Goal: Transaction & Acquisition: Purchase product/service

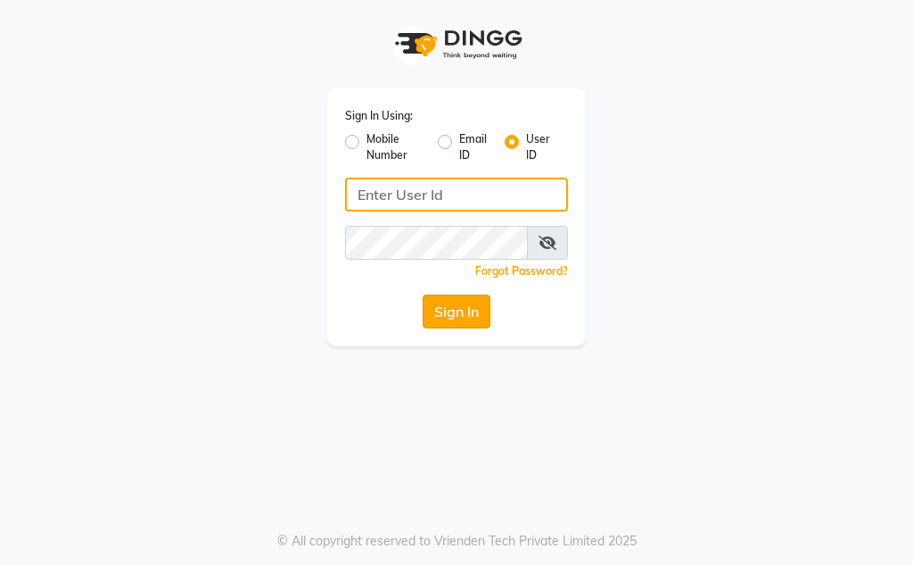
type input "Kunwargadh@123"
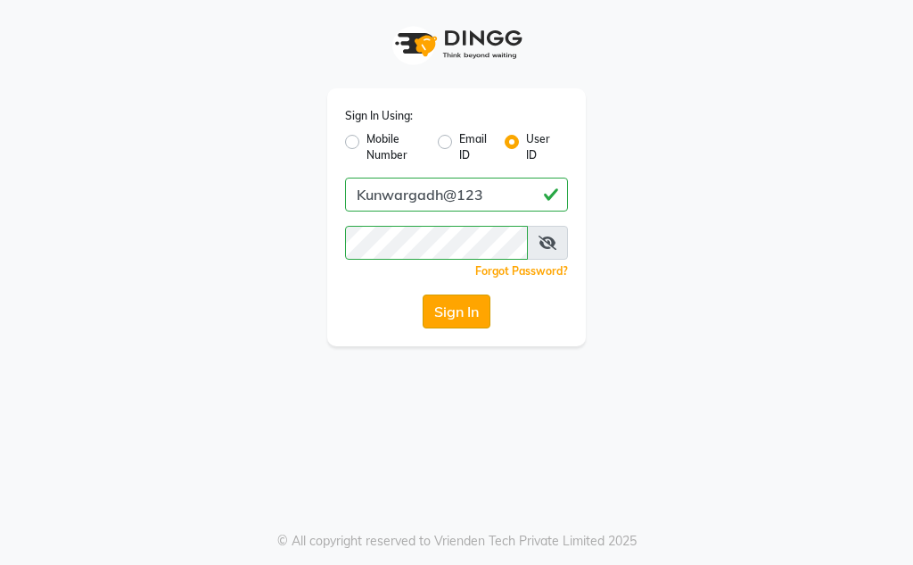
click at [470, 298] on button "Sign In" at bounding box center [457, 311] width 68 height 34
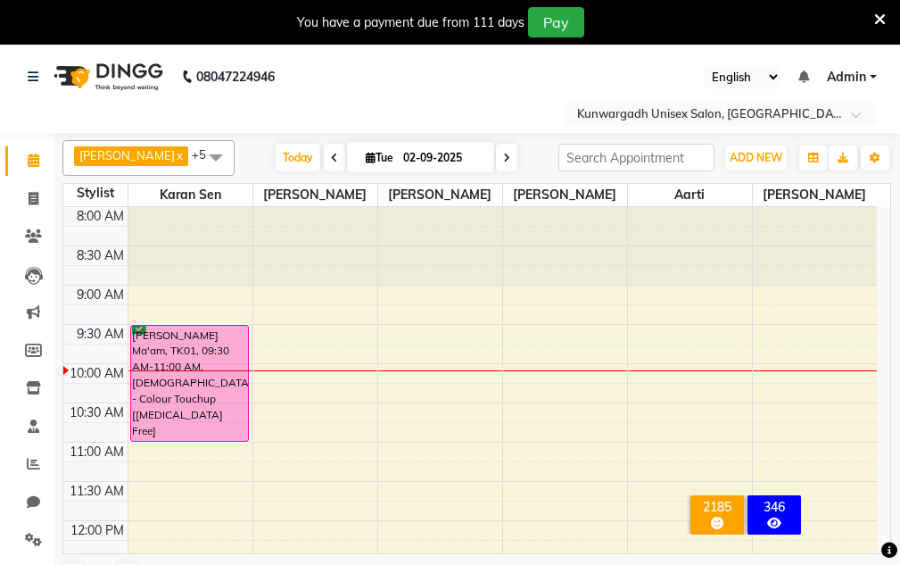
click at [872, 21] on div "You have a payment due from 111 days Pay" at bounding box center [440, 22] width 867 height 30
click at [878, 20] on icon at bounding box center [880, 20] width 12 height 16
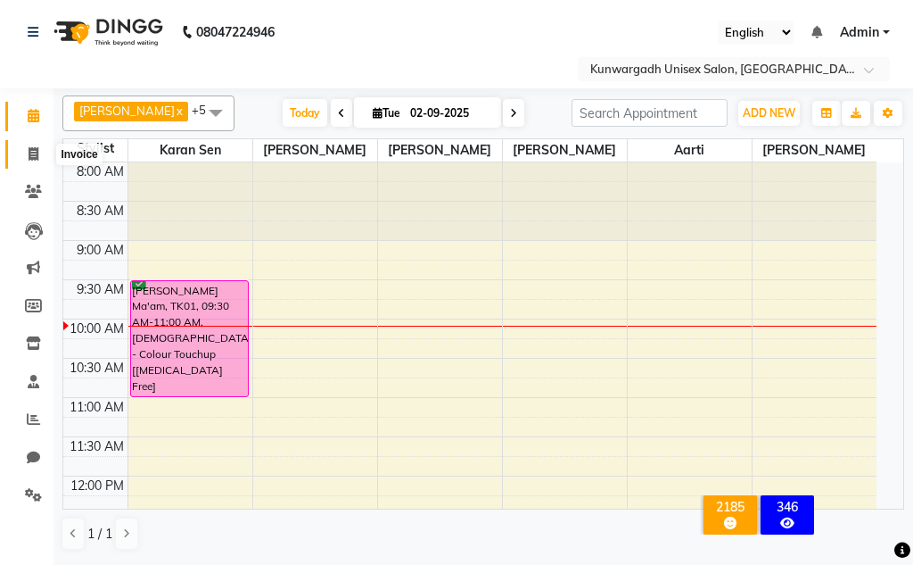
click at [40, 146] on span at bounding box center [33, 154] width 31 height 21
select select "service"
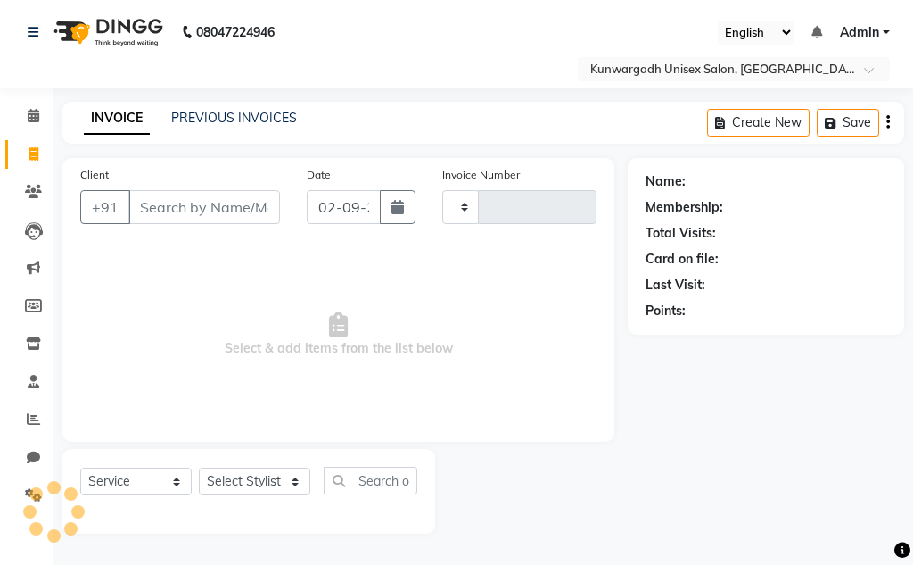
type input "4341"
select select "7931"
click at [30, 195] on icon at bounding box center [33, 191] width 17 height 13
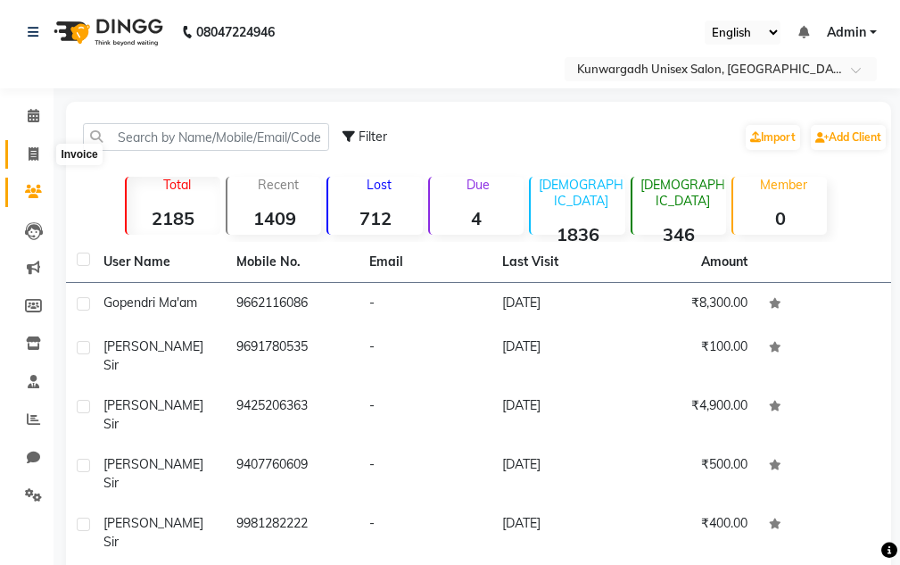
click at [32, 160] on icon at bounding box center [34, 153] width 10 height 13
select select "service"
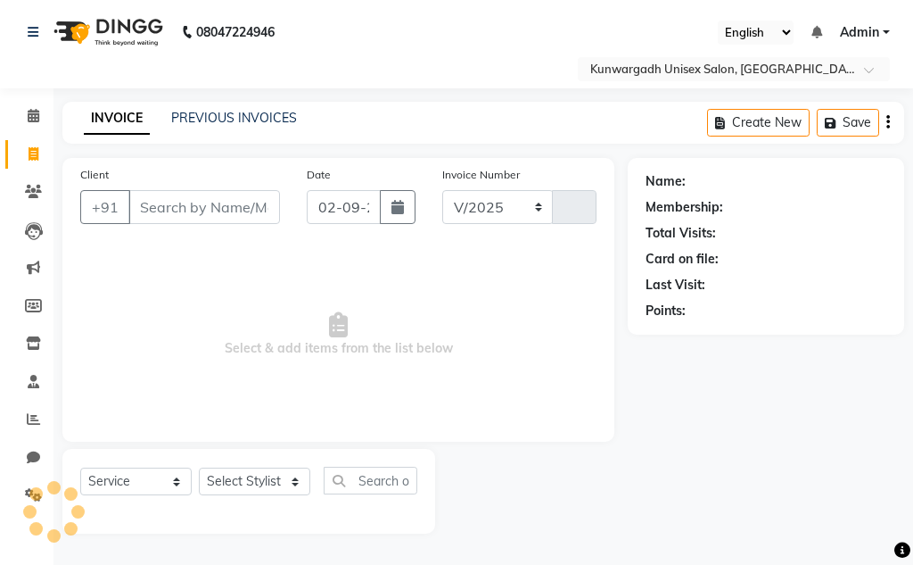
select select "7931"
type input "4341"
click at [247, 120] on link "PREVIOUS INVOICES" at bounding box center [234, 118] width 126 height 16
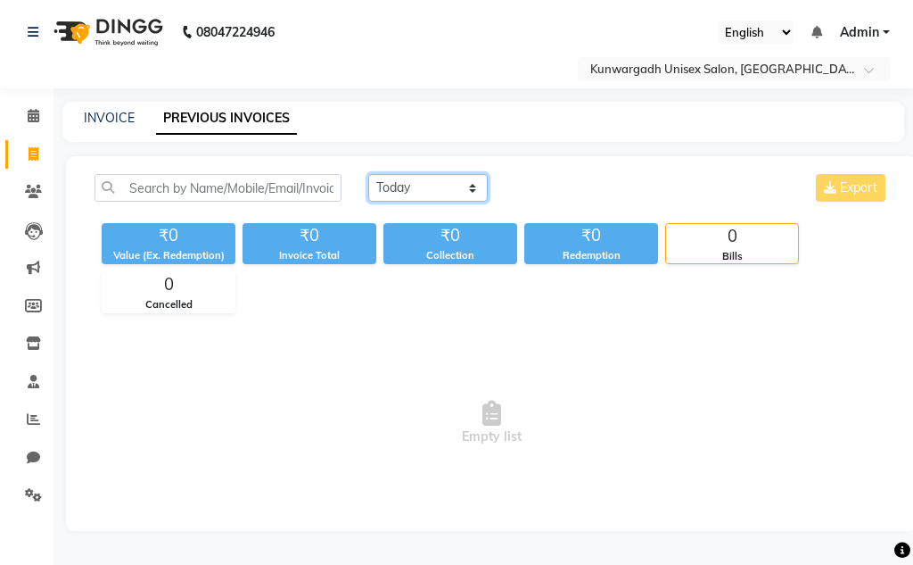
click at [422, 185] on select "Today Yesterday Custom Range" at bounding box center [428, 188] width 120 height 28
click at [368, 174] on select "Today Yesterday Custom Range" at bounding box center [428, 188] width 120 height 28
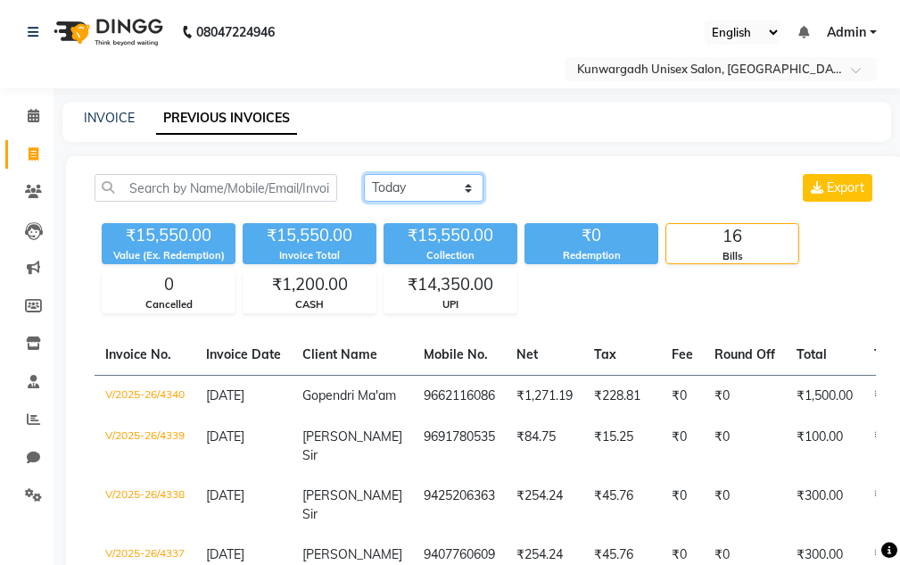
click at [403, 189] on select "Today Yesterday Custom Range" at bounding box center [424, 188] width 120 height 28
click at [364, 174] on select "Today Yesterday Custom Range" at bounding box center [424, 188] width 120 height 28
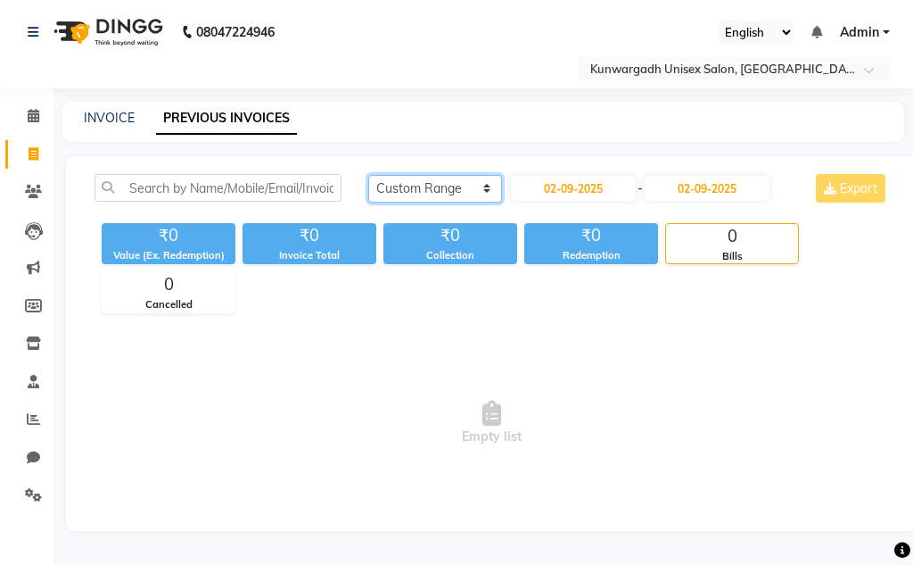
click at [419, 194] on select "Today Yesterday Custom Range" at bounding box center [435, 189] width 134 height 28
select select "today"
click at [368, 175] on select "Today Yesterday Custom Range" at bounding box center [435, 189] width 134 height 28
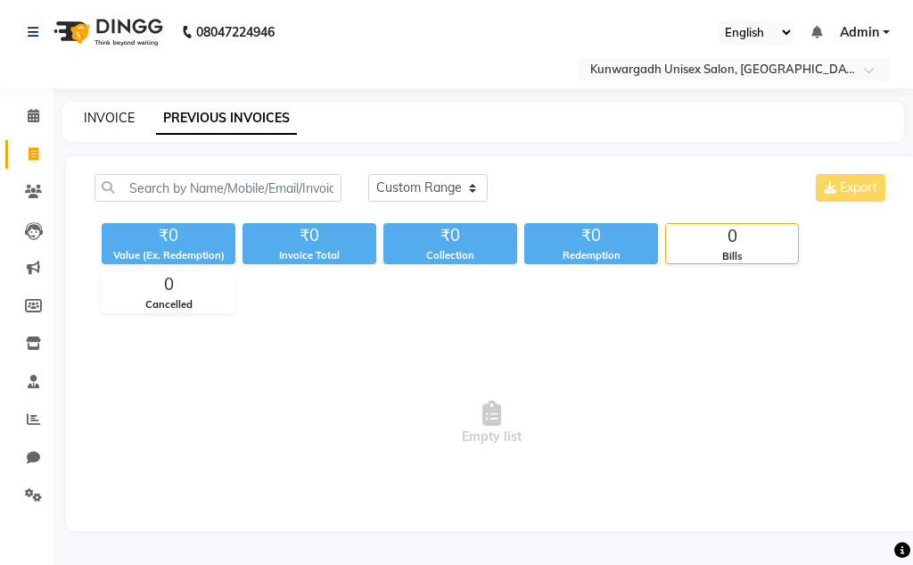
click at [104, 117] on link "INVOICE" at bounding box center [109, 118] width 51 height 16
select select "service"
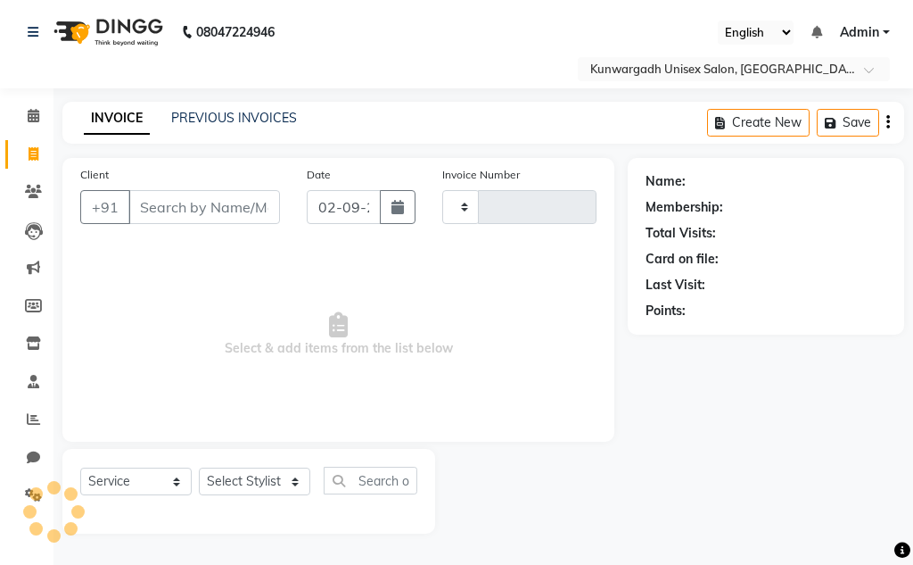
type input "4341"
select select "7931"
click at [240, 212] on input "Client" at bounding box center [204, 207] width 152 height 34
click at [162, 202] on input "Client" at bounding box center [204, 207] width 152 height 34
drag, startPoint x: 912, startPoint y: 112, endPoint x: 897, endPoint y: 143, distance: 33.9
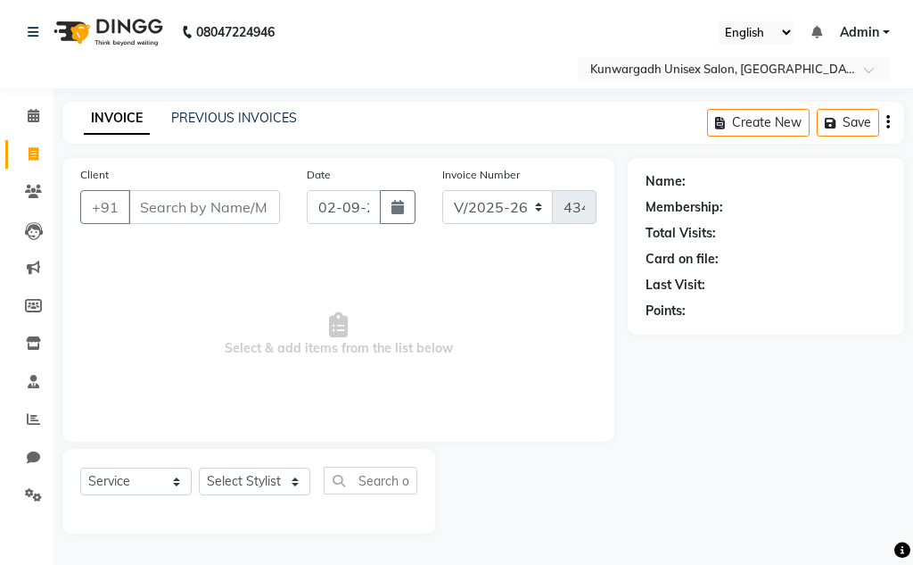
click at [903, 136] on main "INVOICE PREVIOUS INVOICES Create New Save Client +91 Date 02-09-2025 Invoice Nu…" at bounding box center [484, 331] width 860 height 458
drag, startPoint x: 207, startPoint y: 202, endPoint x: 217, endPoint y: 229, distance: 29.3
click at [207, 208] on input "Client" at bounding box center [204, 207] width 152 height 34
click at [194, 213] on input "Client" at bounding box center [204, 207] width 152 height 34
click at [523, 49] on nav "08047224946 Select Location × Kunwargadh Unisex Salon, Tikrapara English ENGLIS…" at bounding box center [456, 44] width 913 height 88
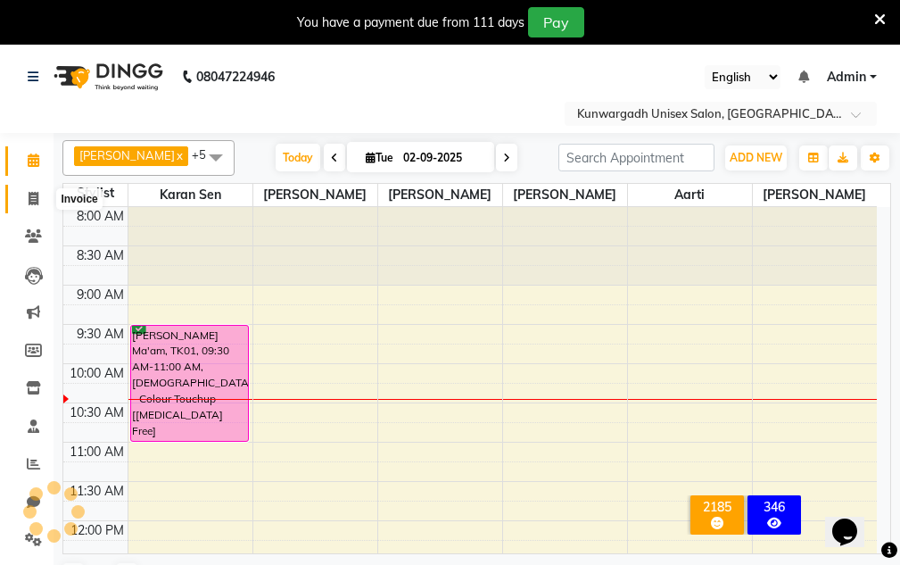
click at [33, 200] on icon at bounding box center [34, 198] width 10 height 13
select select "service"
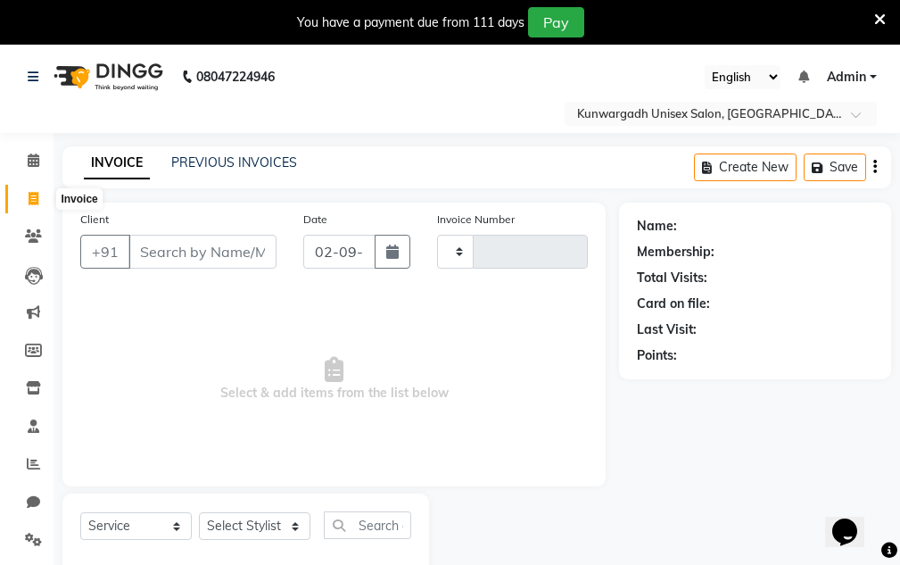
type input "4341"
select select "7931"
click at [225, 256] on input "Client" at bounding box center [202, 252] width 148 height 34
click at [207, 223] on div "Client +91" at bounding box center [178, 246] width 223 height 73
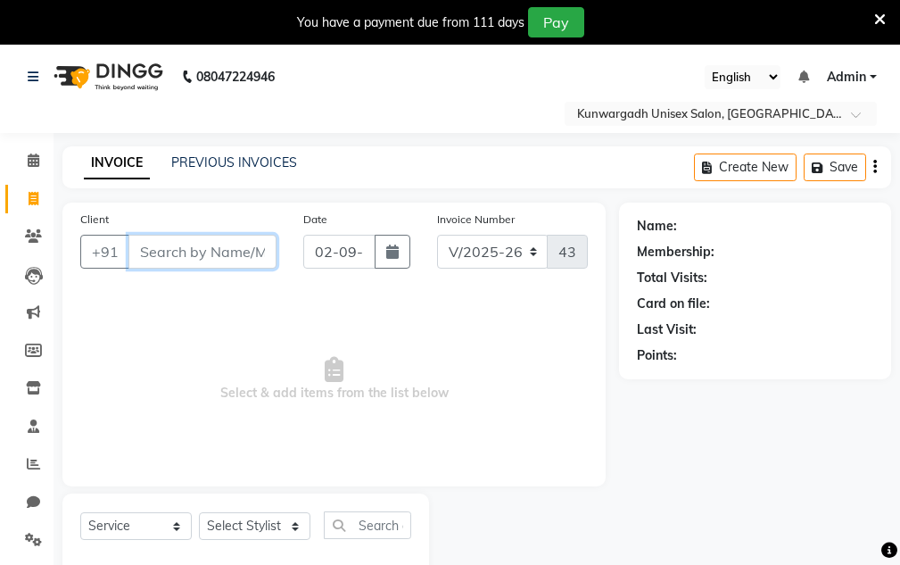
click at [201, 244] on input "Client" at bounding box center [202, 252] width 148 height 34
click at [200, 244] on input "Client" at bounding box center [202, 252] width 148 height 34
click at [179, 258] on input "Client" at bounding box center [202, 252] width 148 height 34
click at [180, 252] on input "Client" at bounding box center [202, 252] width 148 height 34
drag, startPoint x: 237, startPoint y: 230, endPoint x: 230, endPoint y: 236, distance: 9.5
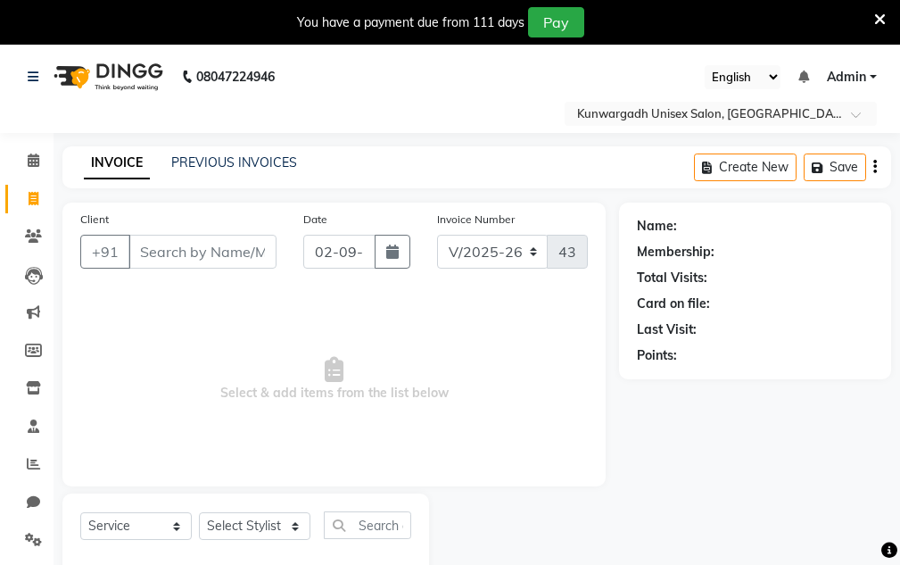
click at [230, 236] on div "Client +91" at bounding box center [178, 246] width 223 height 73
click at [230, 234] on div "Client +91" at bounding box center [178, 246] width 223 height 73
drag, startPoint x: 196, startPoint y: 231, endPoint x: 194, endPoint y: 296, distance: 65.1
click at [196, 257] on div "Client +91" at bounding box center [178, 246] width 223 height 73
click at [206, 257] on input "Client" at bounding box center [202, 252] width 148 height 34
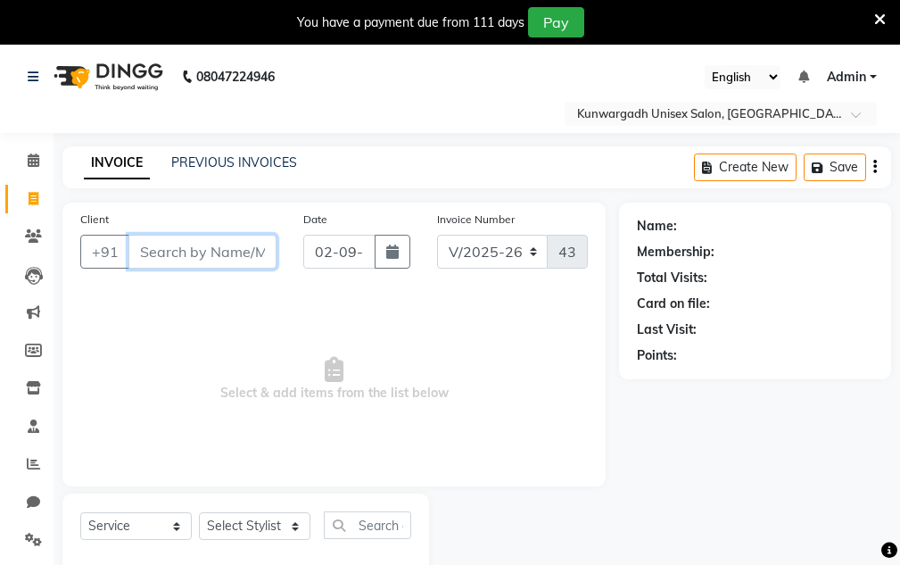
click at [206, 257] on input "Client" at bounding box center [202, 252] width 148 height 34
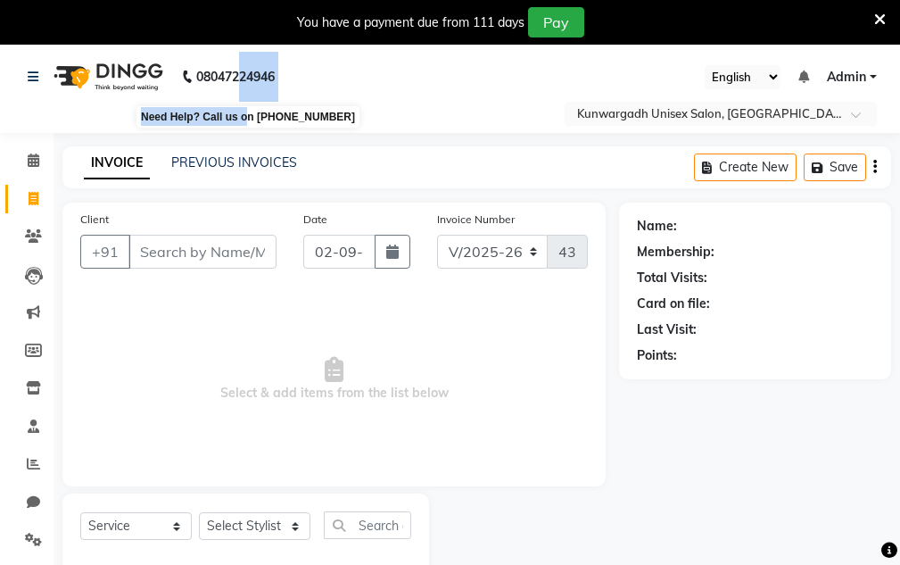
drag, startPoint x: 245, startPoint y: 101, endPoint x: 235, endPoint y: 138, distance: 39.0
click at [243, 102] on div "08047224946 Need Help? Call us on 08047224946" at bounding box center [151, 77] width 274 height 50
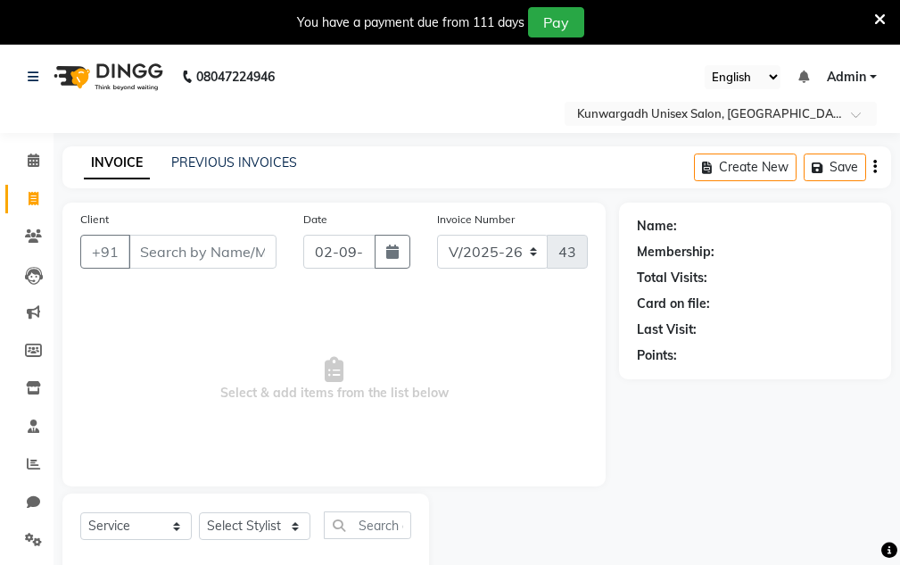
click at [169, 350] on span "Select & add items from the list below" at bounding box center [333, 379] width 507 height 178
click at [185, 254] on input "Client" at bounding box center [202, 252] width 148 height 34
click at [882, 15] on icon at bounding box center [880, 20] width 12 height 16
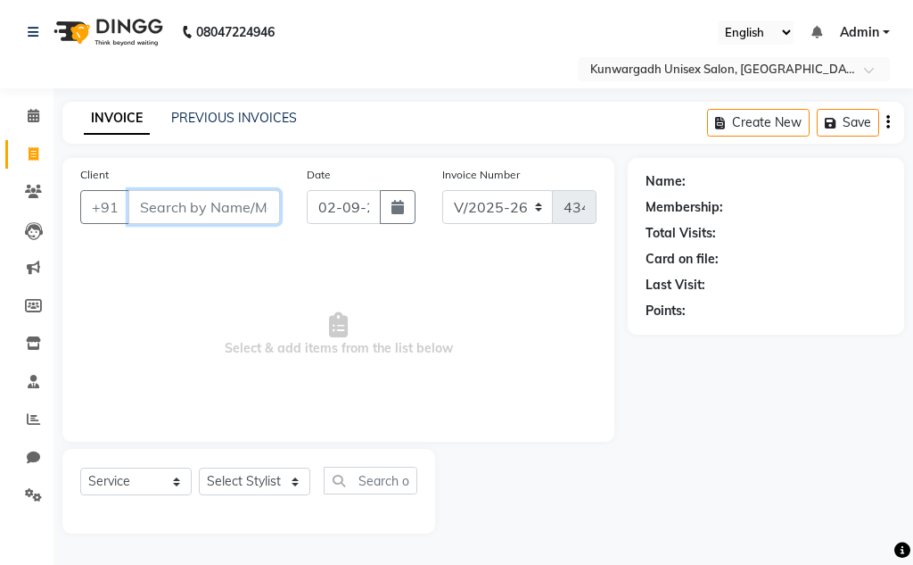
click at [208, 197] on input "Client" at bounding box center [204, 207] width 152 height 34
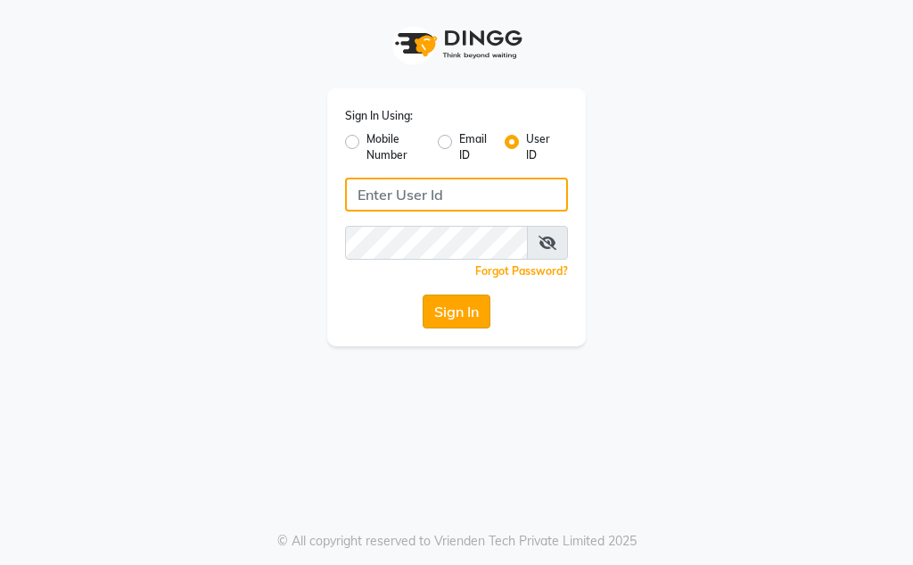
type input "Kunwargadh@123"
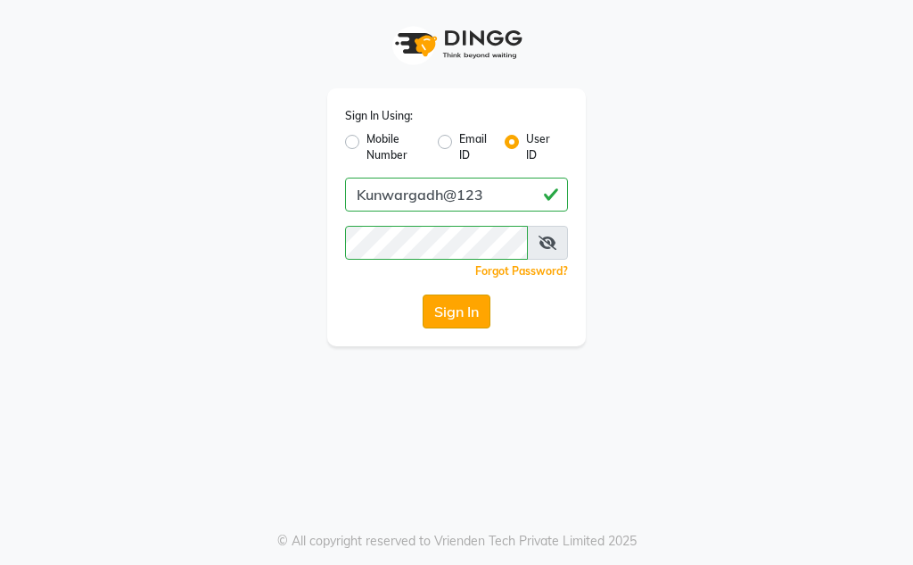
click at [460, 309] on button "Sign In" at bounding box center [457, 311] width 68 height 34
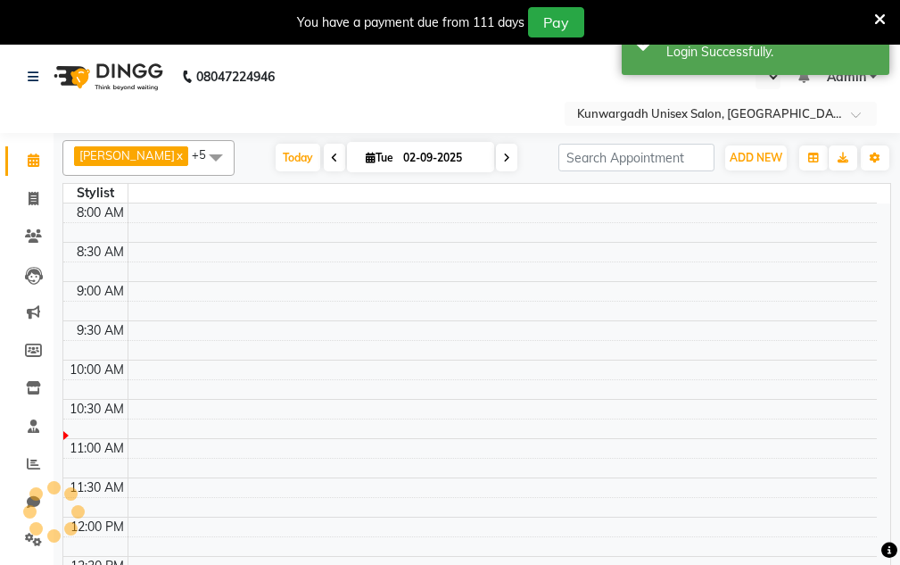
select select "en"
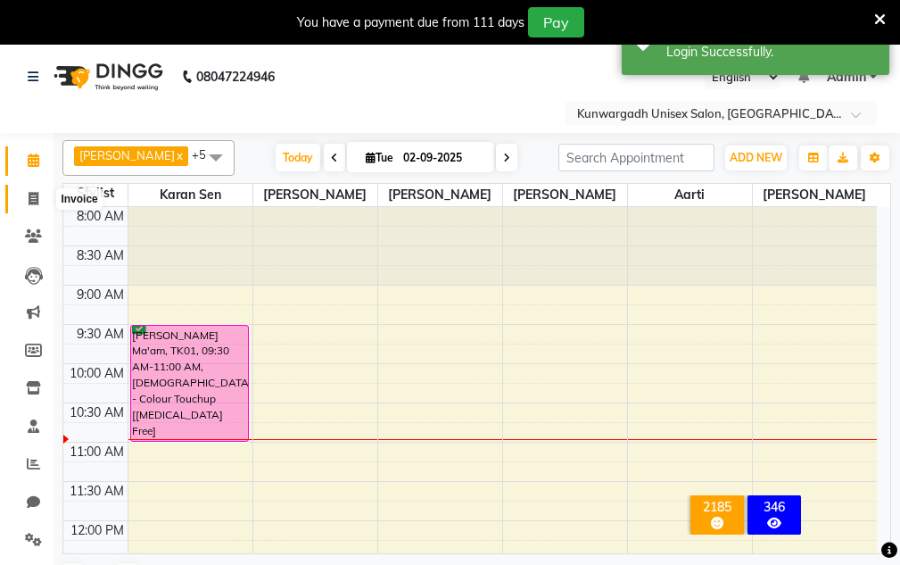
click at [26, 193] on span at bounding box center [33, 199] width 31 height 21
click at [29, 199] on icon at bounding box center [34, 198] width 10 height 13
select select "service"
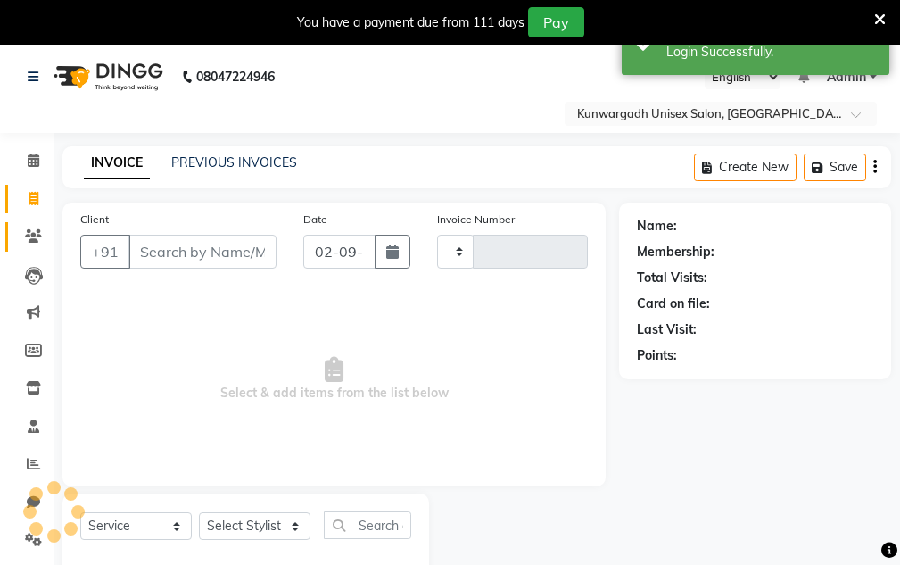
type input "4341"
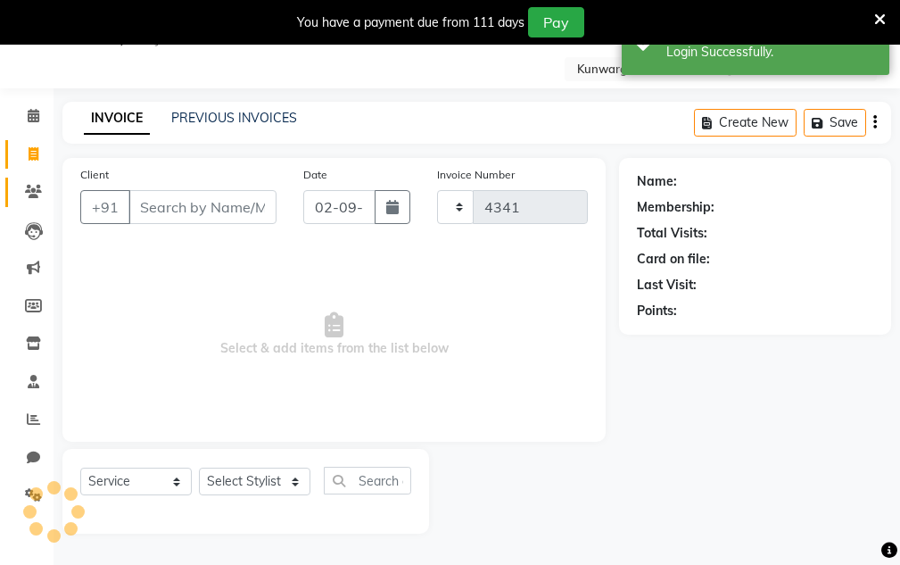
select select "7931"
click at [166, 210] on input "Client" at bounding box center [202, 207] width 148 height 34
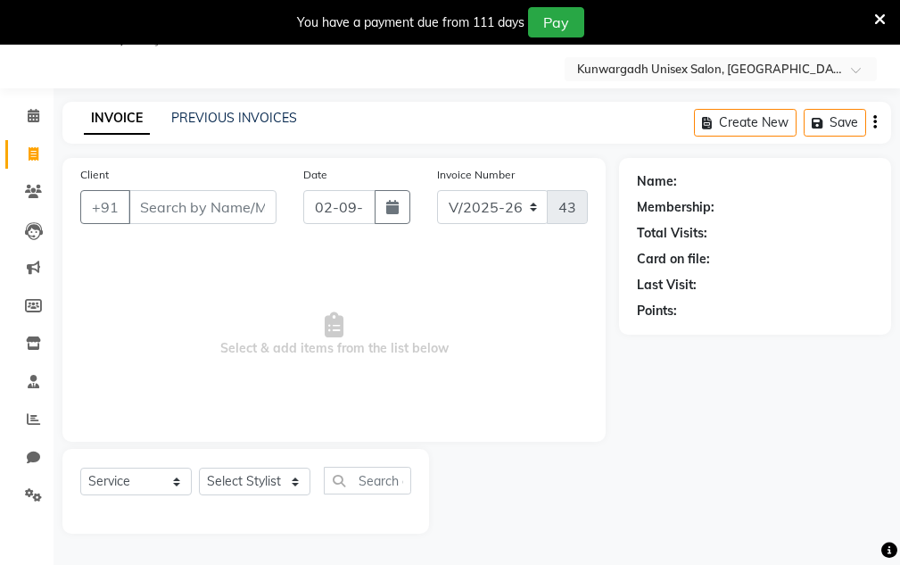
click at [348, 137] on div "INVOICE PREVIOUS INVOICES Create New Save" at bounding box center [476, 123] width 828 height 42
click at [176, 211] on input "Client" at bounding box center [202, 207] width 148 height 34
click at [231, 484] on select "Select Stylist Aarti Ayush Sir Chiku Sir Dolly Thakur Gaurav soni Gulfan Khan K…" at bounding box center [254, 481] width 111 height 28
select select "85604"
click at [199, 467] on select "Select Stylist Aarti [PERSON_NAME] Sir Chiku [PERSON_NAME] [PERSON_NAME] [PERSO…" at bounding box center [254, 481] width 111 height 28
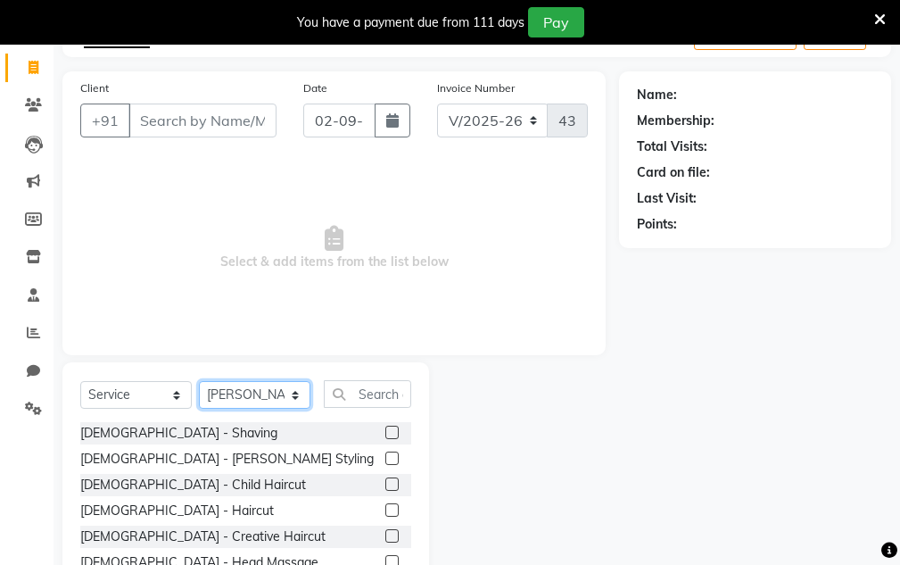
scroll to position [134, 0]
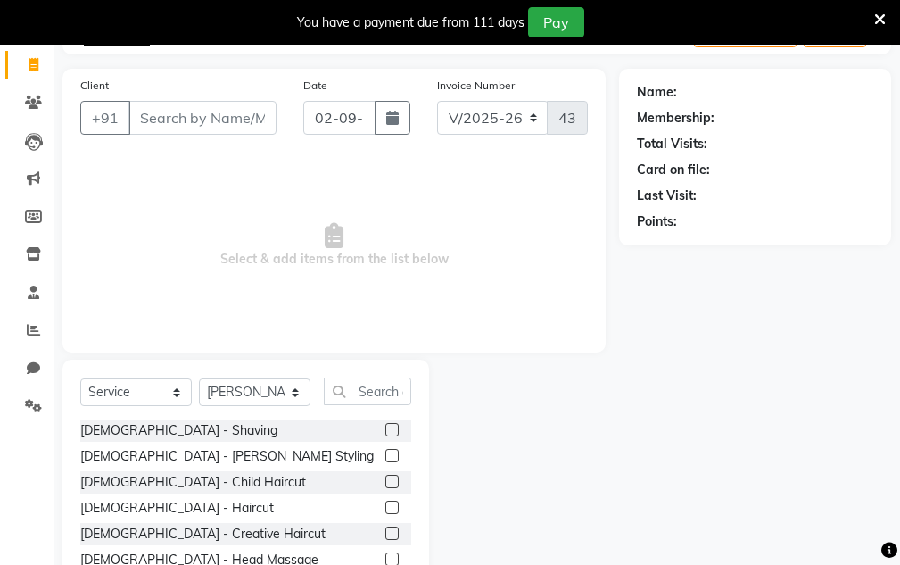
click at [385, 507] on label at bounding box center [391, 506] width 13 height 13
click at [385, 507] on input "checkbox" at bounding box center [391, 508] width 12 height 12
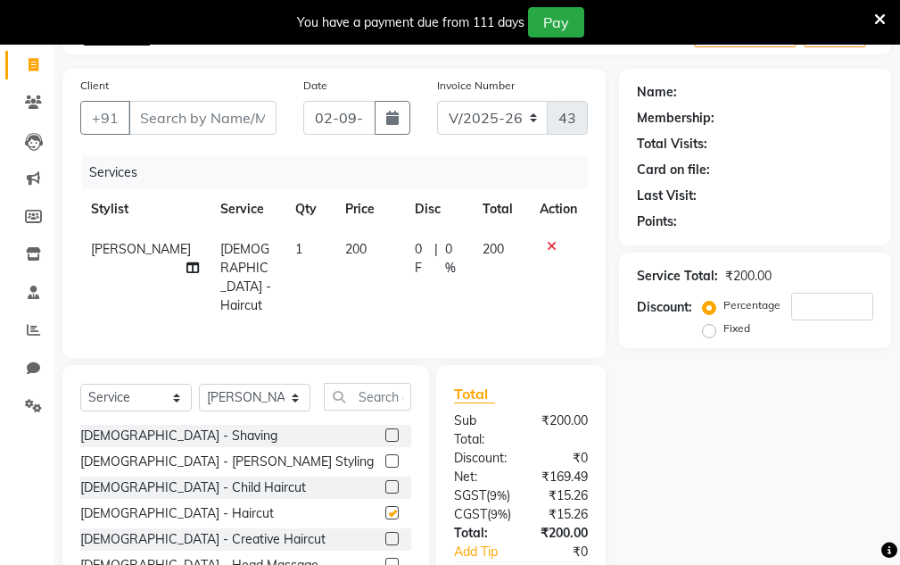
checkbox input "false"
click at [212, 114] on input "Client" at bounding box center [202, 118] width 148 height 34
click at [556, 247] on div at bounding box center [558, 246] width 37 height 12
click at [556, 246] on div at bounding box center [558, 246] width 37 height 12
click at [549, 243] on icon at bounding box center [552, 246] width 10 height 12
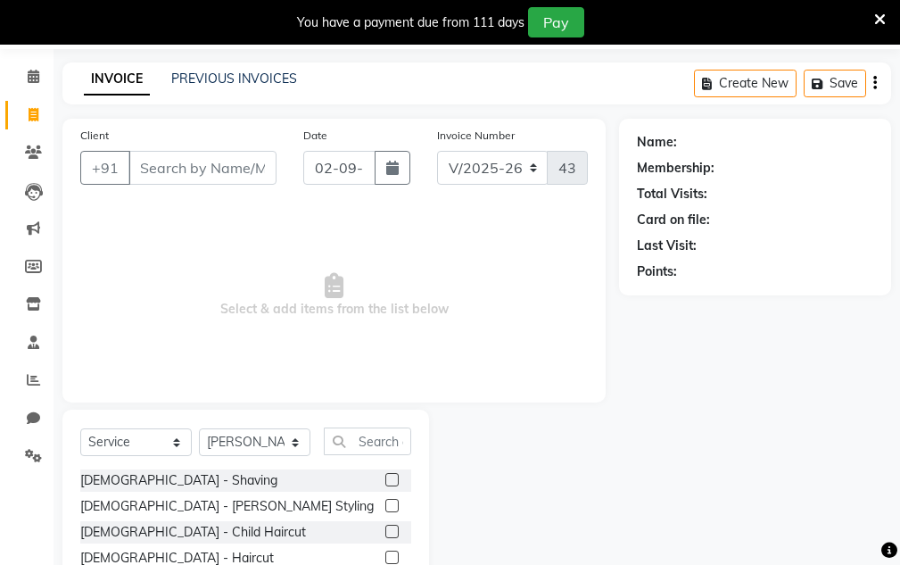
scroll to position [40, 0]
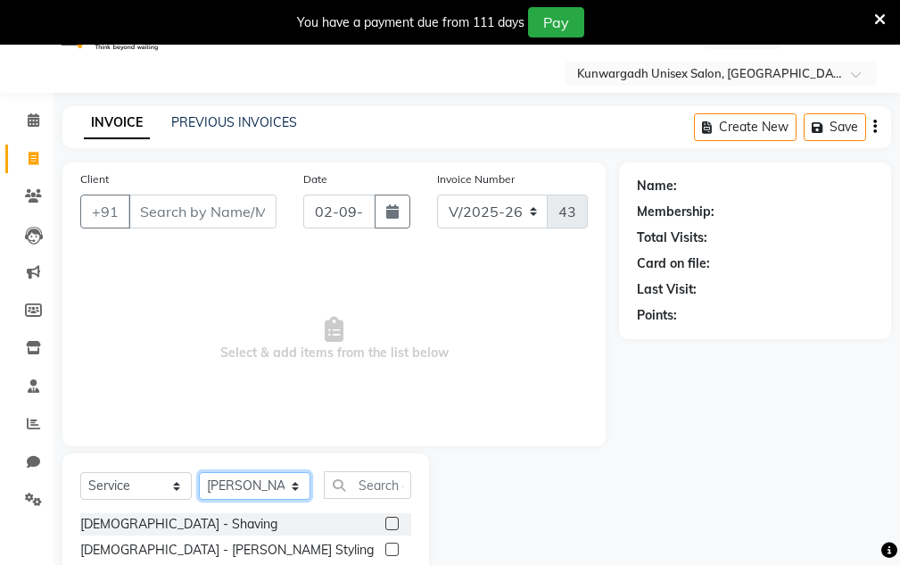
click at [222, 482] on select "Select Stylist Aarti [PERSON_NAME] Sir Chiku [PERSON_NAME] [PERSON_NAME] [PERSO…" at bounding box center [254, 486] width 111 height 28
click at [199, 472] on select "Select Stylist Aarti [PERSON_NAME] Sir Chiku [PERSON_NAME] [PERSON_NAME] [PERSO…" at bounding box center [254, 486] width 111 height 28
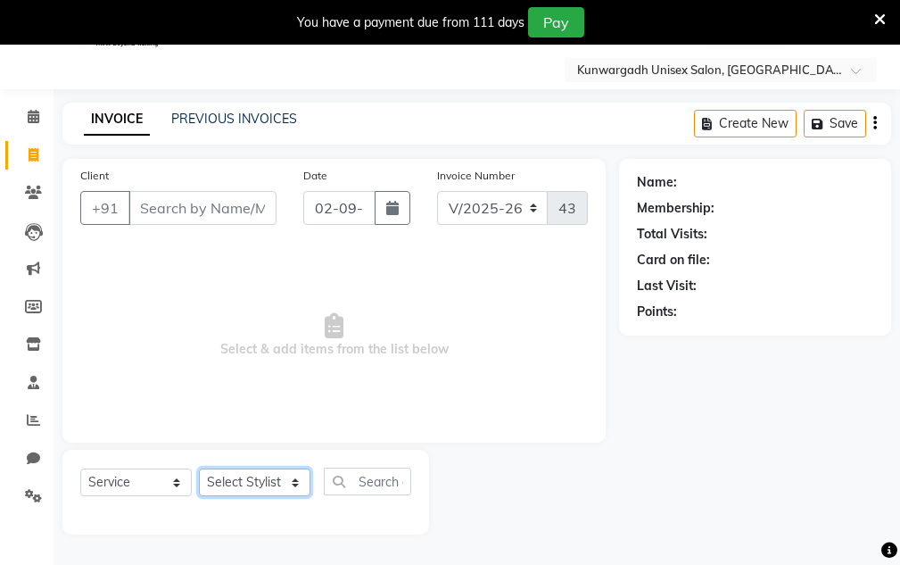
scroll to position [45, 0]
click at [884, 21] on icon at bounding box center [880, 20] width 12 height 16
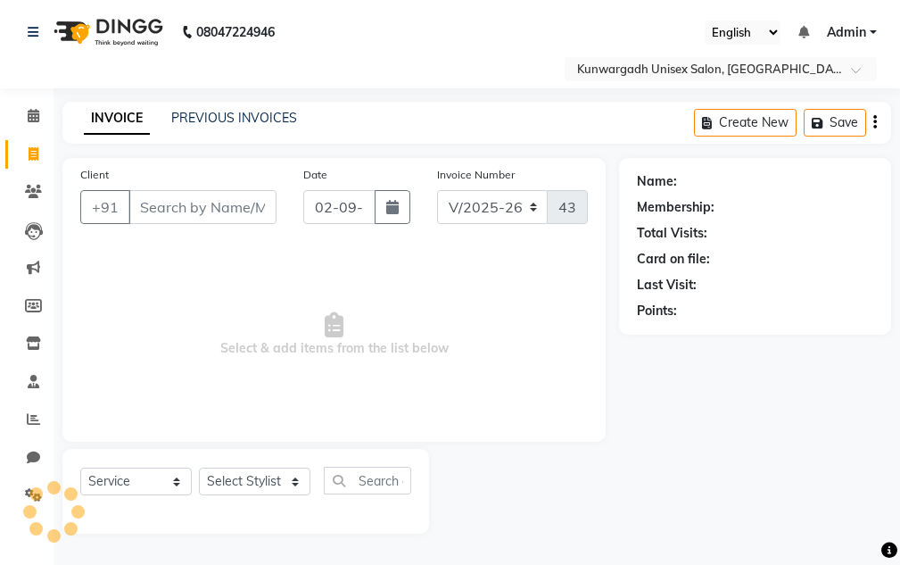
scroll to position [0, 0]
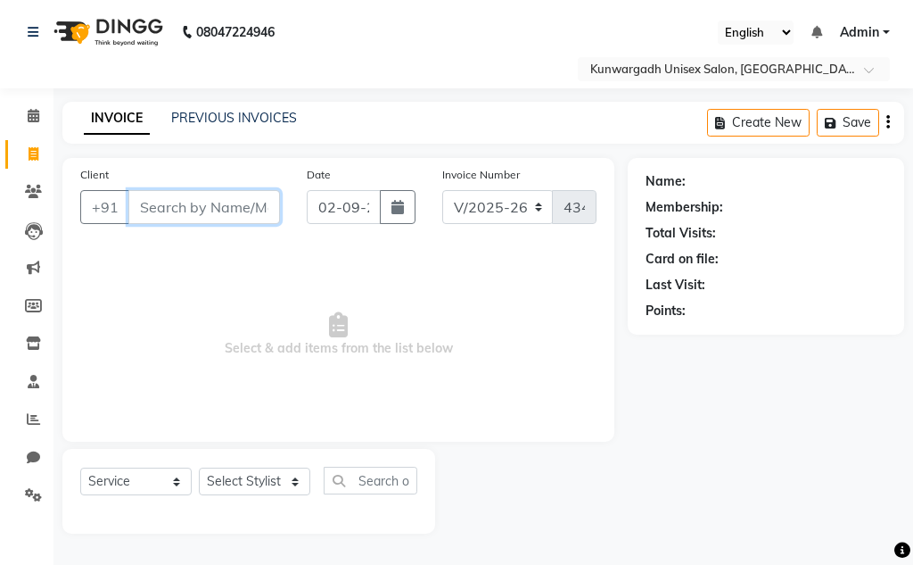
click at [159, 210] on input "Client" at bounding box center [204, 207] width 152 height 34
drag, startPoint x: 260, startPoint y: 461, endPoint x: 256, endPoint y: 471, distance: 10.4
click at [258, 469] on div "Select Service Product Membership Package Voucher Prepaid Gift Card Select Styl…" at bounding box center [248, 491] width 373 height 85
click at [253, 482] on select "Select Stylist Aarti [PERSON_NAME] Sir Chiku [PERSON_NAME] [PERSON_NAME] [PERSO…" at bounding box center [254, 481] width 111 height 28
select select "85604"
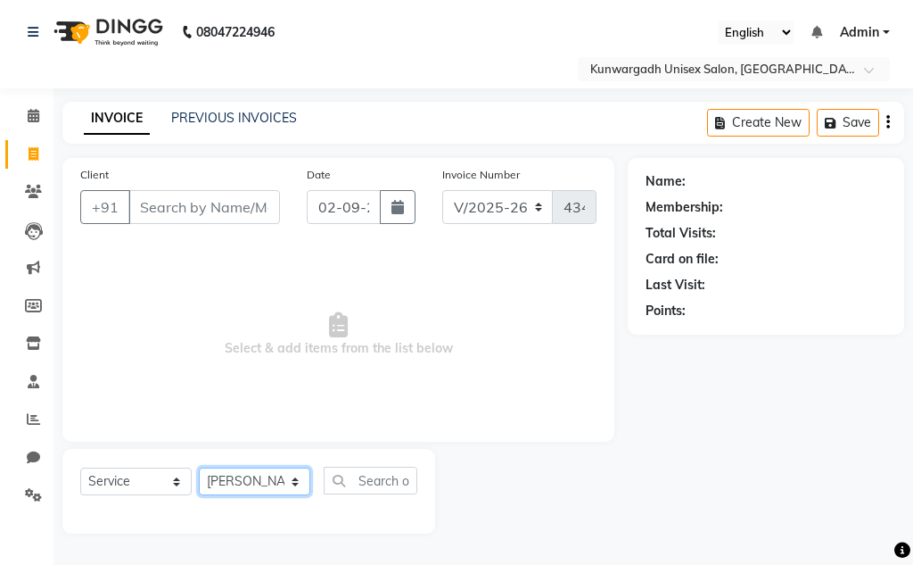
click at [199, 467] on select "Select Stylist Aarti [PERSON_NAME] Sir Chiku [PERSON_NAME] [PERSON_NAME] [PERSO…" at bounding box center [254, 481] width 111 height 28
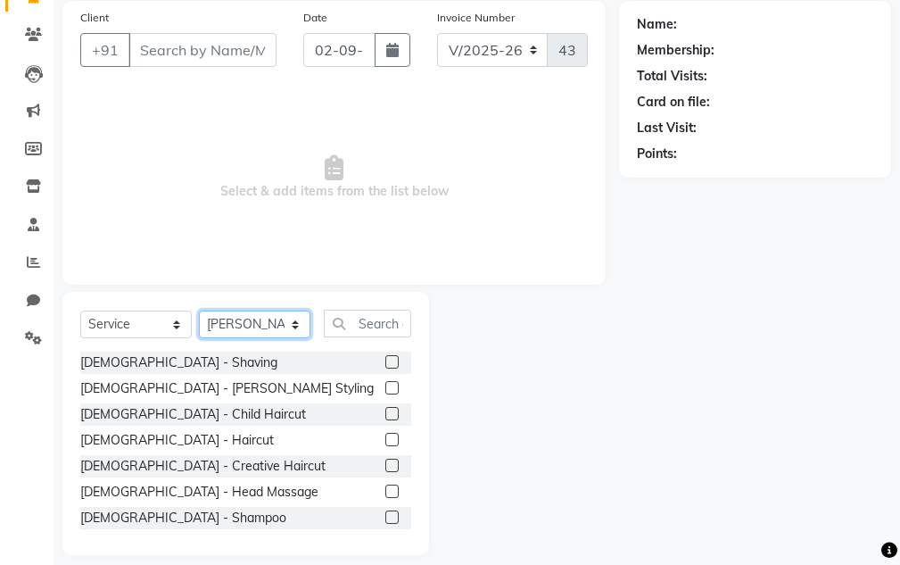
scroll to position [174, 0]
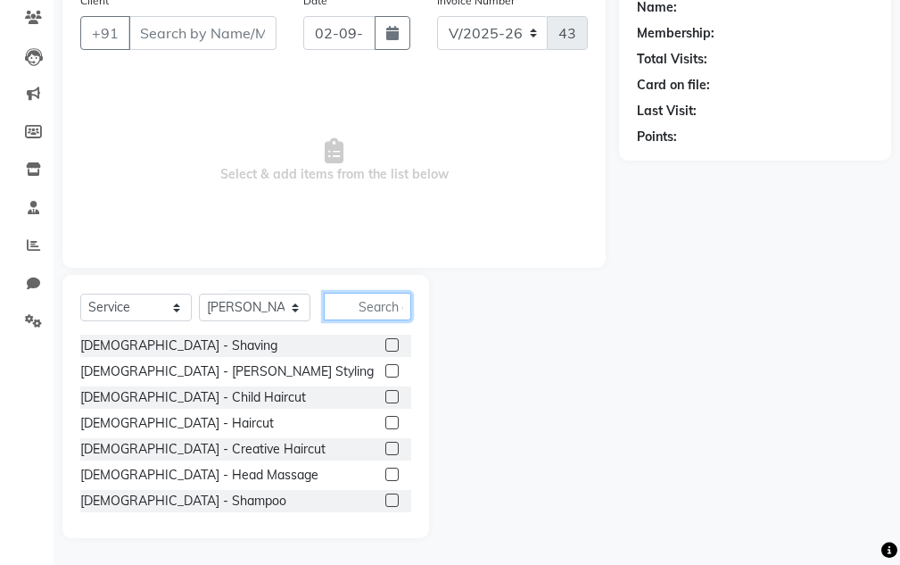
click at [375, 304] on input "text" at bounding box center [367, 307] width 87 height 28
click at [646, 231] on div "Name: Membership: Total Visits: Card on file: Last Visit: Points:" at bounding box center [761, 261] width 285 height 554
click at [647, 228] on div "Name: Membership: Total Visits: Card on file: Last Visit: Points:" at bounding box center [761, 261] width 285 height 554
drag, startPoint x: 650, startPoint y: 229, endPoint x: 0, endPoint y: 199, distance: 650.8
click at [645, 229] on div "Name: Membership: Total Visits: Card on file: Last Visit: Points:" at bounding box center [761, 261] width 285 height 554
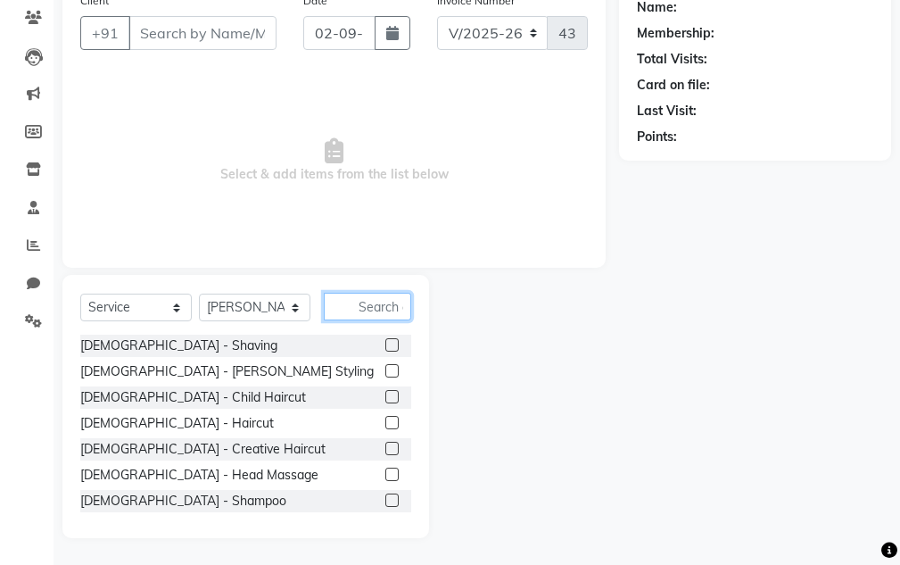
click at [384, 302] on input "text" at bounding box center [367, 307] width 87 height 28
click at [243, 35] on input "Client" at bounding box center [202, 33] width 148 height 34
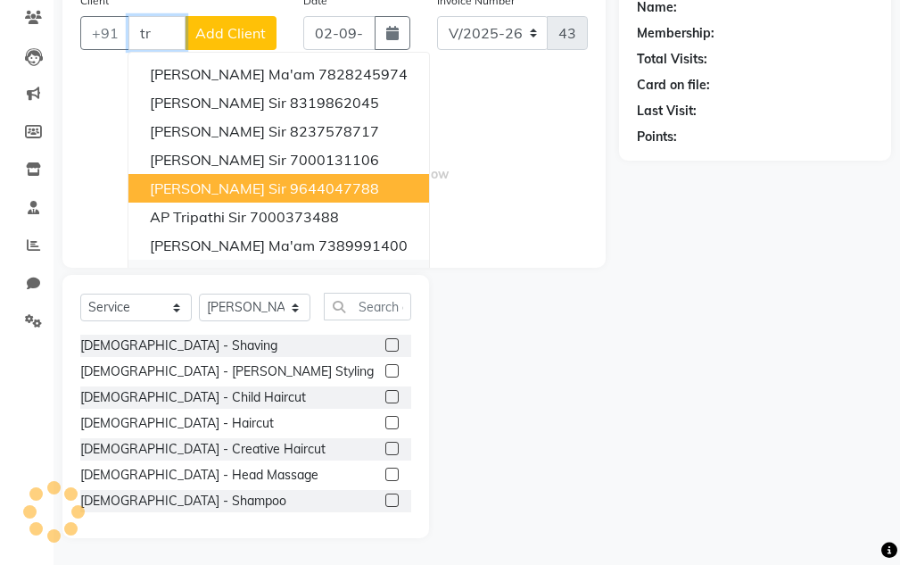
type input "t"
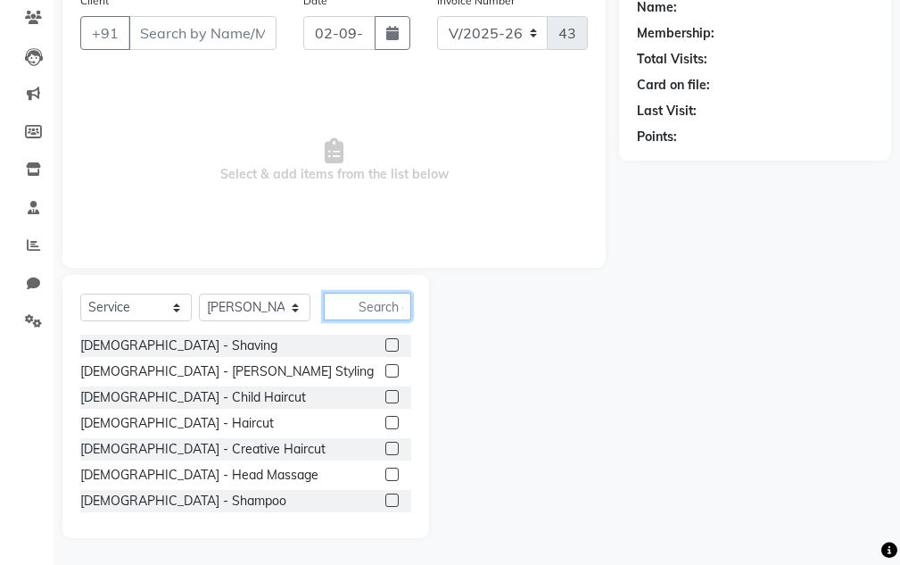
click at [364, 314] on input "text" at bounding box center [367, 307] width 87 height 28
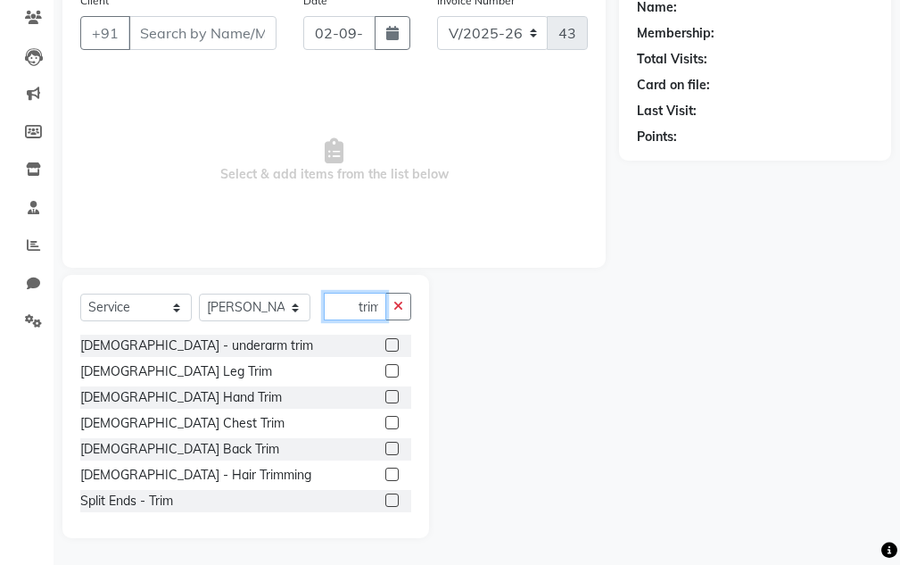
scroll to position [0, 2]
type input "trim"
click at [385, 424] on label at bounding box center [391, 422] width 13 height 13
click at [385, 424] on input "checkbox" at bounding box center [391, 423] width 12 height 12
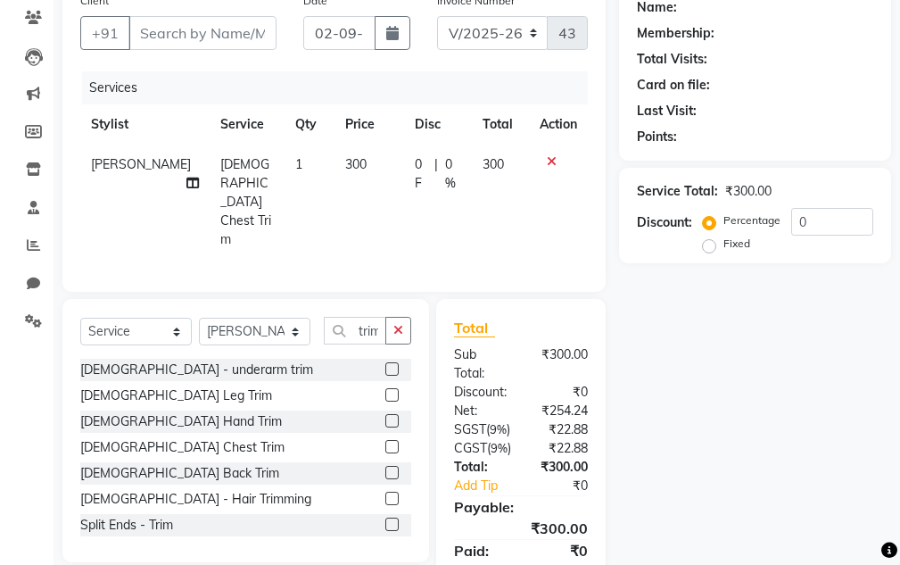
checkbox input "false"
click at [385, 466] on label at bounding box center [391, 472] width 13 height 13
click at [385, 467] on input "checkbox" at bounding box center [391, 473] width 12 height 12
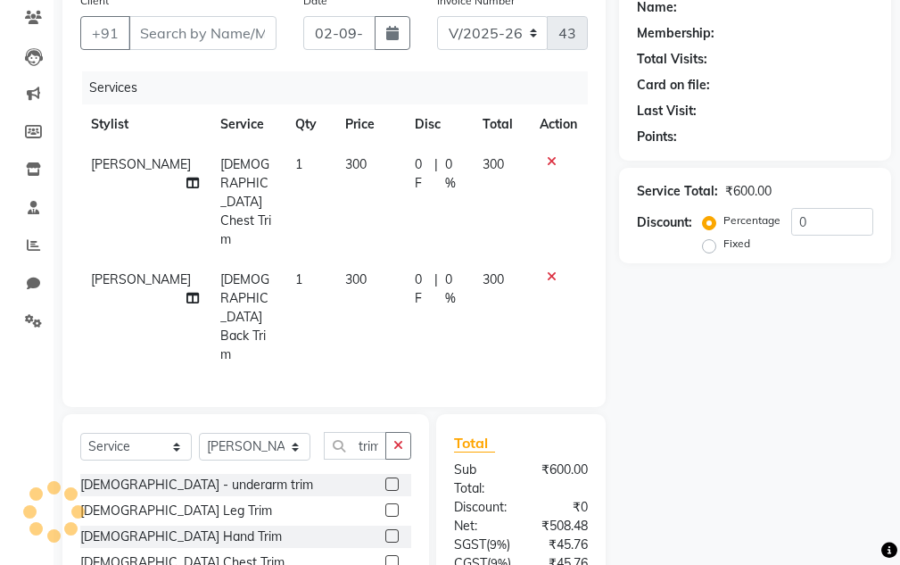
checkbox input "false"
drag, startPoint x: 550, startPoint y: 161, endPoint x: 561, endPoint y: 194, distance: 34.7
click at [552, 161] on icon at bounding box center [552, 161] width 10 height 12
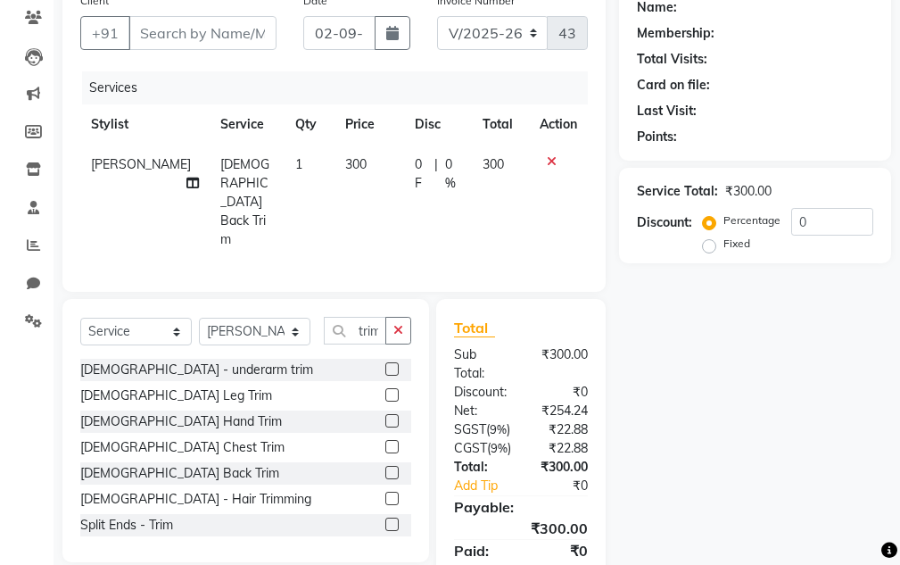
click at [549, 161] on icon at bounding box center [552, 161] width 10 height 12
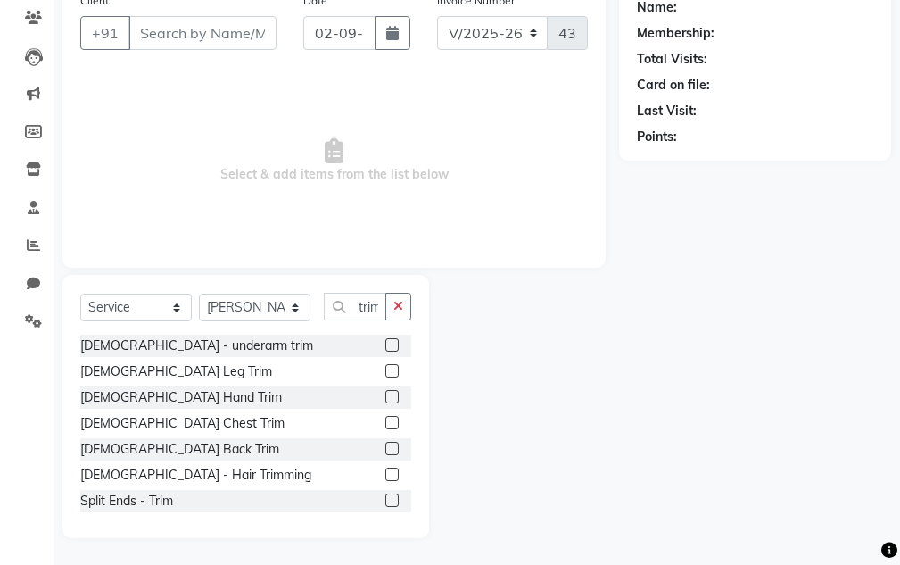
scroll to position [3, 0]
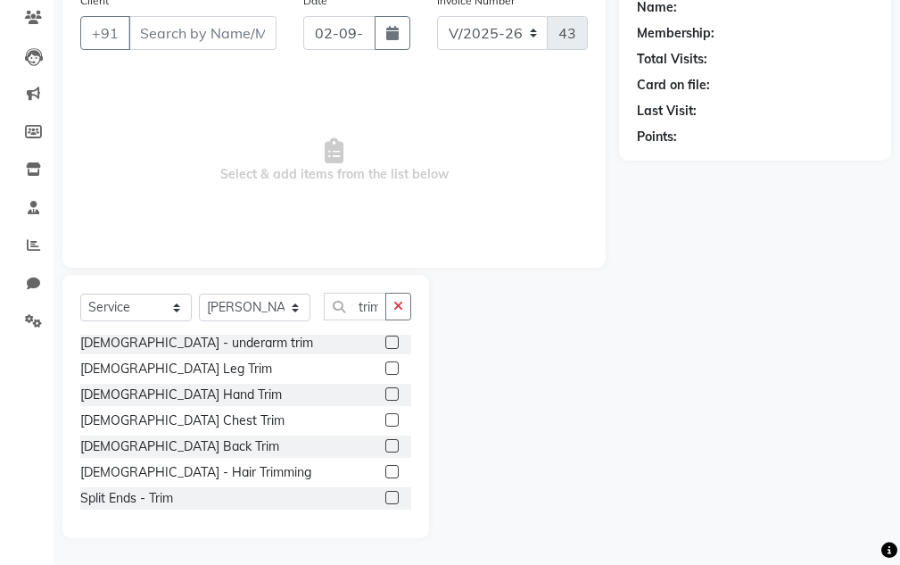
click at [385, 392] on label at bounding box center [391, 393] width 13 height 13
click at [385, 392] on input "checkbox" at bounding box center [391, 395] width 12 height 12
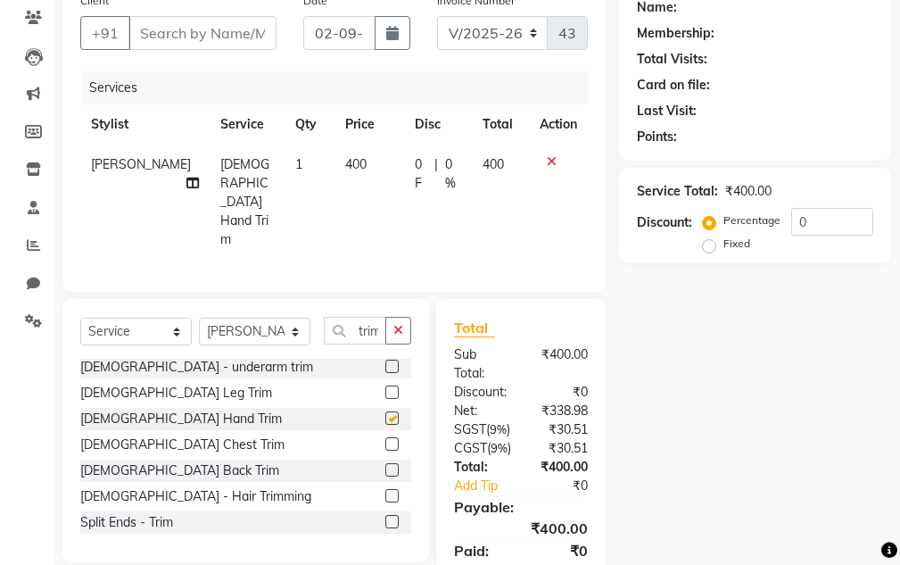
checkbox input "false"
click at [547, 155] on icon at bounding box center [552, 161] width 10 height 12
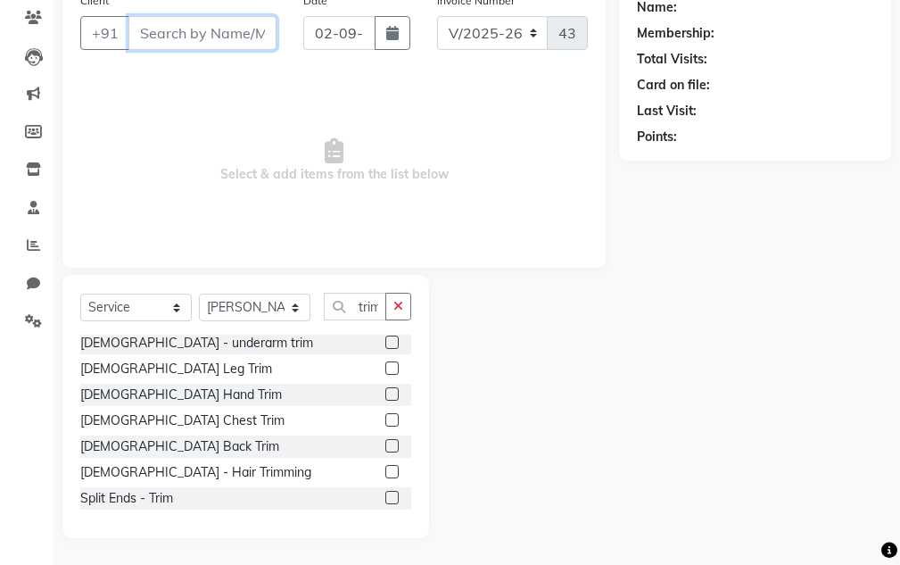
click at [231, 29] on input "Client" at bounding box center [202, 33] width 148 height 34
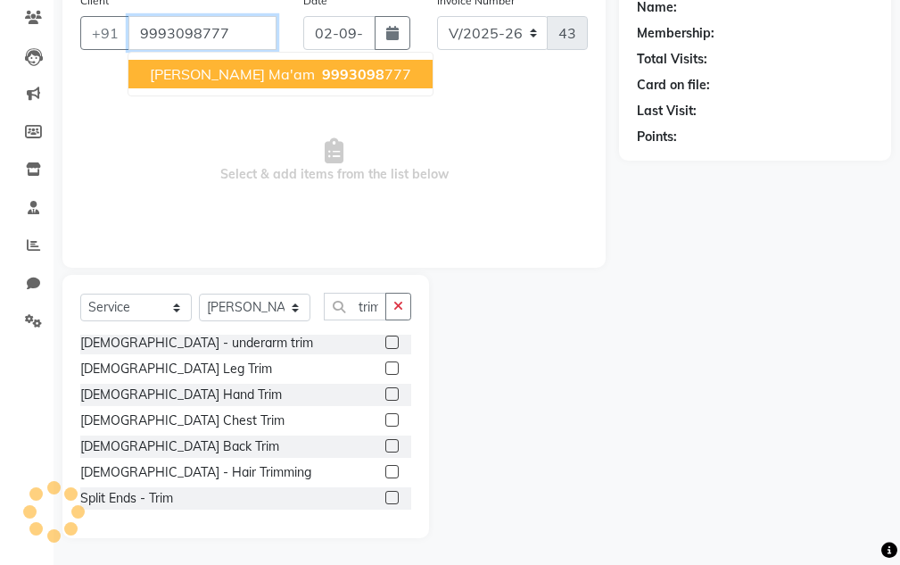
type input "9993098777"
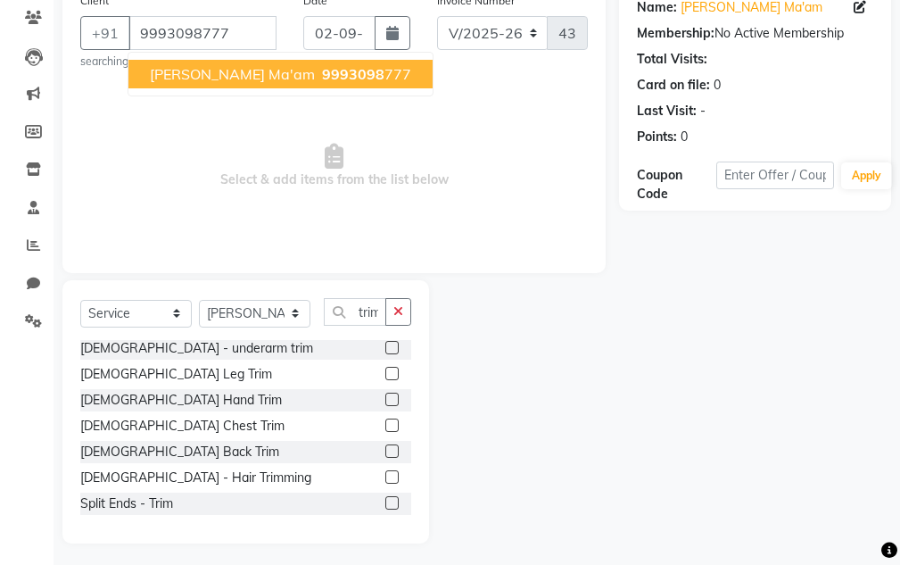
click at [222, 76] on span "[PERSON_NAME] Ma'am" at bounding box center [232, 74] width 165 height 18
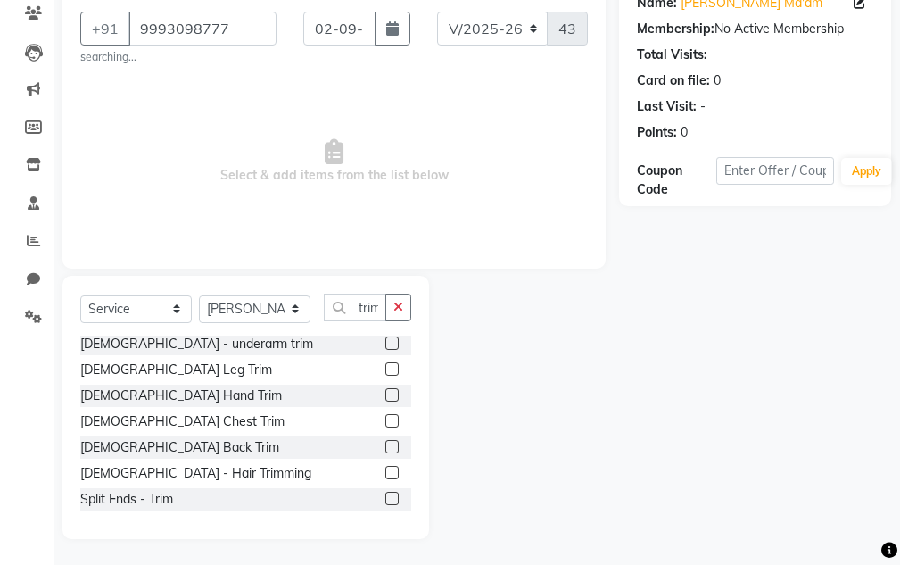
scroll to position [179, 0]
click at [243, 309] on select "Select Stylist Aarti [PERSON_NAME] Sir Chiku [PERSON_NAME] [PERSON_NAME] [PERSO…" at bounding box center [254, 308] width 111 height 28
select select "82467"
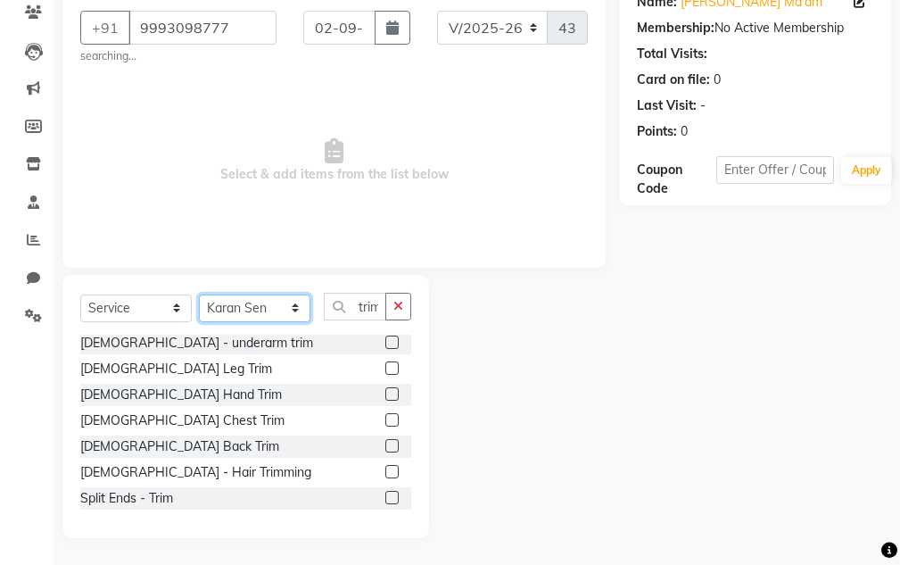
click at [199, 294] on select "Select Stylist Aarti [PERSON_NAME] Sir Chiku [PERSON_NAME] [PERSON_NAME] [PERSO…" at bounding box center [254, 308] width 111 height 28
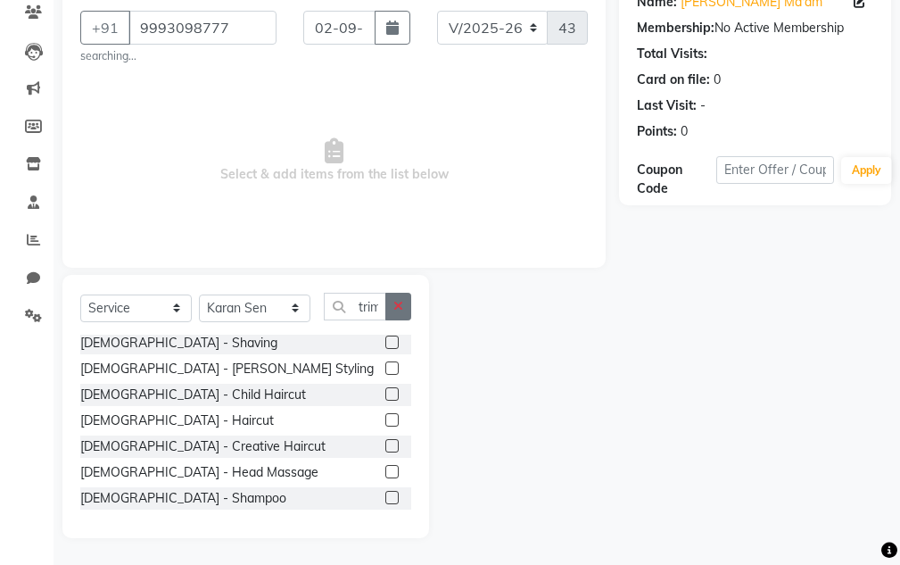
click at [400, 307] on icon "button" at bounding box center [398, 306] width 10 height 12
click at [390, 304] on input "text" at bounding box center [367, 307] width 87 height 28
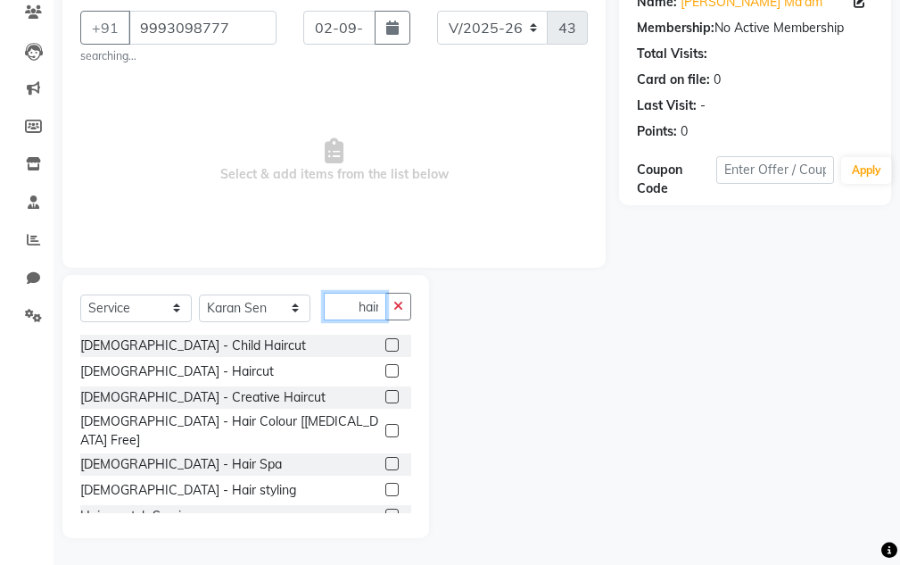
scroll to position [0, 2]
type input "hair"
click at [406, 313] on button "button" at bounding box center [398, 307] width 26 height 28
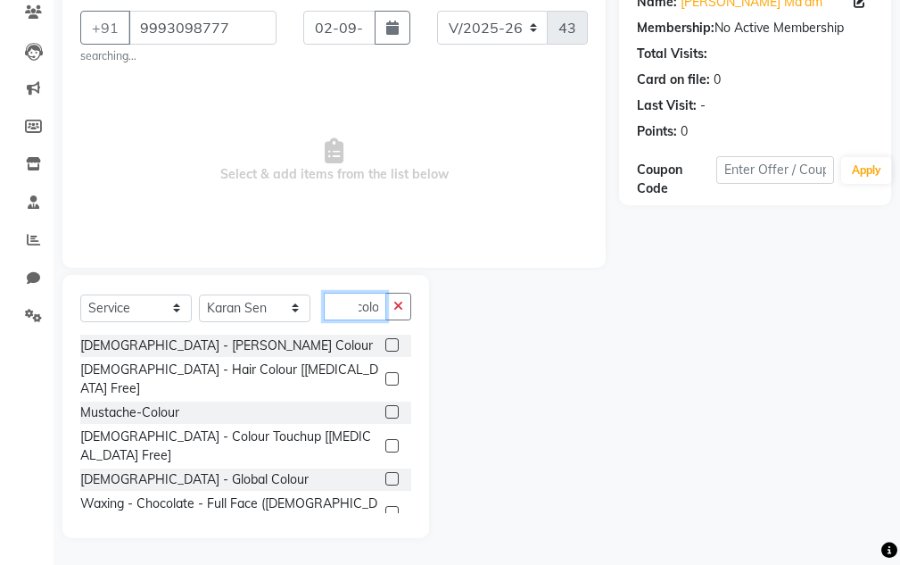
scroll to position [130, 0]
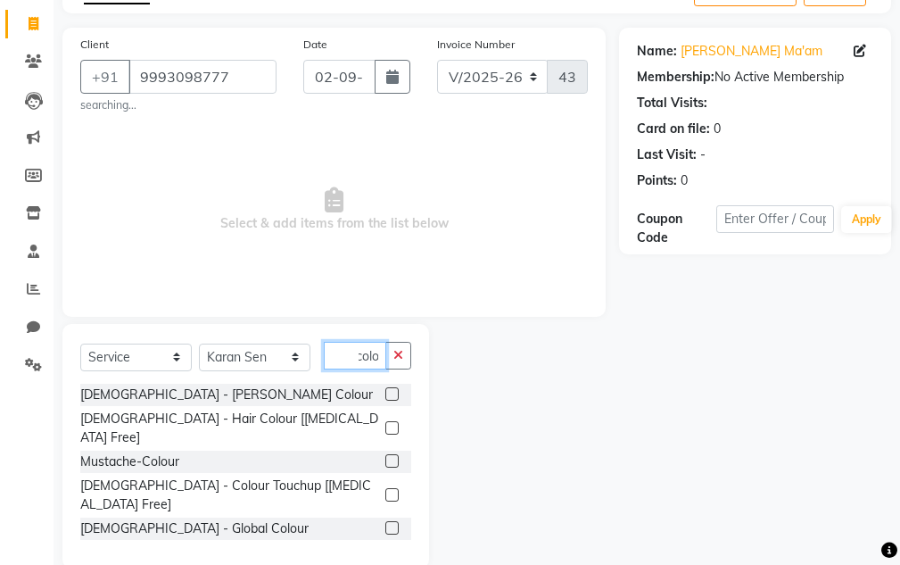
type input "colo"
click at [391, 488] on label at bounding box center [391, 494] width 13 height 13
click at [391, 490] on input "checkbox" at bounding box center [391, 496] width 12 height 12
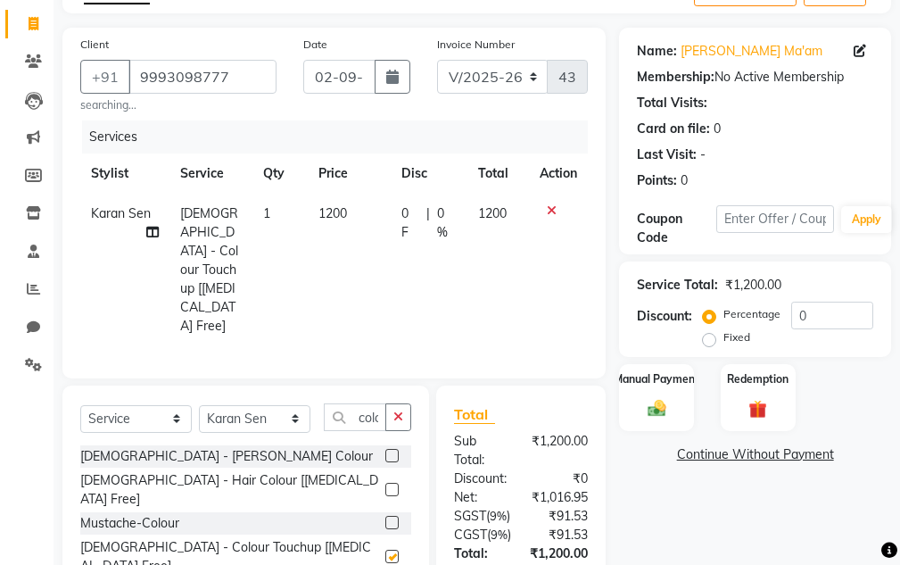
checkbox input "false"
click at [396, 410] on icon "button" at bounding box center [398, 416] width 10 height 12
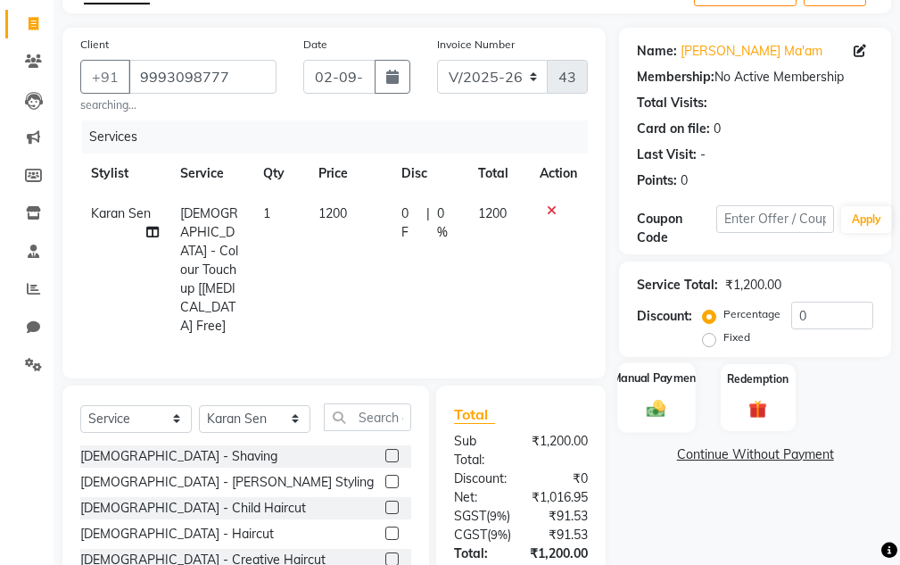
click at [675, 406] on div "Manual Payment" at bounding box center [657, 397] width 78 height 70
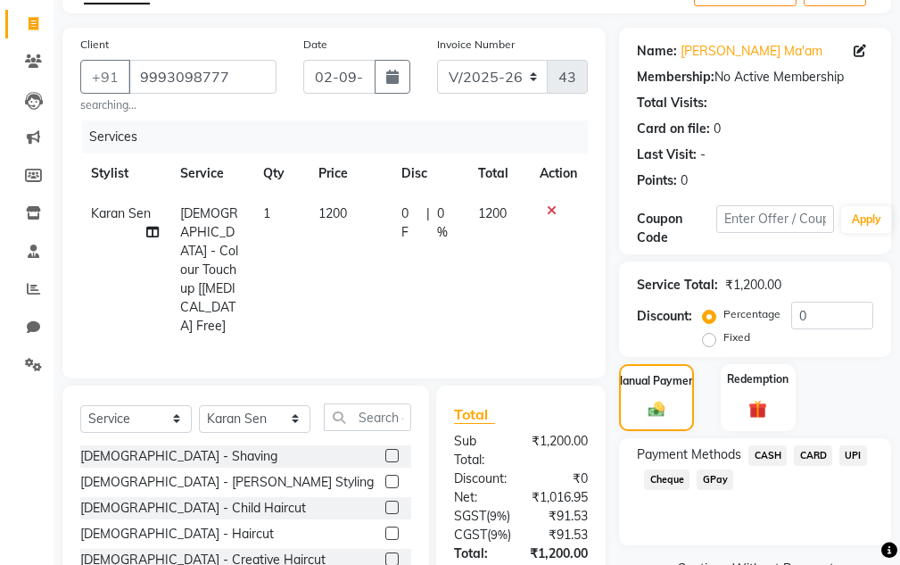
click at [771, 457] on span "CASH" at bounding box center [767, 455] width 38 height 21
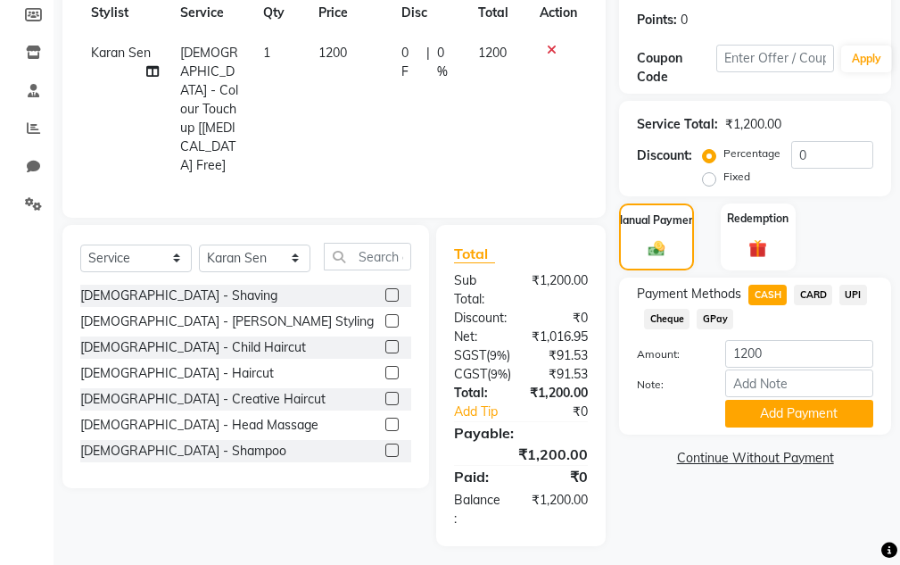
scroll to position [309, 0]
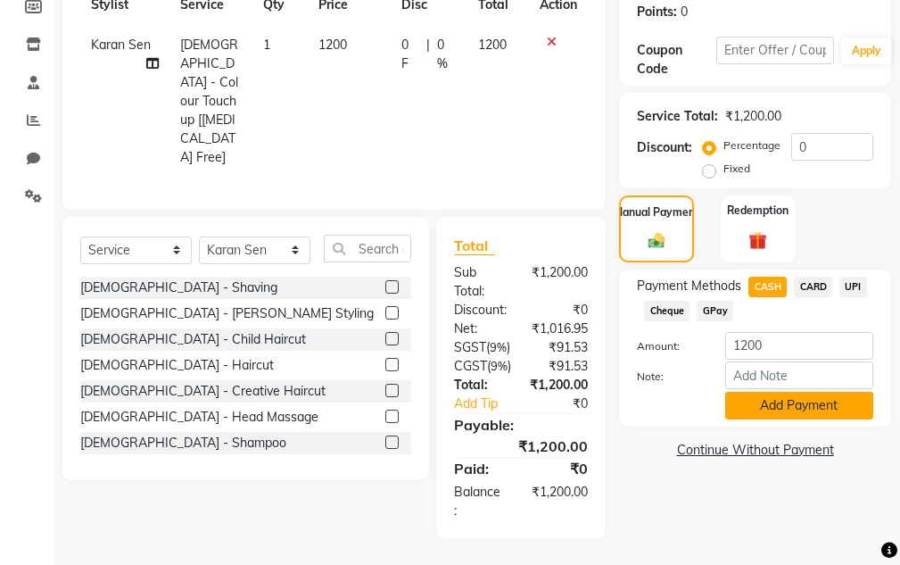
click at [768, 400] on button "Add Payment" at bounding box center [799, 406] width 148 height 28
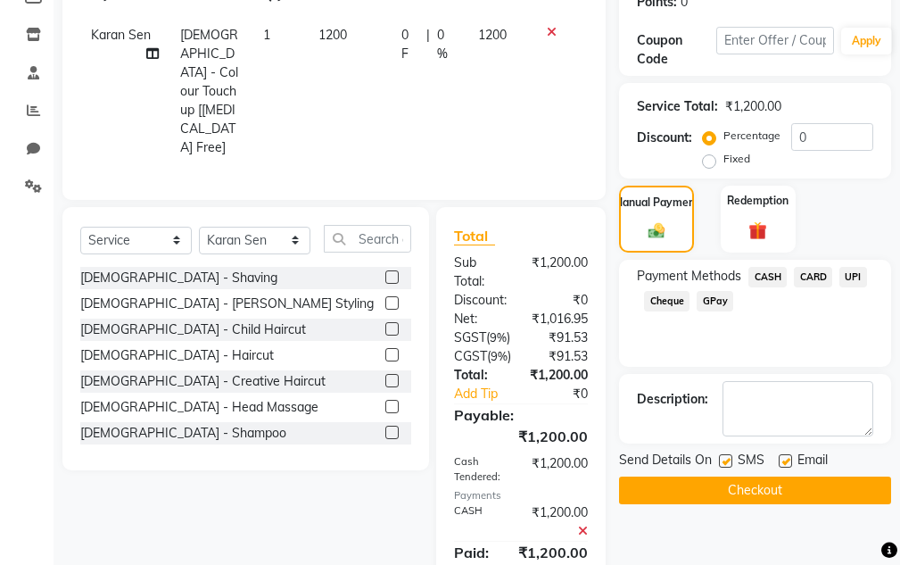
click at [794, 490] on button "Checkout" at bounding box center [755, 490] width 272 height 28
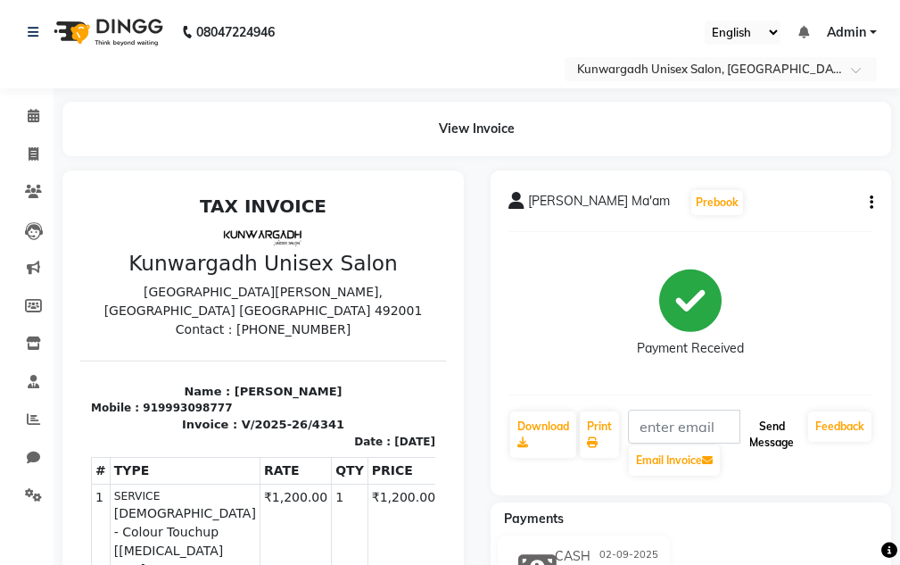
click at [787, 425] on button "Send Message" at bounding box center [771, 434] width 59 height 46
click at [27, 151] on span at bounding box center [33, 154] width 31 height 21
select select "service"
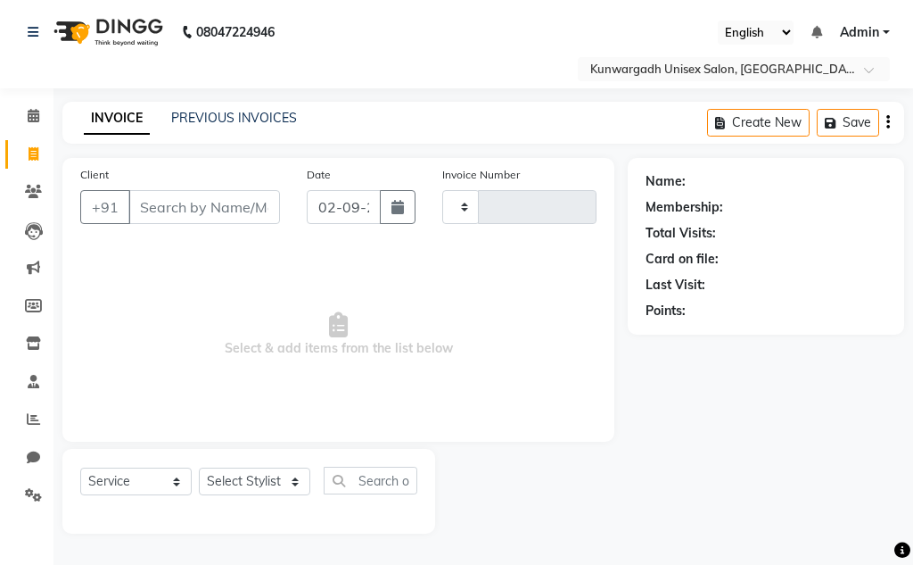
type input "4342"
select select "7931"
click at [225, 204] on input "Client" at bounding box center [204, 207] width 152 height 34
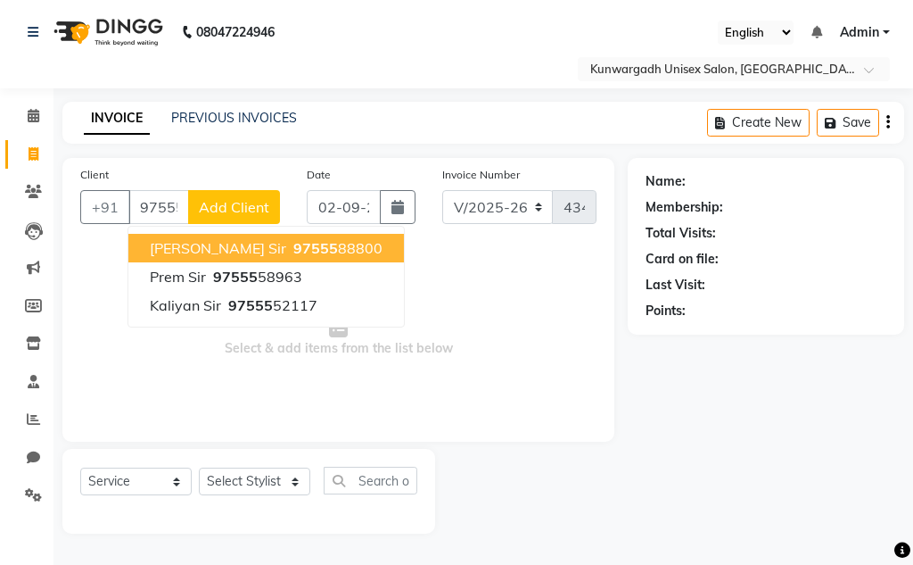
click at [195, 250] on span "[PERSON_NAME] sir" at bounding box center [218, 248] width 136 height 18
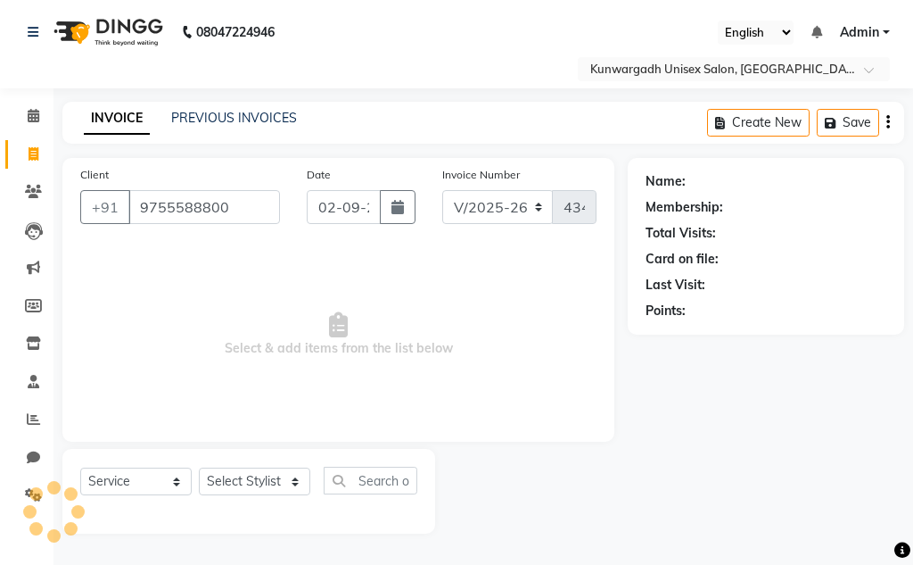
type input "9755588800"
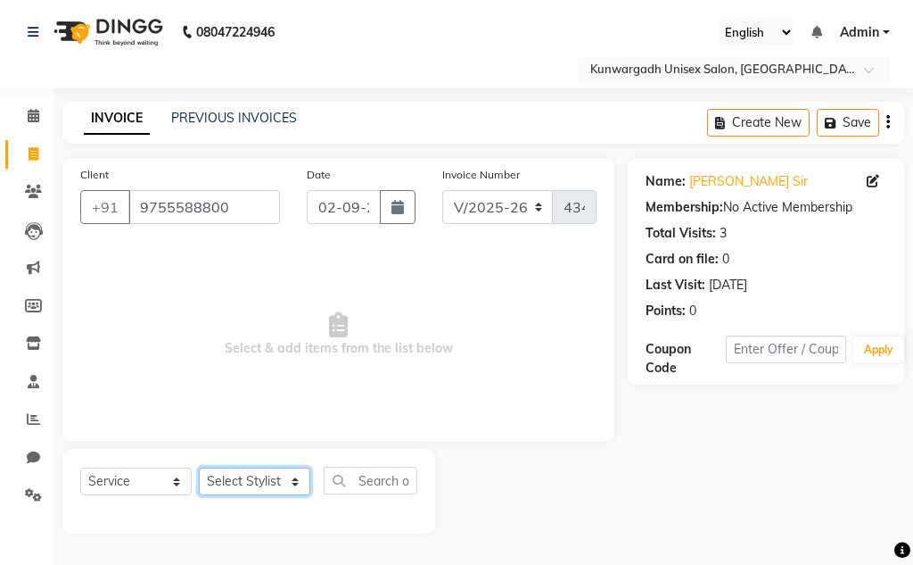
click at [293, 470] on select "Select Stylist Aarti [PERSON_NAME] Sir Chiku [PERSON_NAME] [PERSON_NAME] [PERSO…" at bounding box center [254, 481] width 111 height 28
select select "85604"
click at [199, 467] on select "Select Stylist Aarti [PERSON_NAME] Sir Chiku [PERSON_NAME] [PERSON_NAME] [PERSO…" at bounding box center [254, 481] width 111 height 28
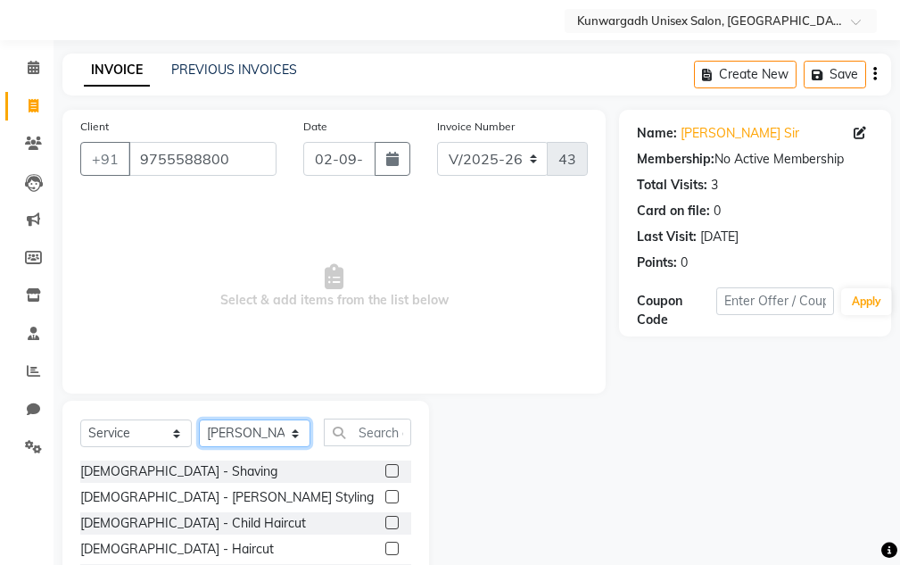
scroll to position [89, 0]
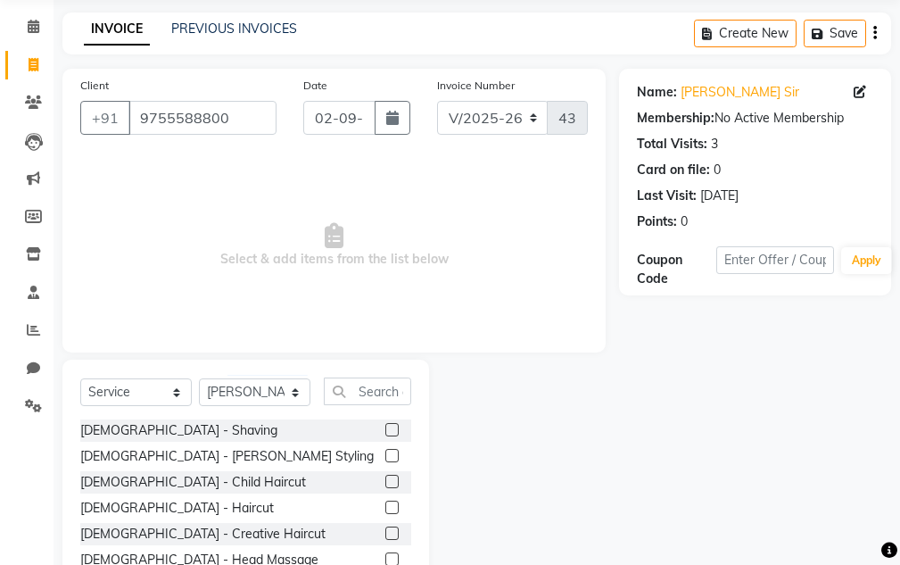
click at [385, 506] on label at bounding box center [391, 506] width 13 height 13
click at [385, 506] on input "checkbox" at bounding box center [391, 508] width 12 height 12
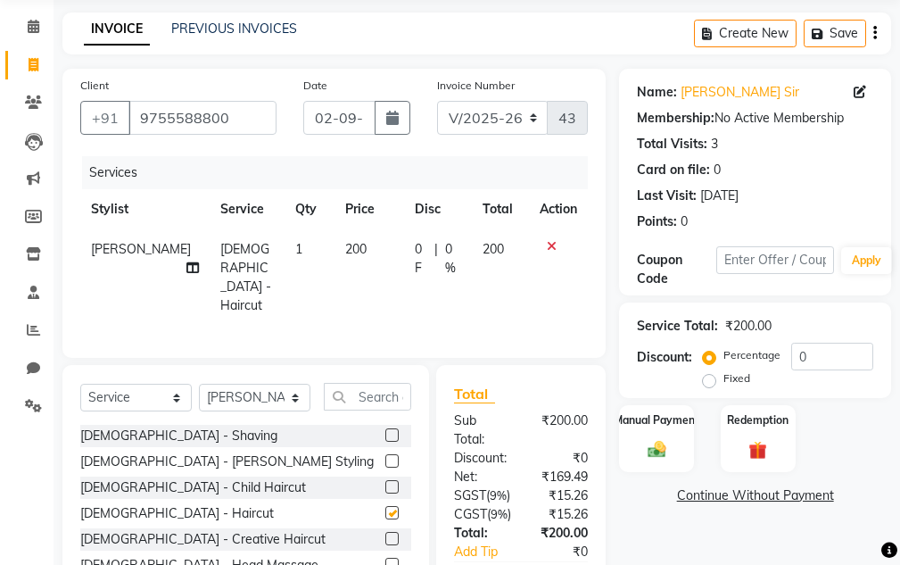
checkbox input "false"
click at [661, 430] on div "Manual Payment" at bounding box center [657, 438] width 78 height 70
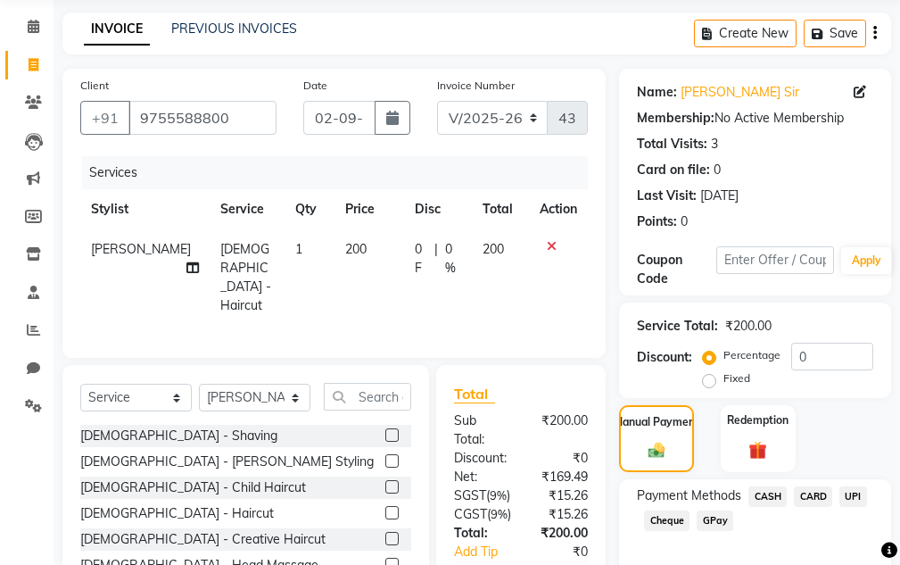
click at [852, 497] on span "UPI" at bounding box center [853, 496] width 28 height 21
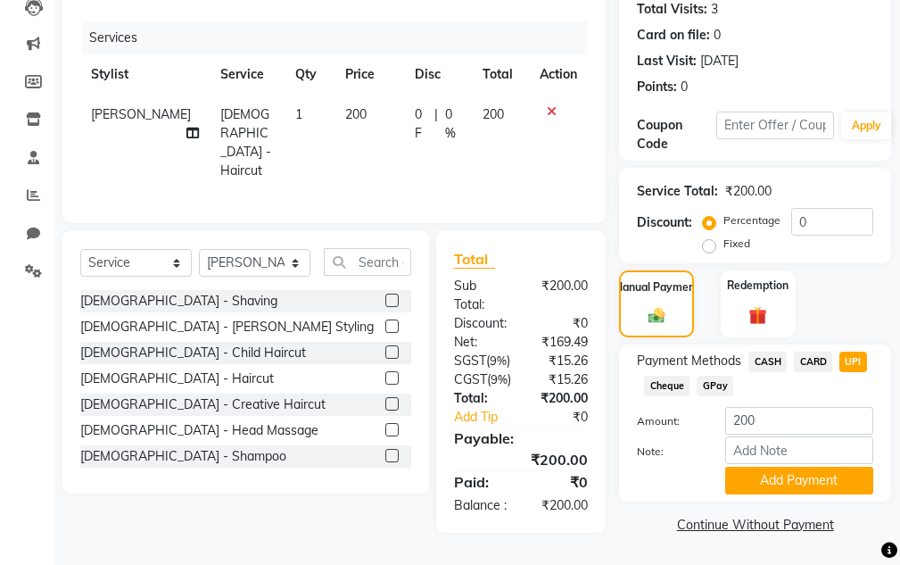
scroll to position [268, 0]
click at [826, 466] on button "Add Payment" at bounding box center [799, 480] width 148 height 28
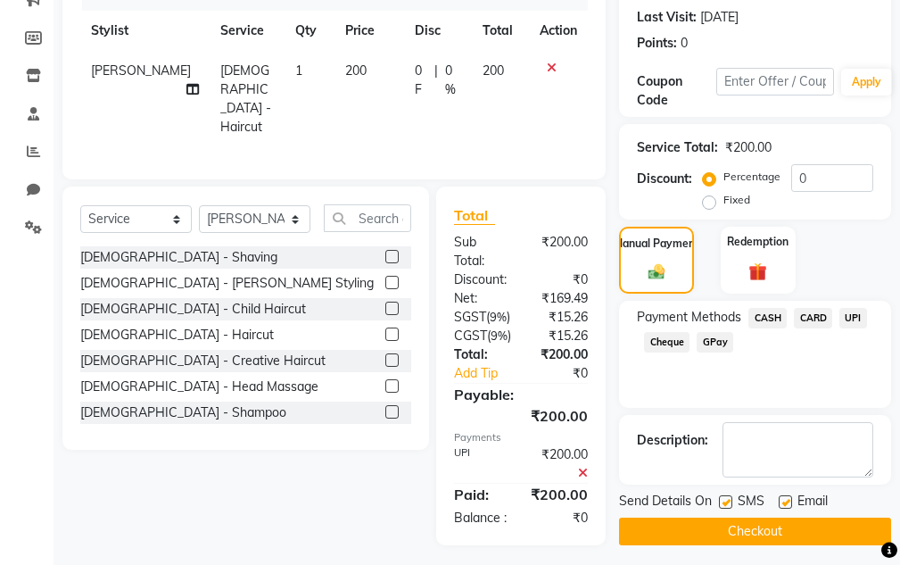
click at [797, 524] on button "Checkout" at bounding box center [755, 531] width 272 height 28
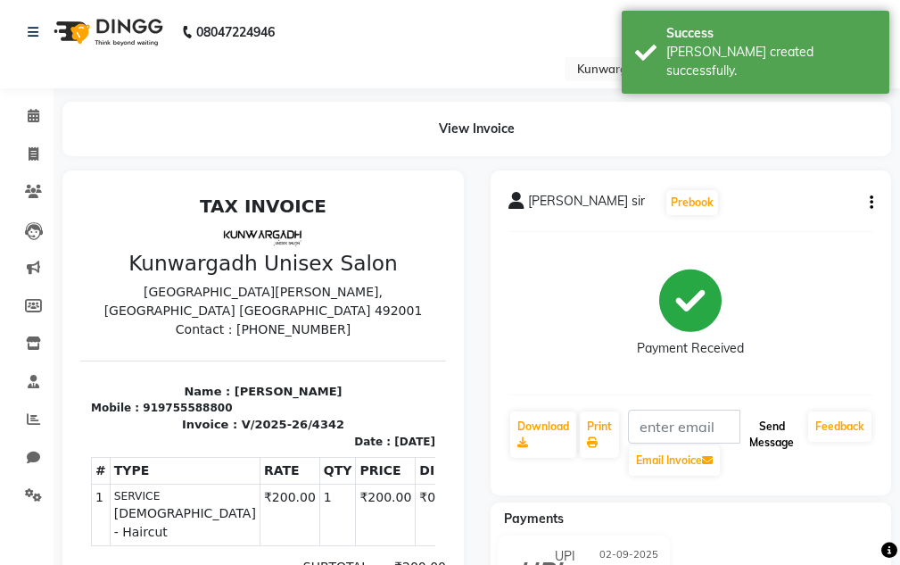
click at [754, 439] on button "Send Message" at bounding box center [771, 434] width 59 height 46
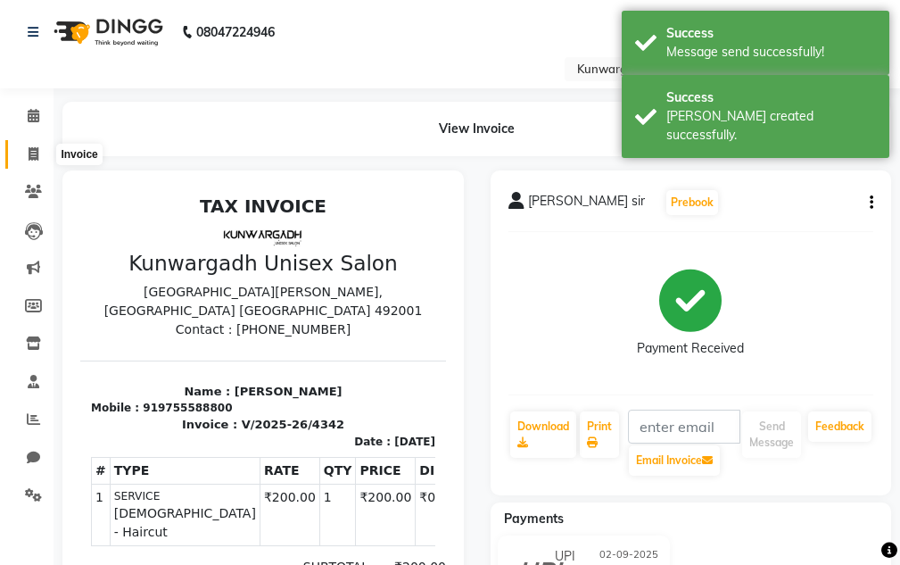
click at [36, 153] on icon at bounding box center [34, 153] width 10 height 13
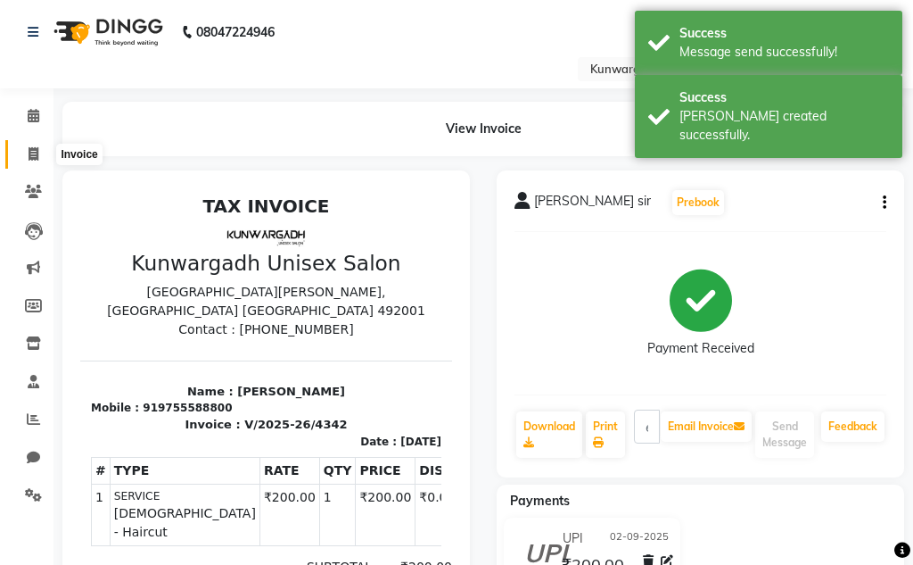
select select "7931"
select select "service"
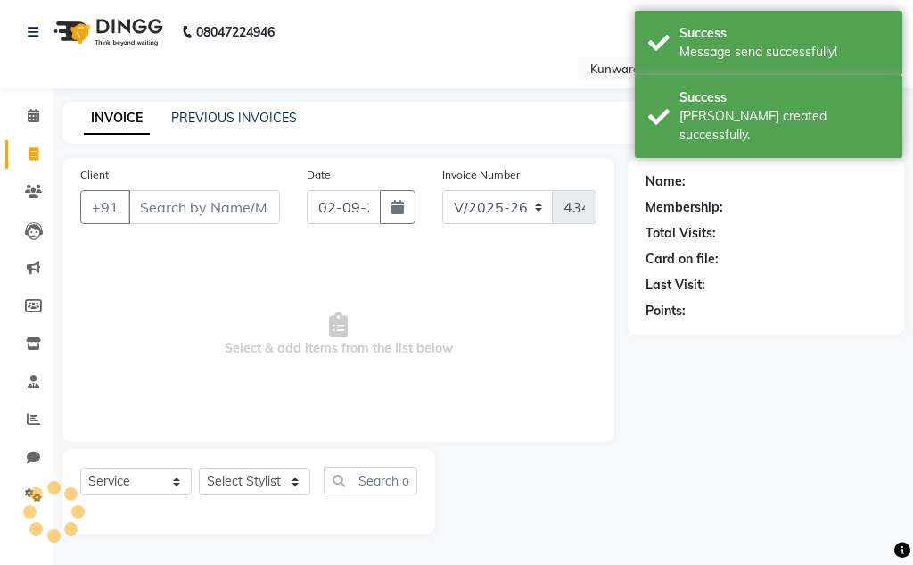
click at [154, 202] on input "Client" at bounding box center [204, 207] width 152 height 34
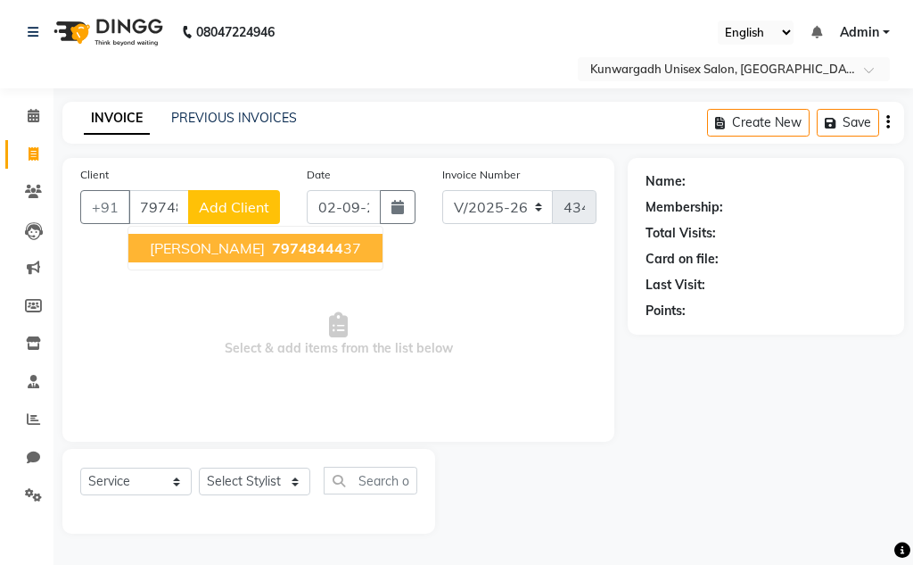
click at [272, 258] on button "Amit Devnath Sir 79748444 37" at bounding box center [255, 248] width 254 height 29
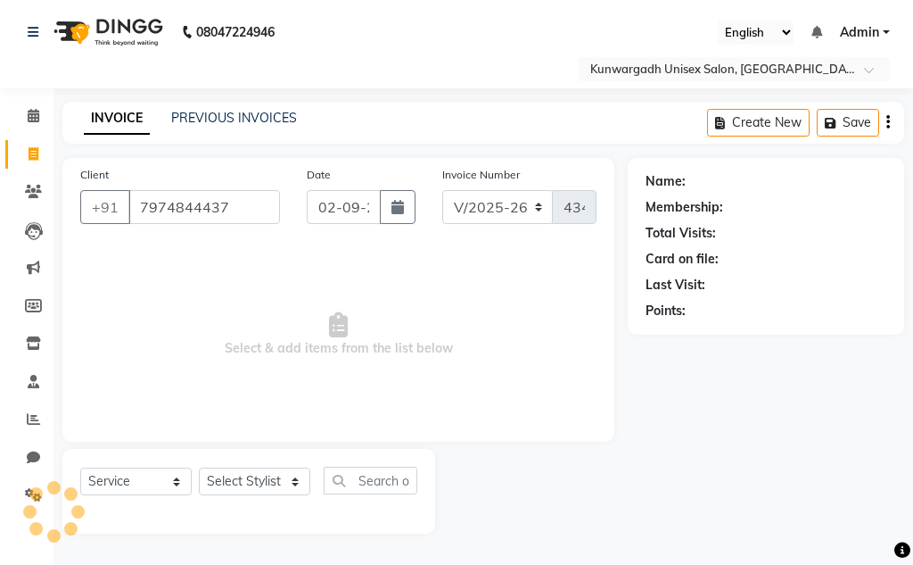
type input "7974844437"
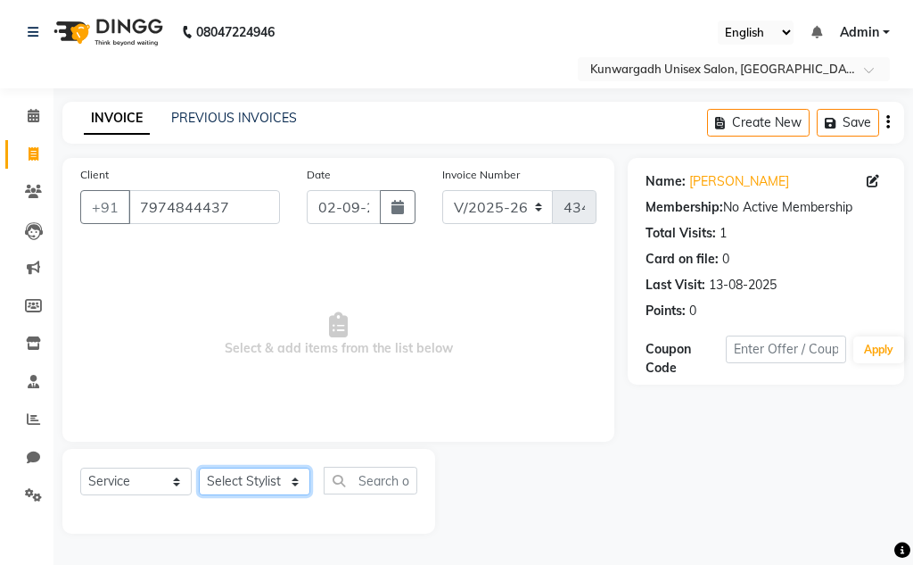
click at [275, 475] on select "Select Stylist Aarti [PERSON_NAME] Sir Chiku [PERSON_NAME] [PERSON_NAME] [PERSO…" at bounding box center [254, 481] width 111 height 28
select select "85604"
click at [199, 467] on select "Select Stylist Aarti [PERSON_NAME] Sir Chiku [PERSON_NAME] [PERSON_NAME] [PERSO…" at bounding box center [254, 481] width 111 height 28
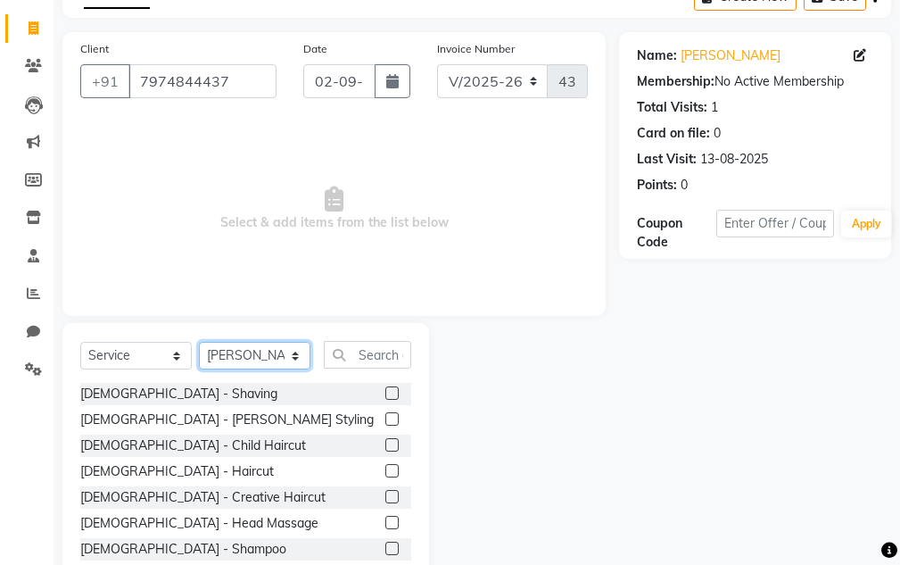
scroll to position [174, 0]
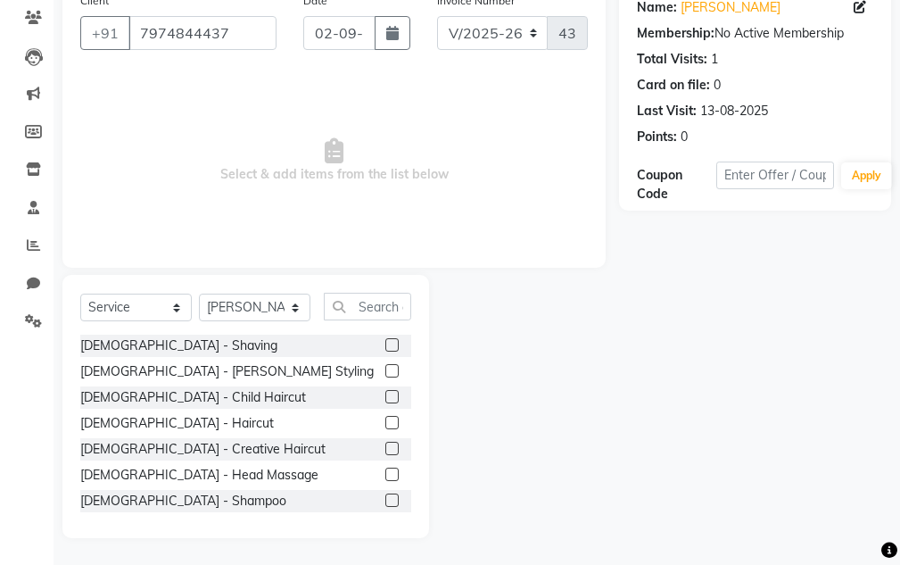
click at [385, 364] on label at bounding box center [391, 370] width 13 height 13
click at [385, 366] on input "checkbox" at bounding box center [391, 372] width 12 height 12
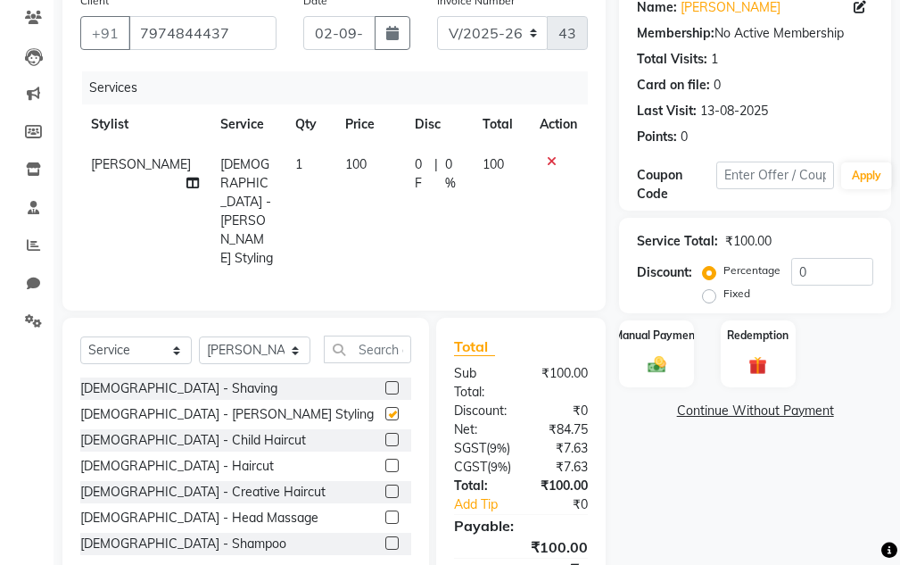
checkbox input "false"
click at [661, 371] on img at bounding box center [656, 364] width 30 height 21
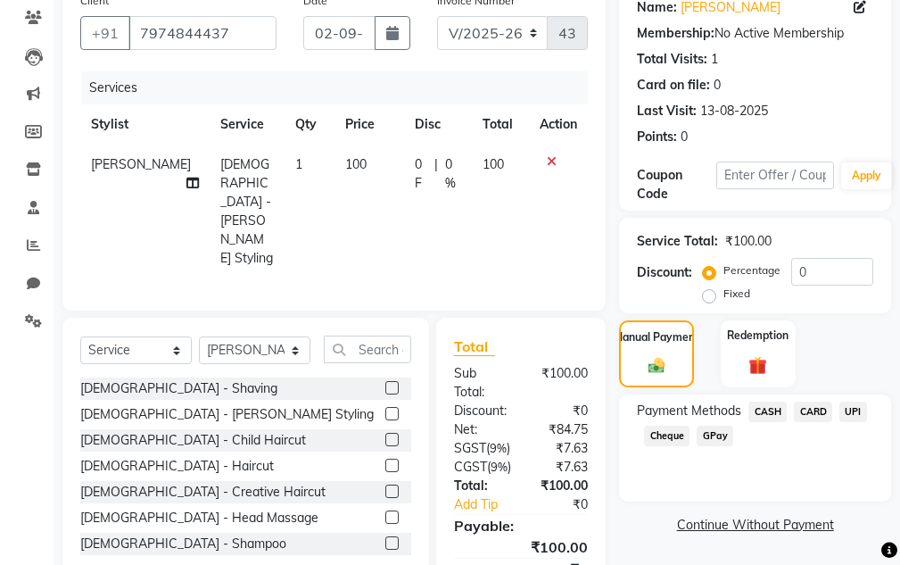
click at [853, 408] on span "UPI" at bounding box center [853, 411] width 28 height 21
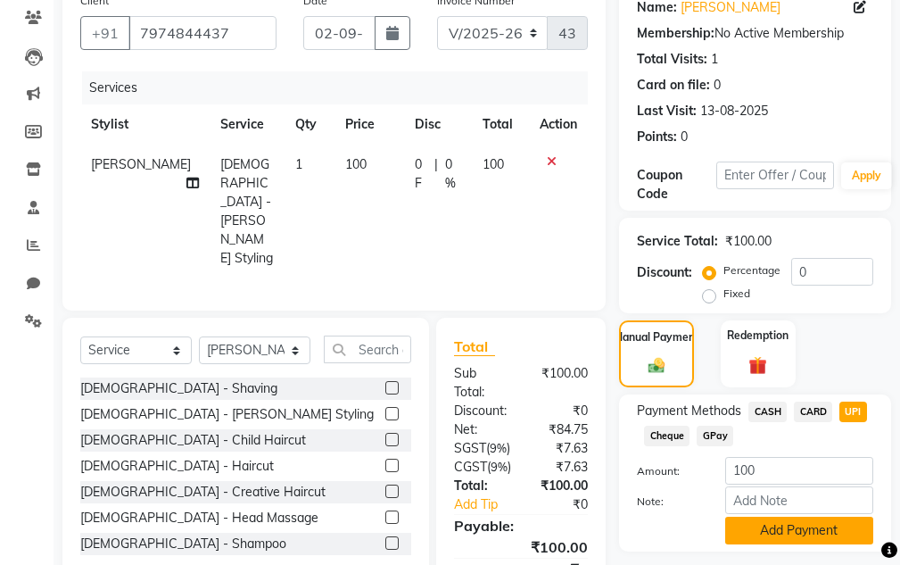
click at [825, 536] on button "Add Payment" at bounding box center [799, 530] width 148 height 28
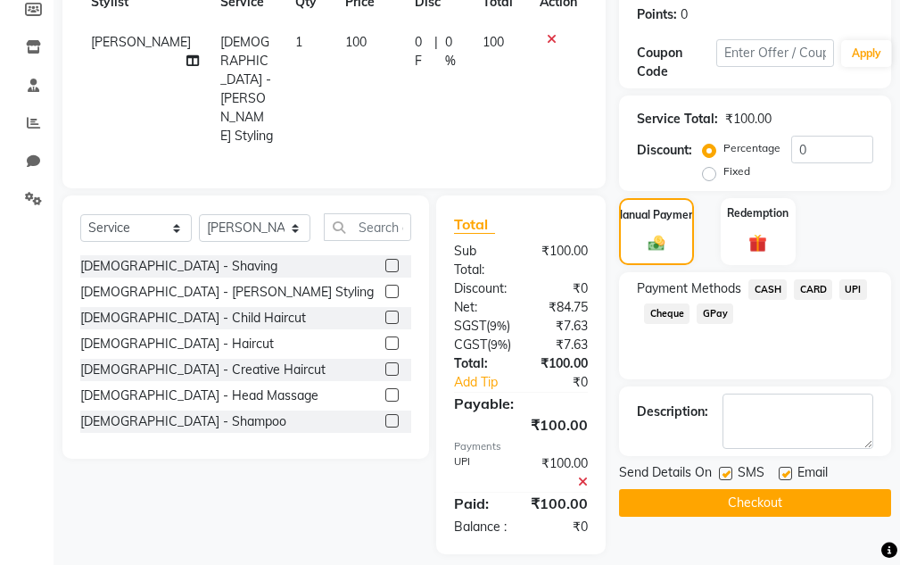
scroll to position [326, 0]
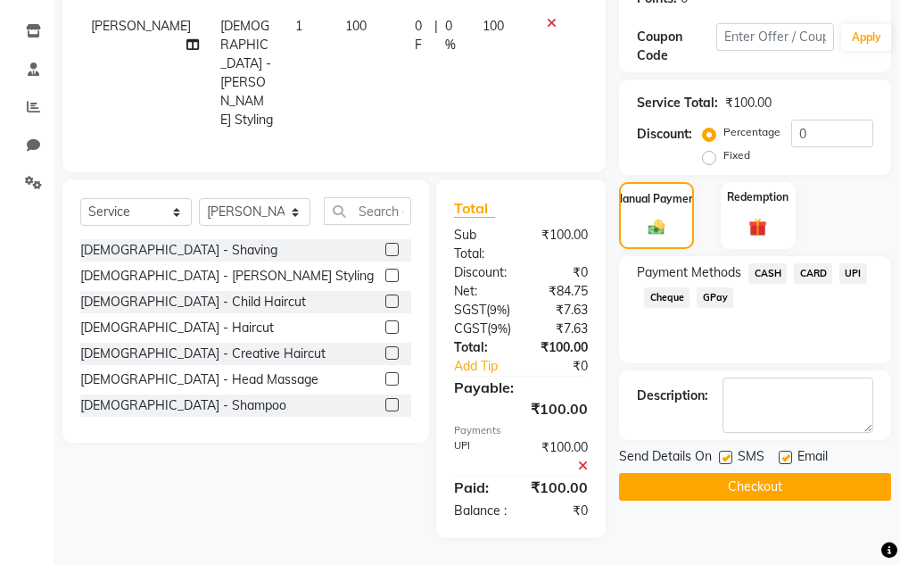
click at [758, 473] on button "Checkout" at bounding box center [755, 487] width 272 height 28
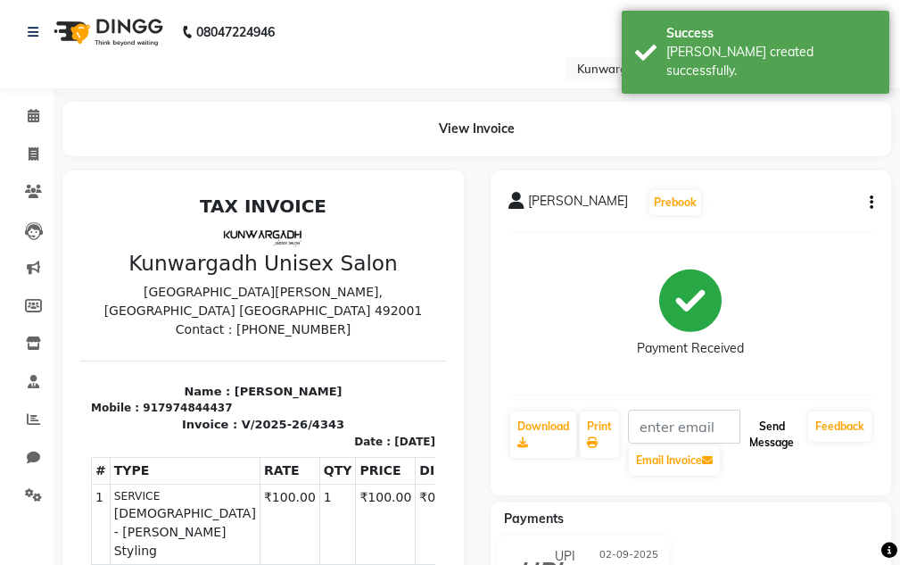
click at [785, 432] on button "Send Message" at bounding box center [771, 434] width 59 height 46
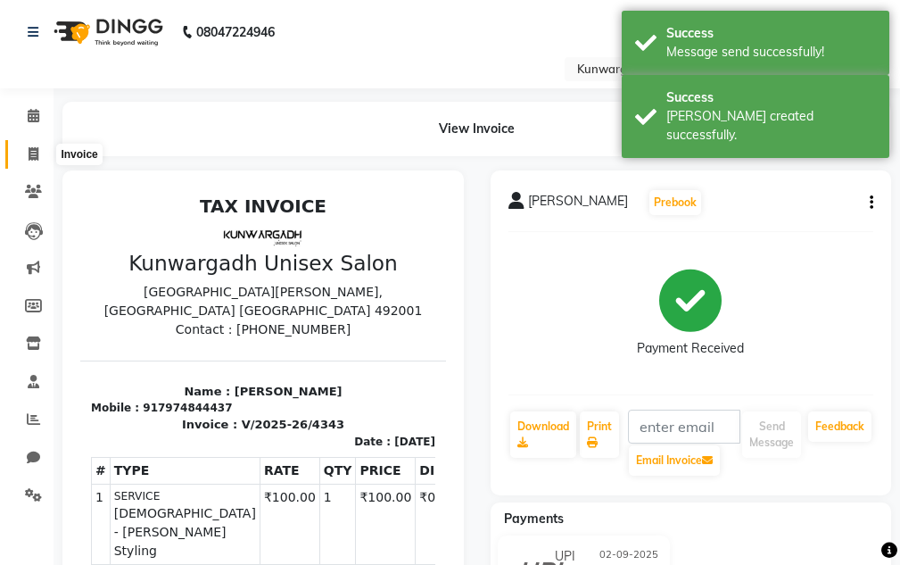
click at [23, 159] on span at bounding box center [33, 154] width 31 height 21
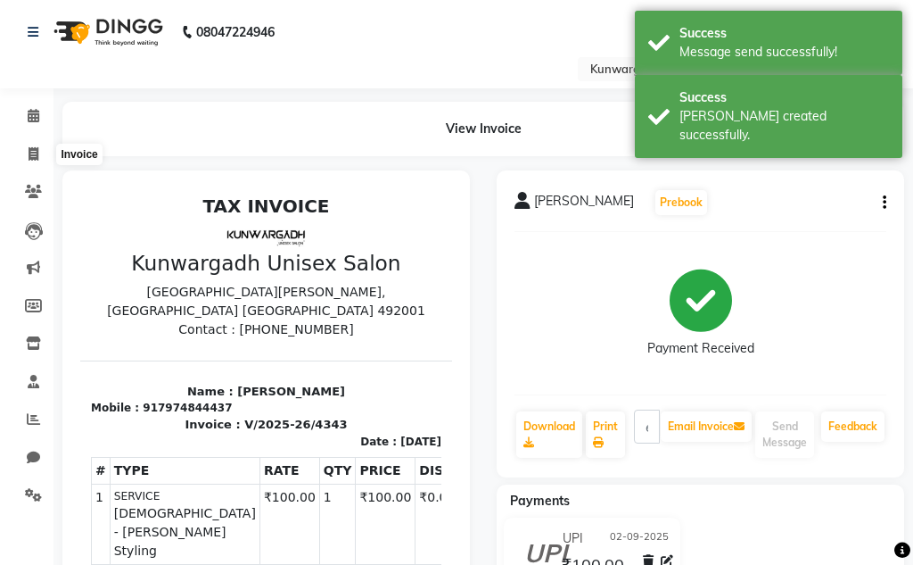
select select "service"
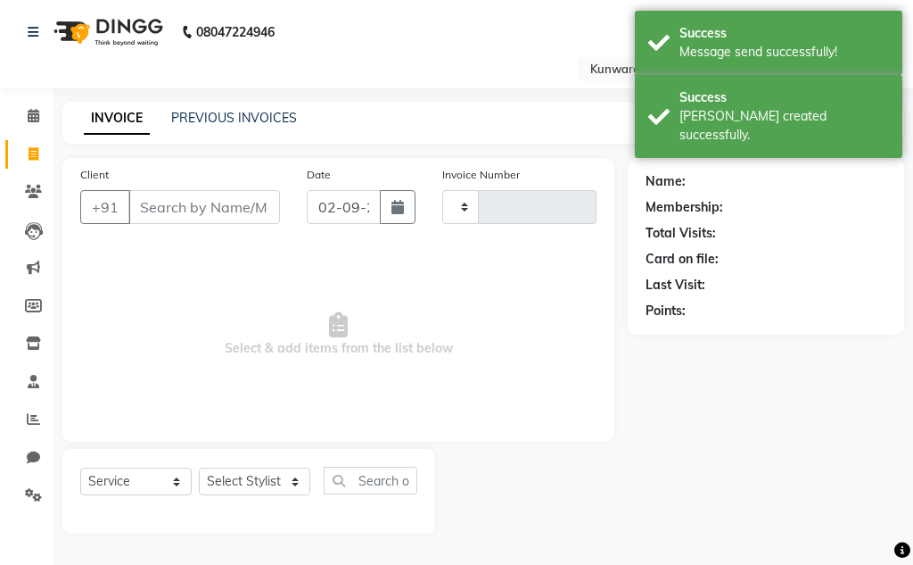
type input "4344"
select select "7931"
click at [222, 219] on input "Client" at bounding box center [204, 207] width 152 height 34
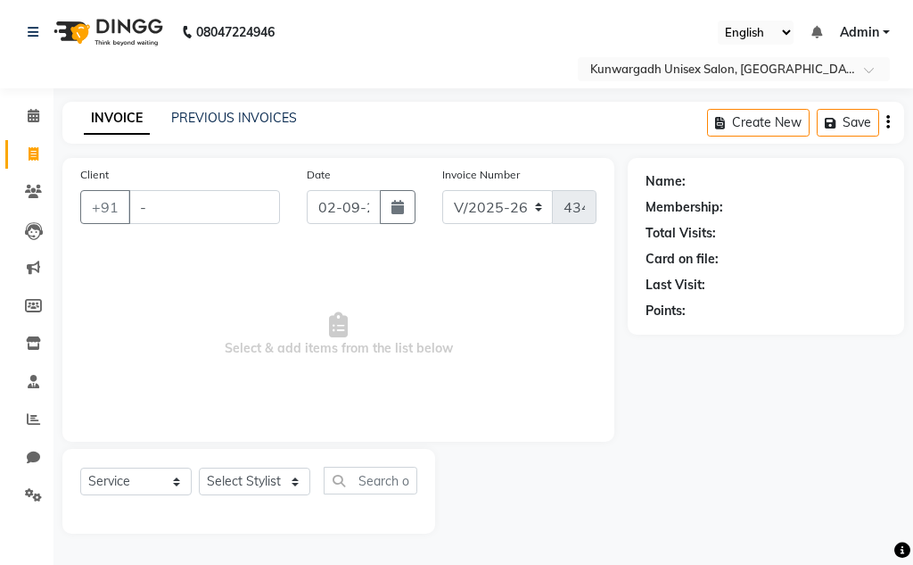
type input "-"
click at [551, 490] on div "Client +91 - Date 02-09-2025 Invoice Number V/2025 V/2025-26 4344 Select & add …" at bounding box center [338, 345] width 579 height 375
click at [912, 564] on html "08047224946 Select Location × Kunwargadh Unisex Salon, Tikrapara English ENGLIS…" at bounding box center [456, 282] width 913 height 565
click at [183, 202] on input "-" at bounding box center [204, 207] width 152 height 34
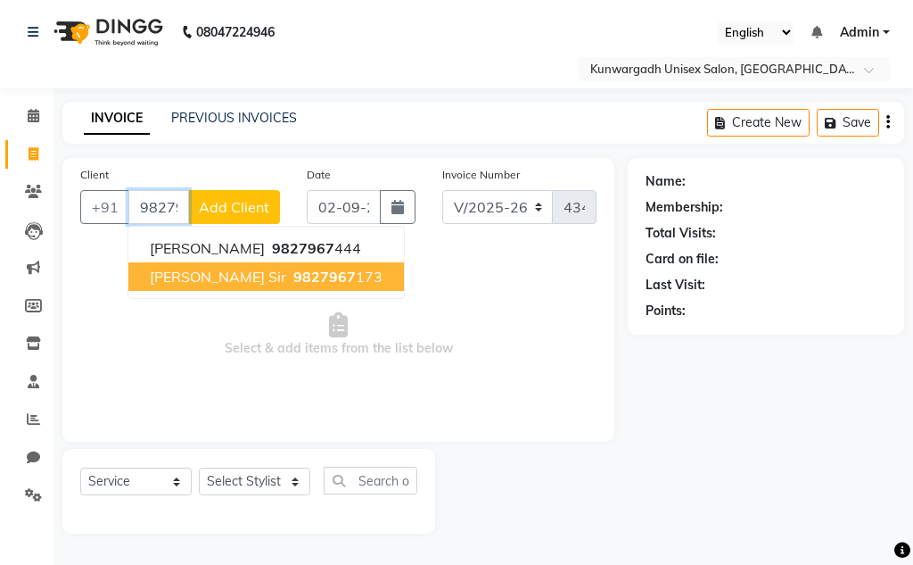
click at [192, 276] on span "[PERSON_NAME] Sir" at bounding box center [218, 277] width 136 height 18
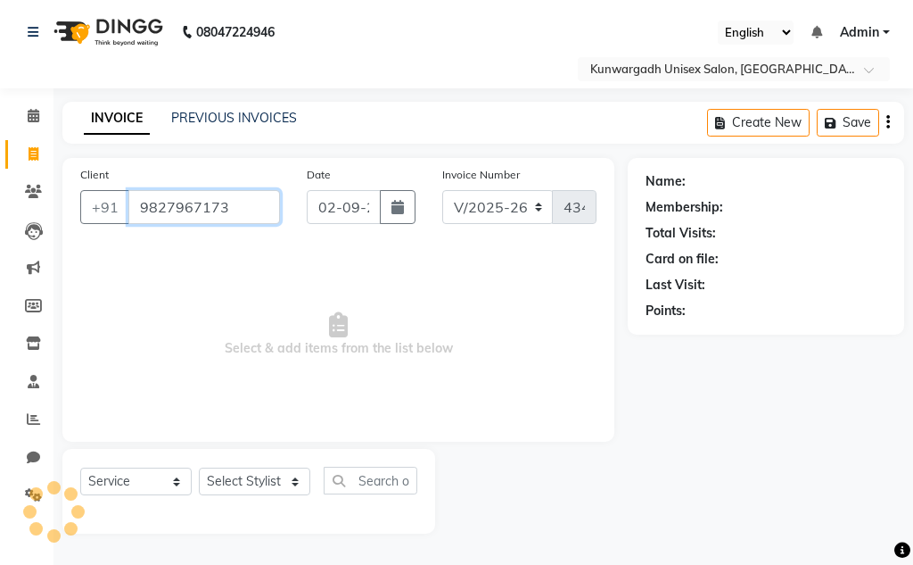
type input "9827967173"
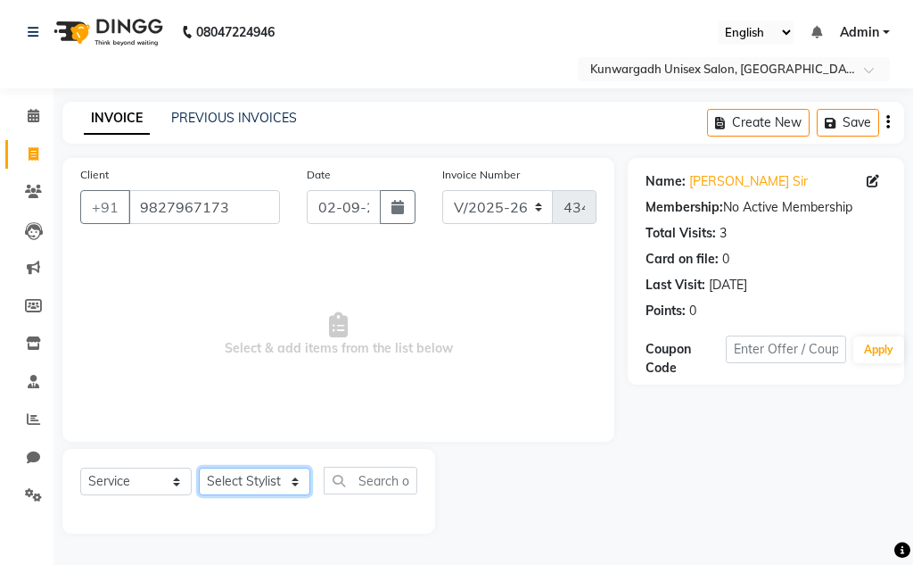
click at [297, 476] on select "Select Stylist Aarti [PERSON_NAME] Sir Chiku [PERSON_NAME] [PERSON_NAME] [PERSO…" at bounding box center [254, 481] width 111 height 28
select select "86123"
click at [199, 467] on select "Select Stylist Aarti [PERSON_NAME] Sir Chiku [PERSON_NAME] [PERSON_NAME] [PERSO…" at bounding box center [254, 481] width 111 height 28
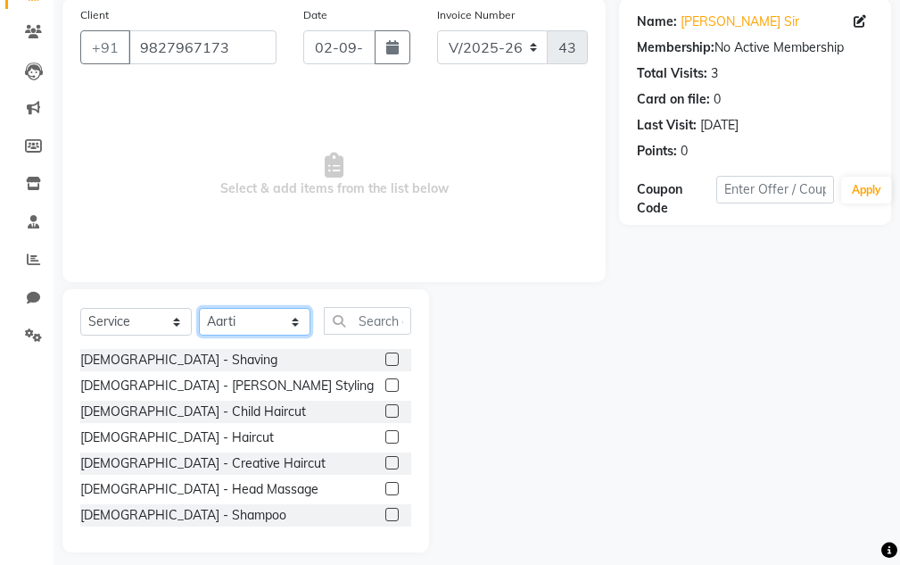
scroll to position [174, 0]
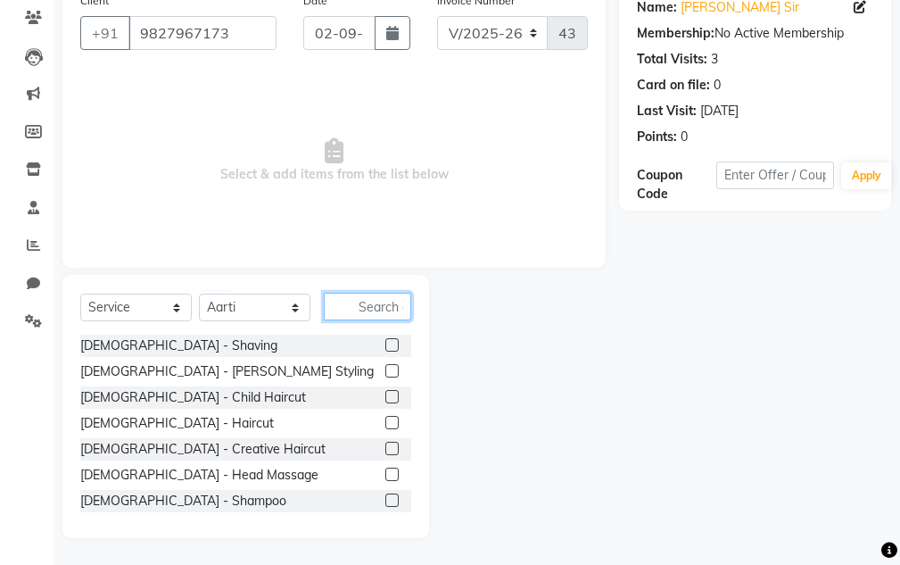
click at [391, 305] on input "text" at bounding box center [367, 307] width 87 height 28
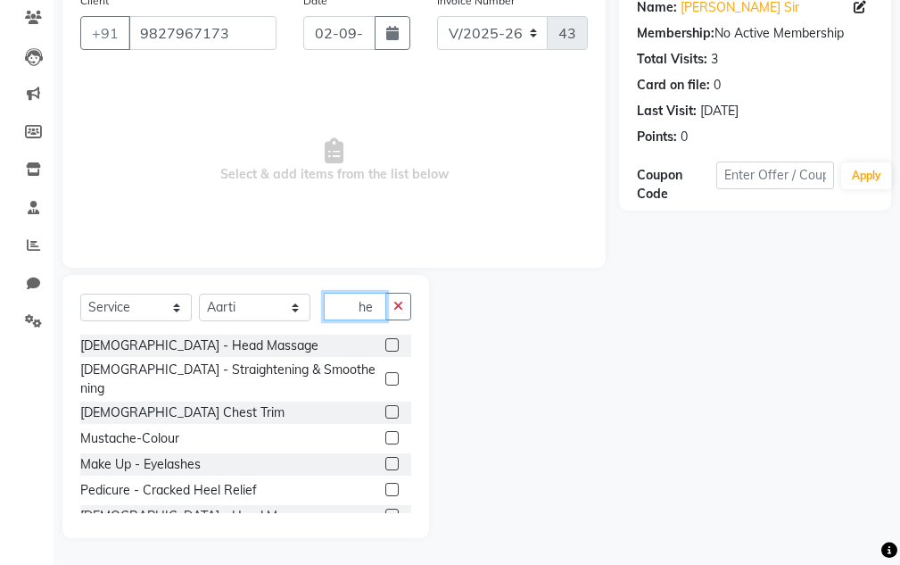
type input "he"
click at [370, 340] on div "[DEMOGRAPHIC_DATA] - Head Massage" at bounding box center [245, 345] width 331 height 22
click at [385, 344] on label at bounding box center [391, 344] width 13 height 13
click at [385, 344] on input "checkbox" at bounding box center [391, 346] width 12 height 12
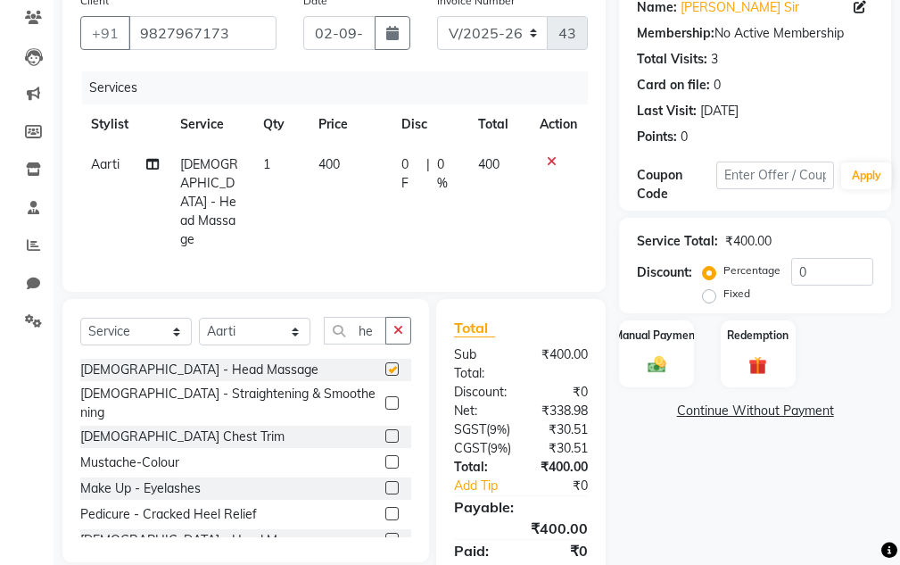
checkbox input "false"
click at [400, 324] on icon "button" at bounding box center [398, 330] width 10 height 12
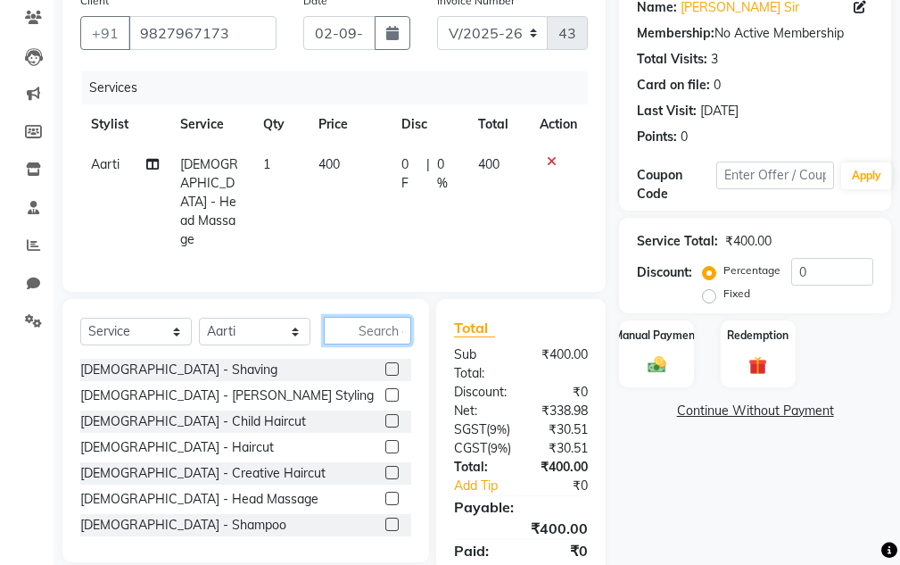
click at [372, 317] on input "text" at bounding box center [367, 331] width 87 height 28
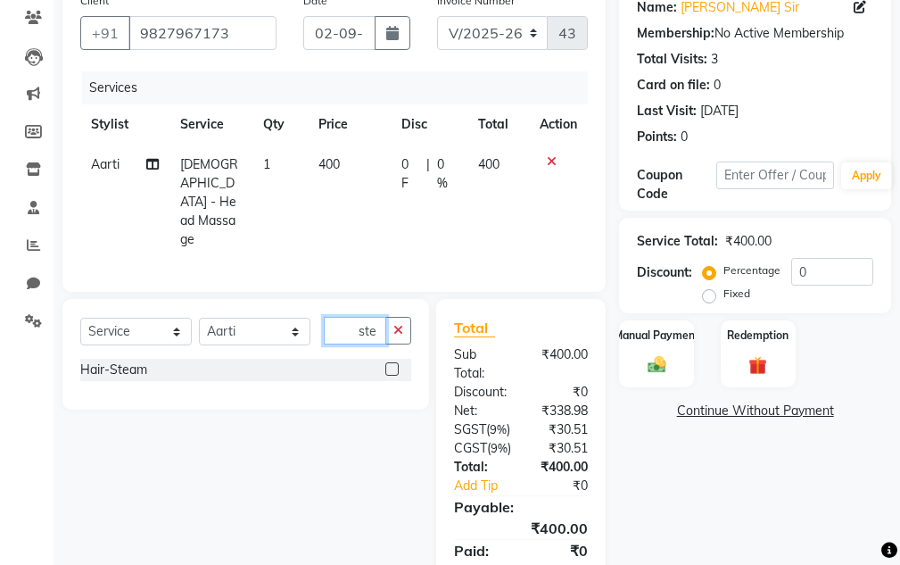
type input "ste"
click at [385, 359] on div "Hair-Steam" at bounding box center [245, 370] width 331 height 22
click at [392, 362] on label at bounding box center [391, 368] width 13 height 13
click at [392, 364] on input "checkbox" at bounding box center [391, 370] width 12 height 12
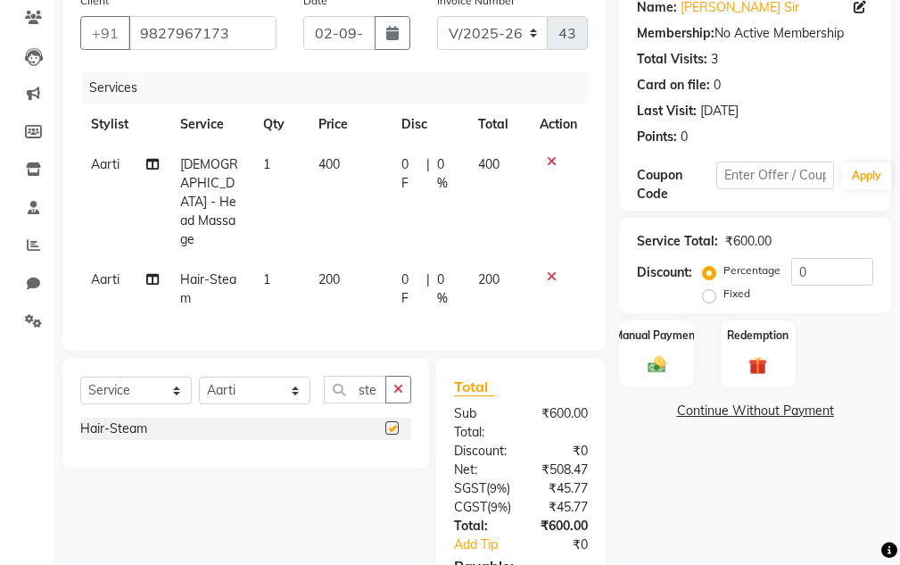
checkbox input "false"
click at [663, 343] on div "Manual Payment" at bounding box center [657, 353] width 78 height 70
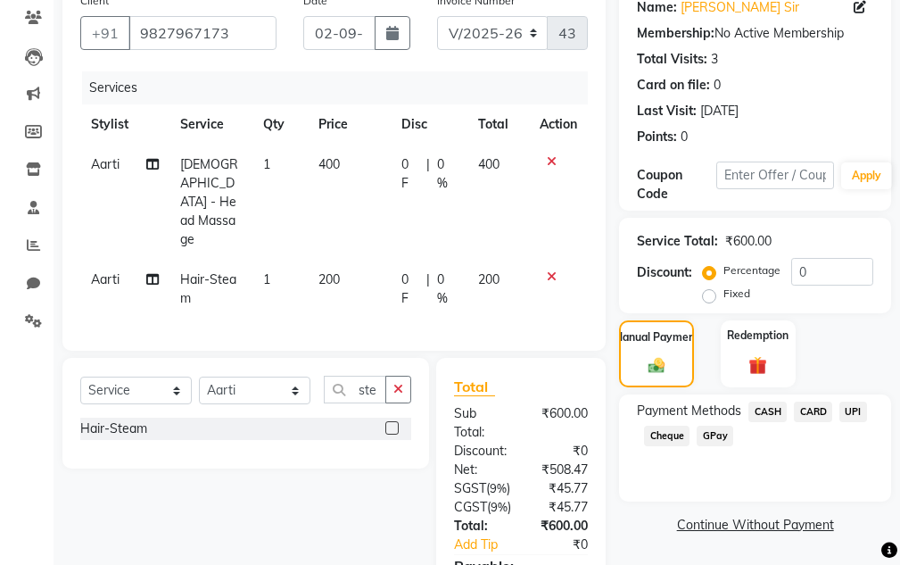
click at [845, 410] on span "UPI" at bounding box center [853, 411] width 28 height 21
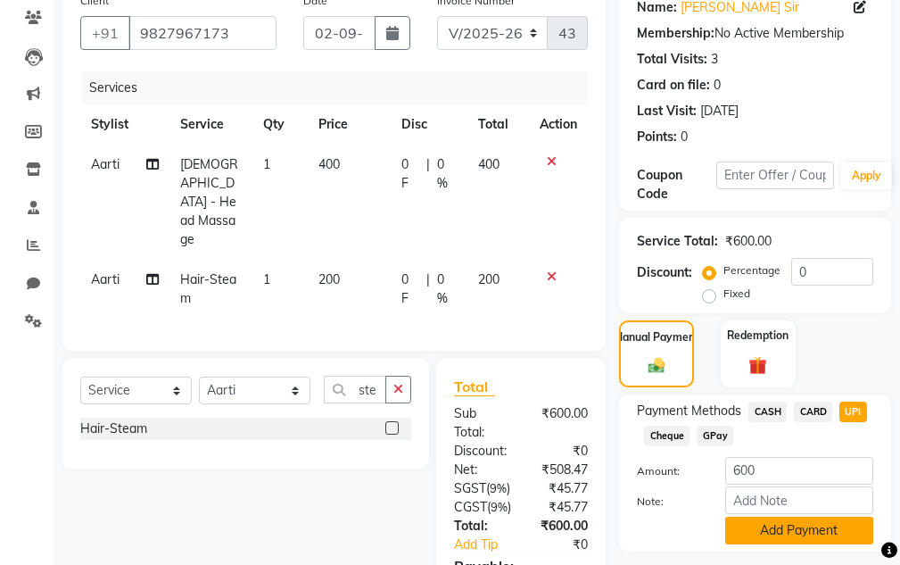
click at [796, 531] on button "Add Payment" at bounding box center [799, 530] width 148 height 28
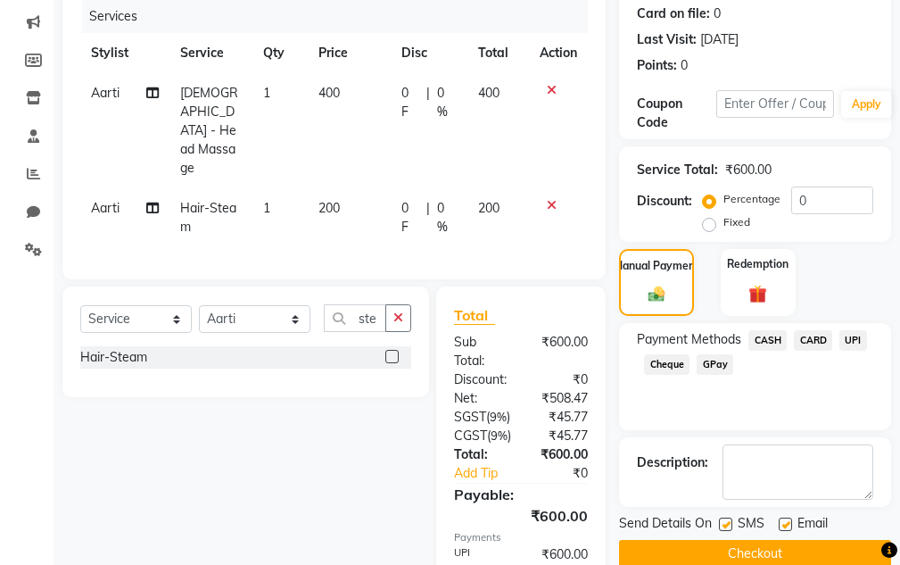
scroll to position [352, 0]
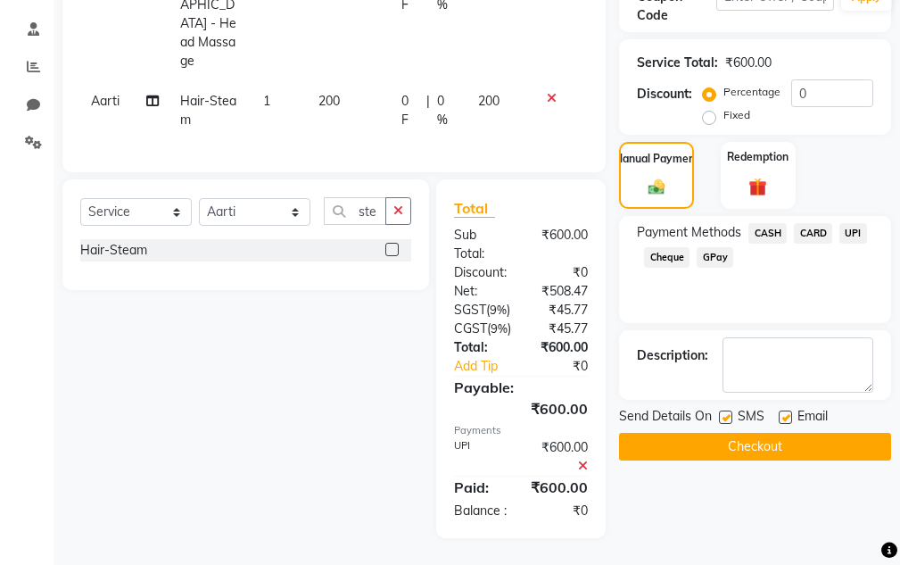
click at [838, 441] on button "Checkout" at bounding box center [755, 447] width 272 height 28
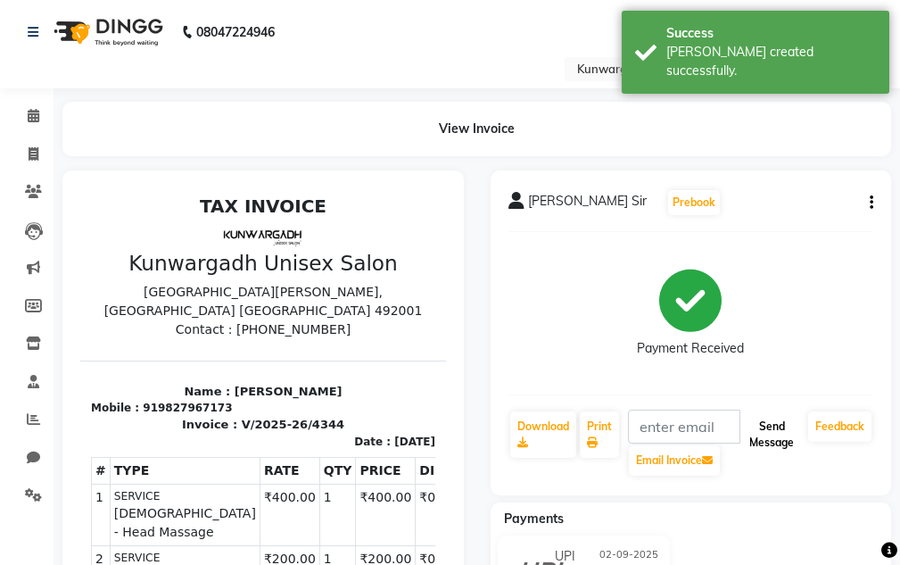
click at [754, 433] on button "Send Message" at bounding box center [771, 434] width 59 height 46
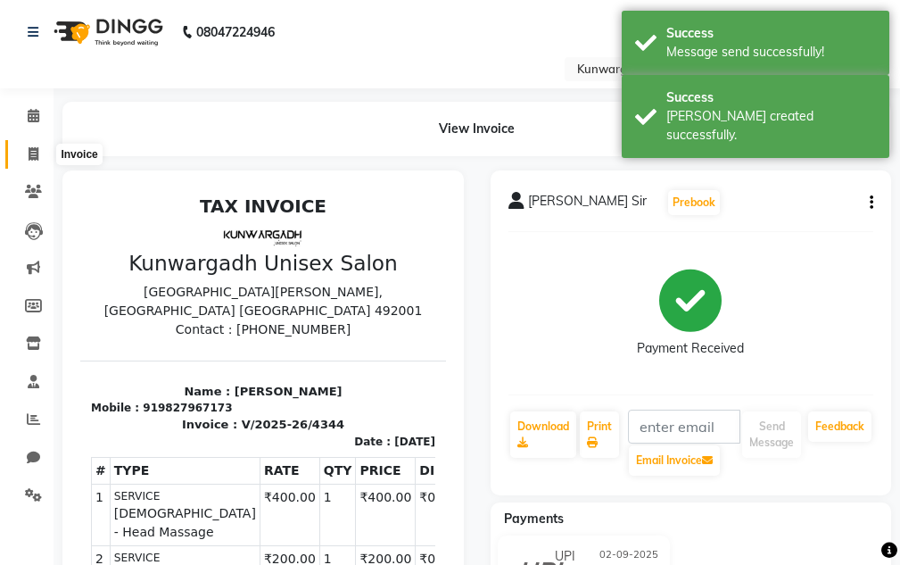
click at [33, 153] on icon at bounding box center [34, 153] width 10 height 13
select select "service"
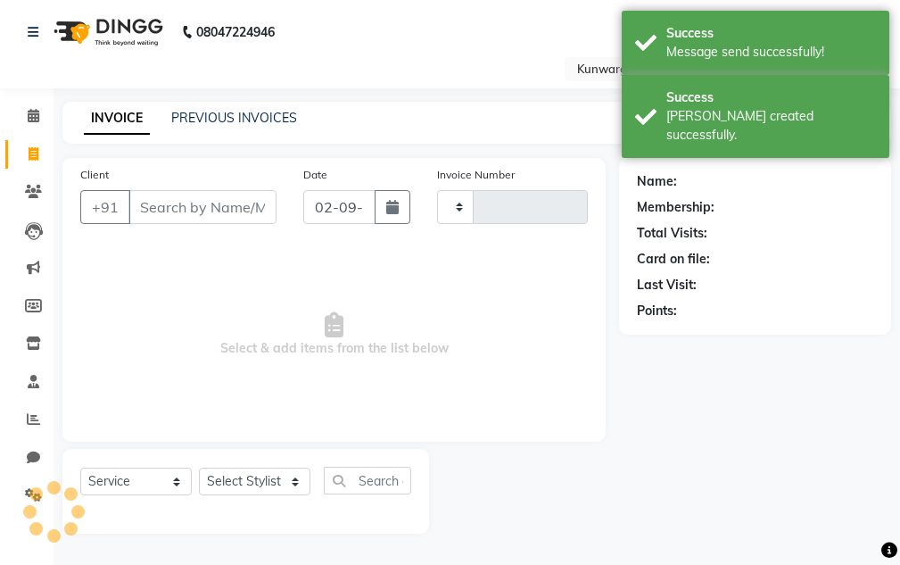
type input "4345"
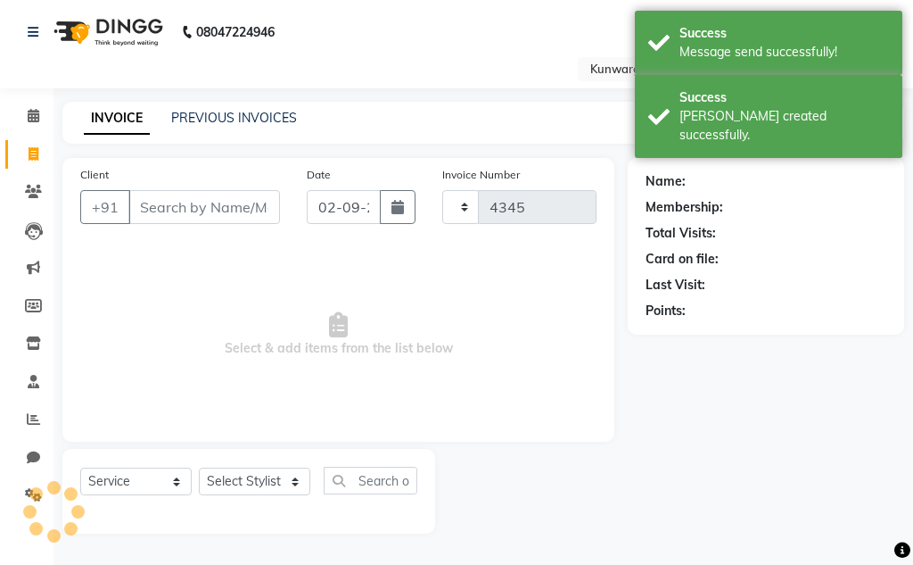
select select "7931"
click at [169, 211] on input "Client" at bounding box center [204, 207] width 152 height 34
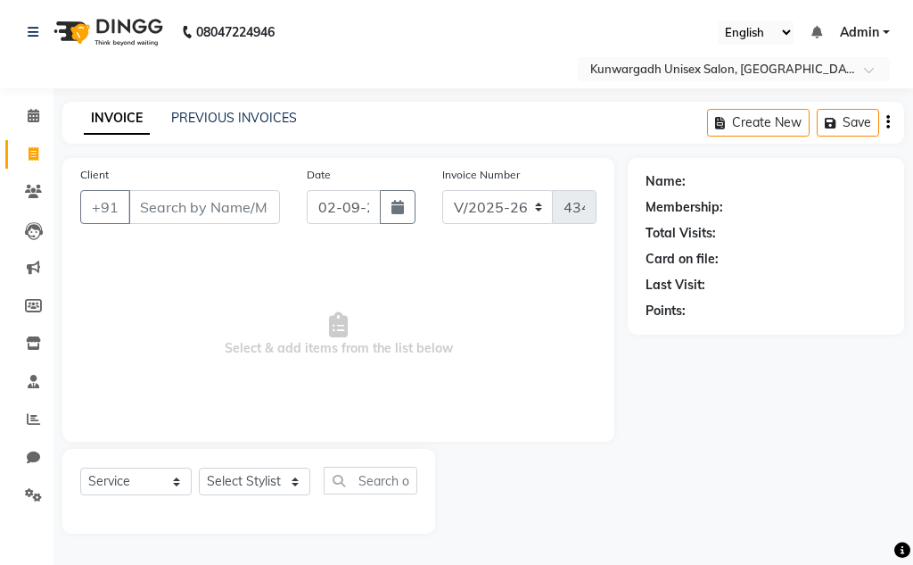
click at [193, 187] on div "Client +91" at bounding box center [180, 201] width 227 height 73
drag, startPoint x: 912, startPoint y: 441, endPoint x: 894, endPoint y: 466, distance: 30.0
click at [903, 460] on div "Name: Membership: Total Visits: Card on file: Last Visit: Points:" at bounding box center [773, 345] width 290 height 375
click at [177, 205] on input "Client" at bounding box center [204, 207] width 152 height 34
type input "9039377909"
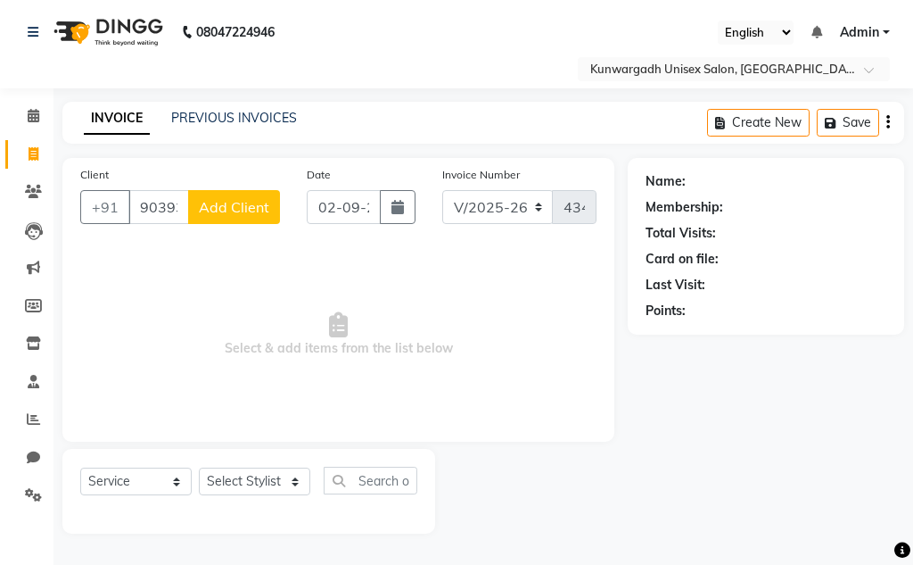
click at [196, 208] on button "Add Client" at bounding box center [234, 207] width 92 height 34
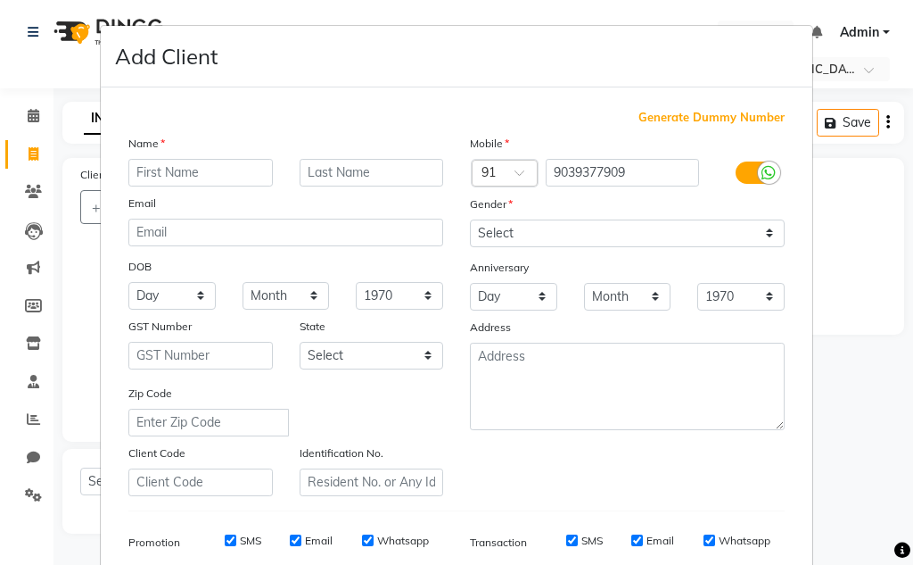
click at [208, 167] on input "text" at bounding box center [200, 173] width 144 height 28
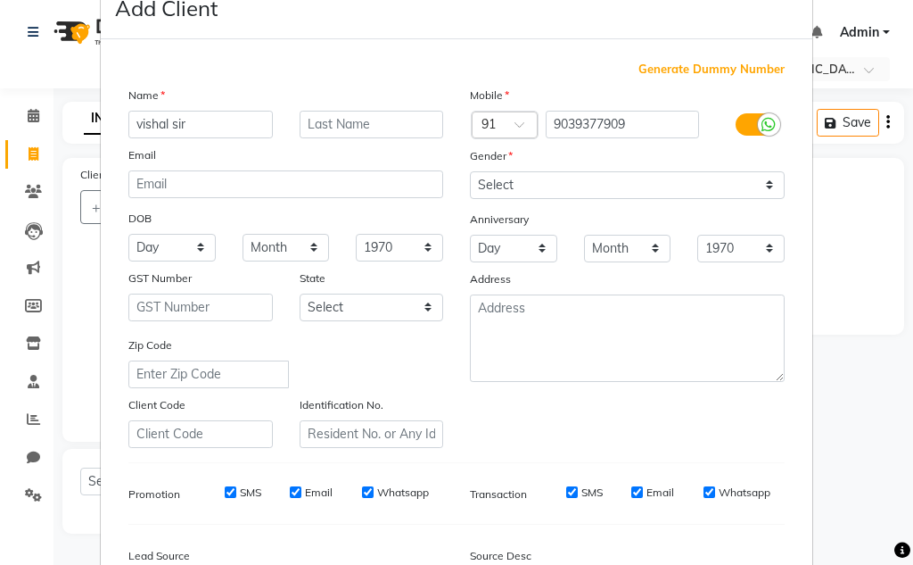
scroll to position [89, 0]
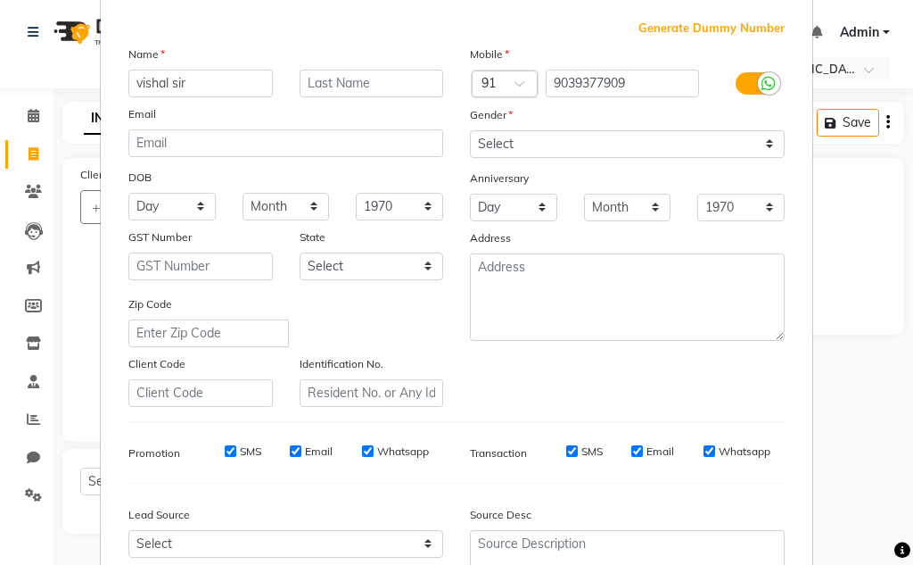
type input "vishal sir"
click at [743, 138] on select "Select Male Female Other Prefer Not To Say" at bounding box center [627, 144] width 315 height 28
select select "male"
click at [470, 130] on select "Select Male Female Other Prefer Not To Say" at bounding box center [627, 144] width 315 height 28
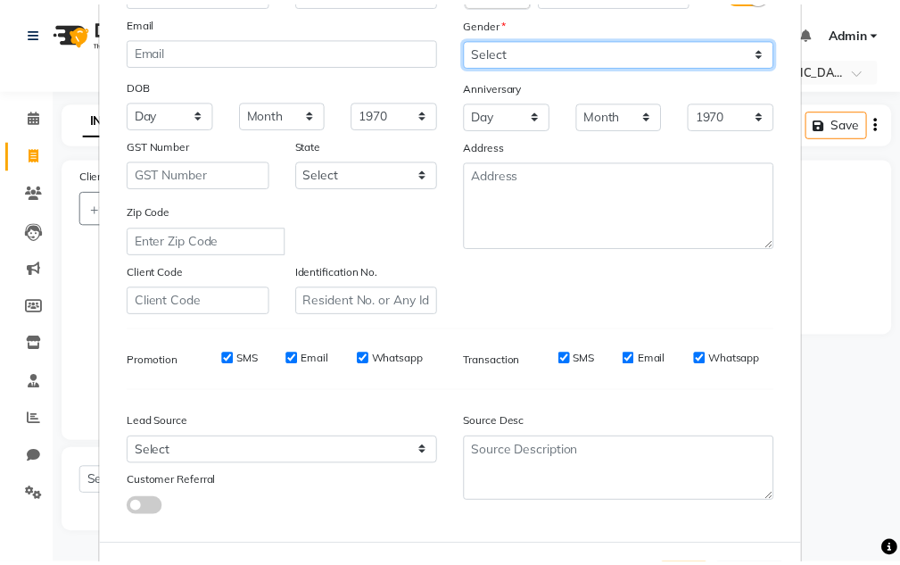
scroll to position [259, 0]
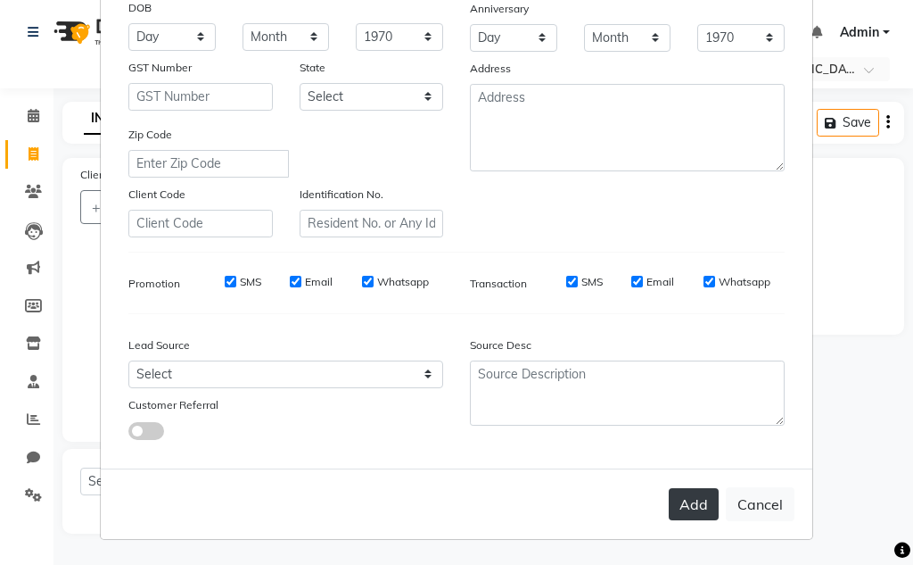
click at [672, 503] on button "Add" at bounding box center [694, 504] width 50 height 32
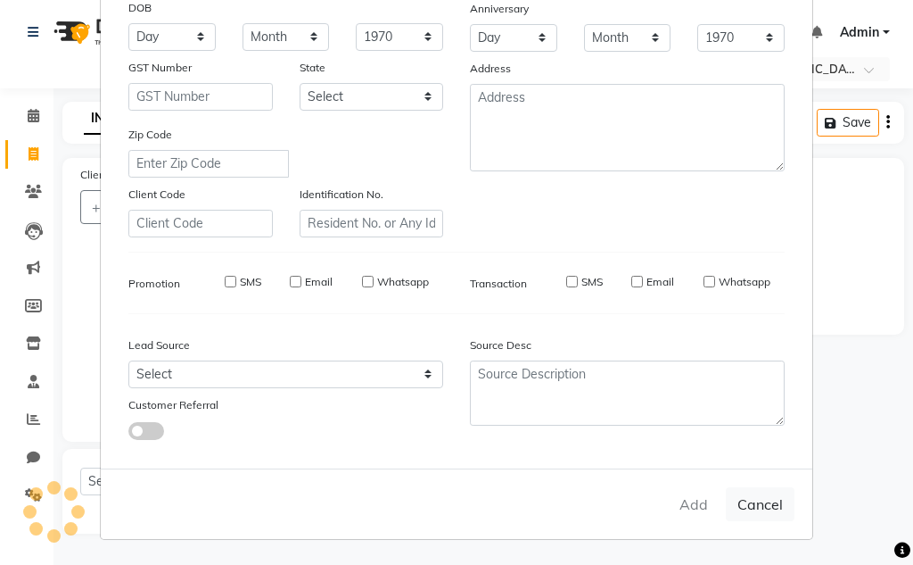
select select
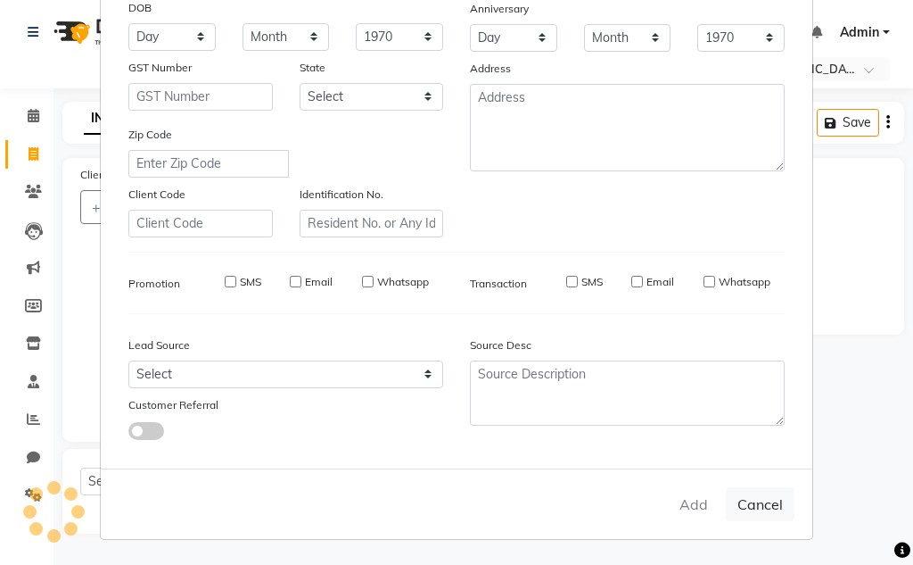
select select
checkbox input "false"
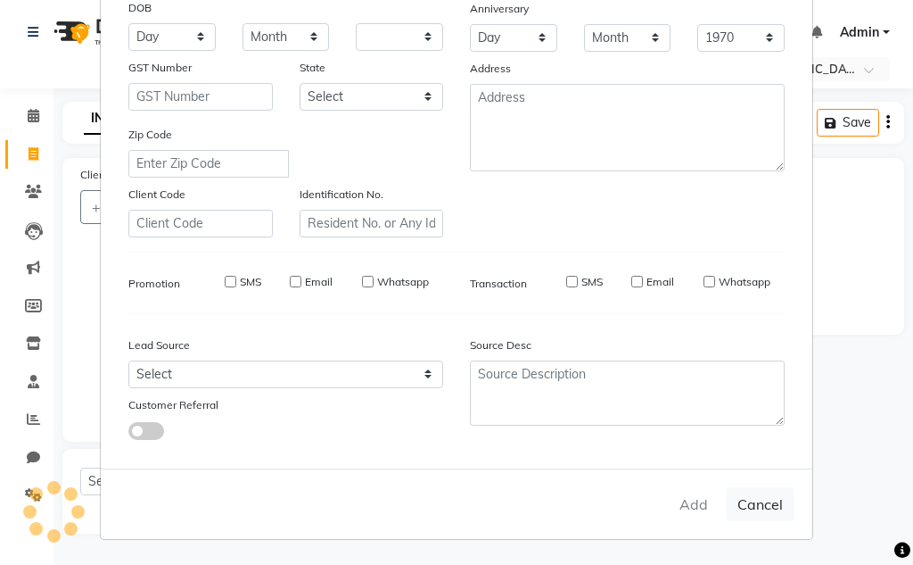
checkbox input "false"
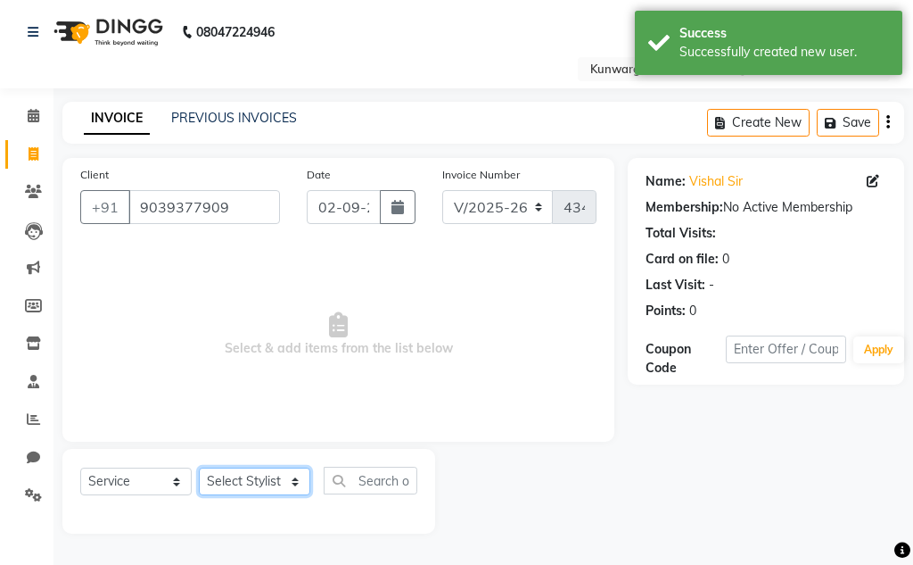
click at [248, 478] on select "Select Stylist Aarti [PERSON_NAME] Sir Chiku [PERSON_NAME] [PERSON_NAME] [PERSO…" at bounding box center [254, 481] width 111 height 28
select select "83190"
click at [199, 467] on select "Select Stylist Aarti [PERSON_NAME] Sir Chiku [PERSON_NAME] [PERSON_NAME] [PERSO…" at bounding box center [254, 481] width 111 height 28
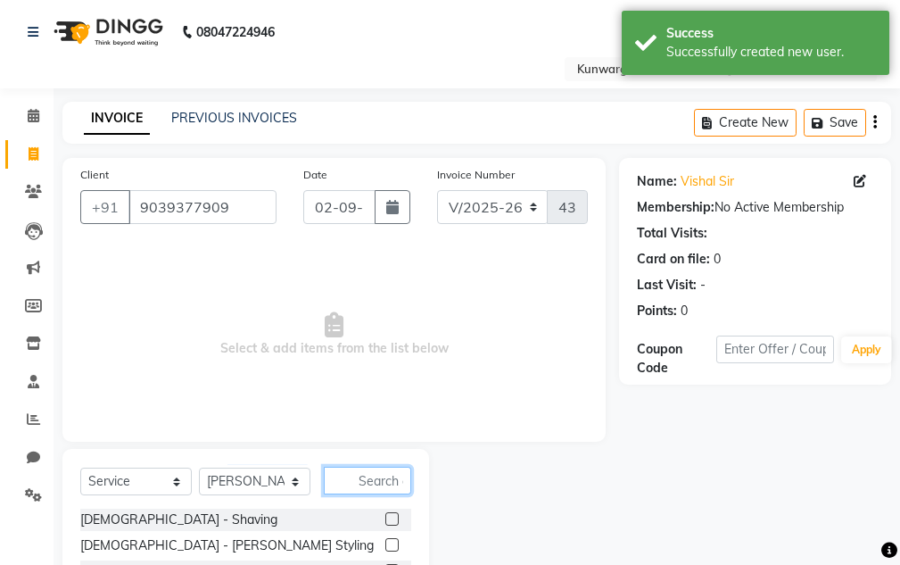
click at [389, 478] on input "text" at bounding box center [367, 480] width 87 height 28
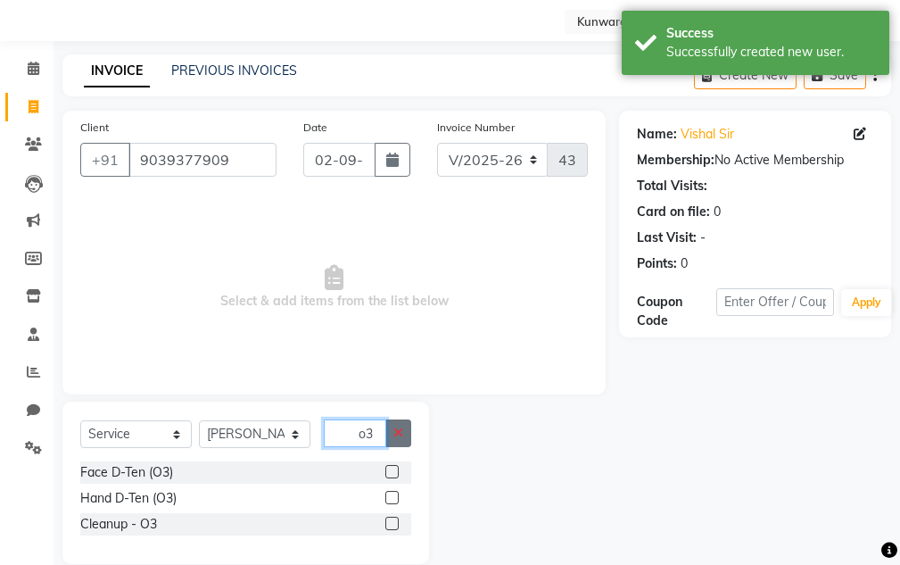
scroll to position [73, 0]
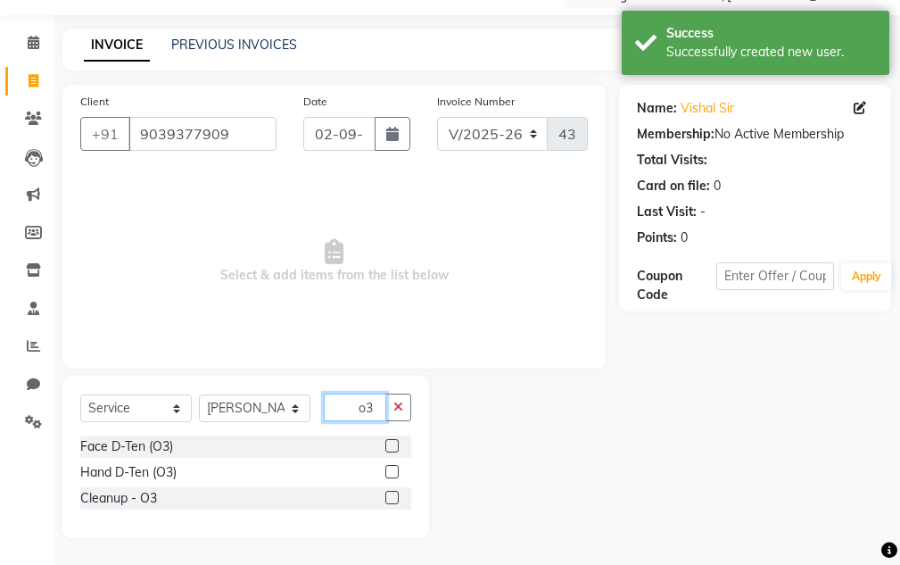
type input "o3"
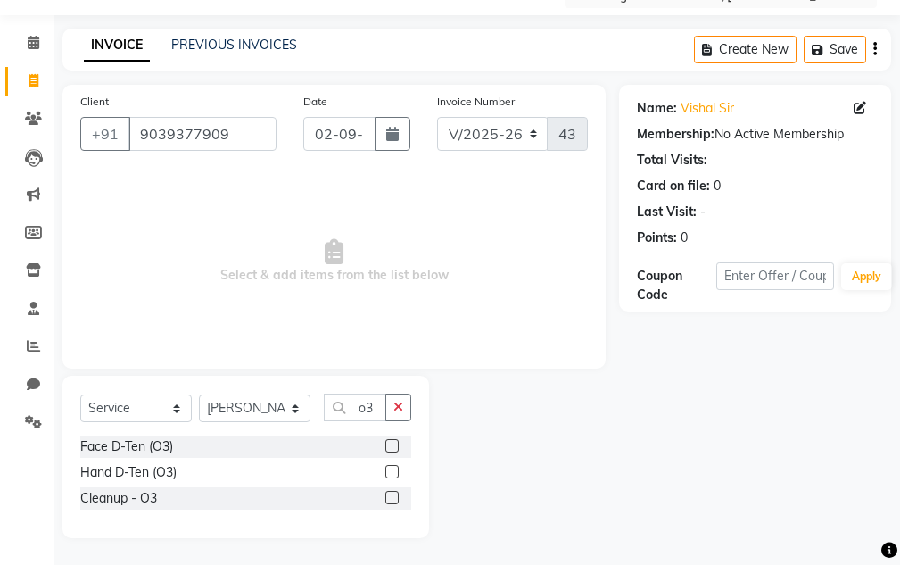
click at [394, 444] on label at bounding box center [391, 445] width 13 height 13
click at [394, 444] on input "checkbox" at bounding box center [391, 447] width 12 height 12
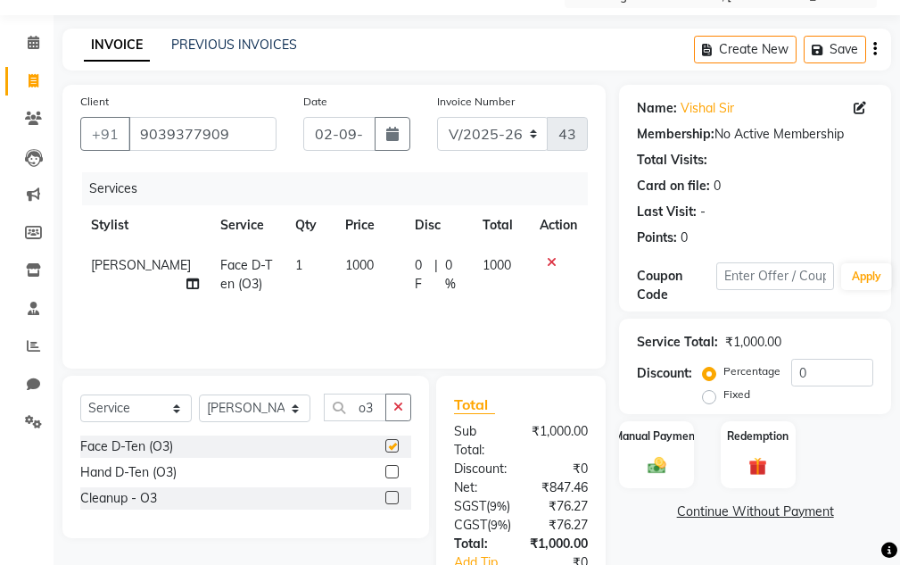
checkbox input "false"
click at [266, 408] on select "Select Stylist Aarti [PERSON_NAME] Sir Chiku [PERSON_NAME] [PERSON_NAME] [PERSO…" at bounding box center [254, 408] width 111 height 28
select select "85604"
click at [199, 394] on select "Select Stylist Aarti [PERSON_NAME] Sir Chiku [PERSON_NAME] [PERSON_NAME] [PERSO…" at bounding box center [254, 408] width 111 height 28
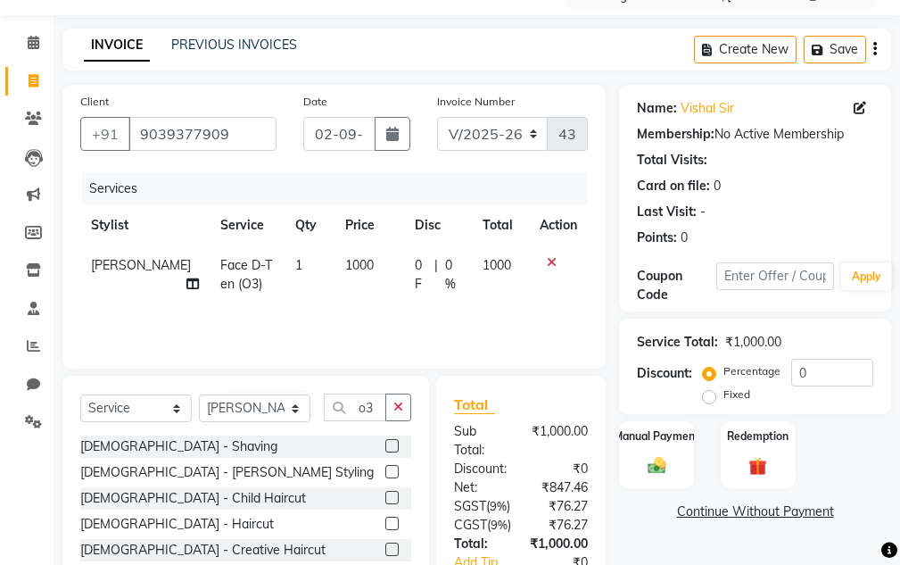
click at [409, 403] on button "button" at bounding box center [398, 407] width 26 height 28
click at [391, 406] on input "text" at bounding box center [367, 407] width 87 height 28
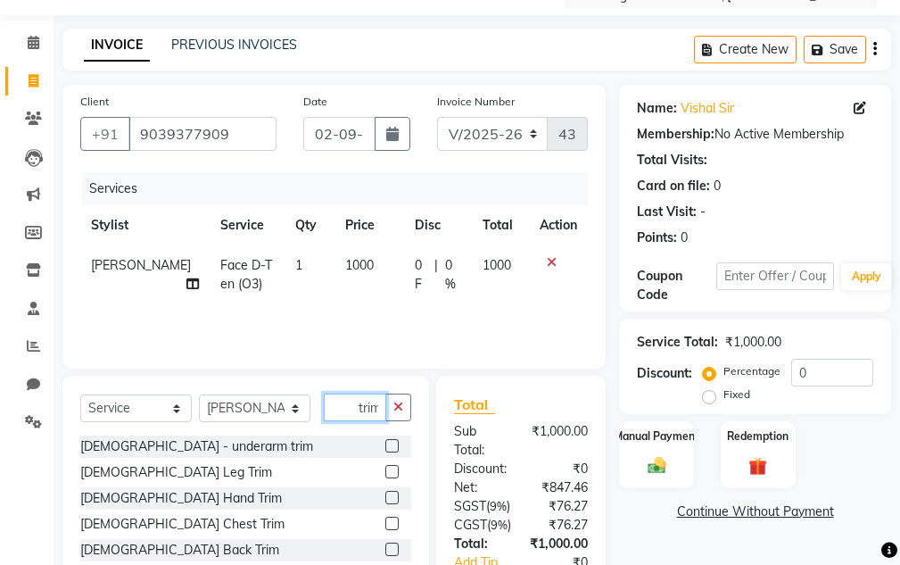
scroll to position [0, 2]
type input "trim"
click at [385, 495] on label at bounding box center [391, 496] width 13 height 13
click at [385, 495] on input "checkbox" at bounding box center [391, 498] width 12 height 12
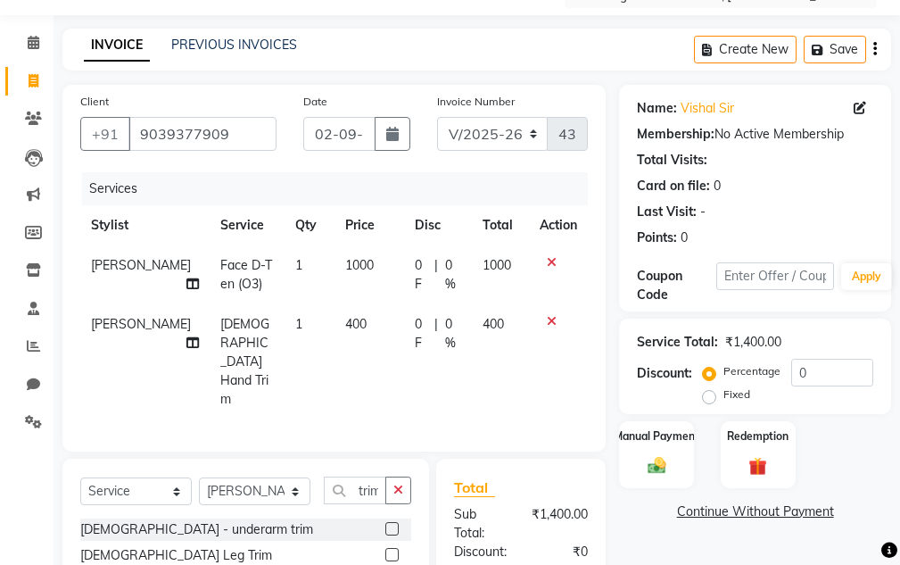
checkbox input "false"
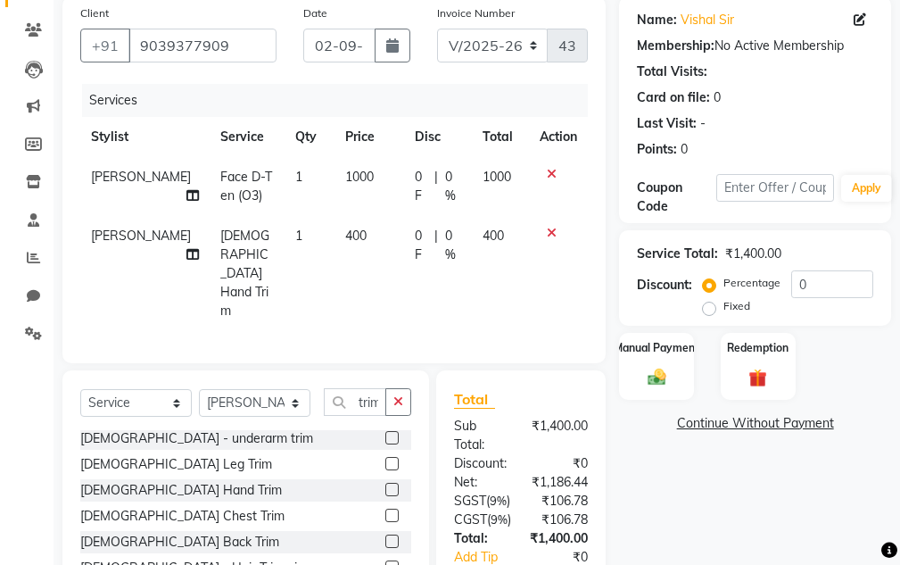
scroll to position [162, 0]
click at [385, 507] on label at bounding box center [391, 513] width 13 height 13
click at [385, 509] on input "checkbox" at bounding box center [391, 515] width 12 height 12
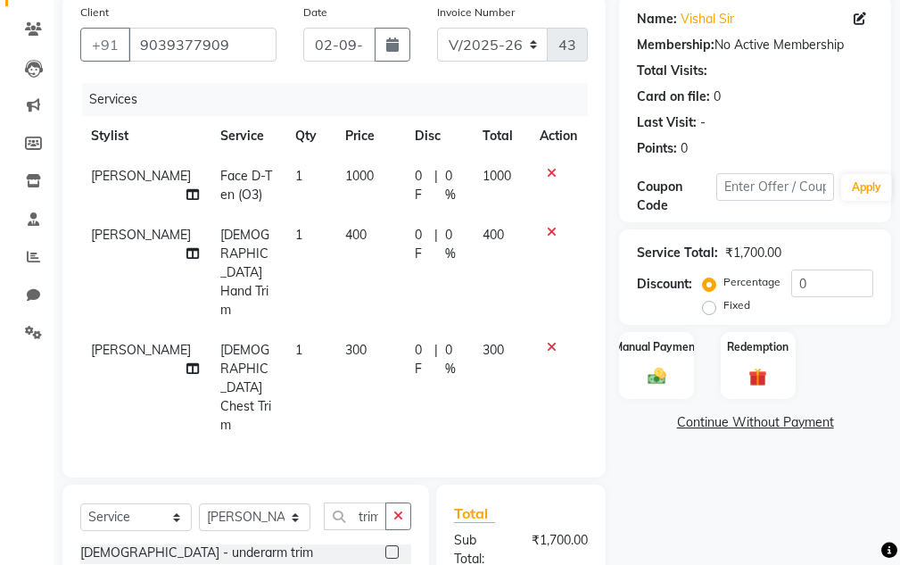
checkbox input "false"
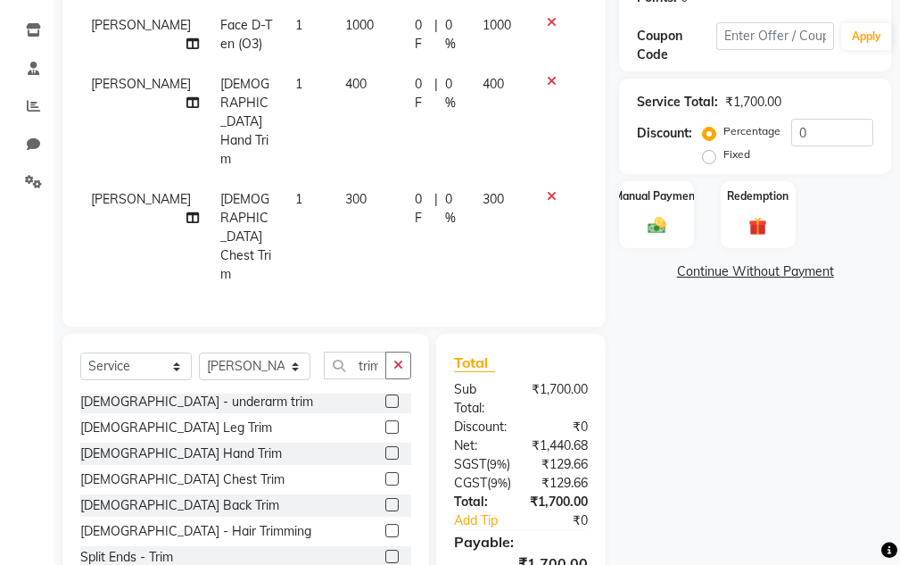
scroll to position [341, 0]
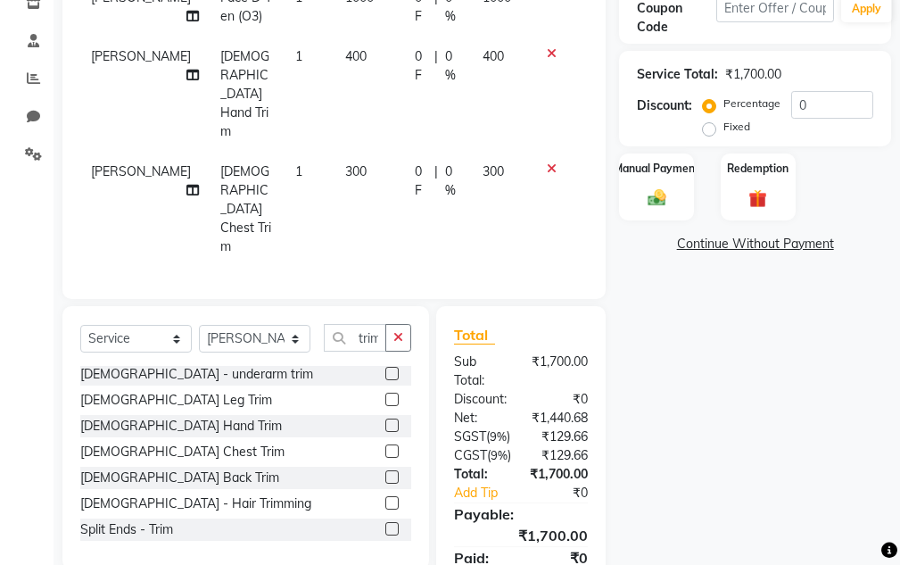
click at [385, 470] on label at bounding box center [391, 476] width 13 height 13
click at [385, 472] on input "checkbox" at bounding box center [391, 478] width 12 height 12
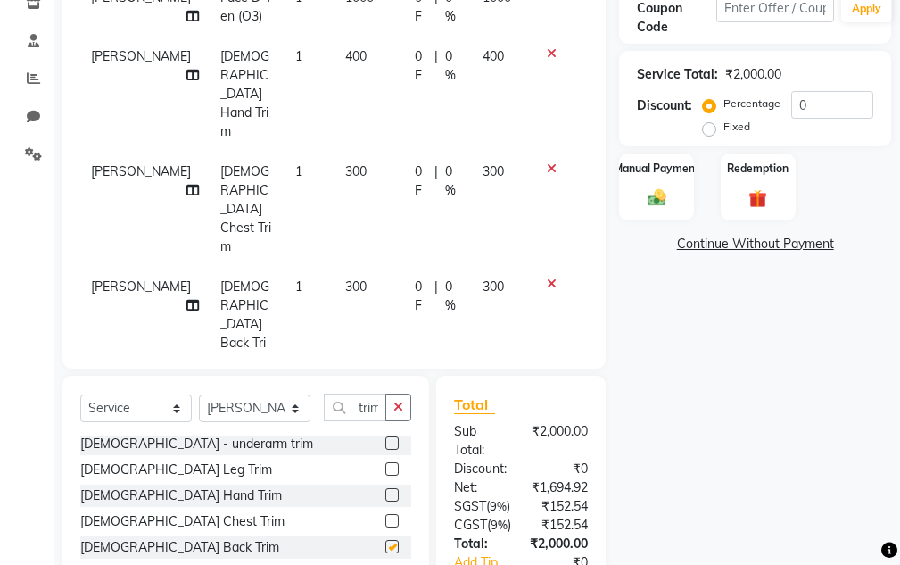
checkbox input "false"
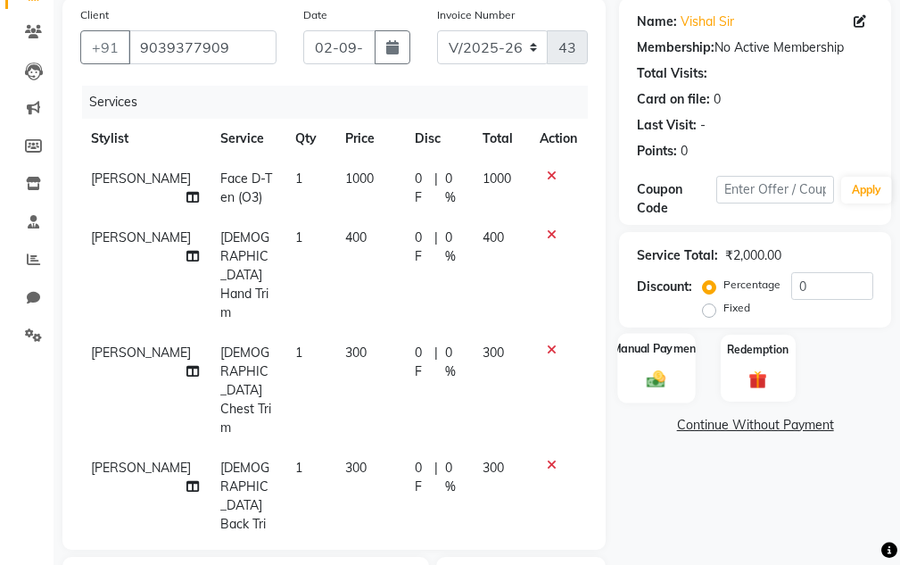
scroll to position [70, 0]
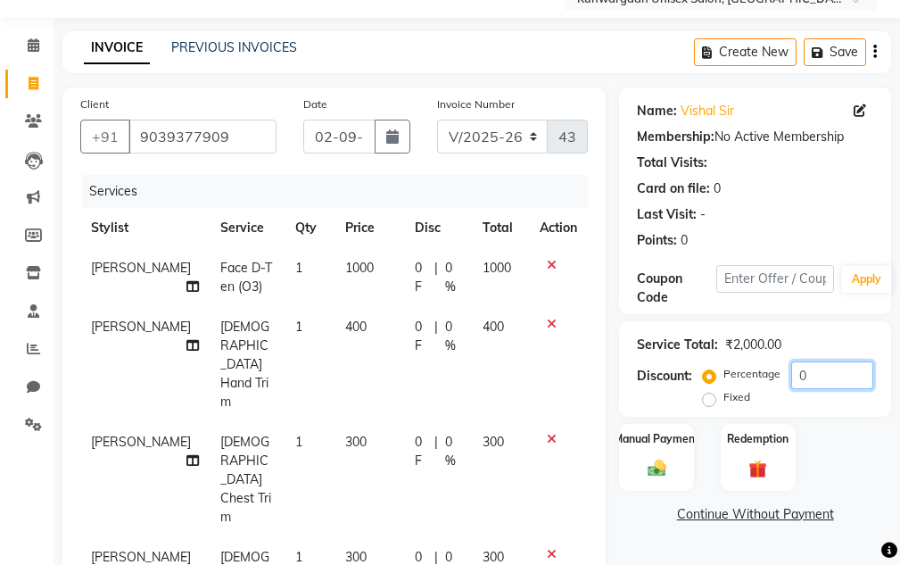
click at [812, 377] on input "0" at bounding box center [832, 375] width 82 height 28
click at [723, 405] on label "Fixed" at bounding box center [736, 397] width 27 height 16
click at [708, 403] on input "Fixed" at bounding box center [712, 397] width 12 height 12
radio input "true"
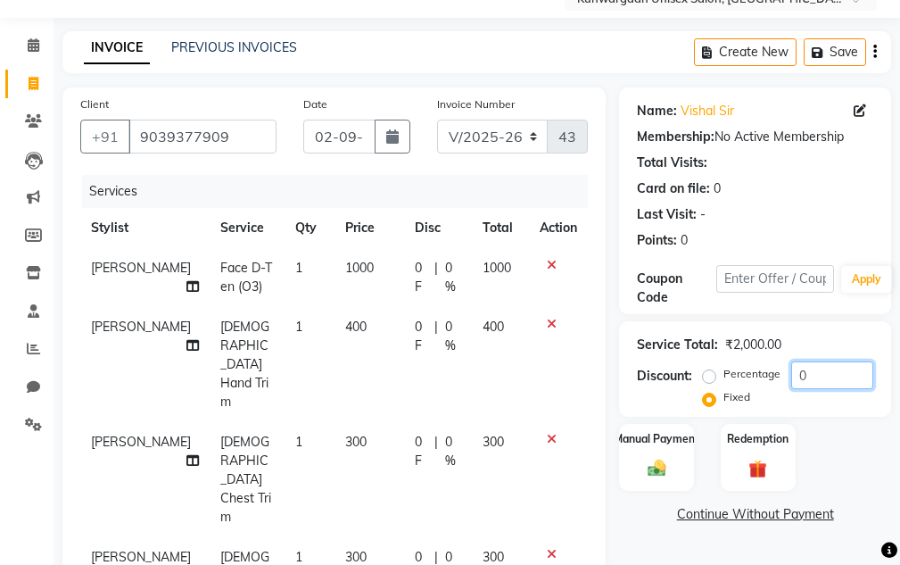
click at [828, 372] on input "0" at bounding box center [832, 375] width 82 height 28
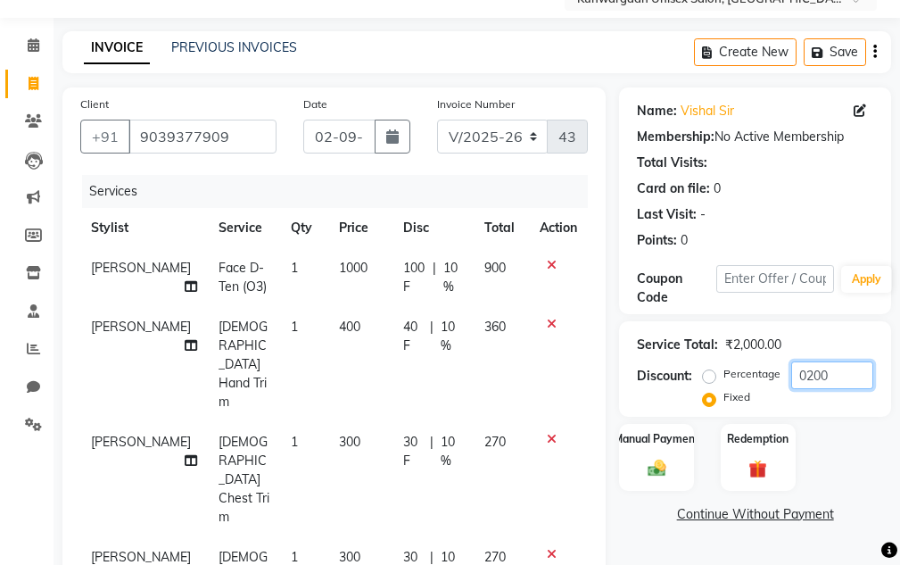
click at [806, 375] on input "0200" at bounding box center [832, 375] width 82 height 28
type input "200"
click at [723, 375] on label "Percentage" at bounding box center [751, 374] width 57 height 16
click at [706, 375] on input "Percentage" at bounding box center [712, 373] width 12 height 12
radio input "true"
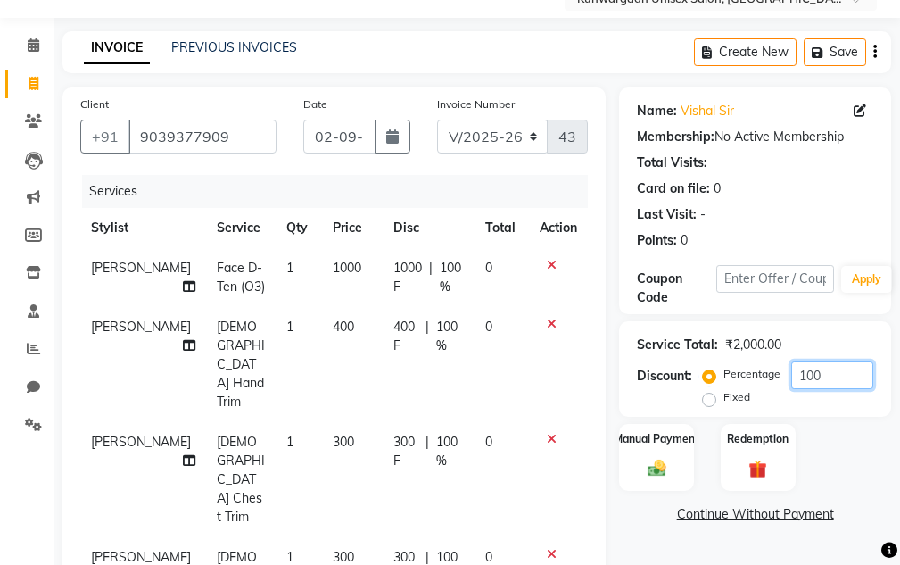
click at [825, 383] on input "100" at bounding box center [832, 375] width 82 height 28
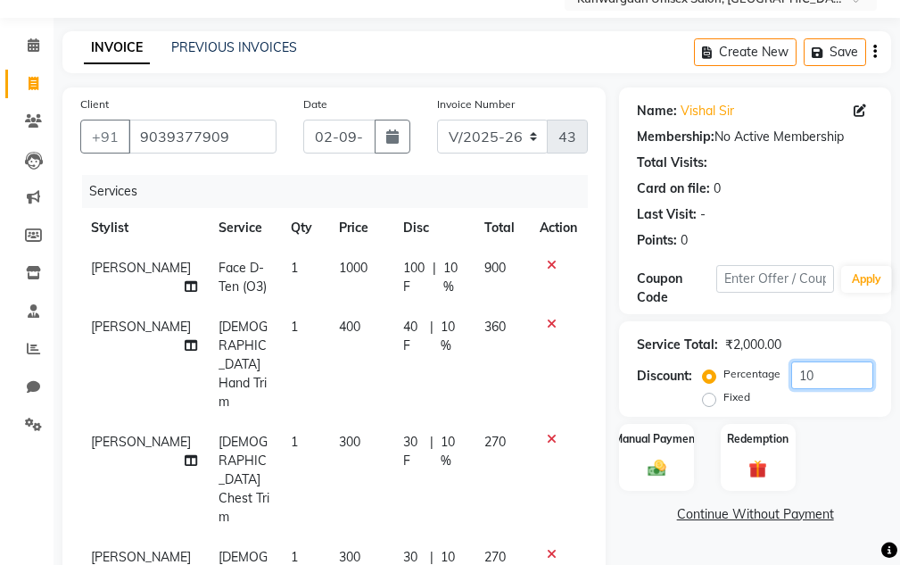
type input "1"
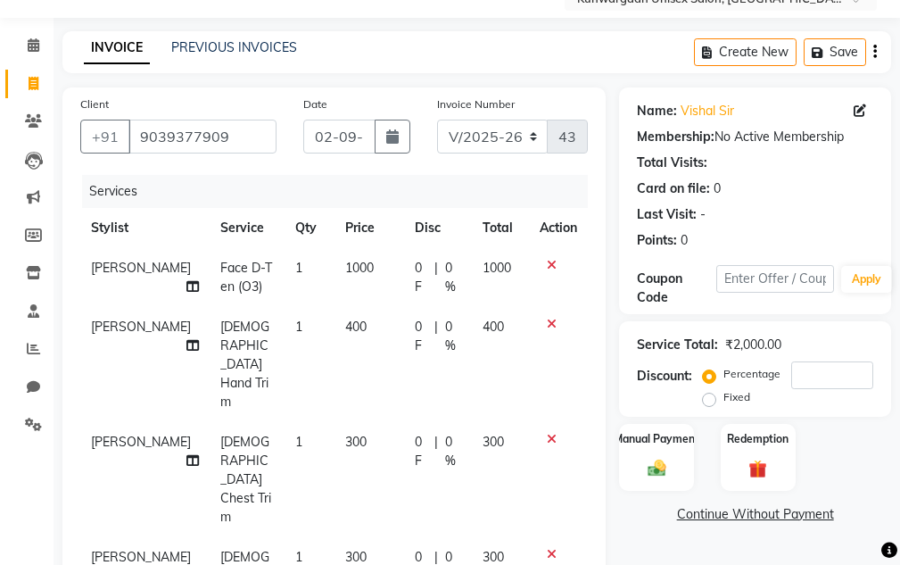
click at [496, 433] on span "300" at bounding box center [492, 441] width 21 height 16
select select "85604"
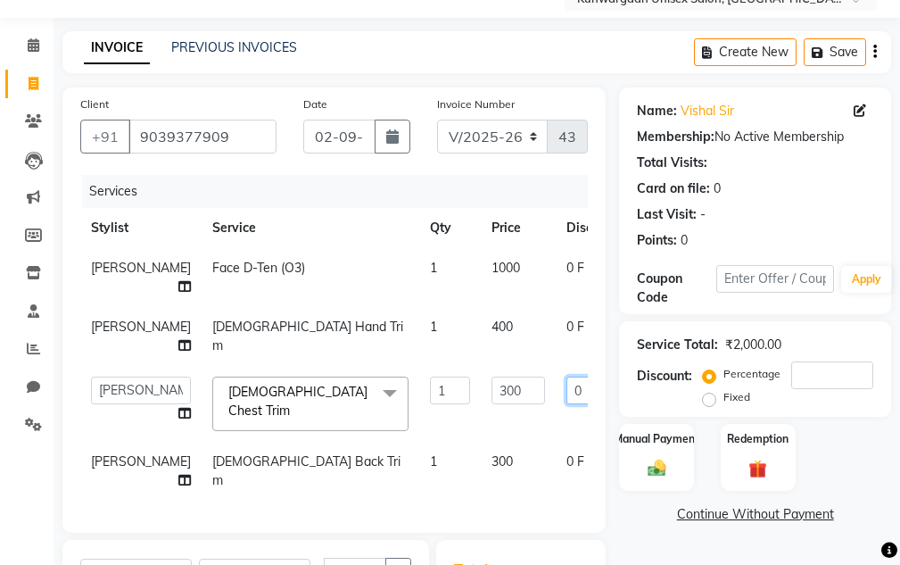
click at [566, 387] on input "0" at bounding box center [593, 390] width 54 height 28
click at [566, 393] on input "0" at bounding box center [593, 390] width 54 height 28
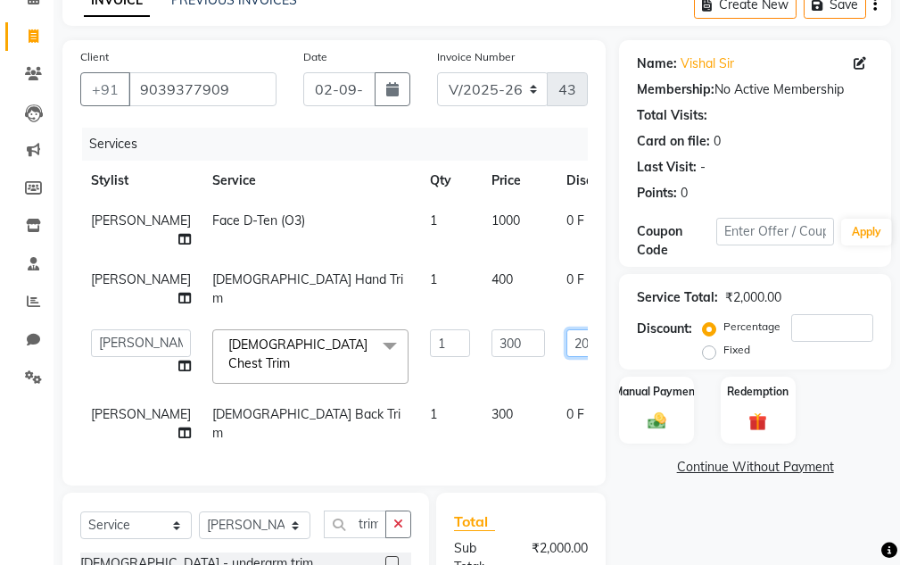
scroll to position [160, 0]
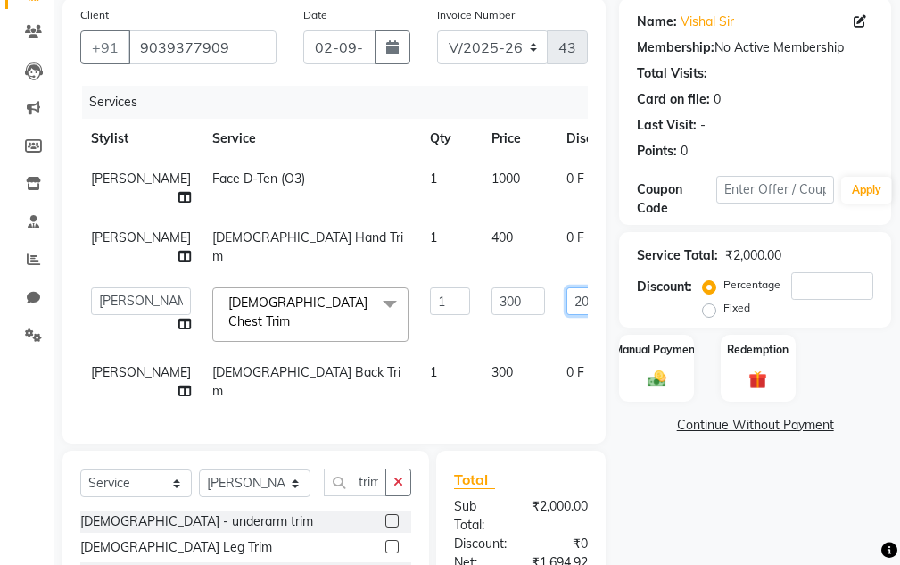
click at [566, 306] on input "200" at bounding box center [593, 301] width 54 height 28
type input "2"
type input "10"
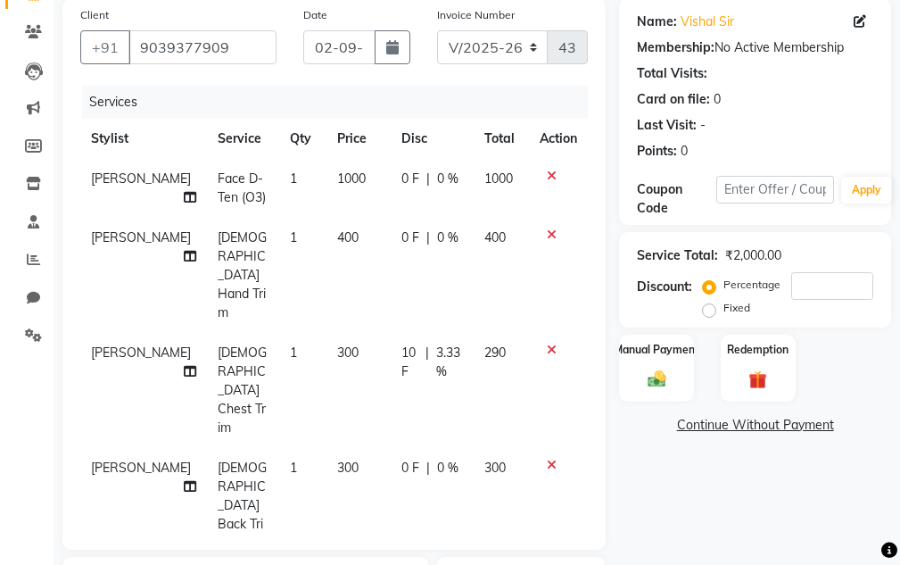
click at [668, 499] on div "Name: Vishal Sir Membership: No Active Membership Total Visits: Card on file: 0…" at bounding box center [761, 437] width 285 height 879
click at [549, 343] on icon at bounding box center [552, 349] width 10 height 12
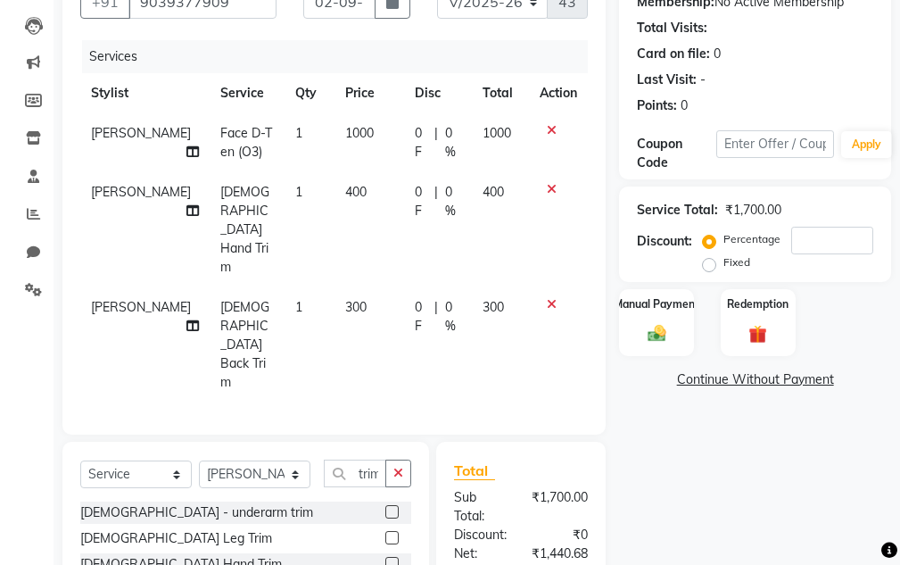
scroll to position [249, 0]
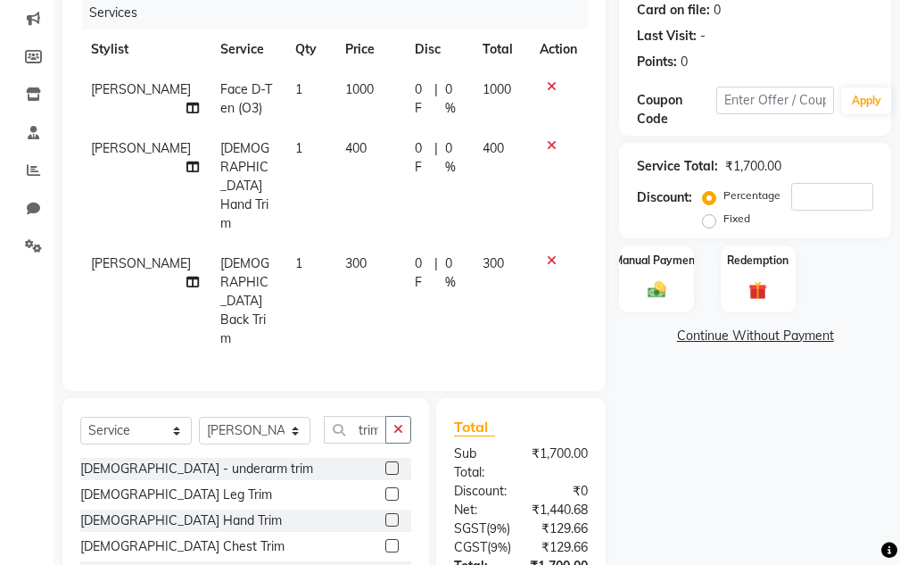
click at [385, 539] on label at bounding box center [391, 545] width 13 height 13
click at [385, 540] on input "checkbox" at bounding box center [391, 546] width 12 height 12
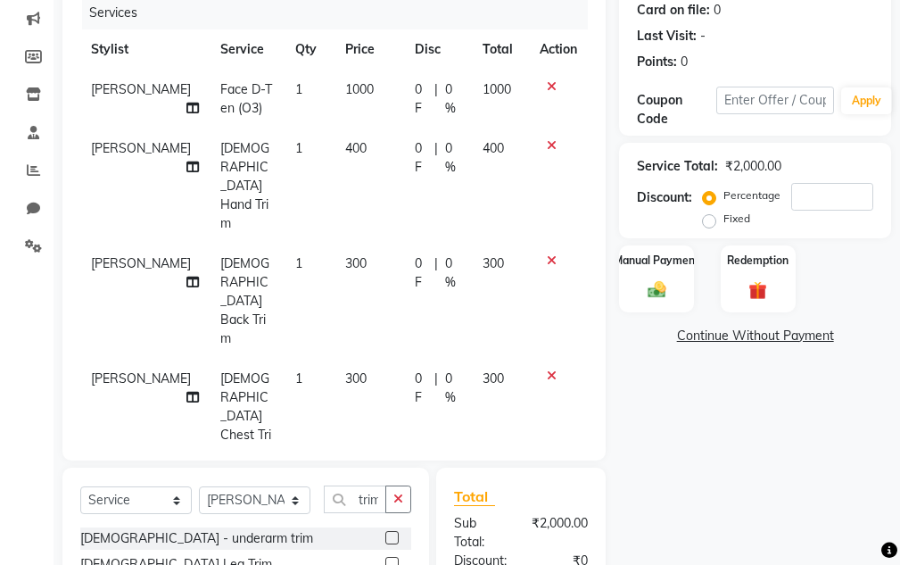
checkbox input "false"
click at [422, 369] on div "0 F | 0 %" at bounding box center [438, 387] width 46 height 37
select select "85604"
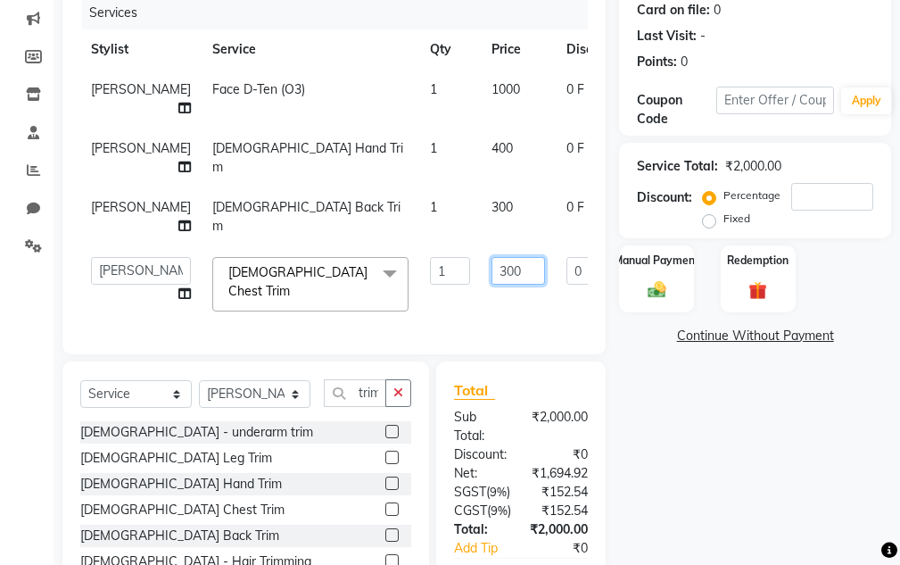
click at [491, 266] on input "300" at bounding box center [518, 271] width 54 height 28
type input "3"
type input "100"
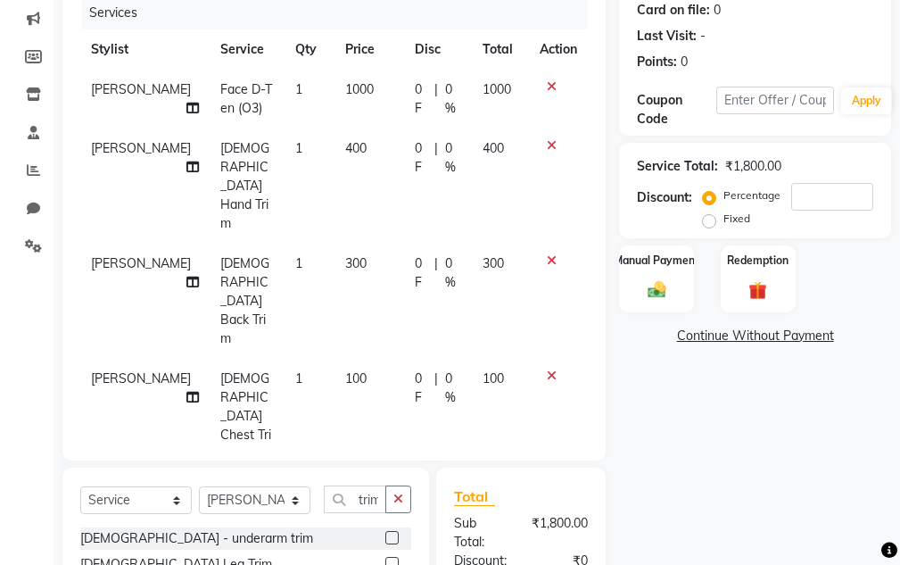
click at [659, 389] on div "Name: Vishal Sir Membership: No Active Membership Total Visits: Card on file: 0…" at bounding box center [761, 348] width 285 height 879
click at [670, 268] on label "Manual Payment" at bounding box center [656, 259] width 89 height 17
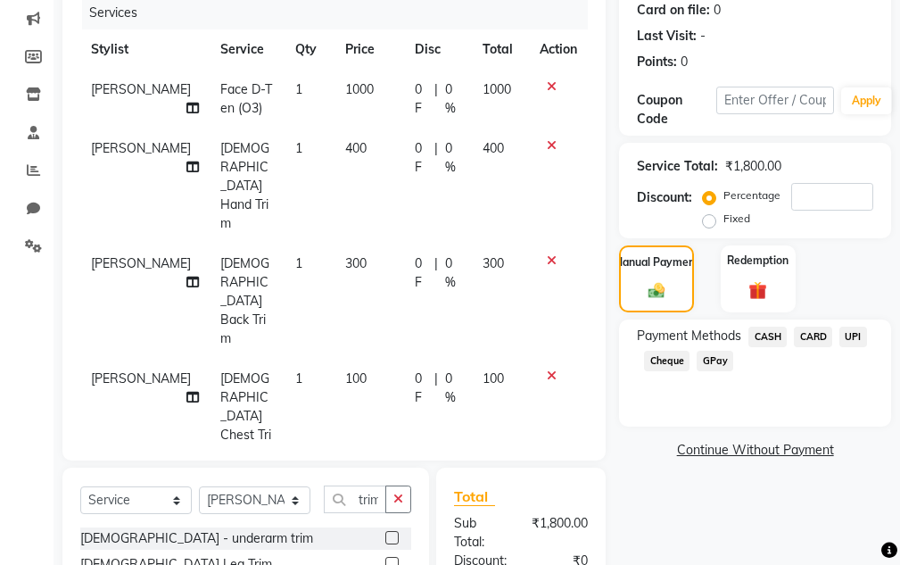
click at [772, 334] on span "CASH" at bounding box center [767, 336] width 38 height 21
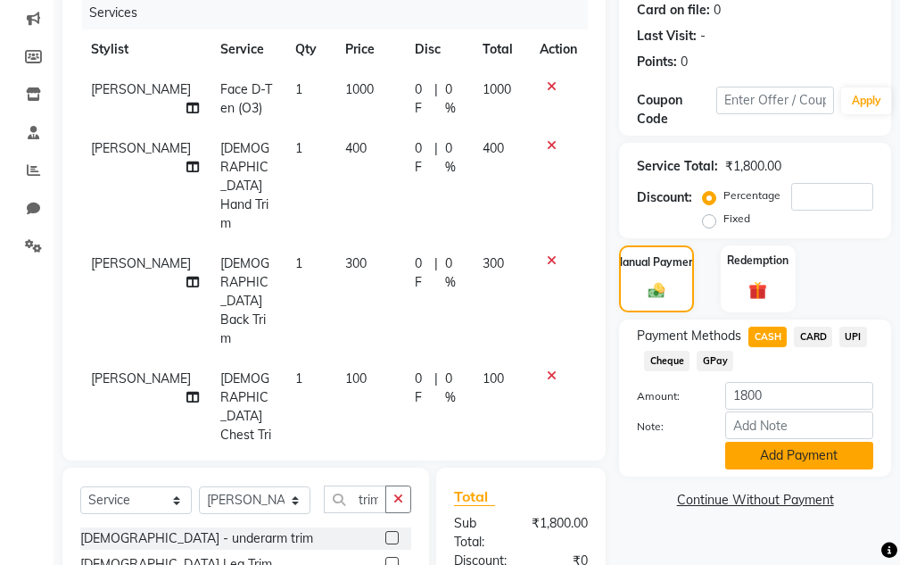
click at [762, 458] on button "Add Payment" at bounding box center [799, 455] width 148 height 28
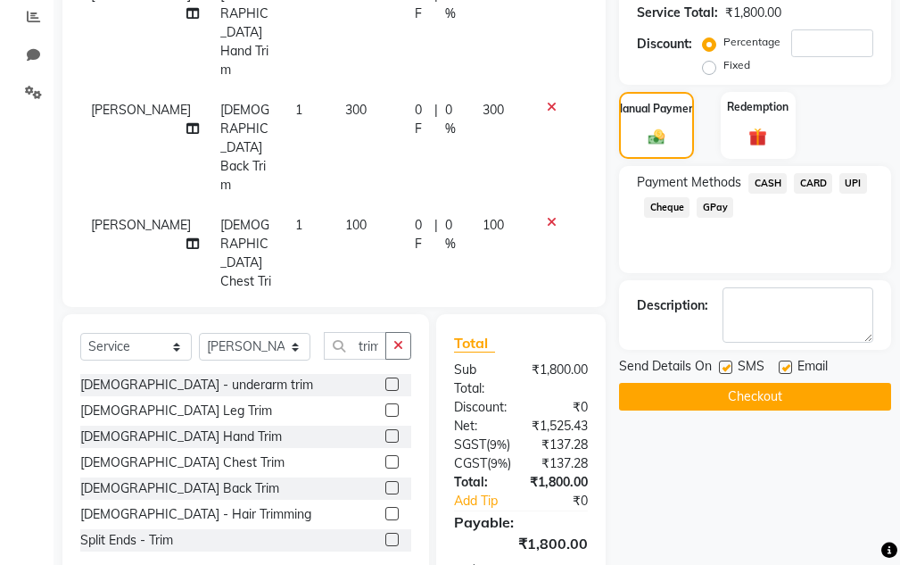
scroll to position [427, 0]
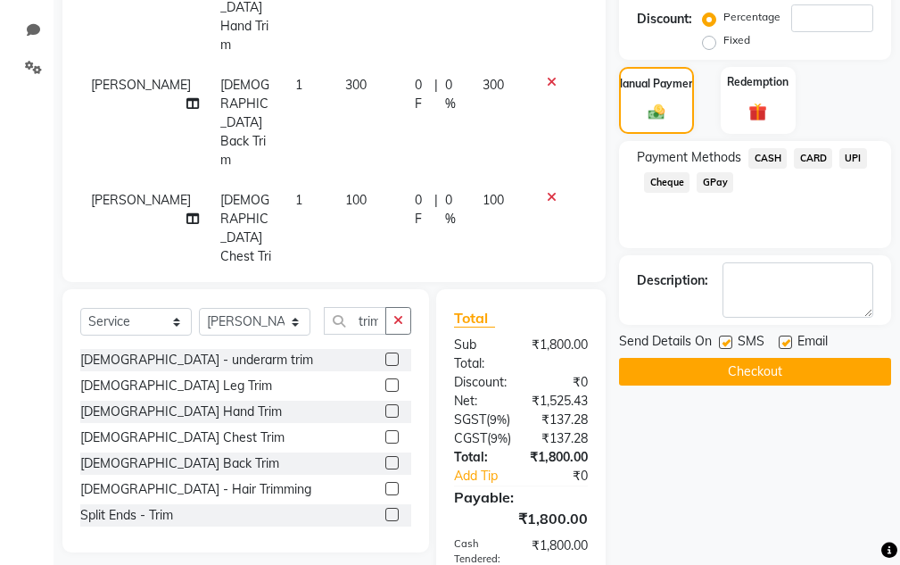
click at [741, 368] on button "Checkout" at bounding box center [755, 372] width 272 height 28
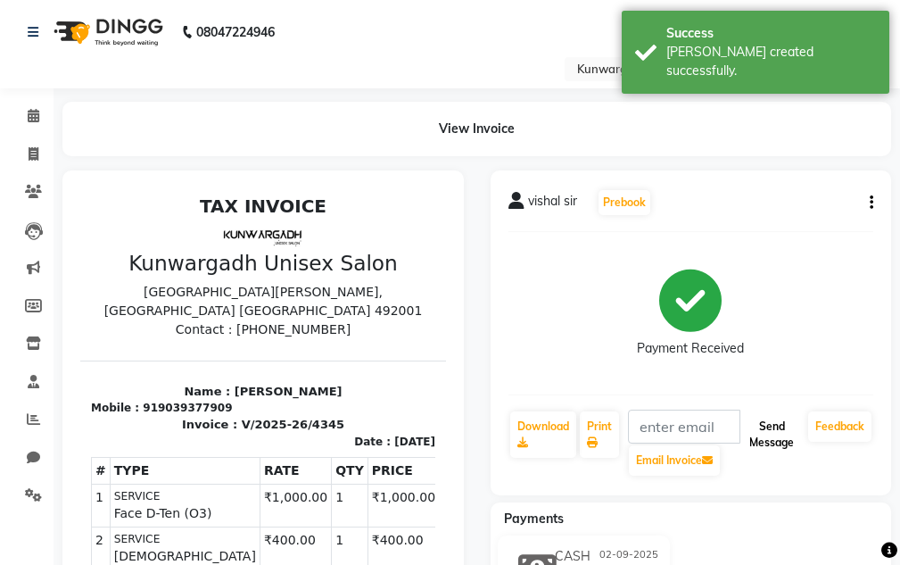
click at [789, 433] on button "Send Message" at bounding box center [771, 434] width 59 height 46
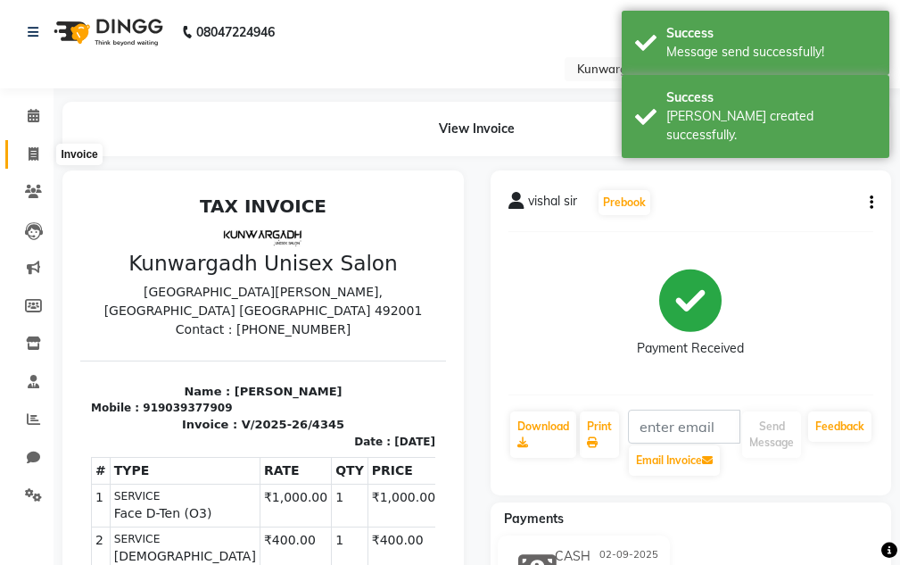
click at [31, 151] on icon at bounding box center [34, 153] width 10 height 13
select select "7931"
select select "service"
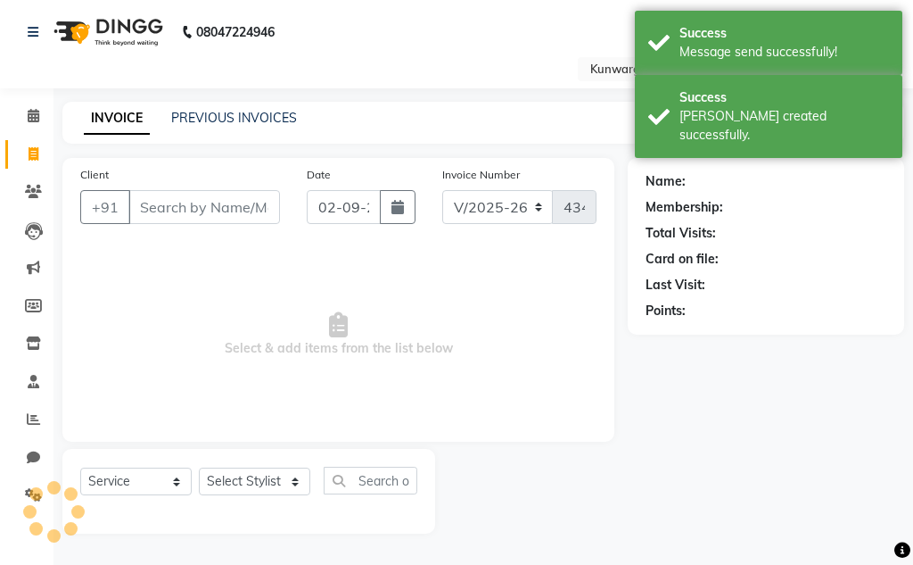
click at [135, 197] on input "Client" at bounding box center [204, 207] width 152 height 34
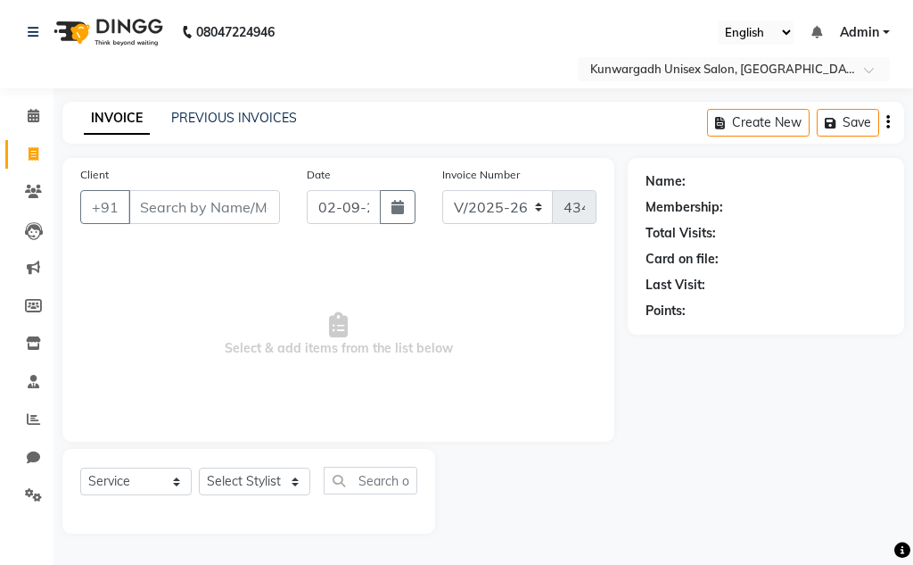
click at [179, 199] on input "Client" at bounding box center [204, 207] width 152 height 34
click at [284, 476] on select "Select Stylist Aarti [PERSON_NAME] Sir Chiku [PERSON_NAME] [PERSON_NAME] [PERSO…" at bounding box center [254, 481] width 111 height 28
select select "82467"
click at [199, 467] on select "Select Stylist Aarti [PERSON_NAME] Sir Chiku [PERSON_NAME] [PERSON_NAME] [PERSO…" at bounding box center [254, 481] width 111 height 28
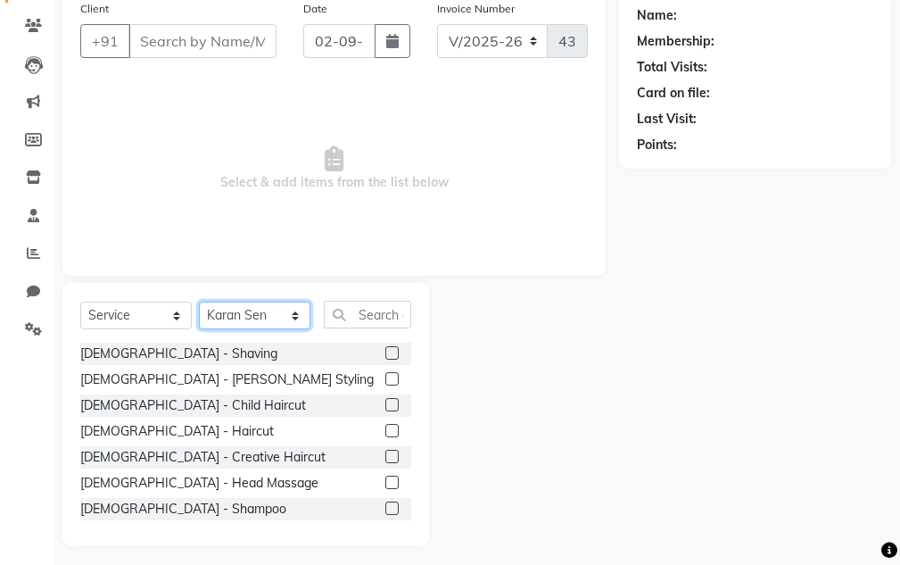
scroll to position [174, 0]
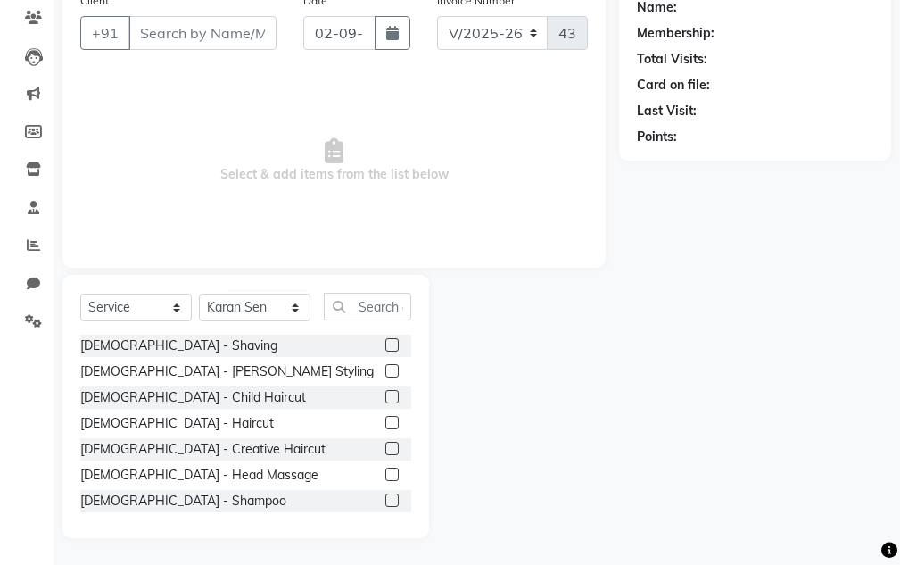
click at [385, 447] on label at bounding box center [391, 447] width 13 height 13
click at [385, 447] on input "checkbox" at bounding box center [391, 449] width 12 height 12
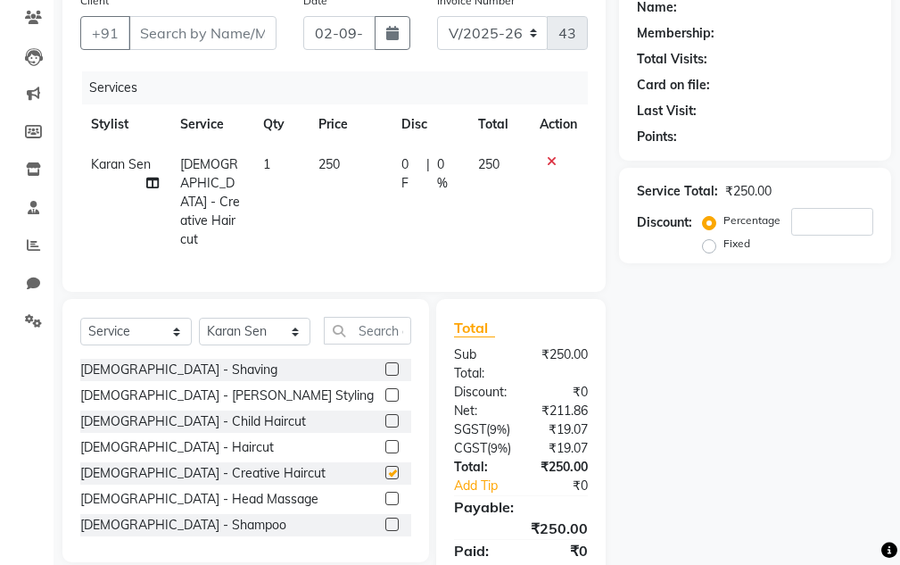
checkbox input "false"
click at [215, 37] on input "Client" at bounding box center [202, 33] width 148 height 34
click at [550, 159] on icon at bounding box center [552, 161] width 10 height 12
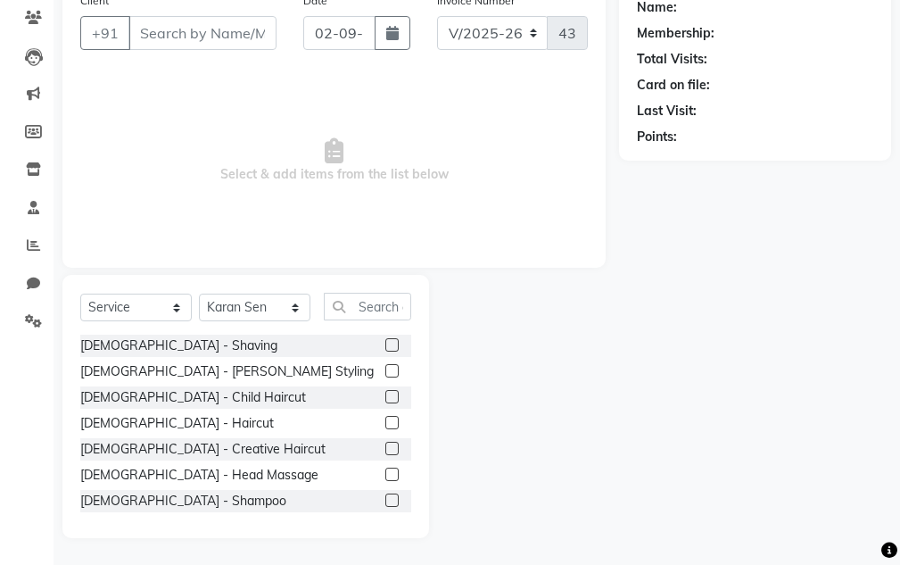
click at [385, 423] on label at bounding box center [391, 422] width 13 height 13
click at [385, 423] on input "checkbox" at bounding box center [391, 423] width 12 height 12
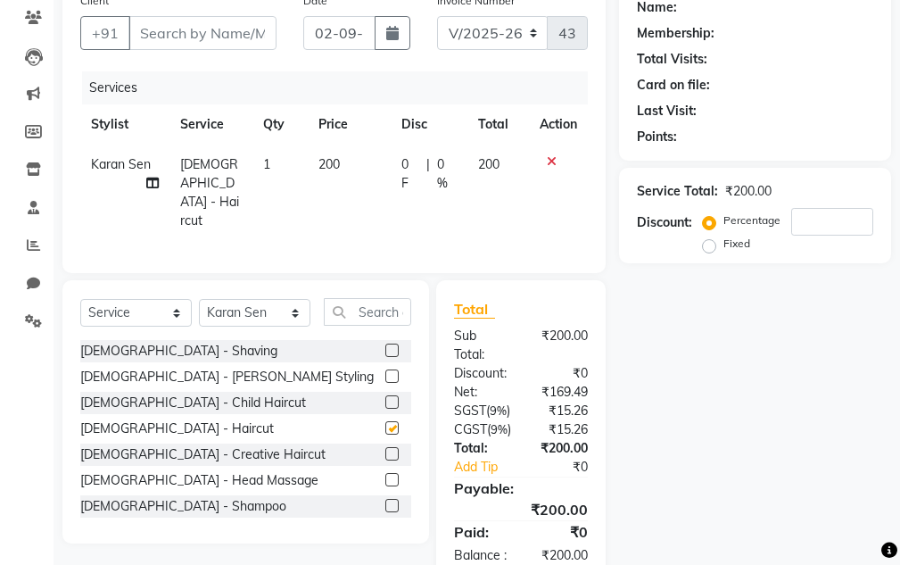
checkbox input "false"
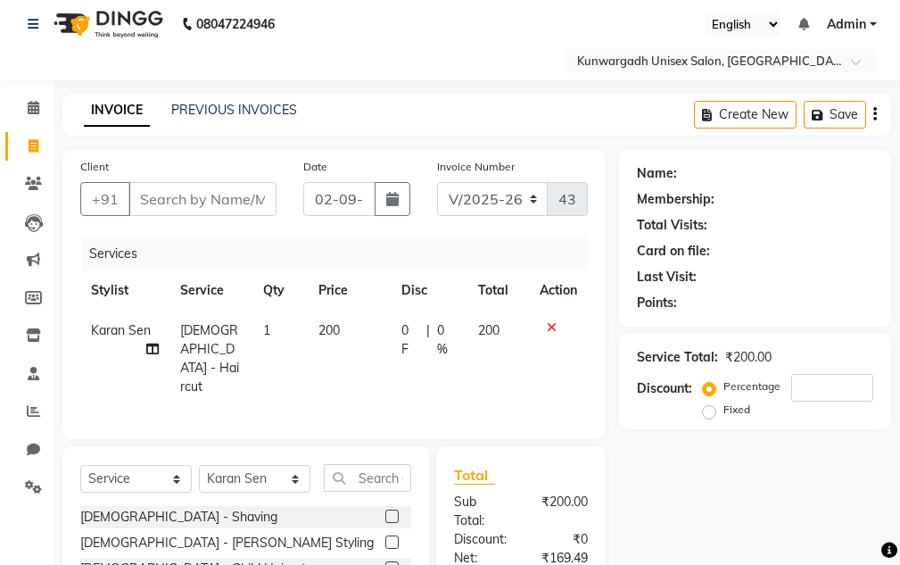
scroll to position [0, 0]
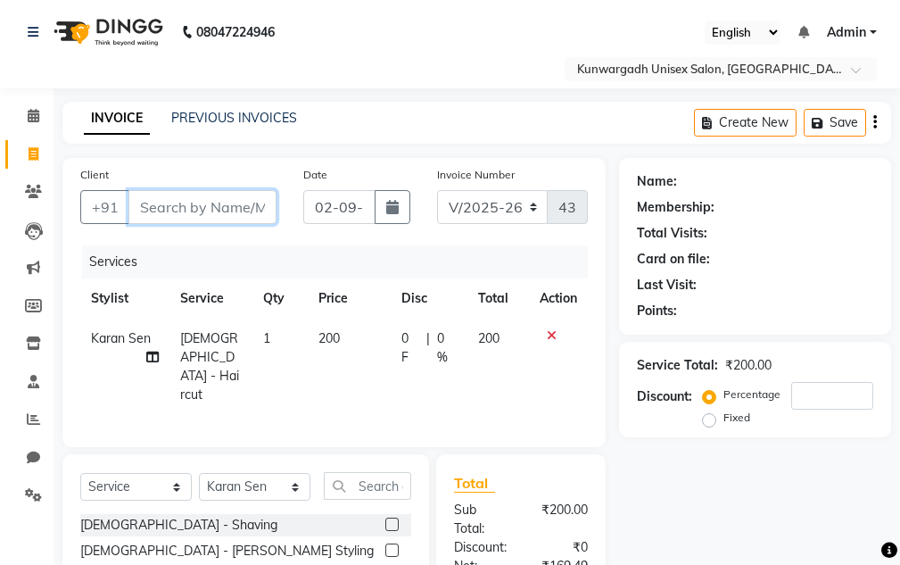
click at [170, 204] on input "Client" at bounding box center [202, 207] width 148 height 34
click at [227, 208] on input "Client" at bounding box center [202, 207] width 148 height 34
type input "7"
type input "0"
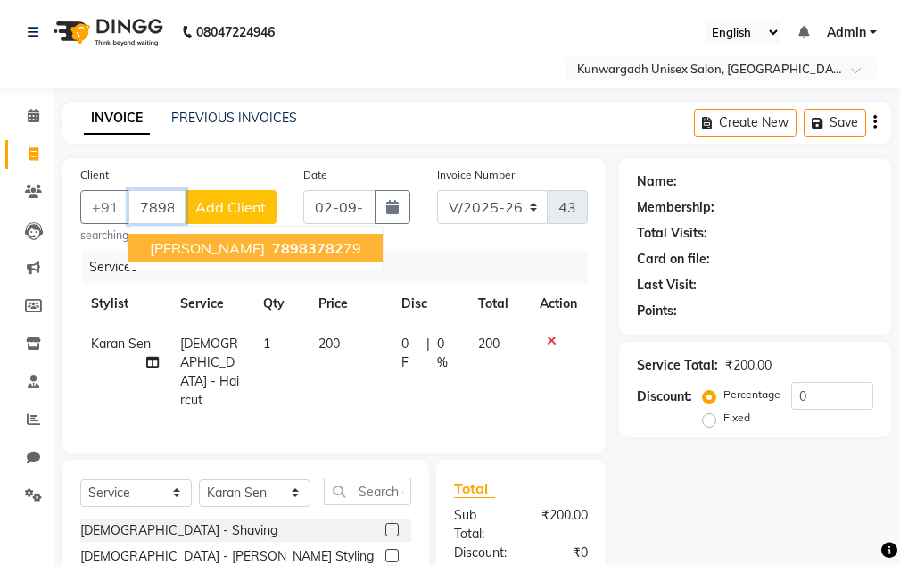
type input "7898378279"
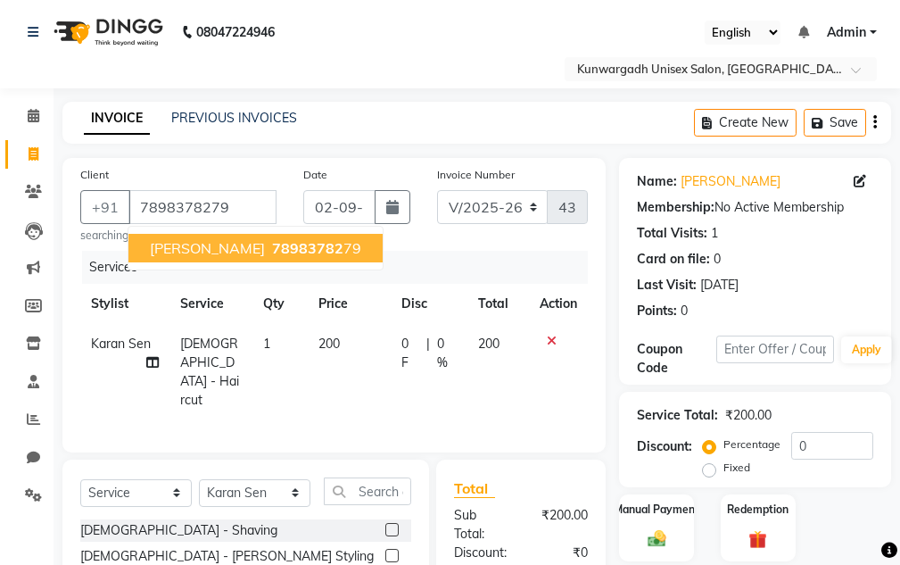
click at [296, 246] on button "Yuvi sir 78983782 79" at bounding box center [255, 248] width 254 height 29
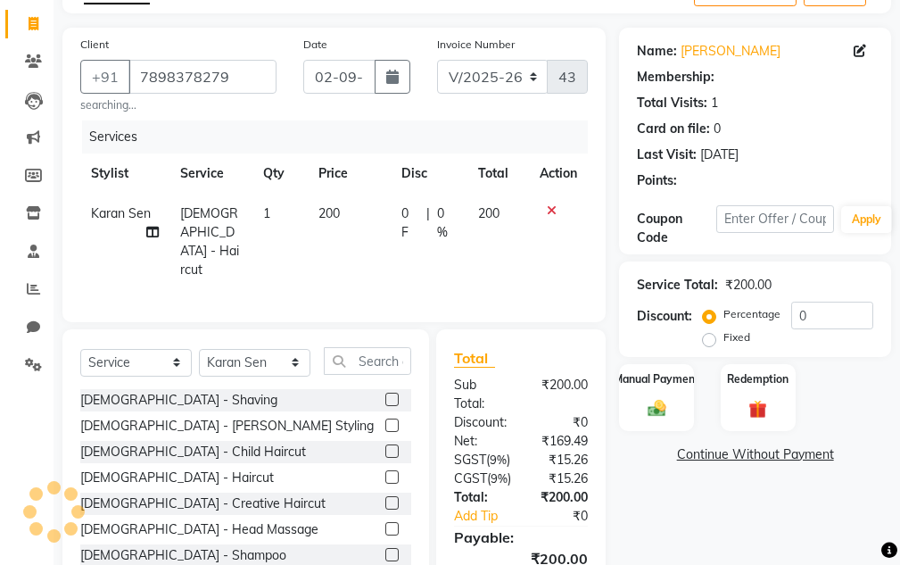
scroll to position [178, 0]
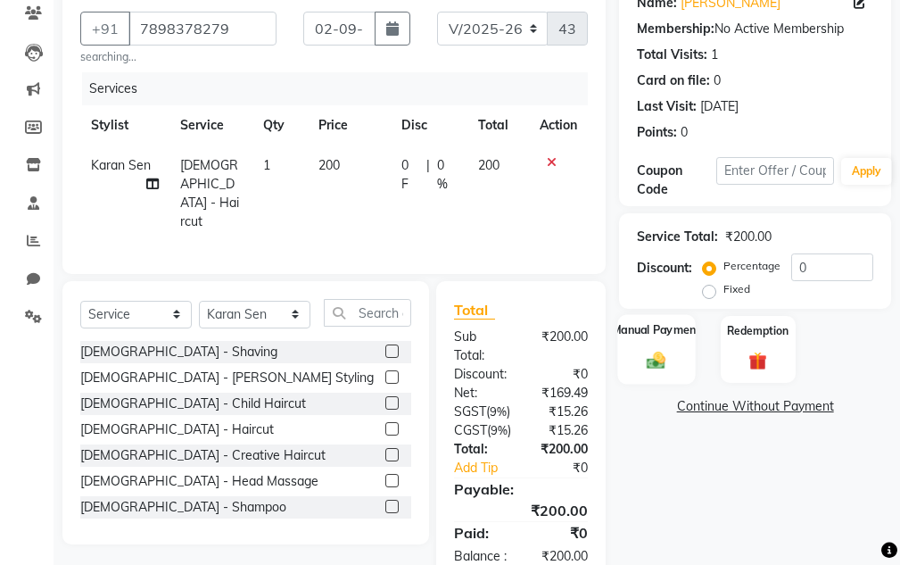
click at [683, 340] on div "Manual Payment" at bounding box center [657, 349] width 78 height 70
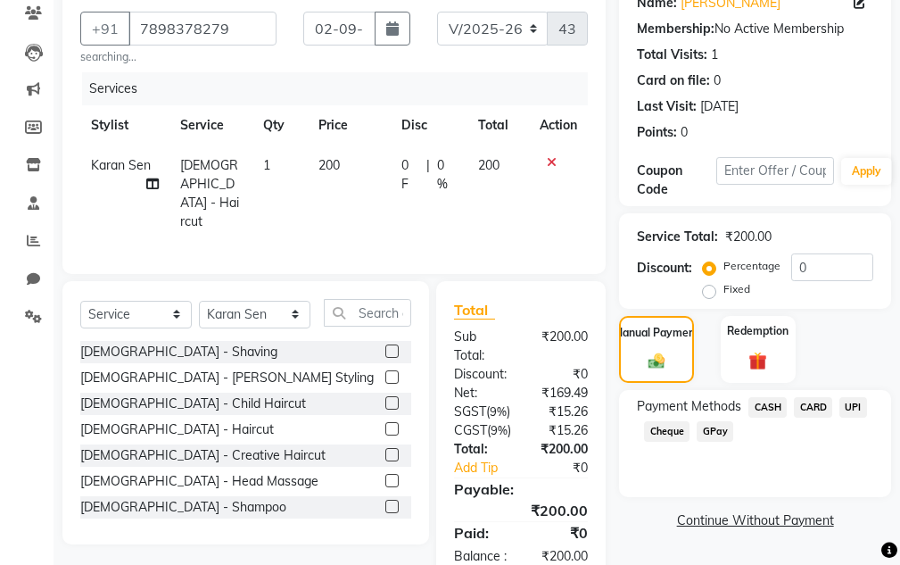
click at [846, 409] on span "UPI" at bounding box center [853, 407] width 28 height 21
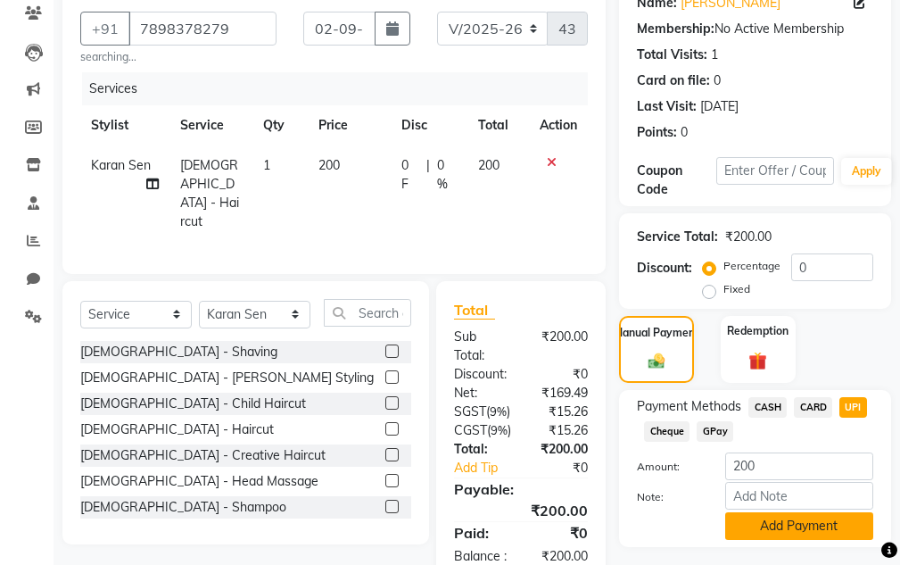
click at [820, 530] on button "Add Payment" at bounding box center [799, 526] width 148 height 28
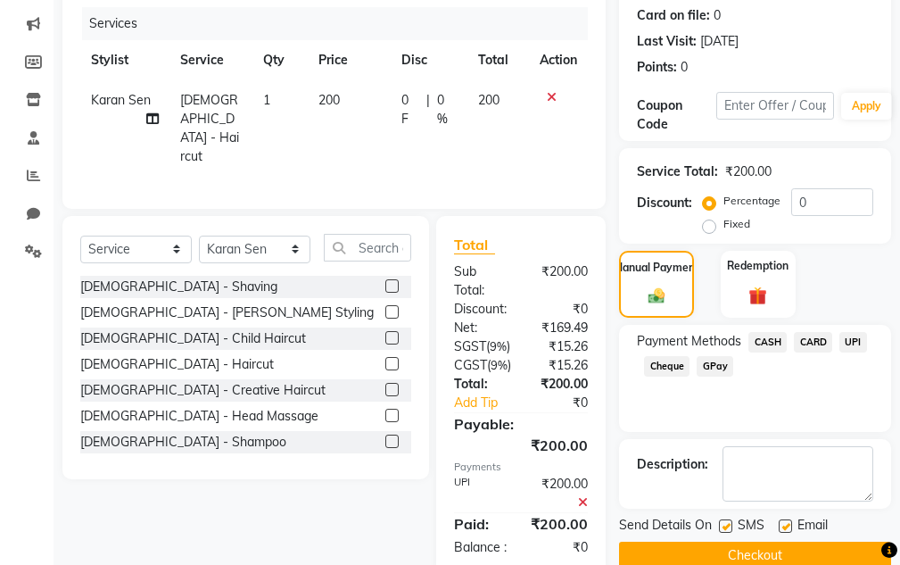
scroll to position [331, 0]
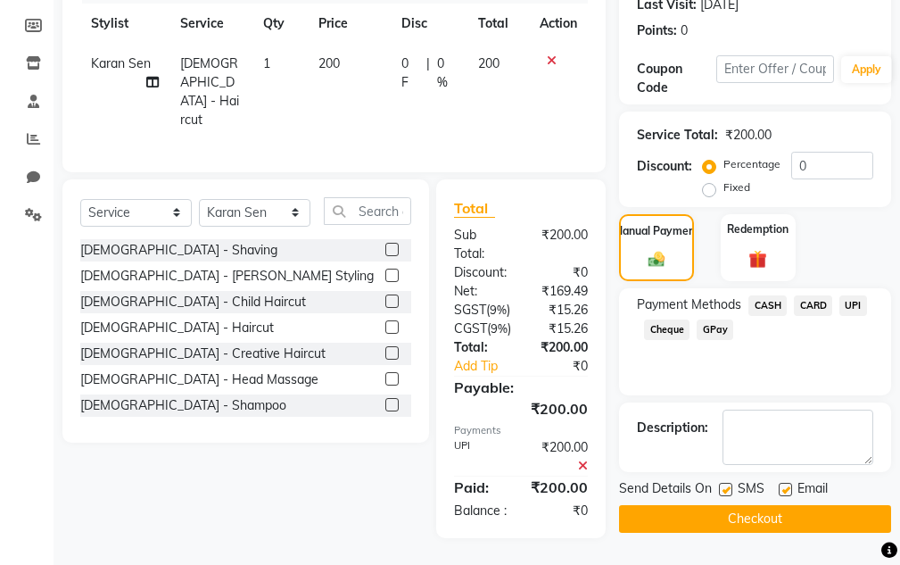
click at [811, 505] on button "Checkout" at bounding box center [755, 519] width 272 height 28
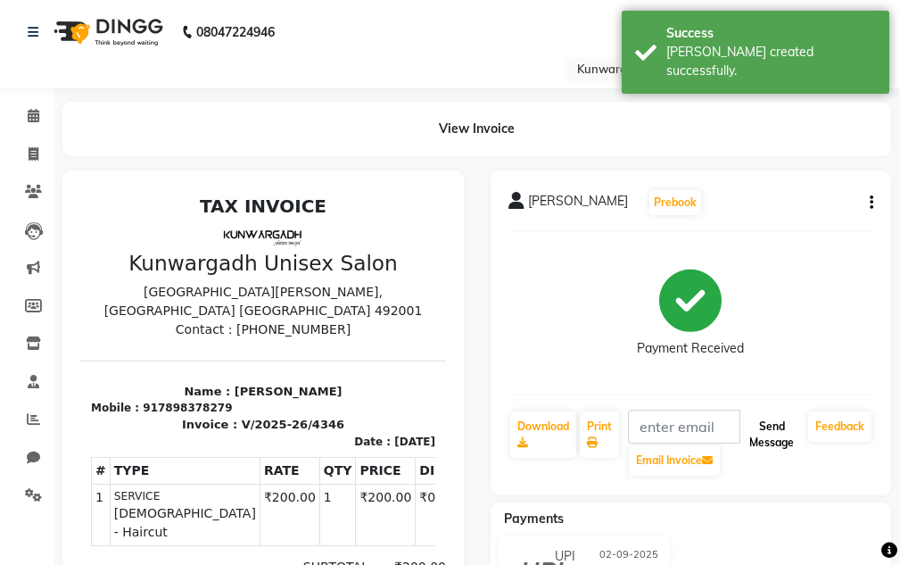
click at [761, 424] on button "Send Message" at bounding box center [771, 434] width 59 height 46
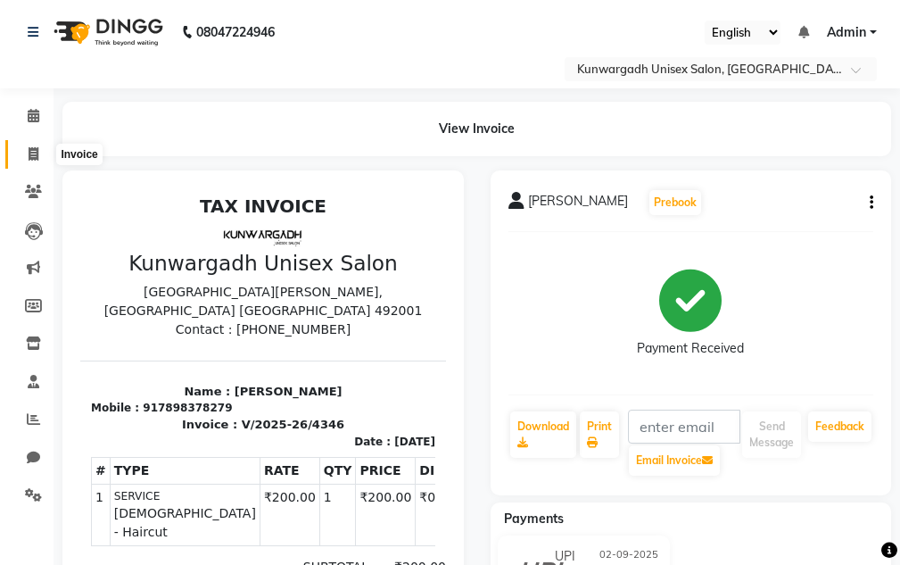
click at [29, 151] on icon at bounding box center [34, 153] width 10 height 13
select select "service"
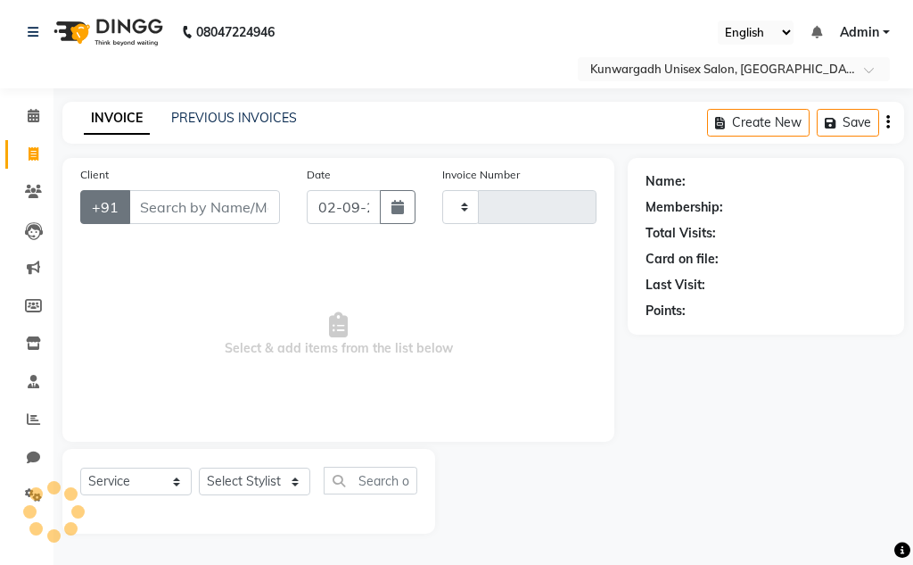
type input "4347"
select select "7931"
click at [149, 209] on input "Client" at bounding box center [204, 207] width 152 height 34
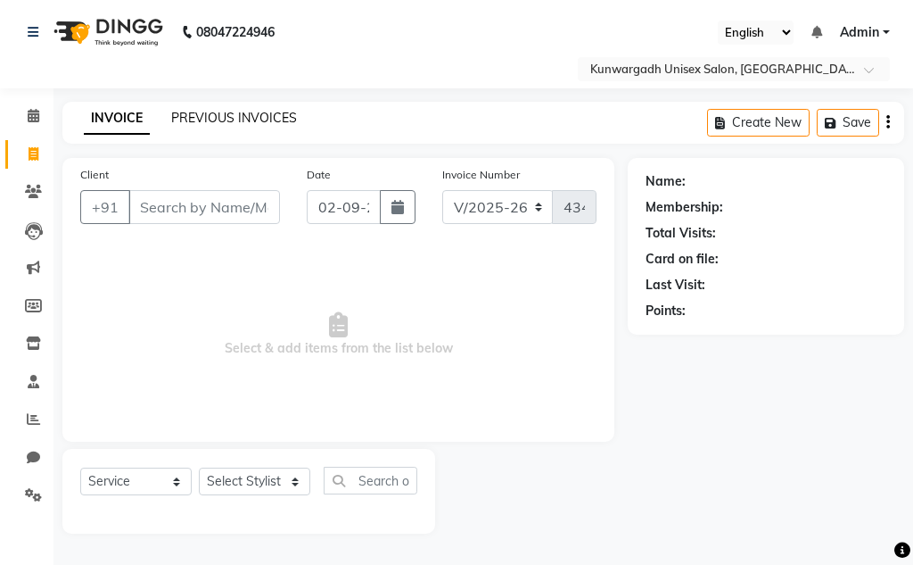
click at [196, 122] on link "PREVIOUS INVOICES" at bounding box center [234, 118] width 126 height 16
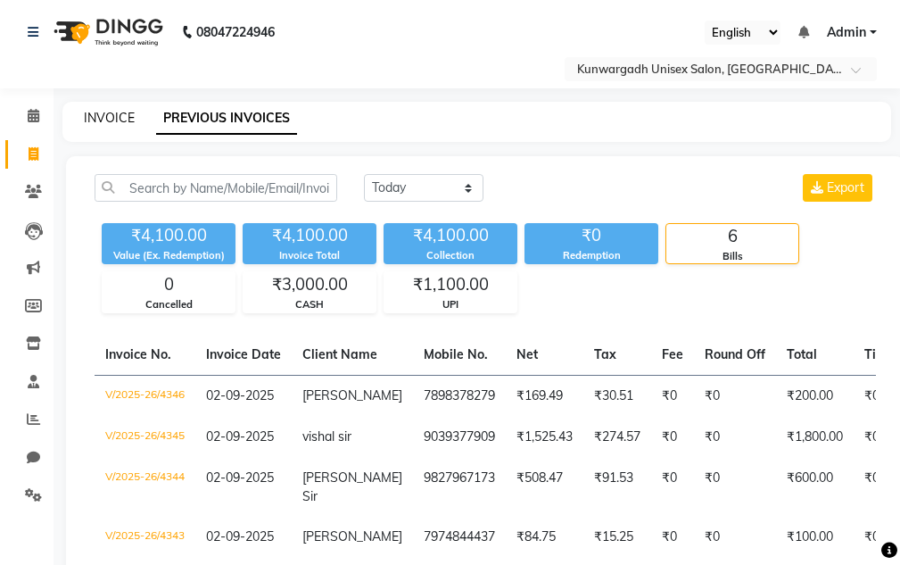
click at [105, 119] on link "INVOICE" at bounding box center [109, 118] width 51 height 16
select select "7931"
select select "service"
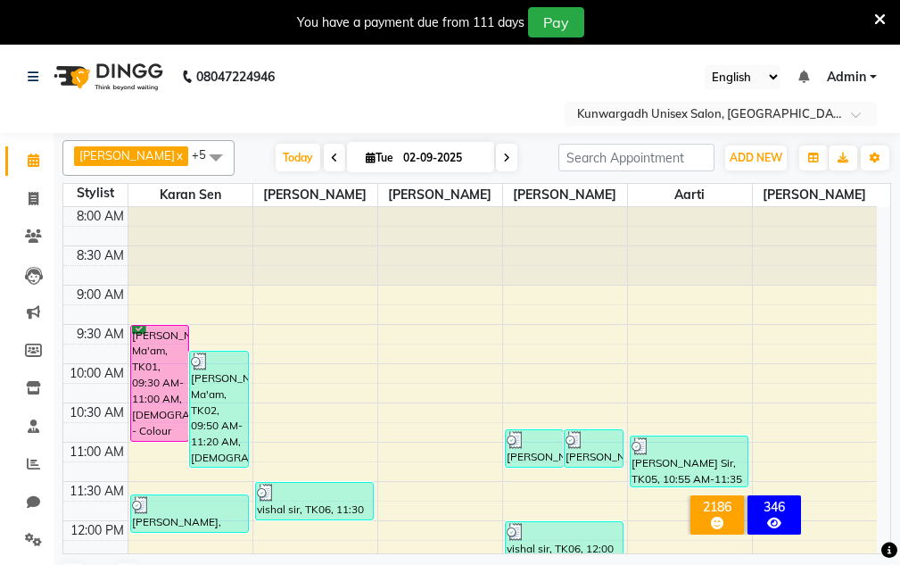
click at [881, 17] on icon at bounding box center [880, 20] width 12 height 16
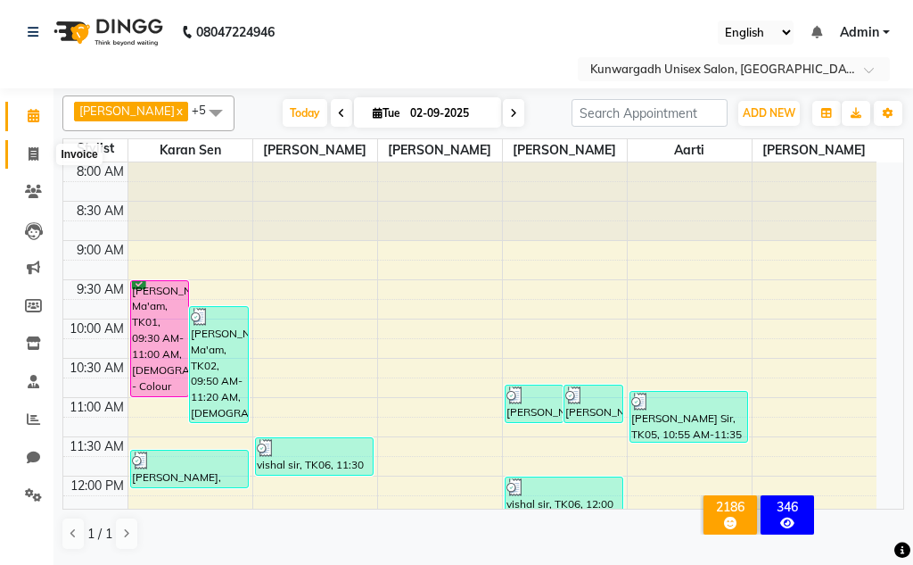
click at [29, 154] on icon at bounding box center [34, 153] width 10 height 13
select select "service"
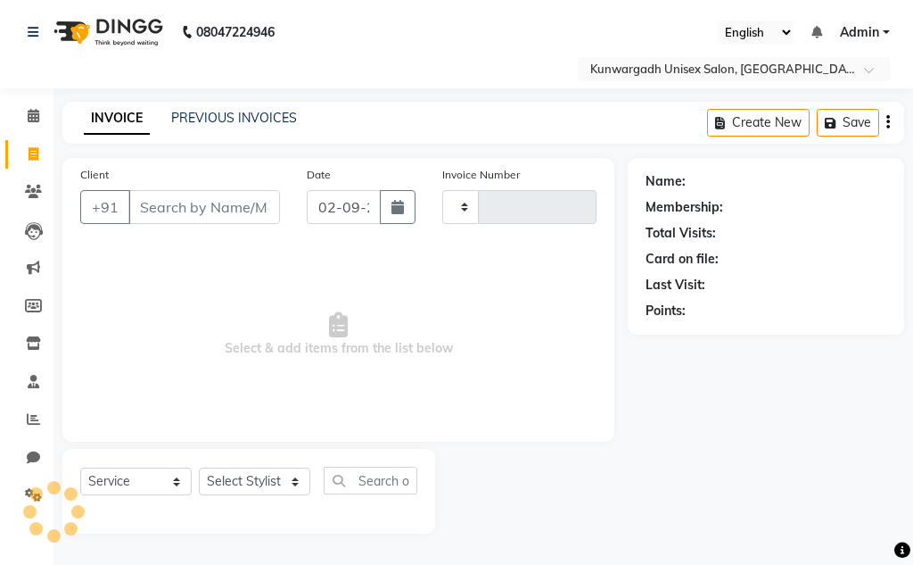
type input "4347"
select select "7931"
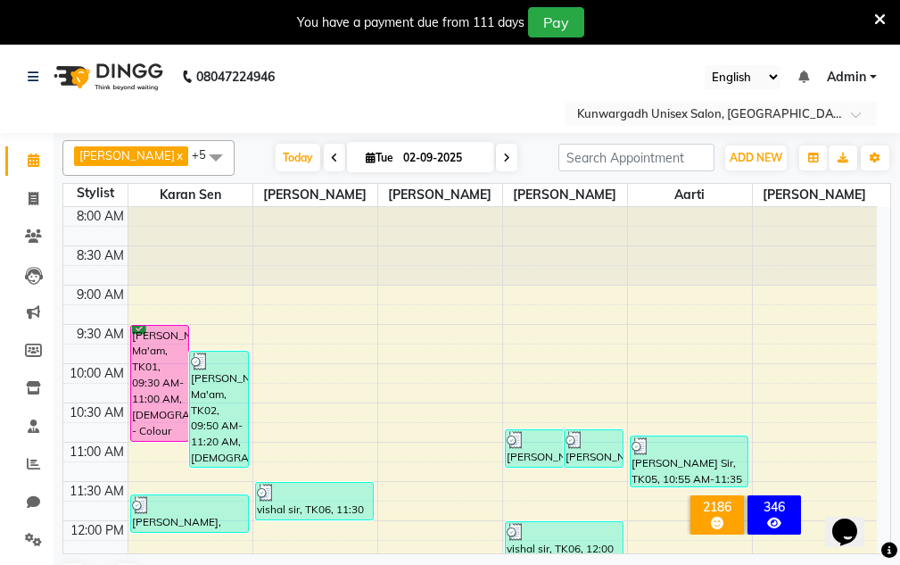
click at [878, 15] on icon at bounding box center [880, 20] width 12 height 16
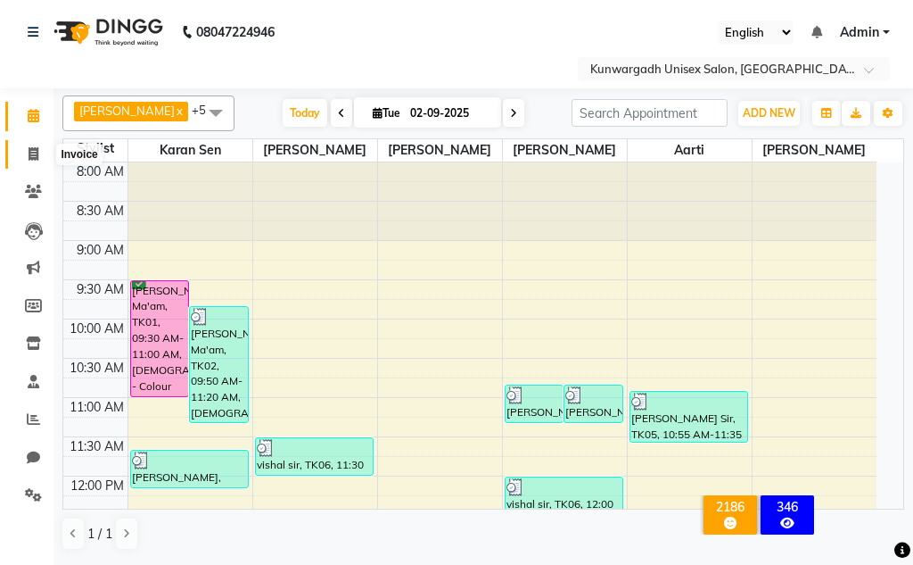
click at [30, 153] on icon at bounding box center [34, 153] width 10 height 13
select select "service"
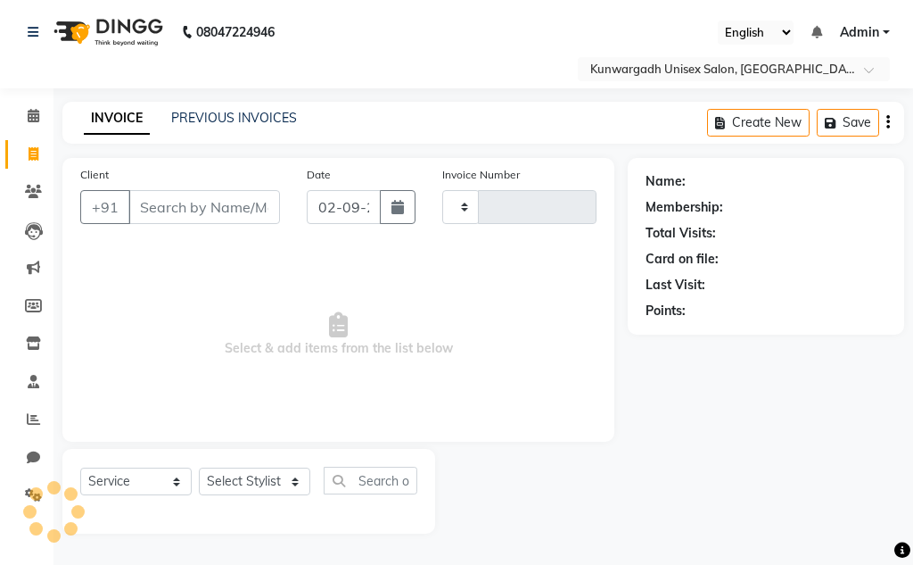
type input "4347"
select select "7931"
click at [233, 119] on link "PREVIOUS INVOICES" at bounding box center [234, 118] width 126 height 16
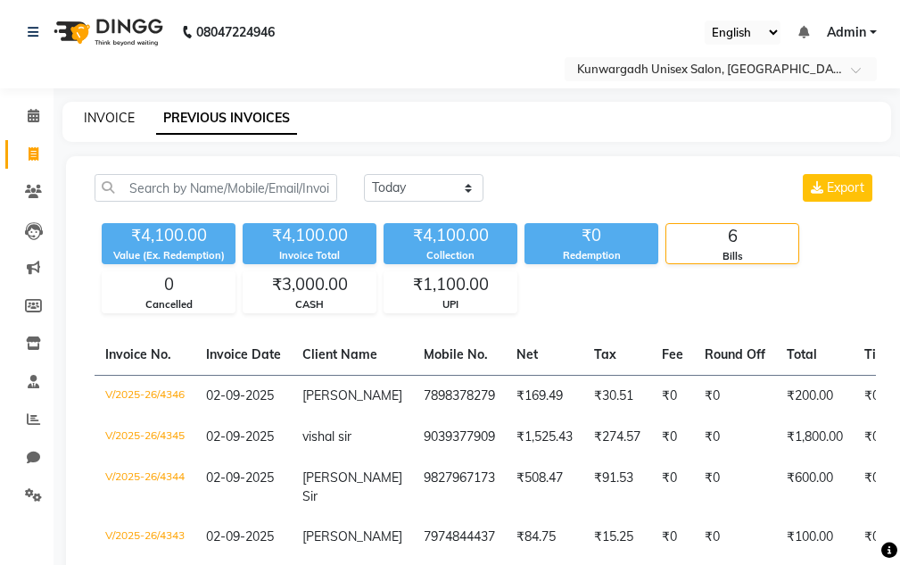
click at [114, 120] on link "INVOICE" at bounding box center [109, 118] width 51 height 16
select select "service"
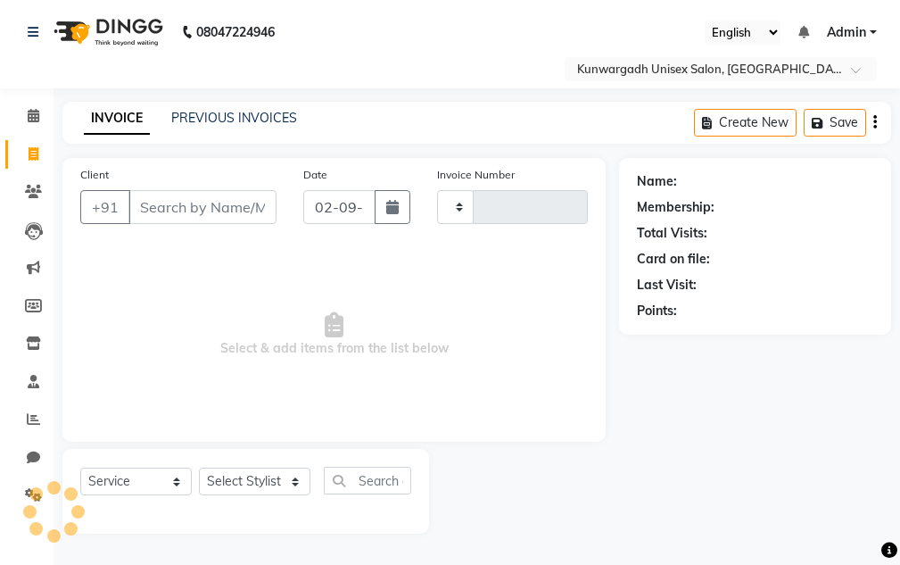
type input "4347"
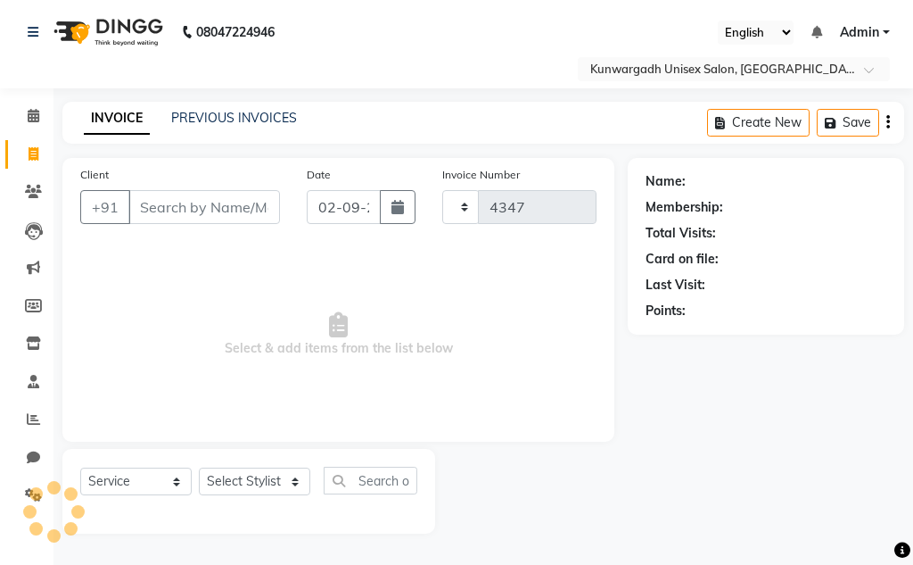
select select "7931"
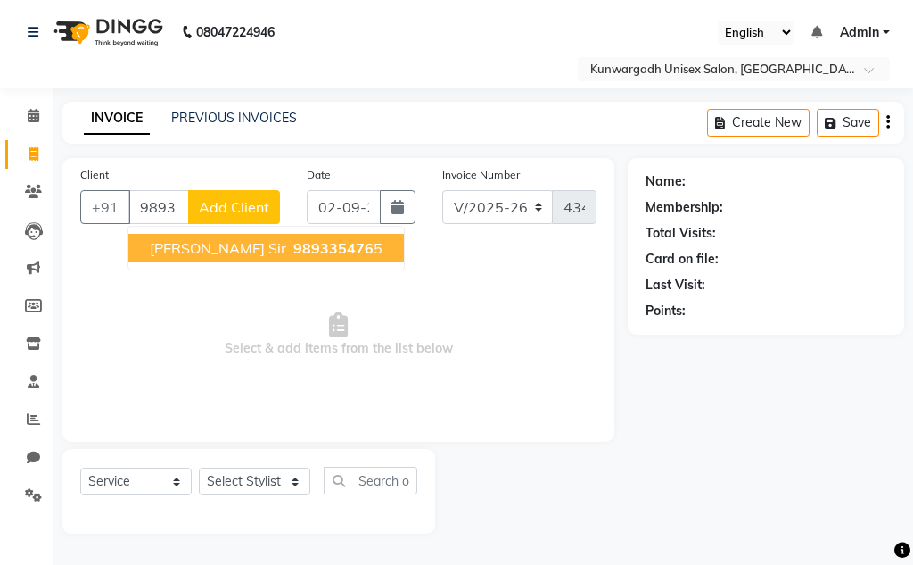
click at [164, 250] on span "[PERSON_NAME] Sir" at bounding box center [218, 248] width 136 height 18
type input "9893354765"
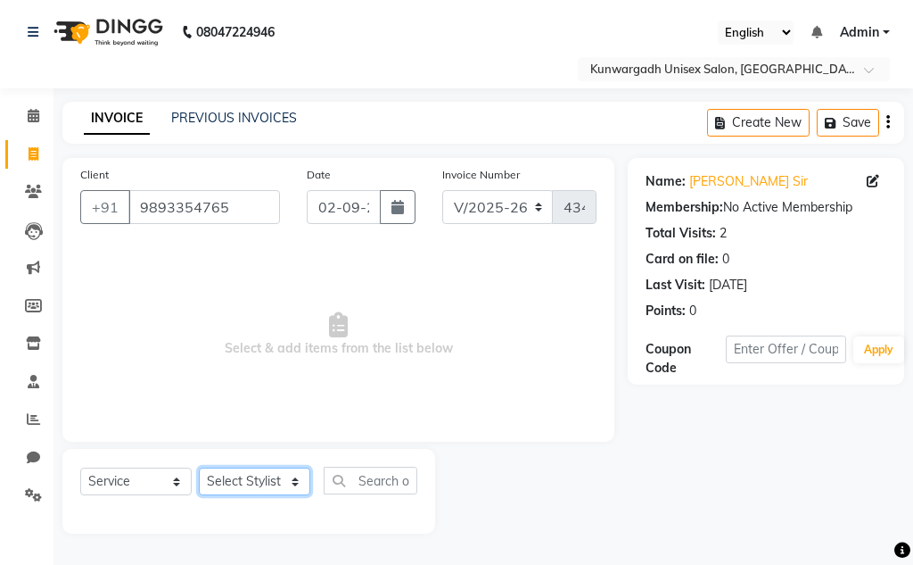
click at [239, 480] on select "Select Stylist Aarti [PERSON_NAME] Sir Chiku [PERSON_NAME] [PERSON_NAME] [PERSO…" at bounding box center [254, 481] width 111 height 28
select select "82467"
click at [199, 467] on select "Select Stylist Aarti [PERSON_NAME] Sir Chiku [PERSON_NAME] [PERSON_NAME] [PERSO…" at bounding box center [254, 481] width 111 height 28
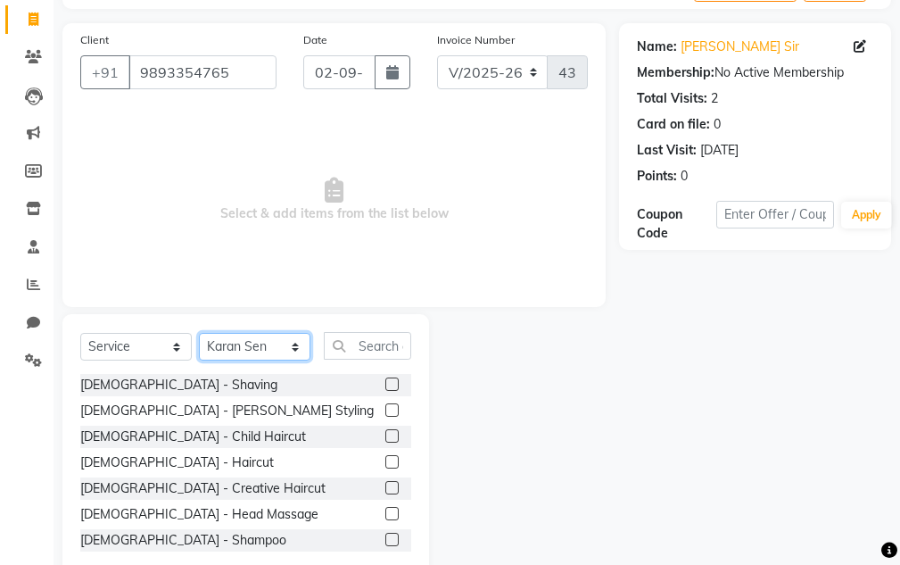
scroll to position [174, 0]
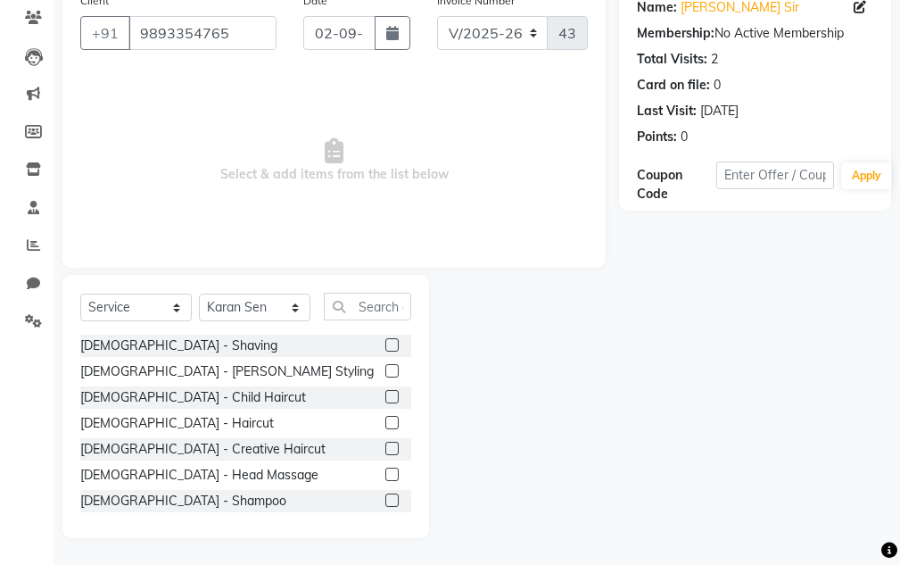
click at [385, 425] on label at bounding box center [391, 422] width 13 height 13
click at [385, 425] on input "checkbox" at bounding box center [391, 423] width 12 height 12
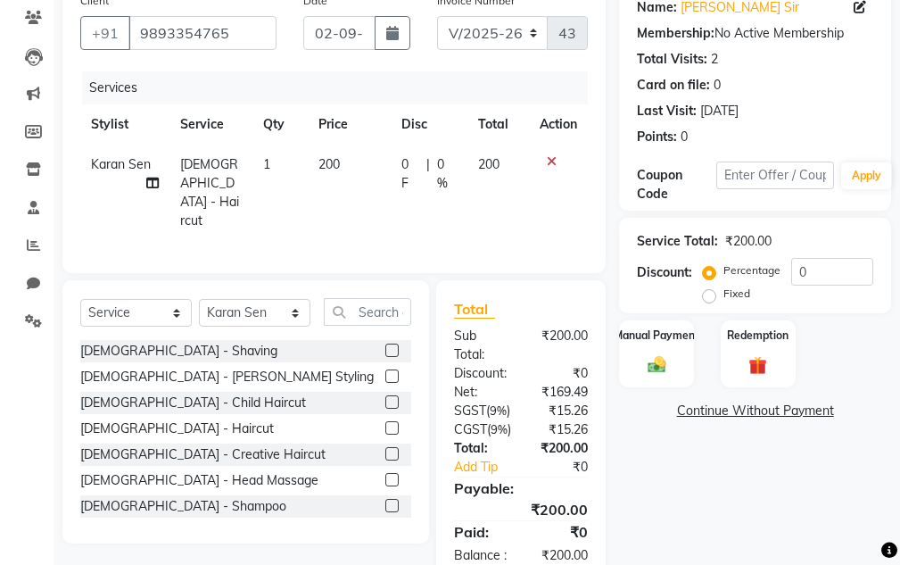
click at [385, 422] on label at bounding box center [391, 427] width 13 height 13
click at [385, 423] on input "checkbox" at bounding box center [391, 429] width 12 height 12
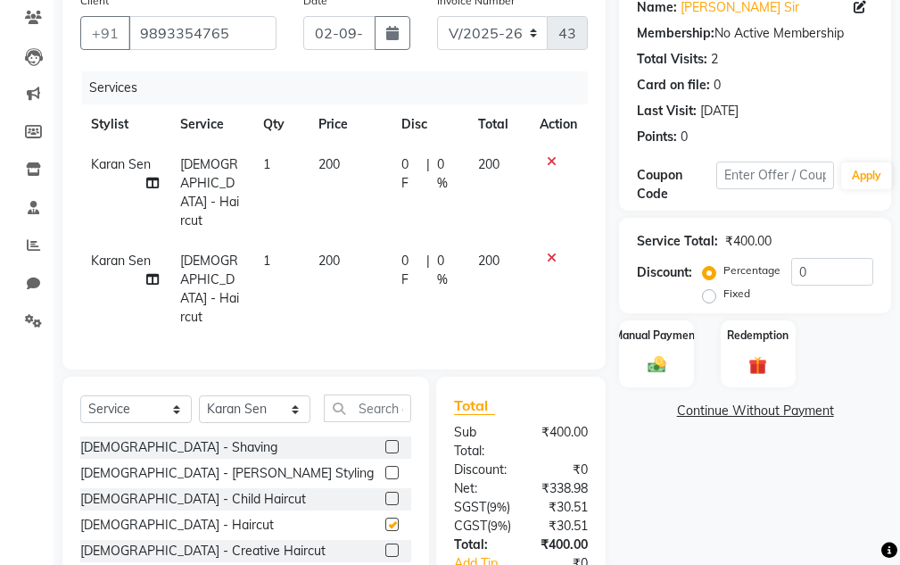
checkbox input "false"
click at [555, 251] on icon at bounding box center [552, 257] width 10 height 12
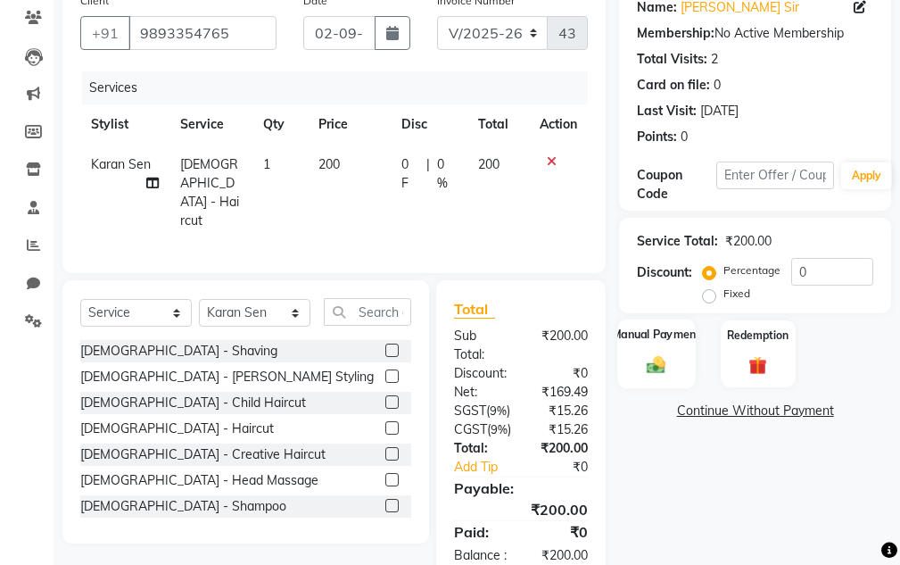
click at [655, 345] on div "Manual Payment" at bounding box center [657, 353] width 78 height 70
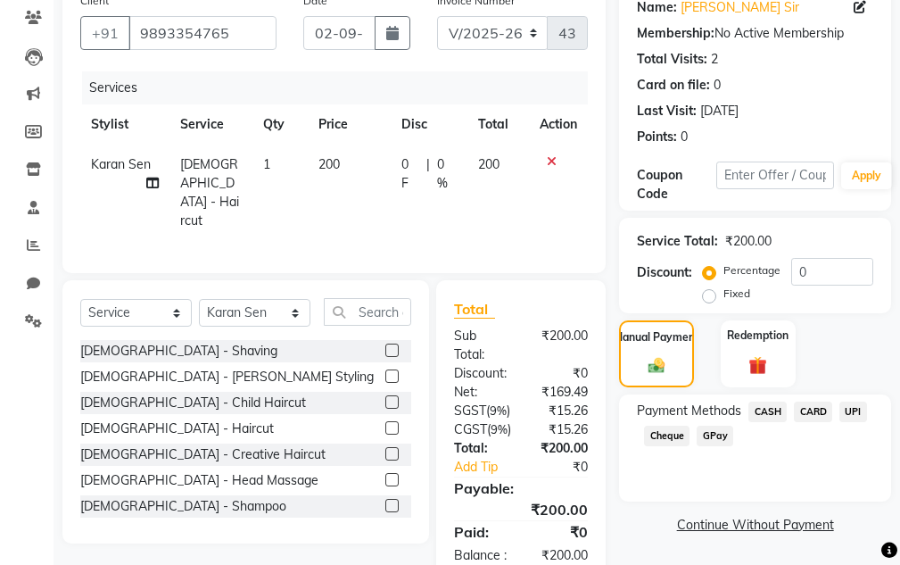
click at [853, 410] on span "UPI" at bounding box center [853, 411] width 28 height 21
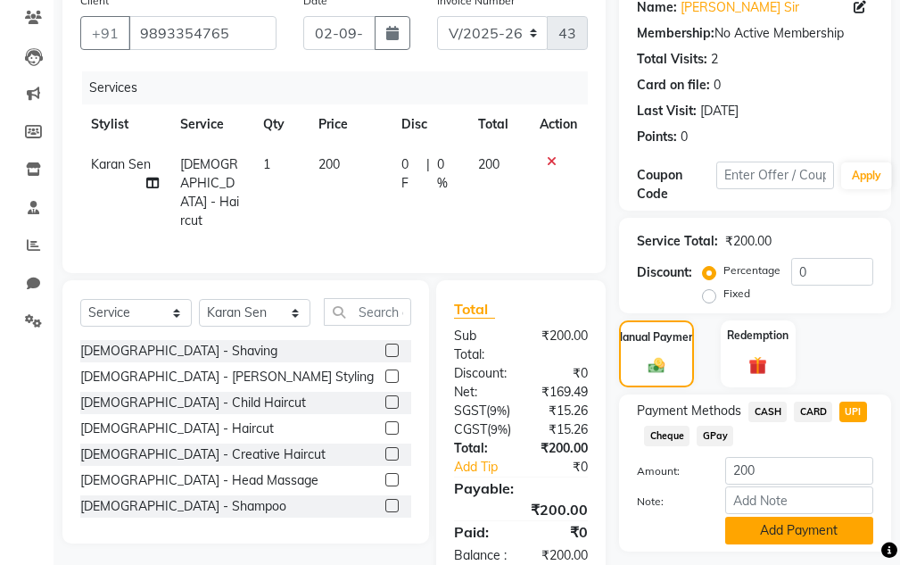
click at [818, 536] on button "Add Payment" at bounding box center [799, 530] width 148 height 28
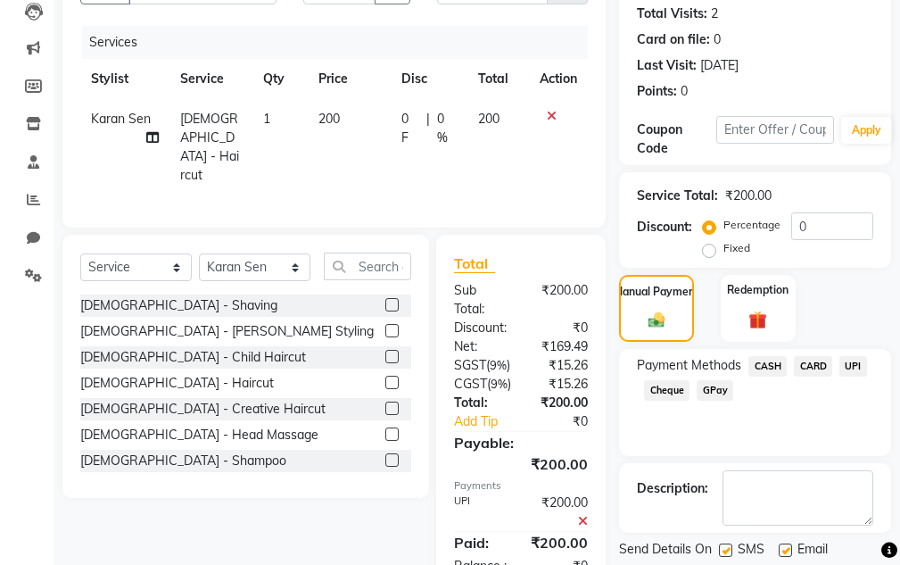
scroll to position [263, 0]
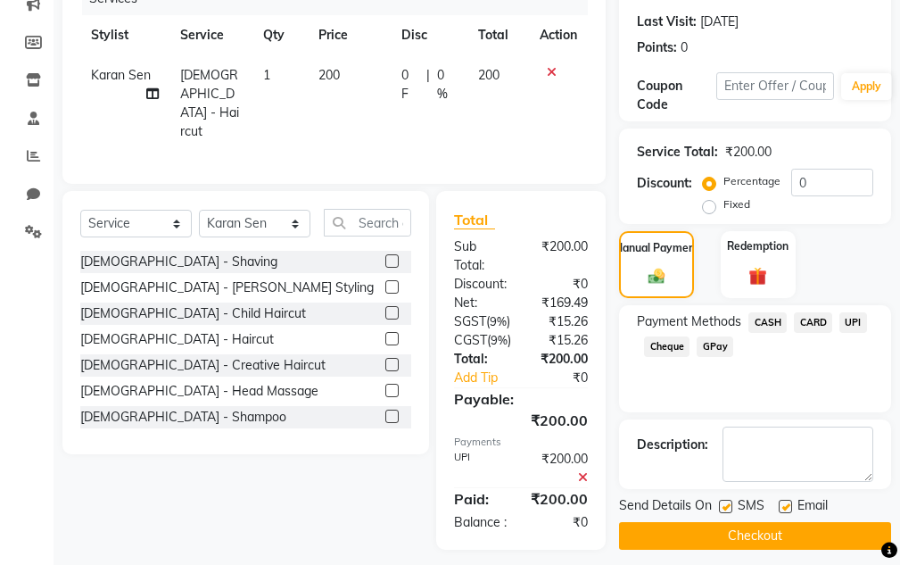
click at [784, 532] on button "Checkout" at bounding box center [755, 536] width 272 height 28
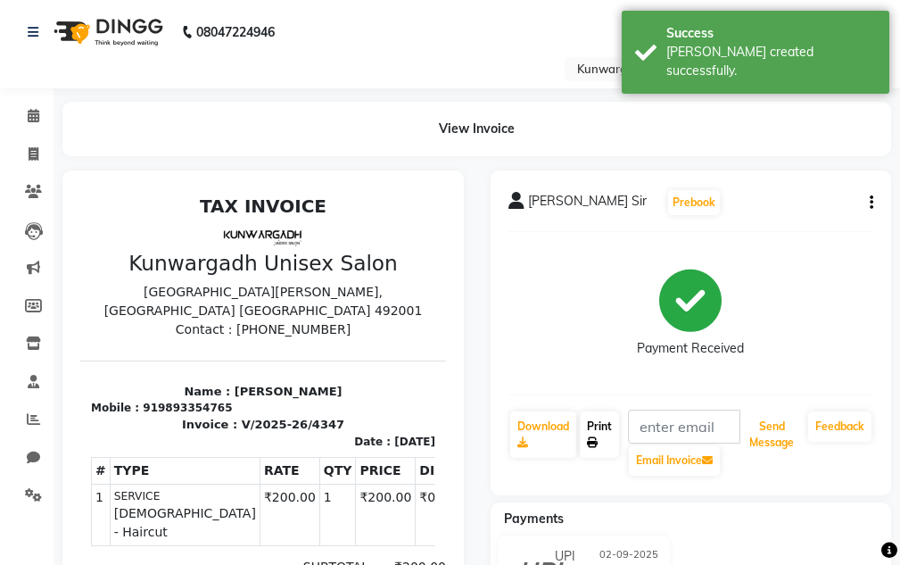
drag, startPoint x: 774, startPoint y: 427, endPoint x: 598, endPoint y: 412, distance: 176.3
click at [771, 427] on button "Send Message" at bounding box center [771, 434] width 59 height 46
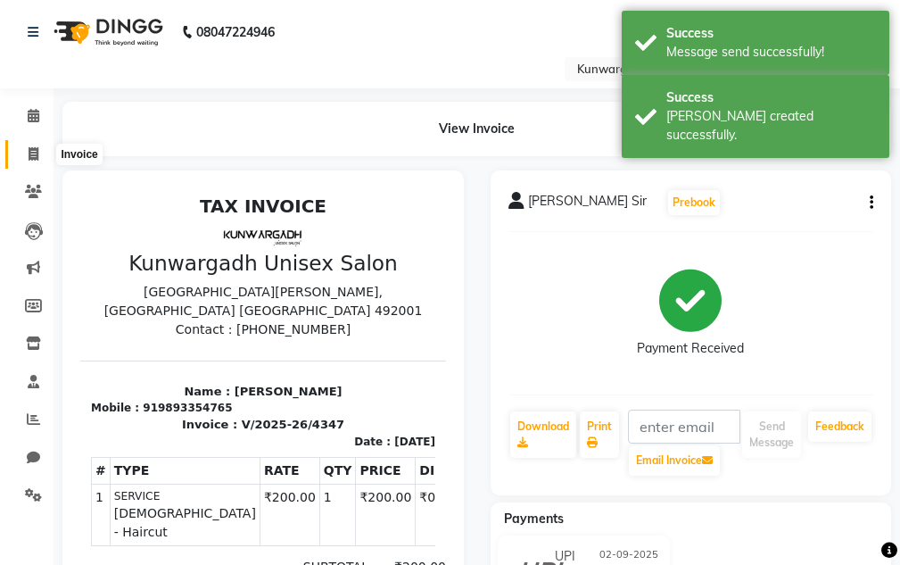
click at [29, 156] on icon at bounding box center [34, 153] width 10 height 13
select select "service"
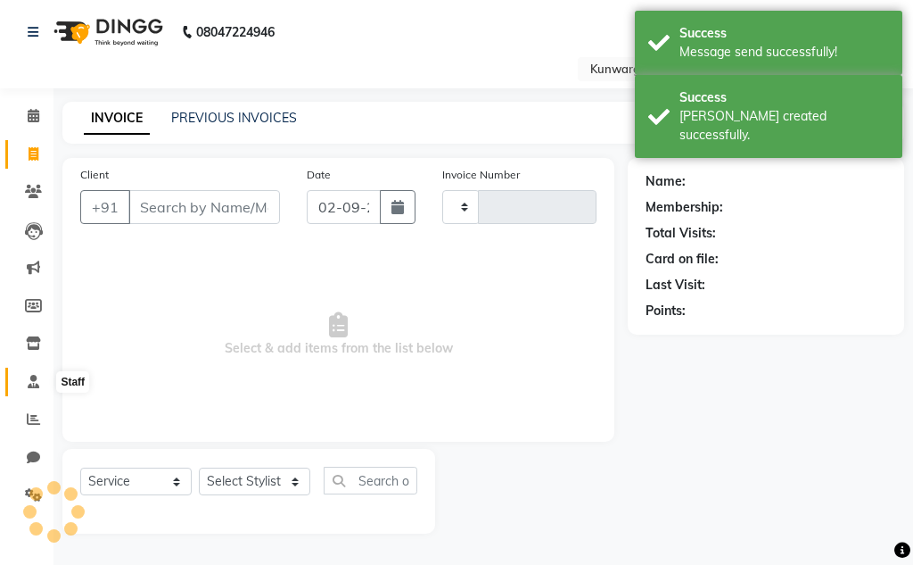
type input "4348"
select select "7931"
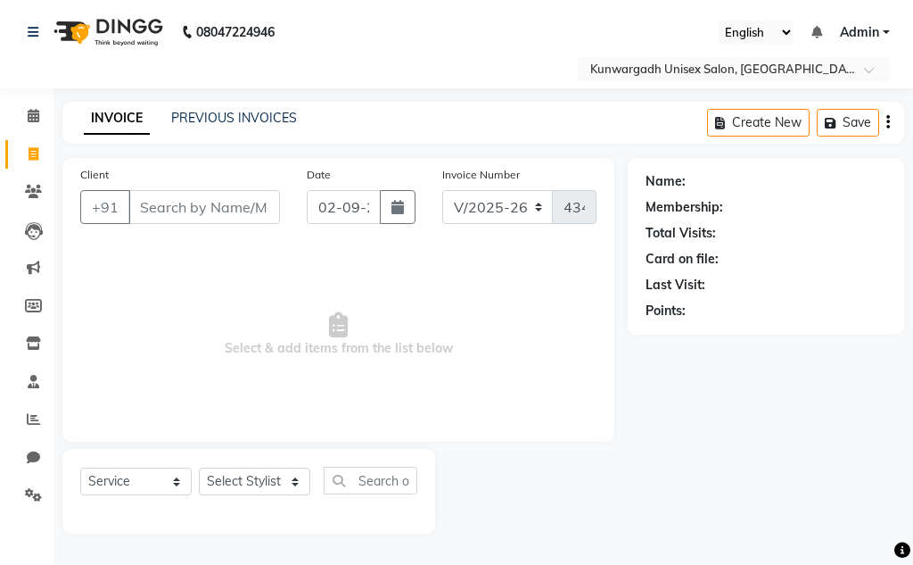
select select "7931"
select select "service"
click at [252, 193] on div "Client +91" at bounding box center [180, 201] width 227 height 73
click at [240, 210] on input "Client" at bounding box center [204, 207] width 152 height 34
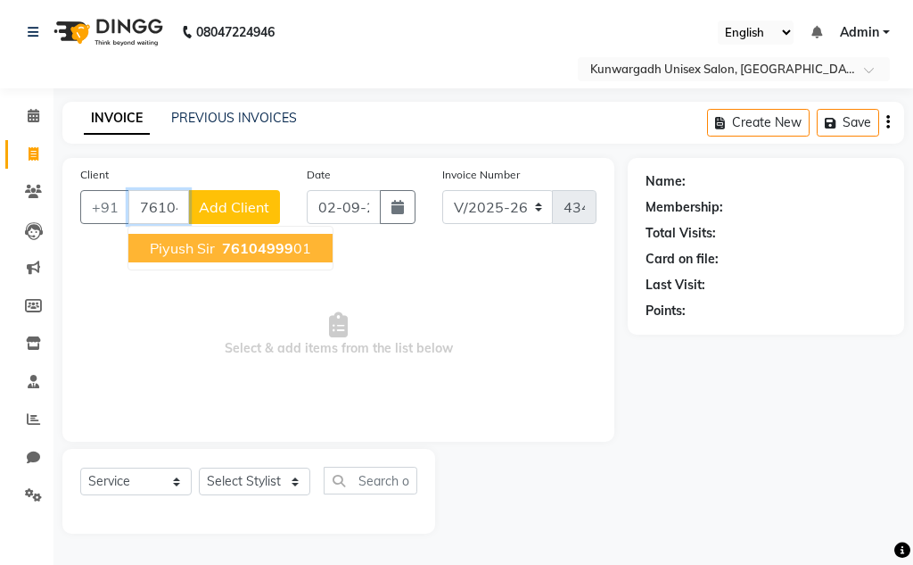
click at [195, 255] on span "Piyush Sir" at bounding box center [182, 248] width 65 height 18
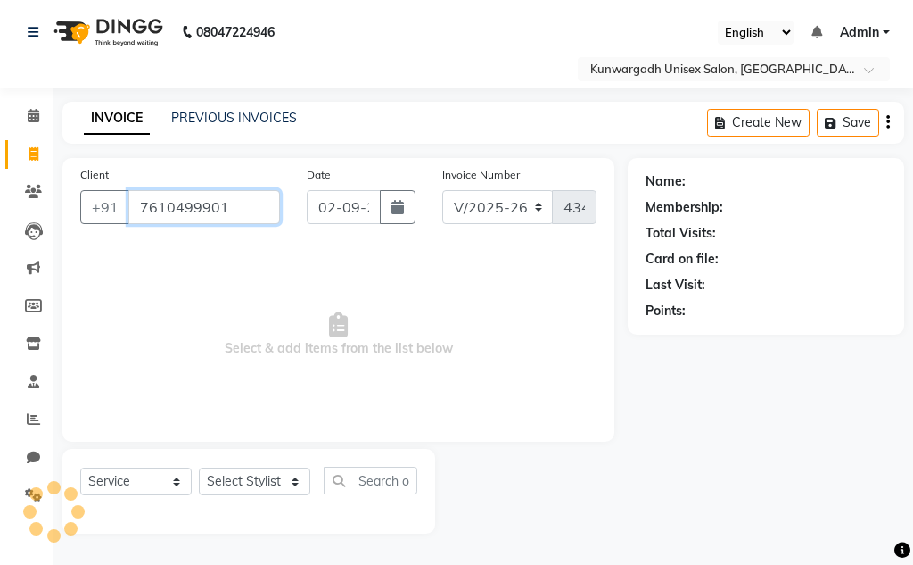
type input "7610499901"
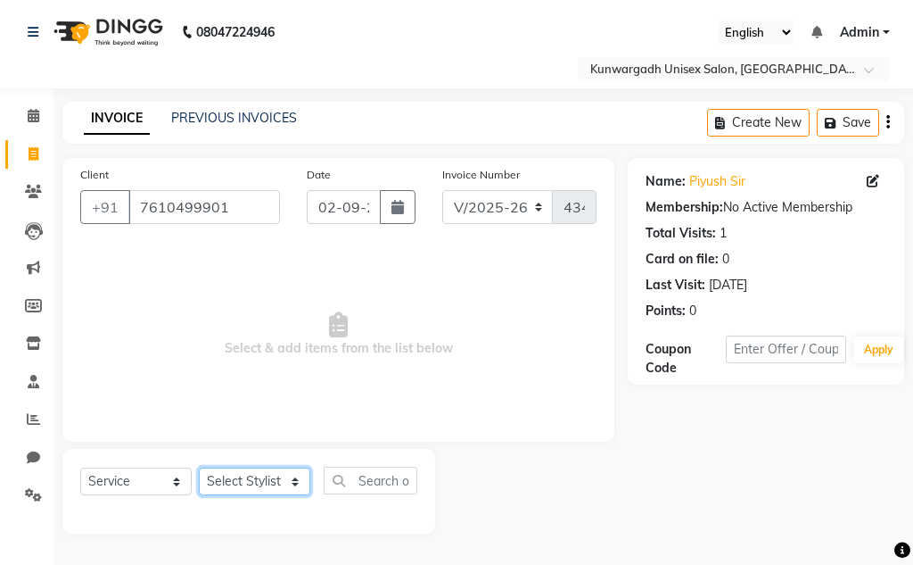
click at [269, 486] on select "Select Stylist Aarti [PERSON_NAME] Sir Chiku [PERSON_NAME] [PERSON_NAME] [PERSO…" at bounding box center [254, 481] width 111 height 28
select select "82467"
click at [199, 467] on select "Select Stylist Aarti [PERSON_NAME] Sir Chiku [PERSON_NAME] [PERSON_NAME] [PERSO…" at bounding box center [254, 481] width 111 height 28
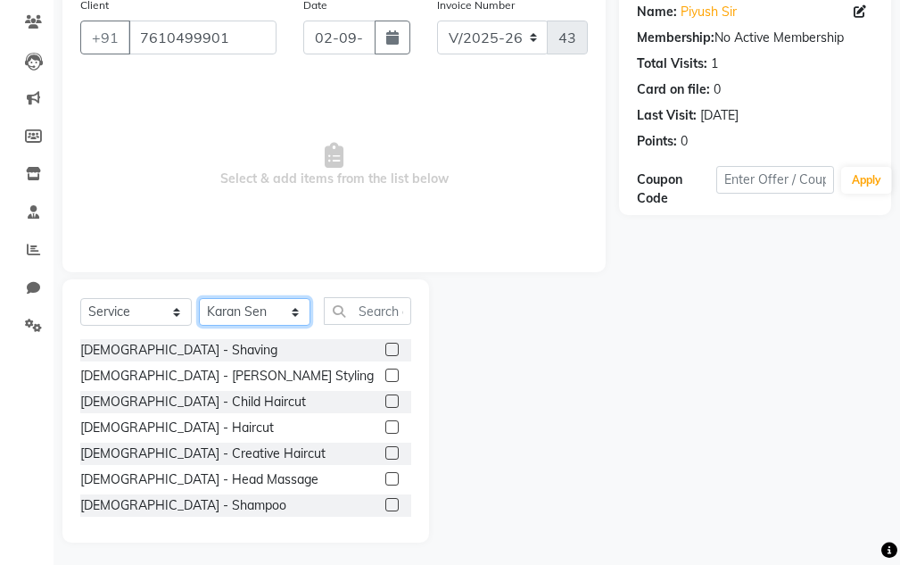
scroll to position [174, 0]
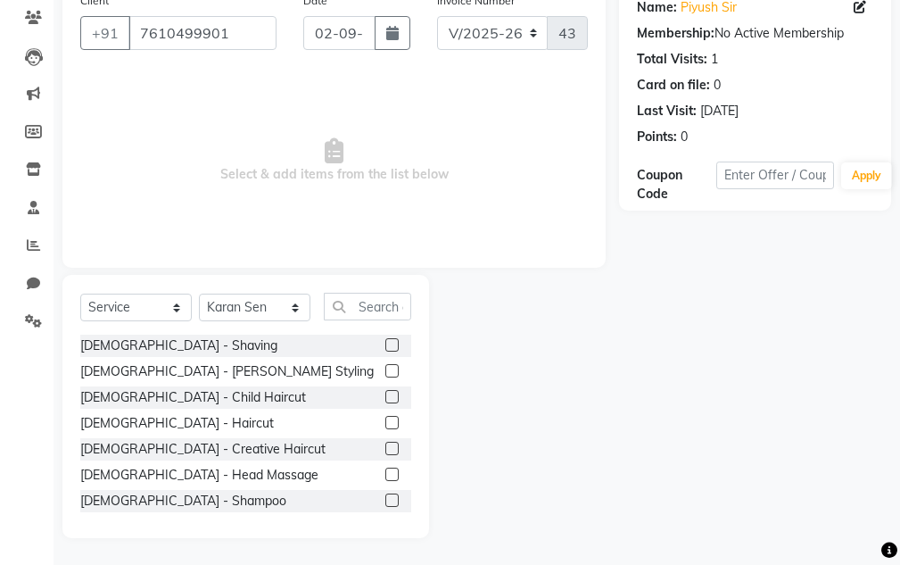
click at [385, 420] on label at bounding box center [391, 422] width 13 height 13
click at [385, 420] on input "checkbox" at bounding box center [391, 423] width 12 height 12
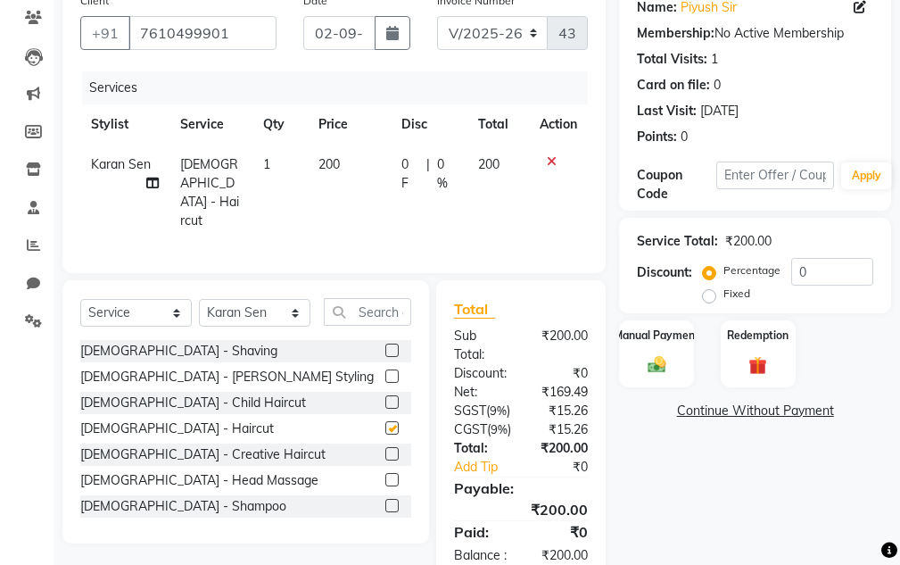
checkbox input "false"
click at [655, 370] on img at bounding box center [656, 364] width 30 height 21
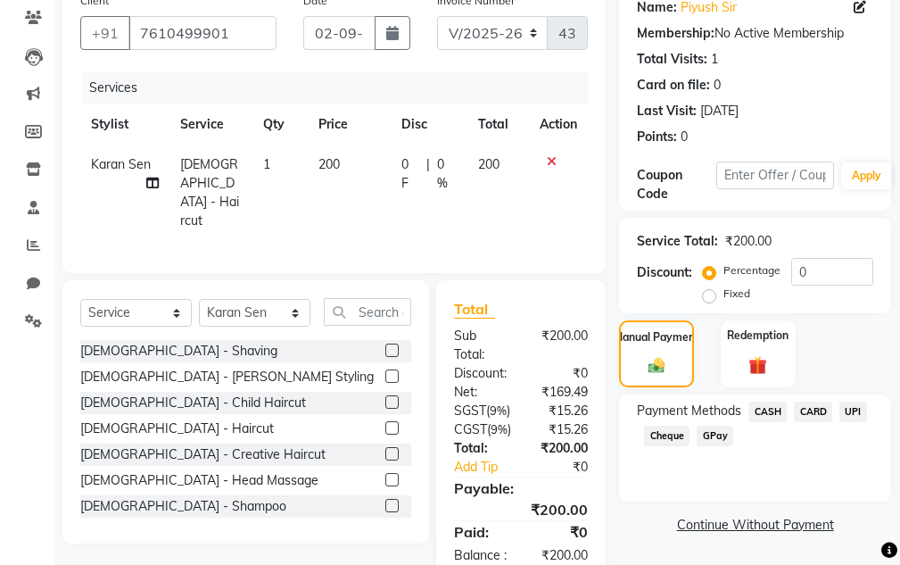
click at [775, 416] on span "CASH" at bounding box center [767, 411] width 38 height 21
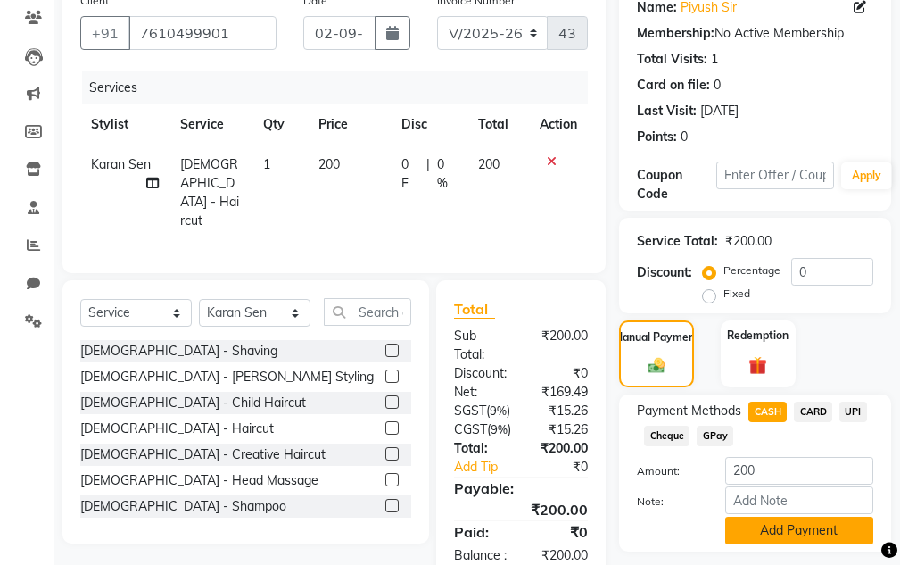
click at [830, 532] on button "Add Payment" at bounding box center [799, 530] width 148 height 28
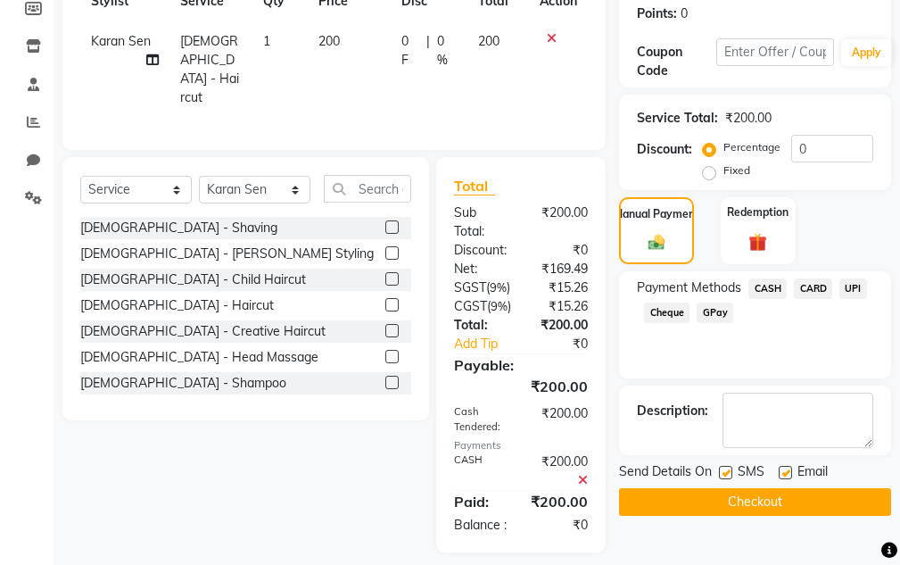
scroll to position [352, 0]
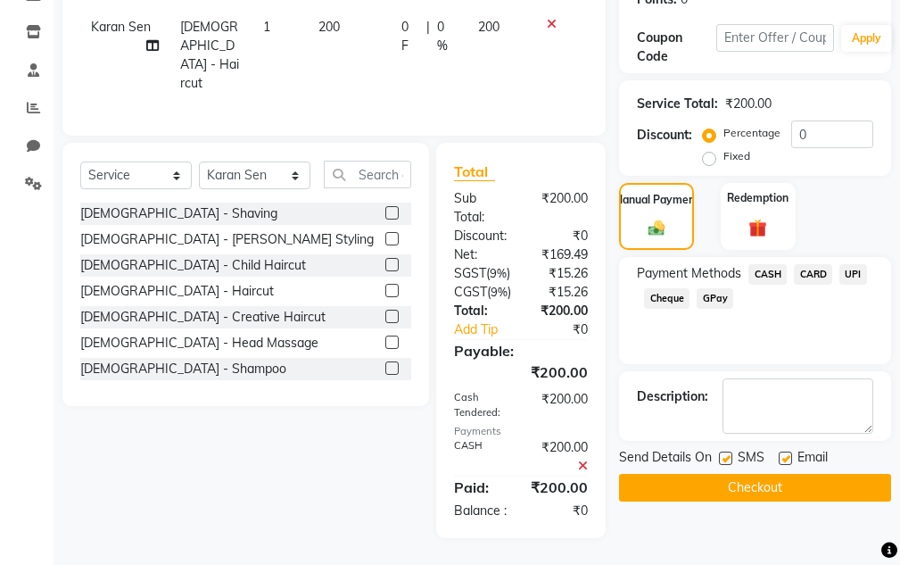
click at [799, 474] on button "Checkout" at bounding box center [755, 488] width 272 height 28
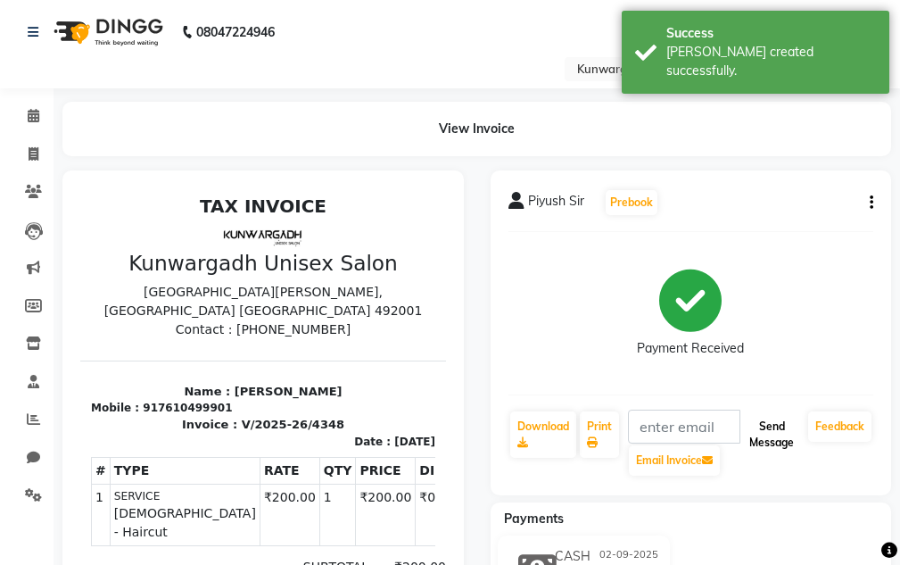
click at [787, 434] on button "Send Message" at bounding box center [771, 434] width 59 height 46
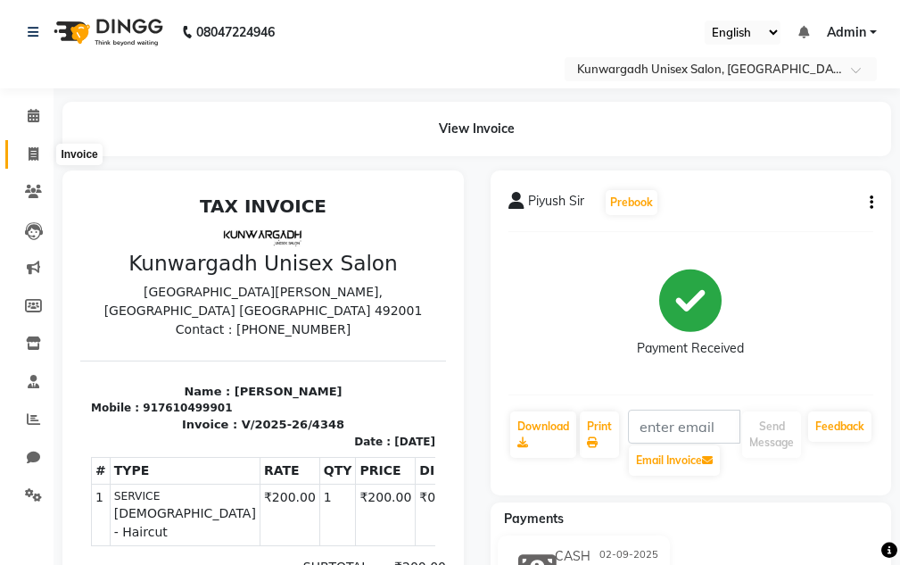
click at [29, 155] on icon at bounding box center [34, 153] width 10 height 13
select select "service"
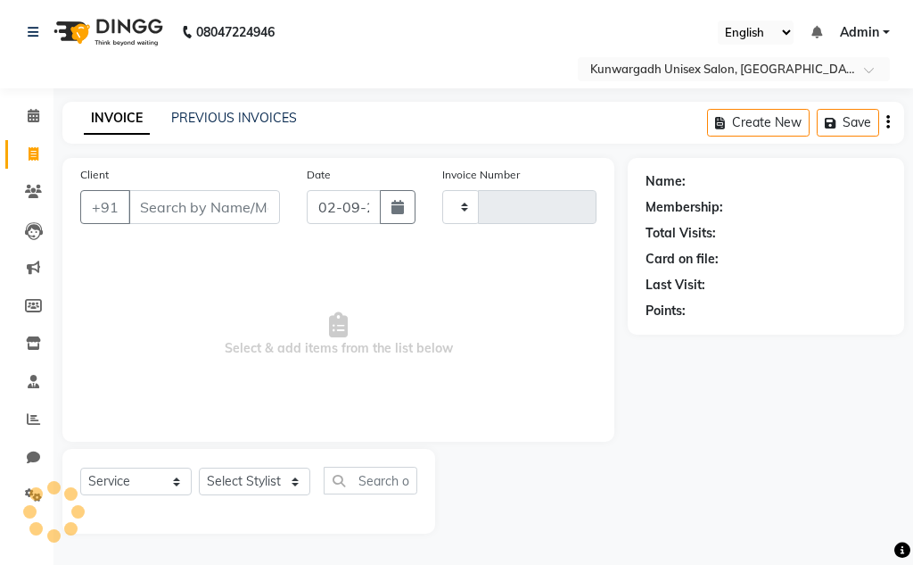
type input "4349"
select select "7931"
click at [149, 215] on input "Client" at bounding box center [204, 207] width 152 height 34
click at [260, 210] on input "[PERSON_NAME] ma'am" at bounding box center [204, 207] width 152 height 34
drag, startPoint x: 269, startPoint y: 201, endPoint x: 253, endPoint y: 210, distance: 18.4
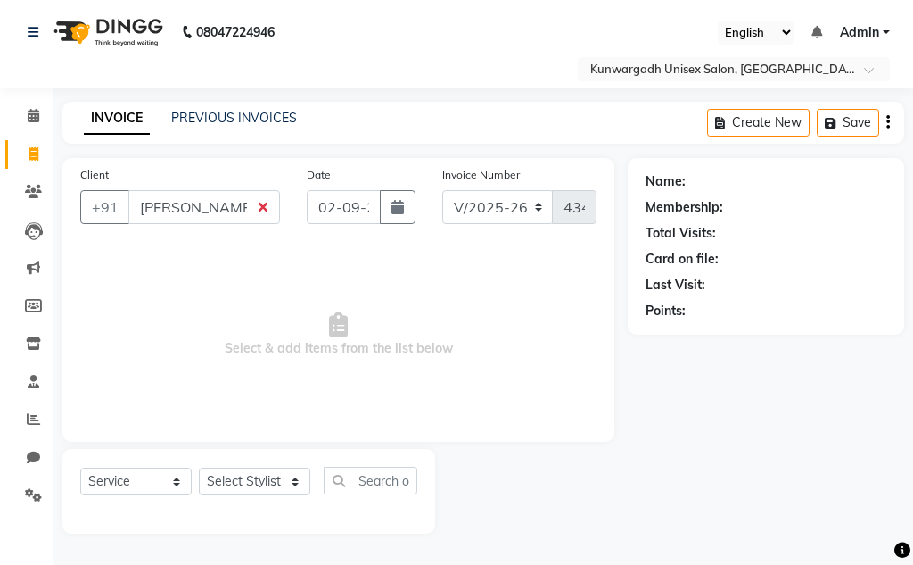
click at [268, 201] on input "[PERSON_NAME] ma'am" at bounding box center [204, 207] width 152 height 34
drag, startPoint x: 253, startPoint y: 210, endPoint x: 254, endPoint y: 270, distance: 60.7
click at [253, 215] on input "[PERSON_NAME] ma'am" at bounding box center [204, 207] width 152 height 34
type input "m"
click at [219, 199] on input "Client" at bounding box center [204, 207] width 152 height 34
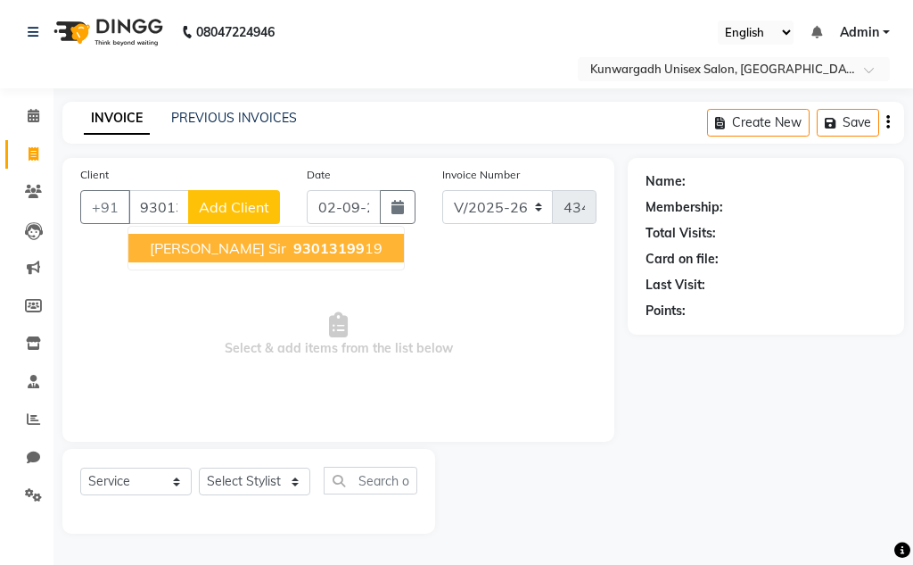
click at [210, 251] on span "[PERSON_NAME] Sir" at bounding box center [218, 248] width 136 height 18
type input "9301319919"
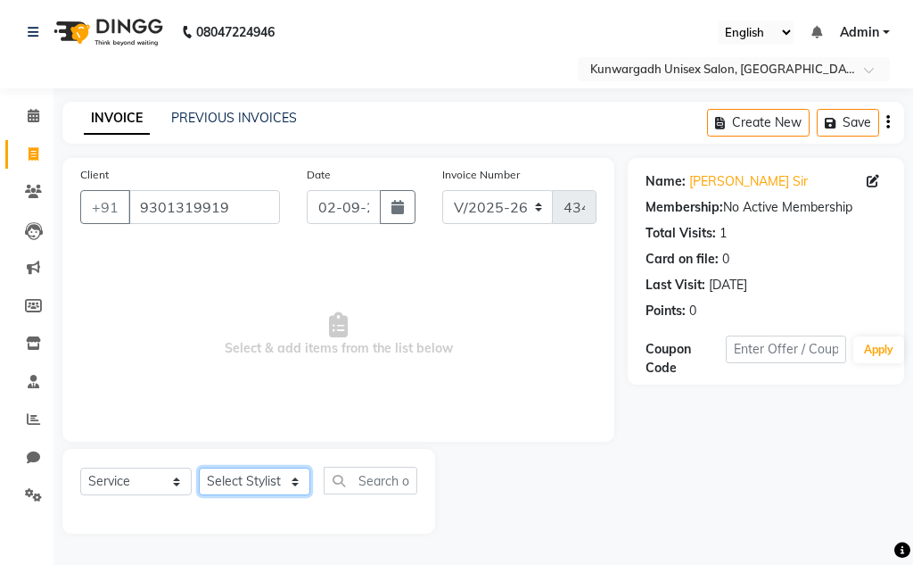
drag, startPoint x: 236, startPoint y: 486, endPoint x: 237, endPoint y: 474, distance: 12.5
click at [236, 486] on select "Select Stylist Aarti [PERSON_NAME] Sir Chiku [PERSON_NAME] [PERSON_NAME] [PERSO…" at bounding box center [254, 481] width 111 height 28
select select "85604"
click at [199, 467] on select "Select Stylist Aarti [PERSON_NAME] Sir Chiku [PERSON_NAME] [PERSON_NAME] [PERSO…" at bounding box center [254, 481] width 111 height 28
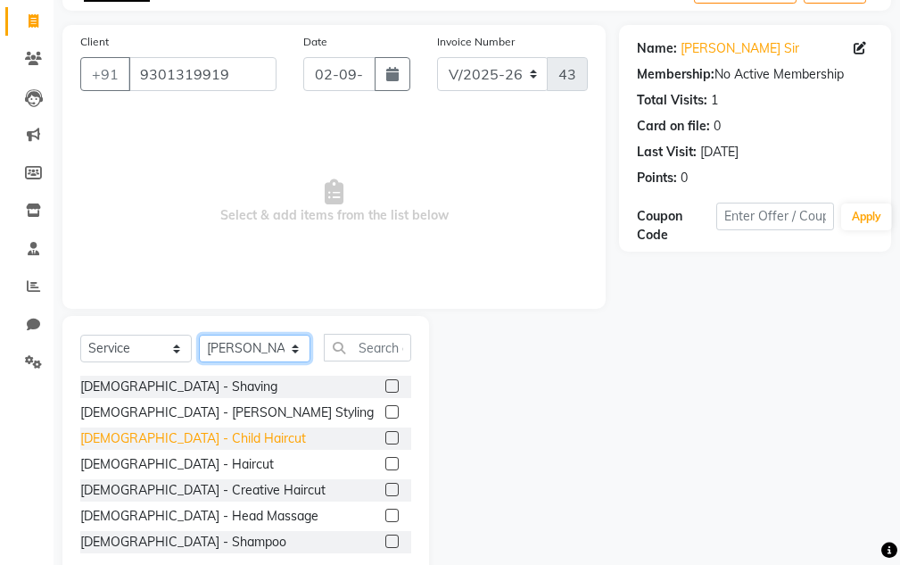
scroll to position [174, 0]
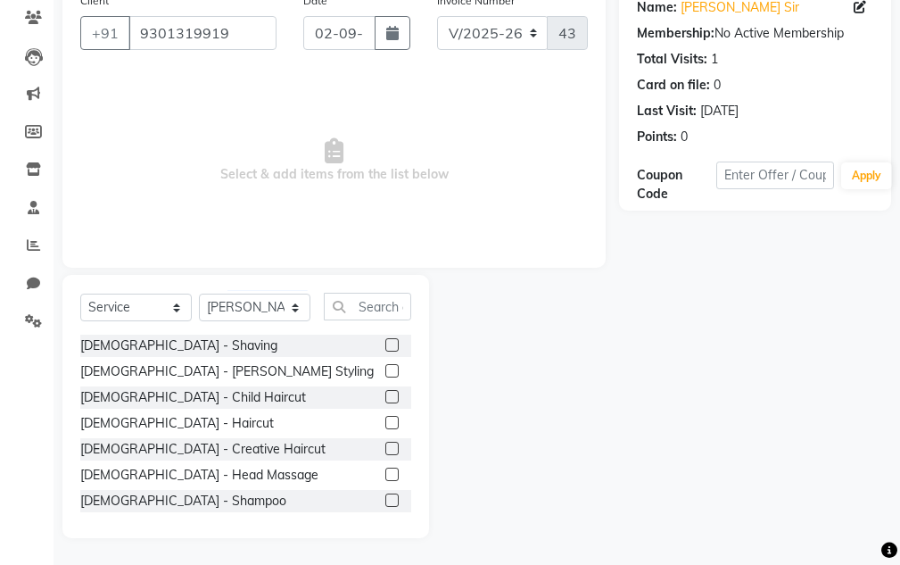
click at [385, 349] on label at bounding box center [391, 344] width 13 height 13
click at [385, 349] on input "checkbox" at bounding box center [391, 346] width 12 height 12
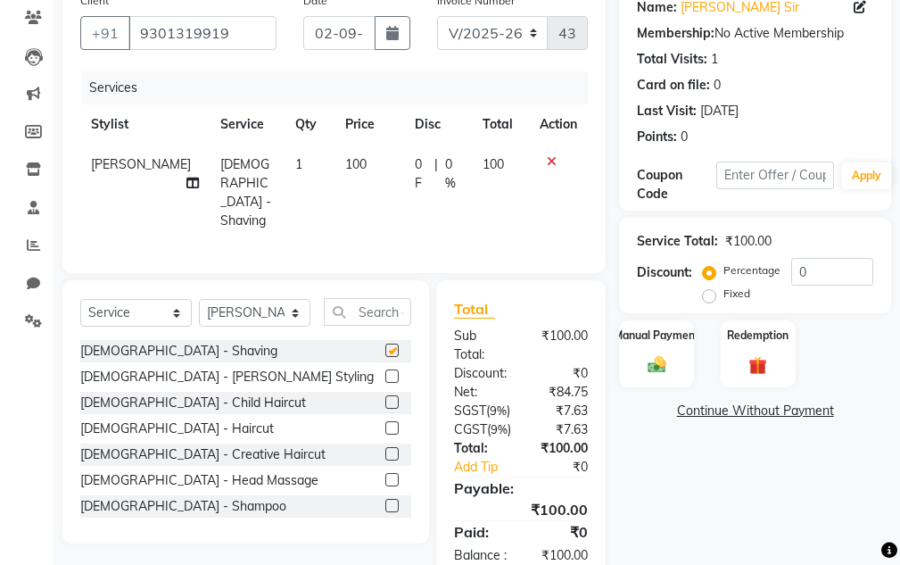
checkbox input "false"
click at [385, 425] on label at bounding box center [391, 427] width 13 height 13
click at [385, 425] on input "checkbox" at bounding box center [391, 429] width 12 height 12
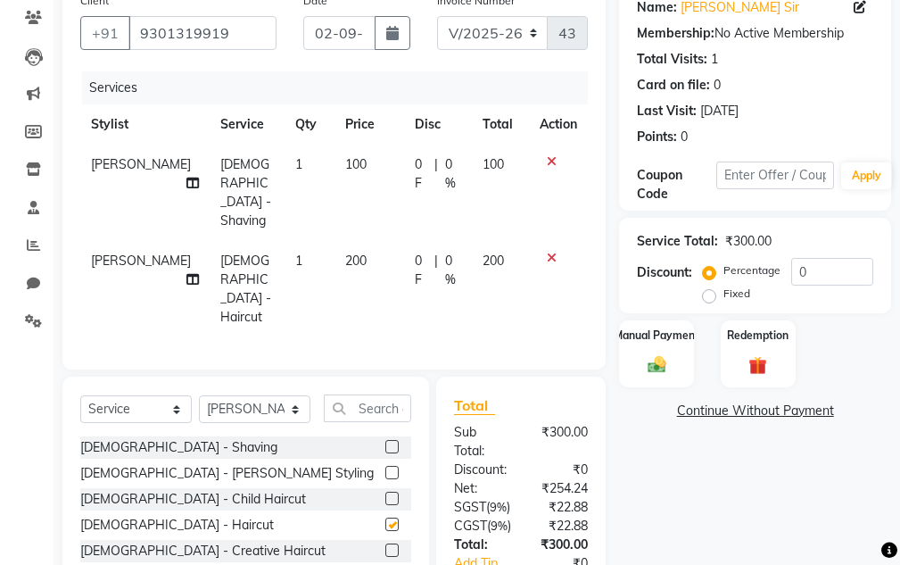
checkbox input "false"
click at [645, 359] on img at bounding box center [656, 364] width 30 height 21
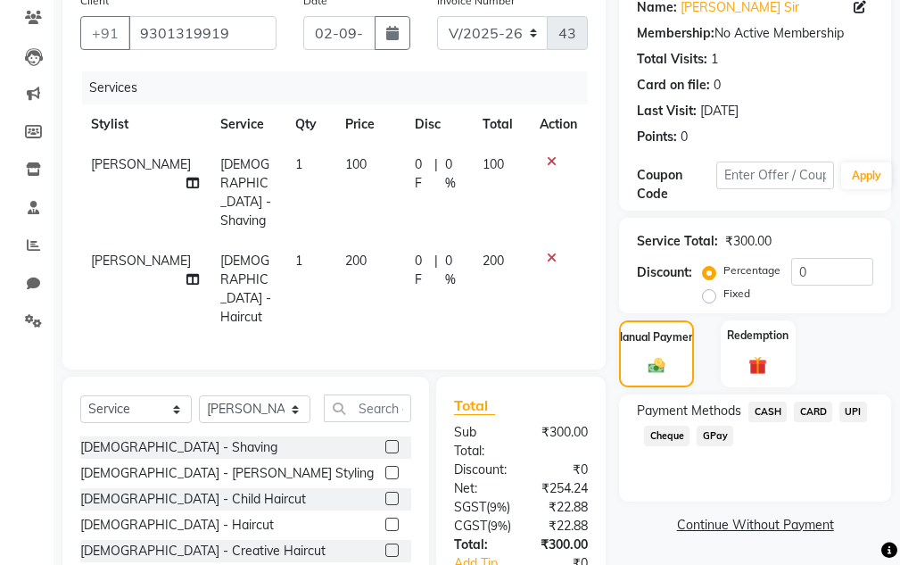
click at [849, 414] on span "UPI" at bounding box center [853, 411] width 28 height 21
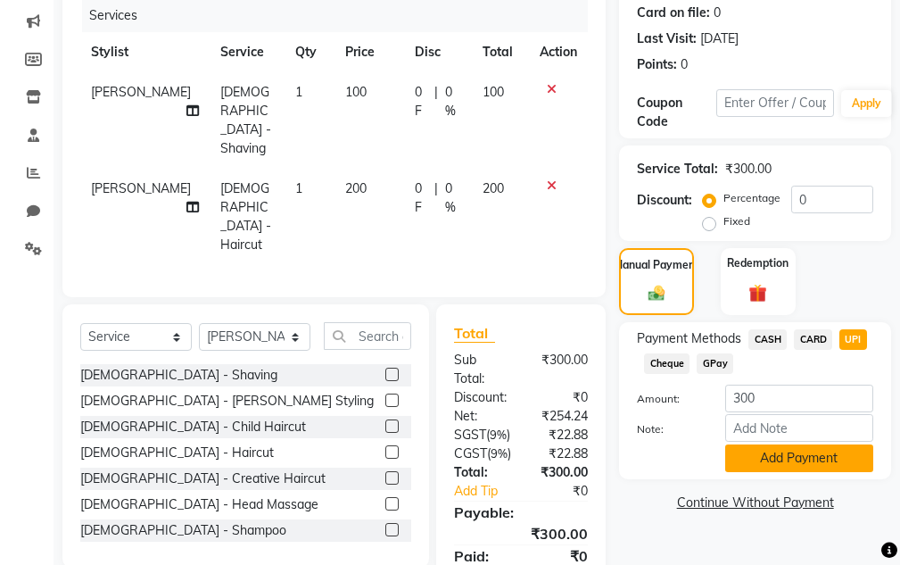
scroll to position [309, 0]
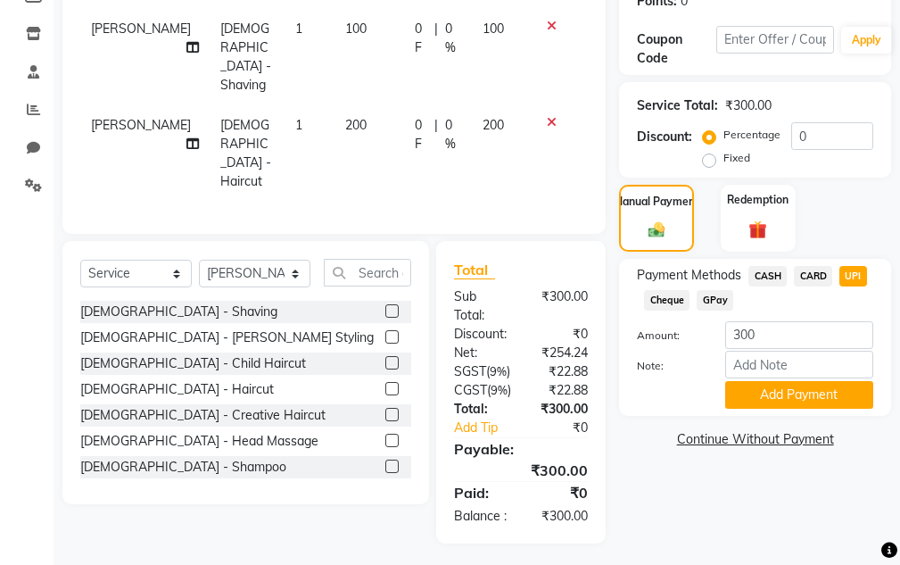
drag, startPoint x: 845, startPoint y: 394, endPoint x: 853, endPoint y: 251, distance: 143.0
click at [845, 390] on button "Add Payment" at bounding box center [799, 395] width 148 height 28
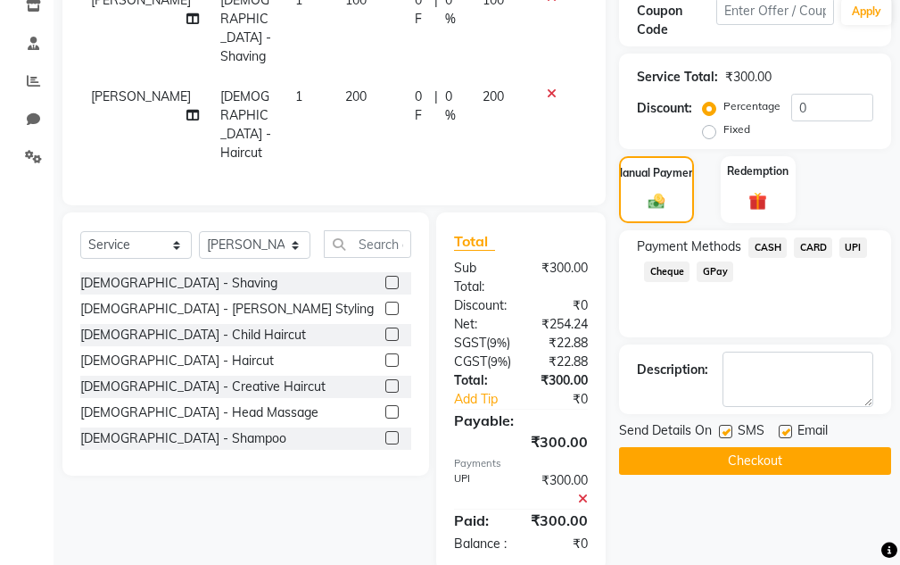
scroll to position [366, 0]
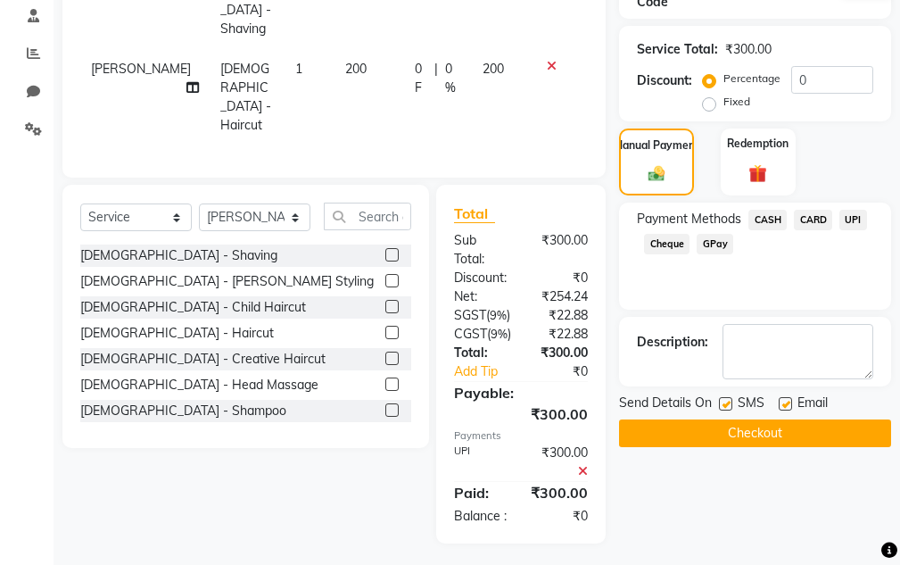
click at [737, 429] on button "Checkout" at bounding box center [755, 433] width 272 height 28
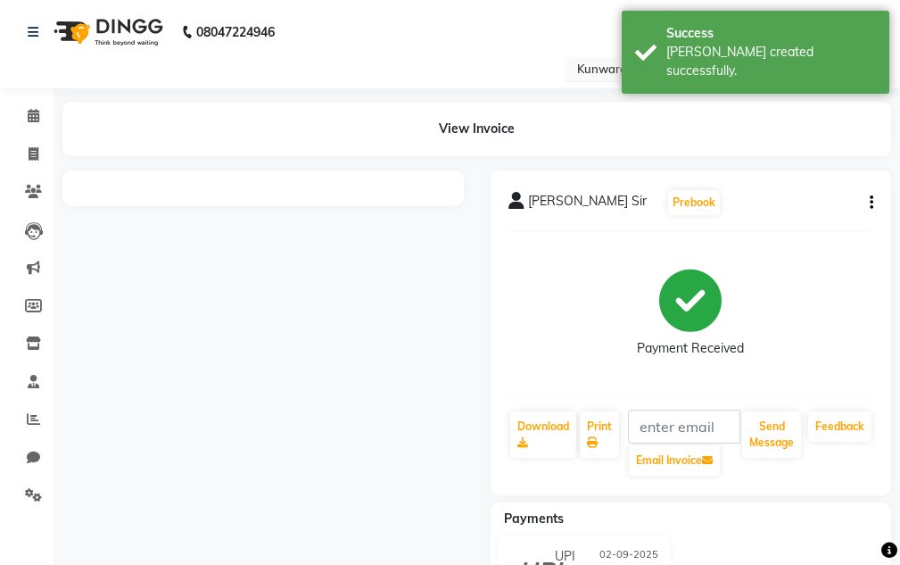
drag, startPoint x: 722, startPoint y: 60, endPoint x: 721, endPoint y: 78, distance: 18.8
click at [722, 61] on div "[PERSON_NAME] created successfully." at bounding box center [771, 61] width 210 height 37
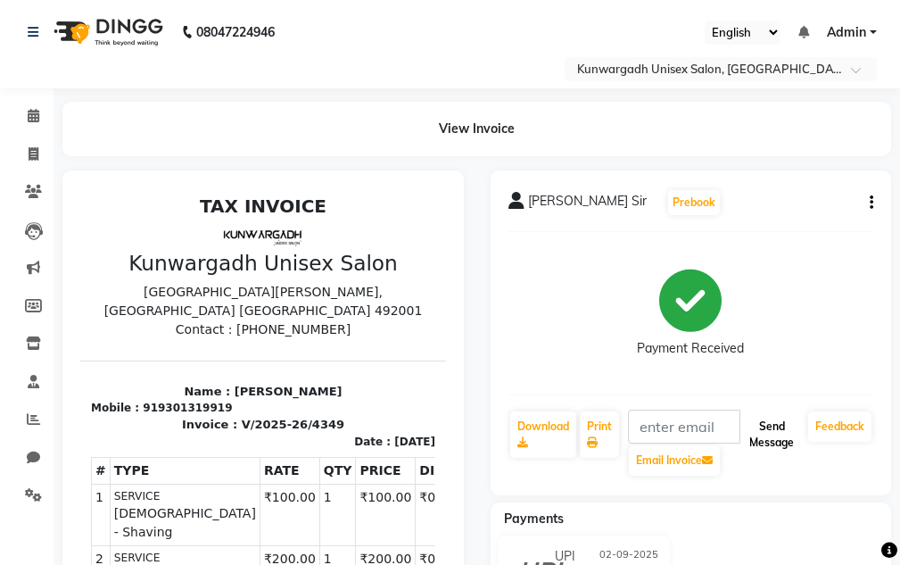
click at [783, 434] on button "Send Message" at bounding box center [771, 434] width 59 height 46
drag, startPoint x: 783, startPoint y: 408, endPoint x: 781, endPoint y: 348, distance: 59.8
click at [783, 408] on div "[PERSON_NAME] Sir Prebook Payment Received Download Print Email Invoice Send Me…" at bounding box center [690, 332] width 401 height 325
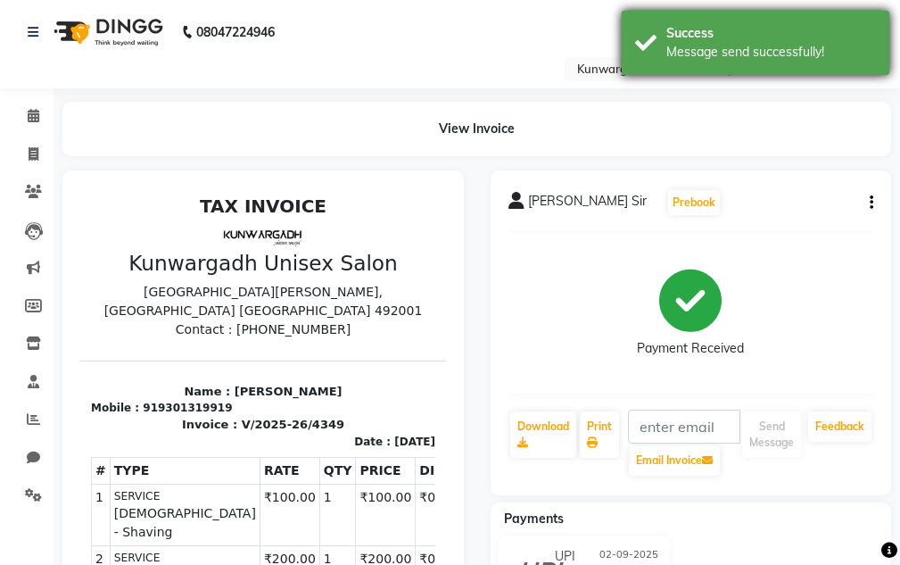
click at [736, 59] on div "Message send successfully!" at bounding box center [771, 52] width 210 height 19
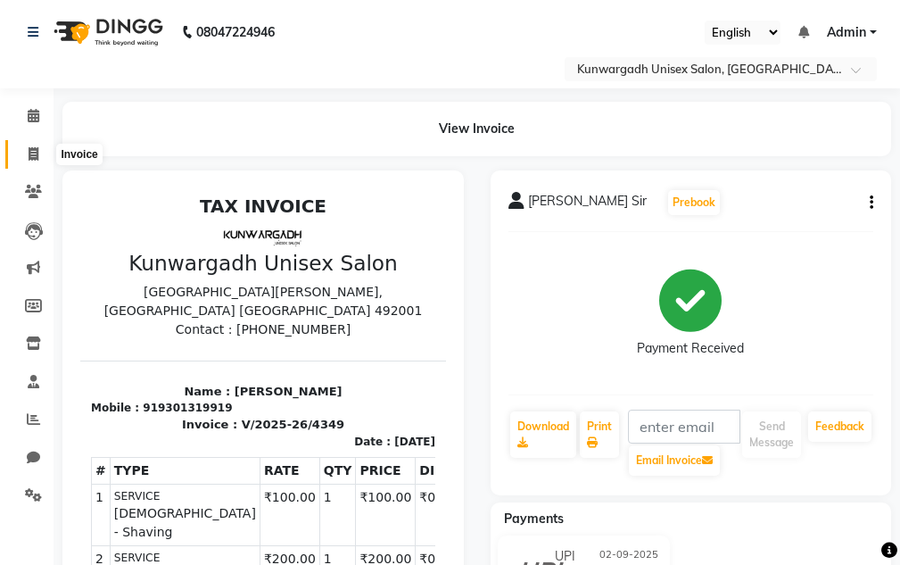
click at [40, 152] on span at bounding box center [33, 154] width 31 height 21
select select "7931"
select select "service"
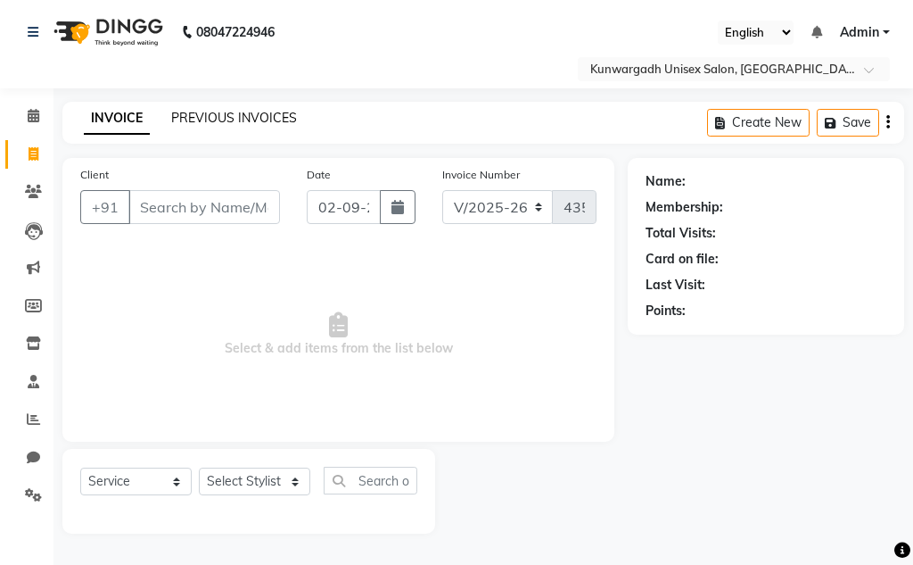
click at [192, 120] on link "PREVIOUS INVOICES" at bounding box center [234, 118] width 126 height 16
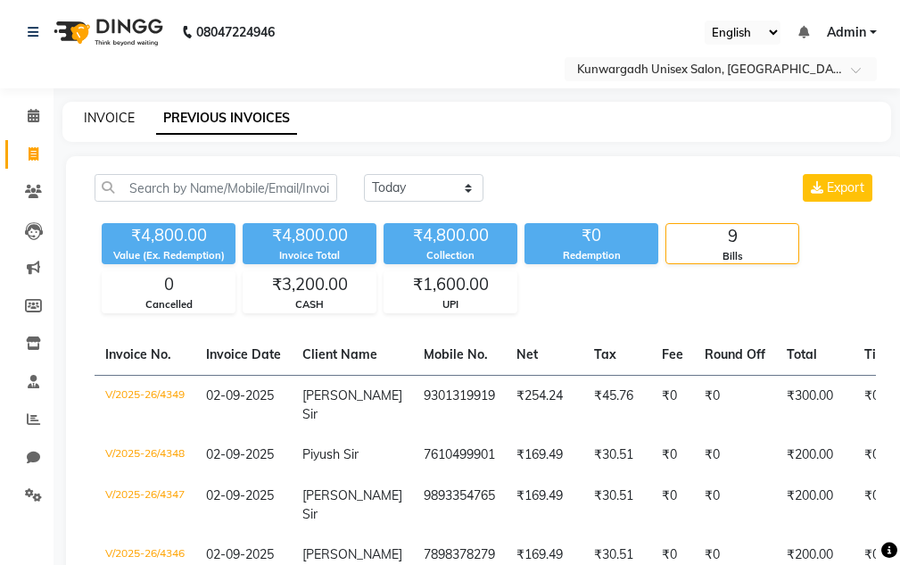
click at [112, 110] on link "INVOICE" at bounding box center [109, 118] width 51 height 16
select select "service"
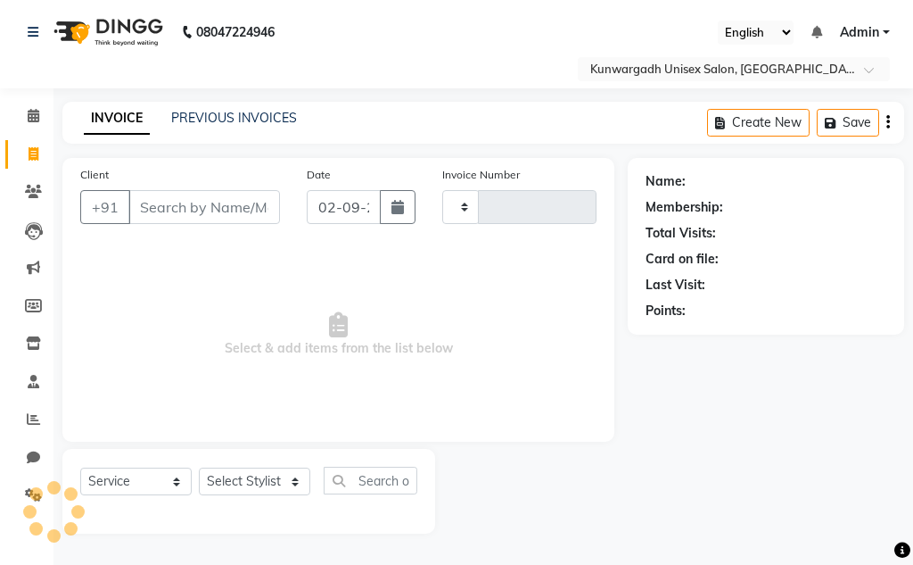
type input "4350"
select select "7931"
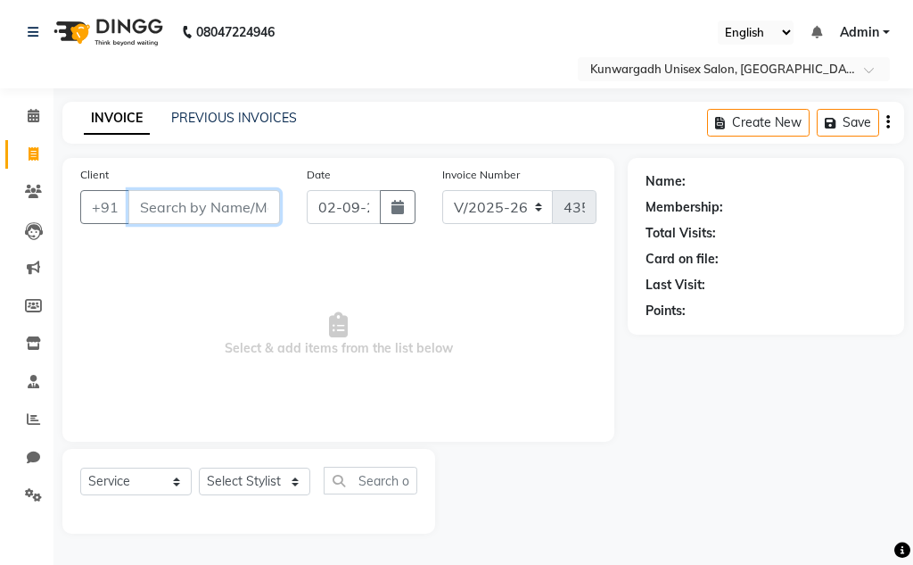
drag, startPoint x: 136, startPoint y: 214, endPoint x: 868, endPoint y: 185, distance: 731.9
click at [142, 216] on input "Client" at bounding box center [204, 207] width 152 height 34
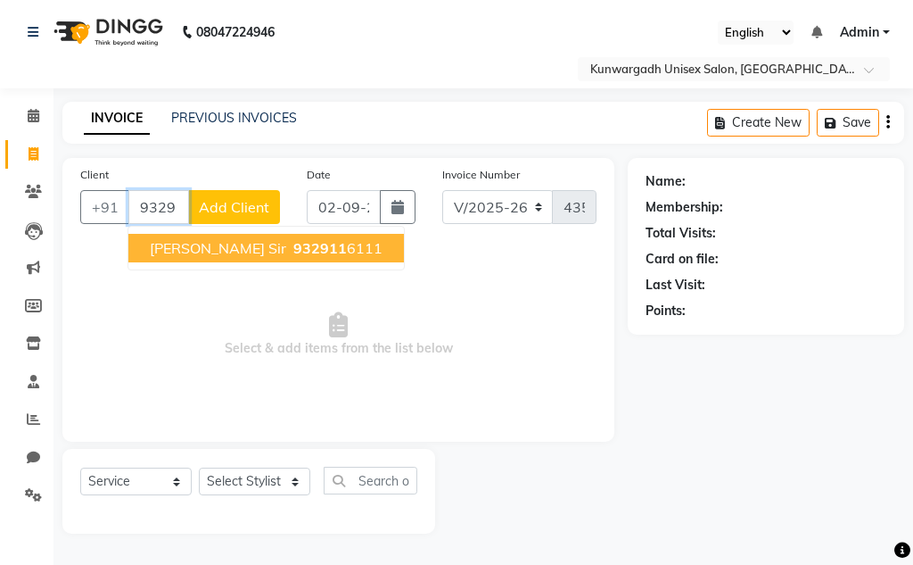
click at [258, 252] on button "[PERSON_NAME] Sir 932911 6111" at bounding box center [266, 248] width 276 height 29
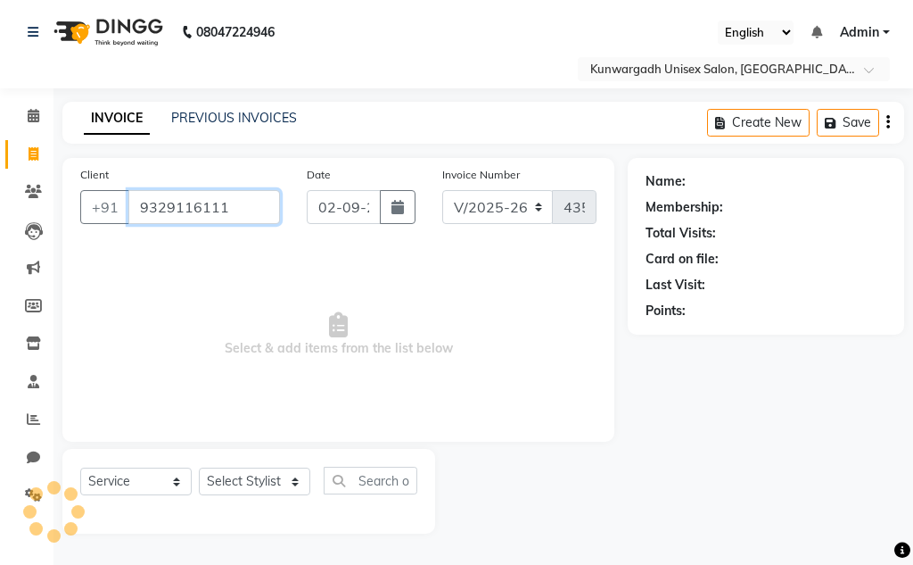
type input "9329116111"
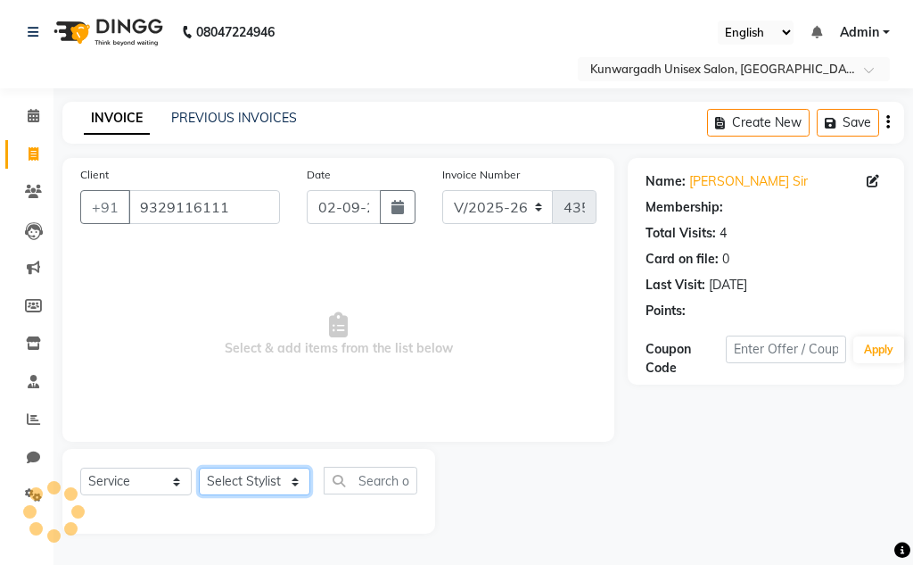
click at [243, 477] on select "Select Stylist Aarti [PERSON_NAME] Sir Chiku [PERSON_NAME] [PERSON_NAME] [PERSO…" at bounding box center [254, 481] width 111 height 28
select select "85604"
click at [199, 467] on select "Select Stylist Aarti [PERSON_NAME] Sir Chiku [PERSON_NAME] [PERSON_NAME] [PERSO…" at bounding box center [254, 481] width 111 height 28
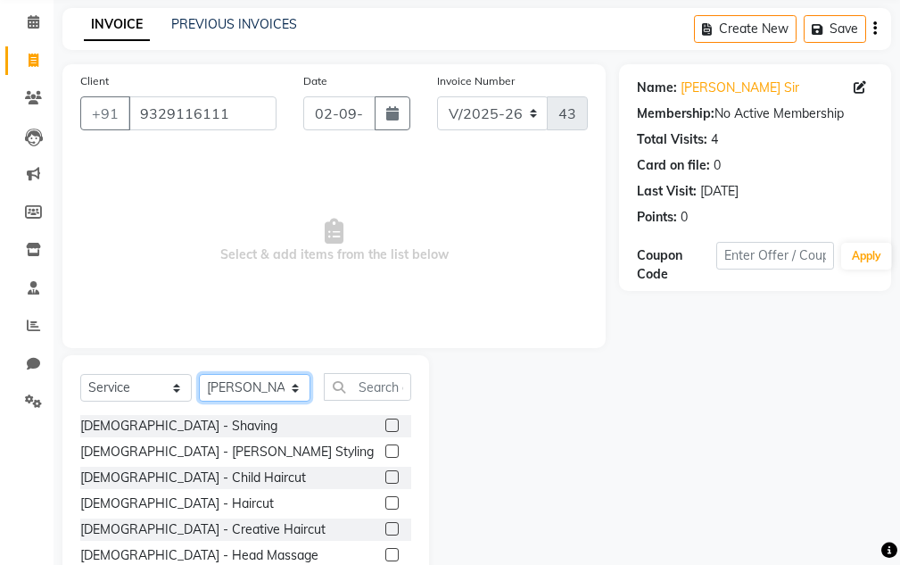
scroll to position [174, 0]
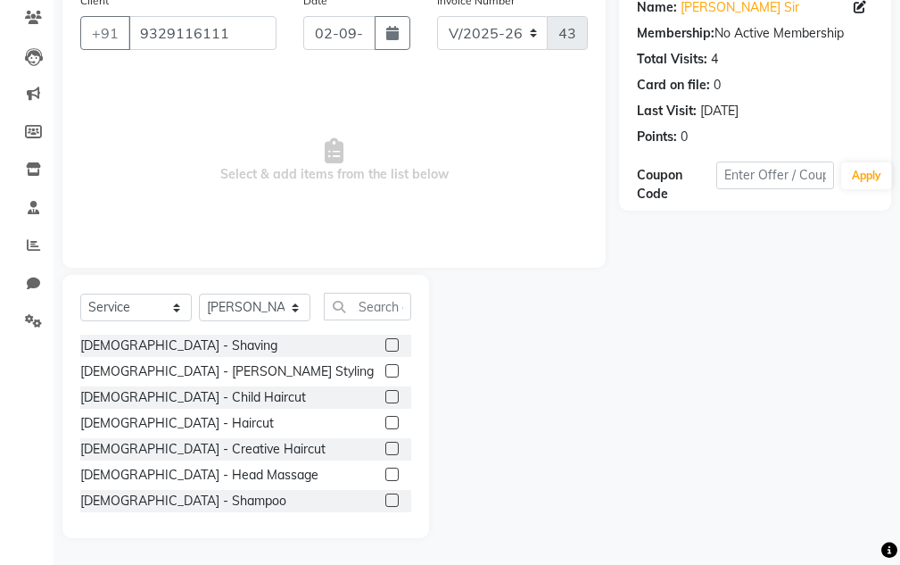
click at [385, 373] on label at bounding box center [391, 370] width 13 height 13
click at [385, 373] on input "checkbox" at bounding box center [391, 372] width 12 height 12
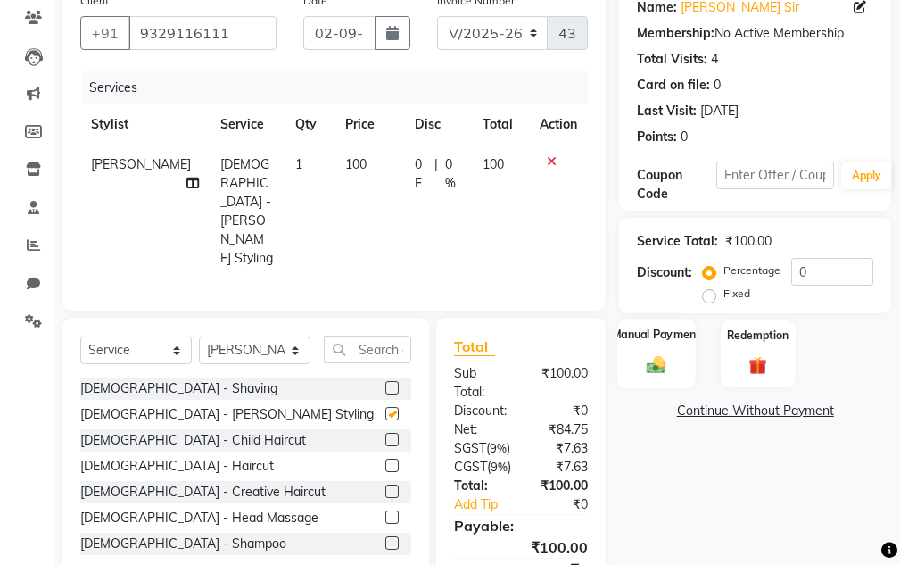
checkbox input "false"
click at [675, 361] on div "Manual Payment" at bounding box center [657, 353] width 78 height 70
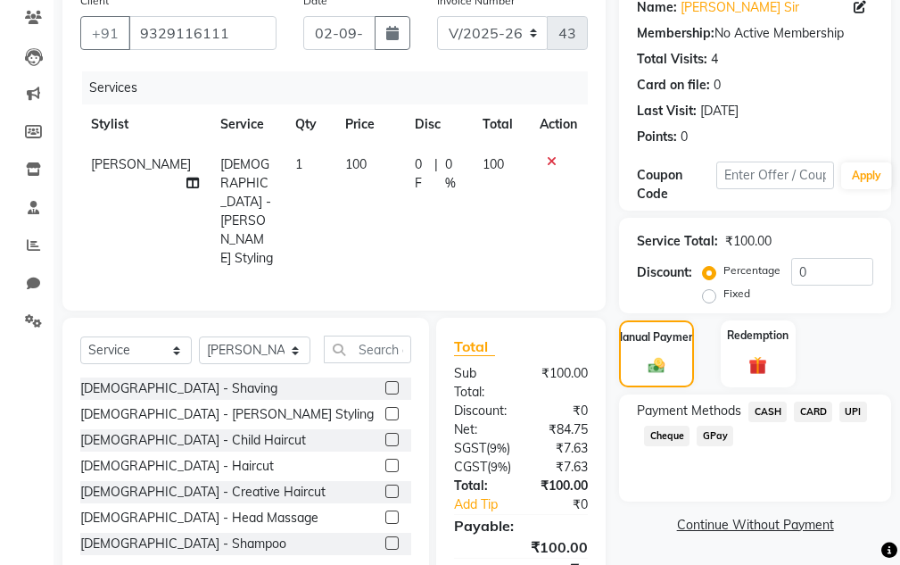
click at [772, 414] on span "CASH" at bounding box center [767, 411] width 38 height 21
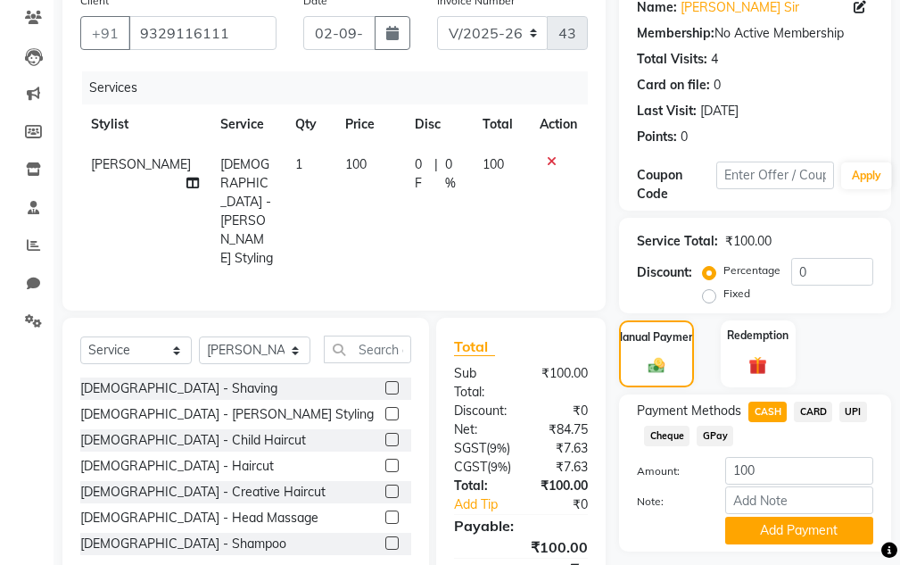
click at [850, 407] on span "UPI" at bounding box center [853, 411] width 28 height 21
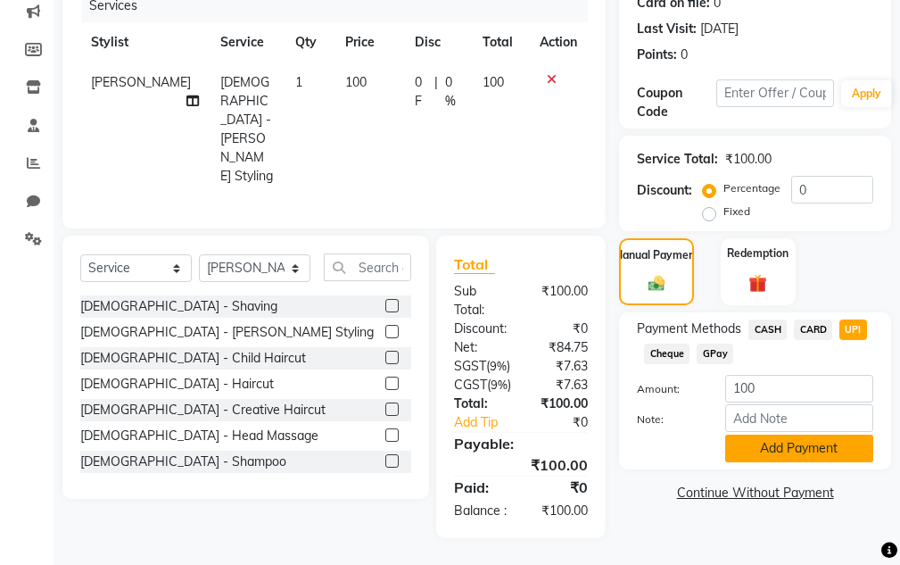
click at [824, 435] on button "Add Payment" at bounding box center [799, 448] width 148 height 28
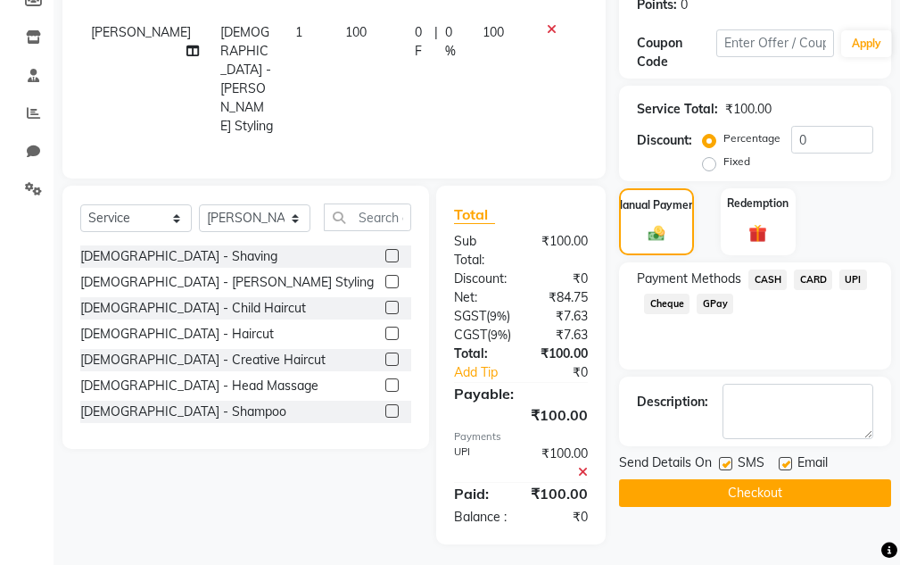
scroll to position [326, 0]
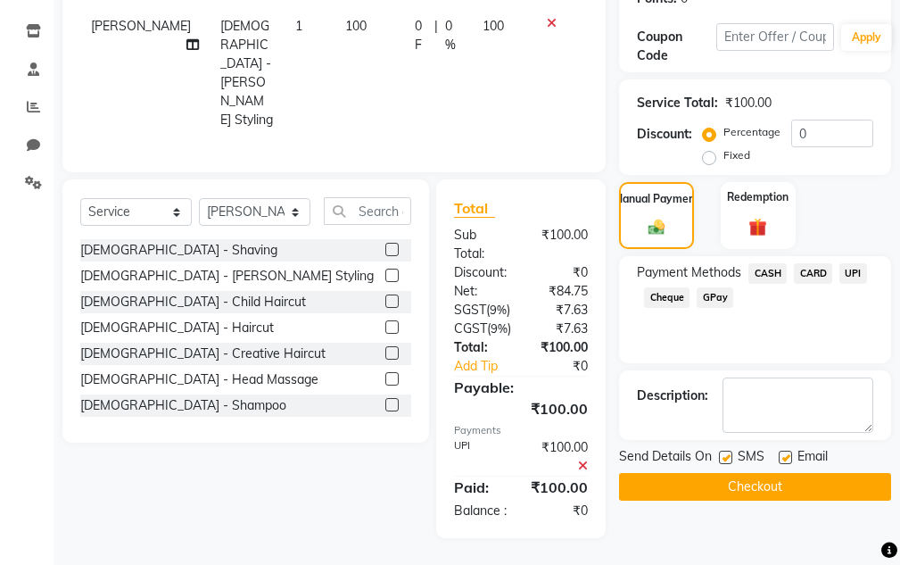
click at [788, 475] on button "Checkout" at bounding box center [755, 487] width 272 height 28
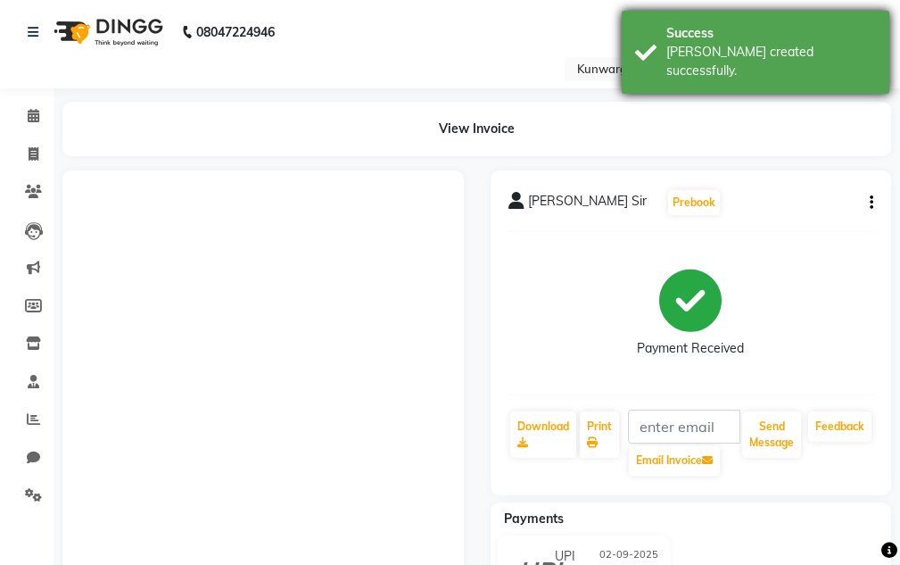
click at [773, 50] on div "[PERSON_NAME] created successfully." at bounding box center [771, 61] width 210 height 37
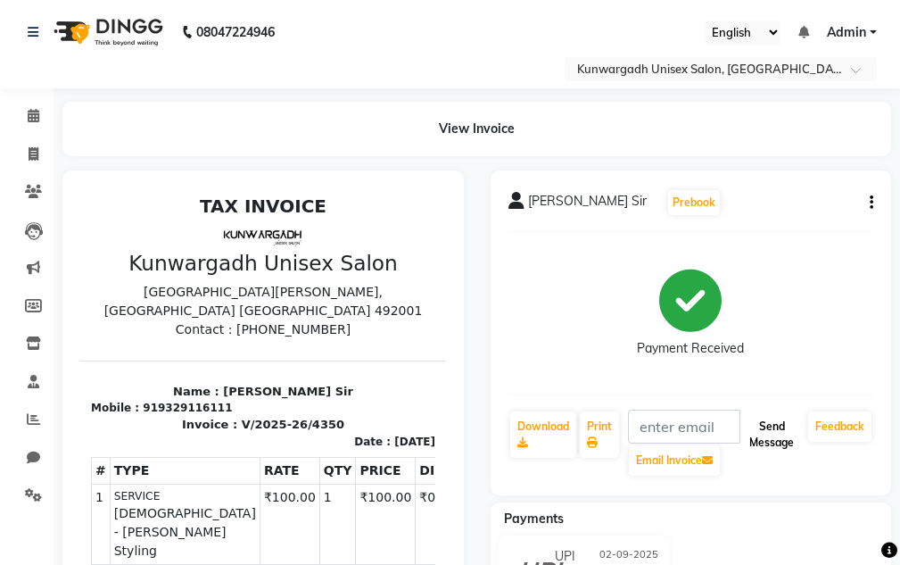
click at [780, 432] on button "Send Message" at bounding box center [771, 434] width 59 height 46
click at [780, 433] on button "Send Message" at bounding box center [771, 434] width 59 height 46
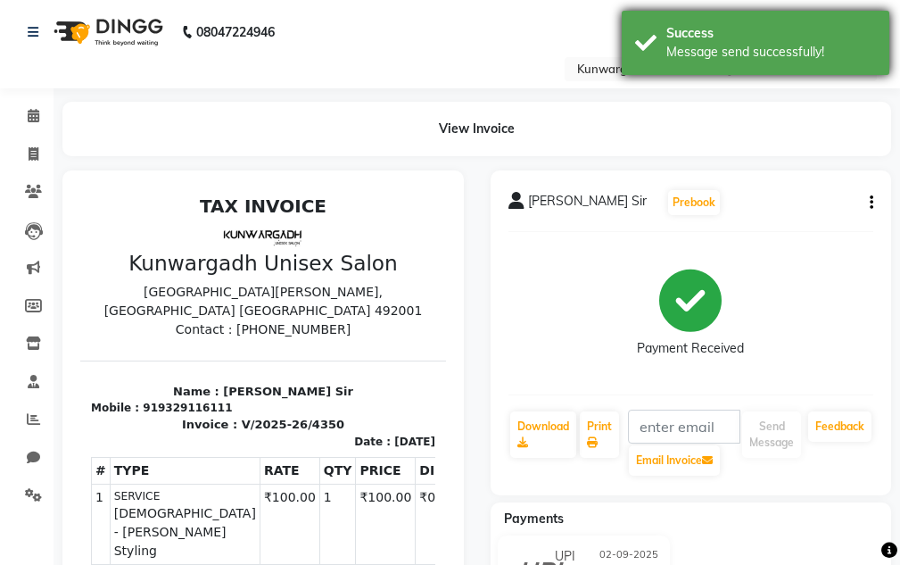
click at [790, 38] on div "Success" at bounding box center [771, 33] width 210 height 19
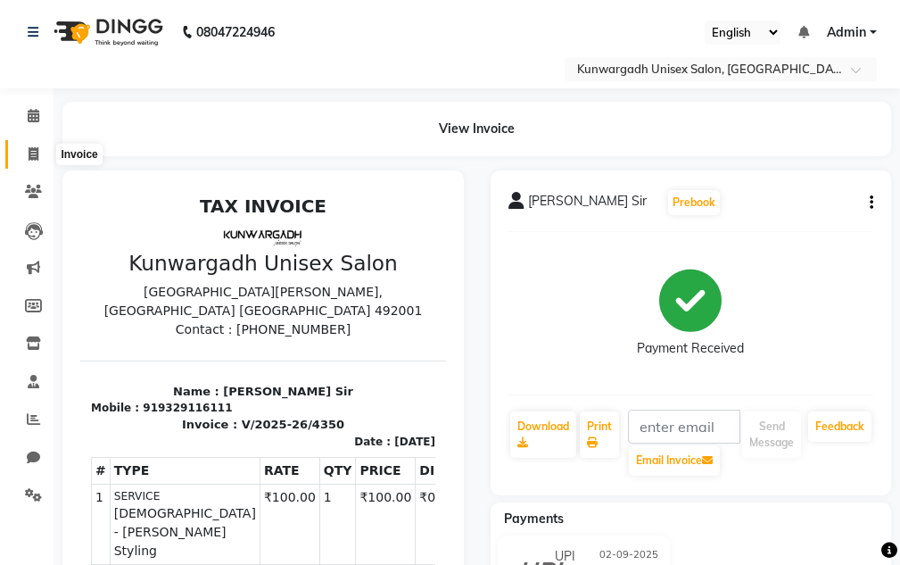
click at [29, 153] on icon at bounding box center [34, 153] width 10 height 13
select select "service"
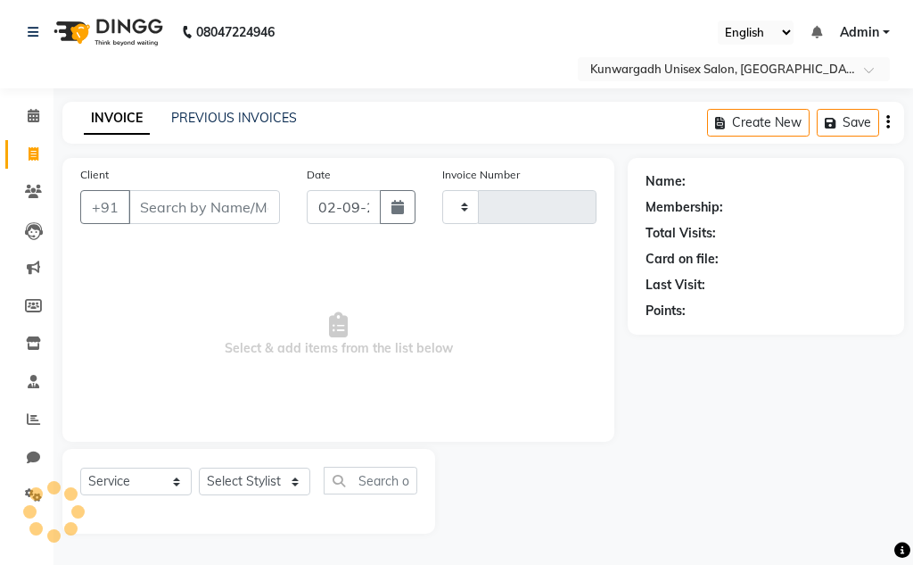
type input "4351"
select select "7931"
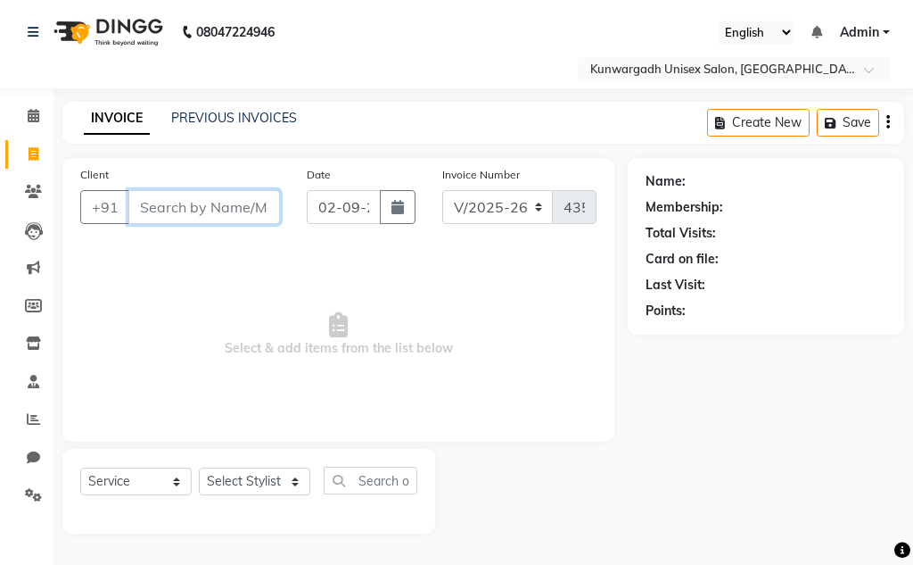
click at [205, 209] on input "Client" at bounding box center [204, 207] width 152 height 34
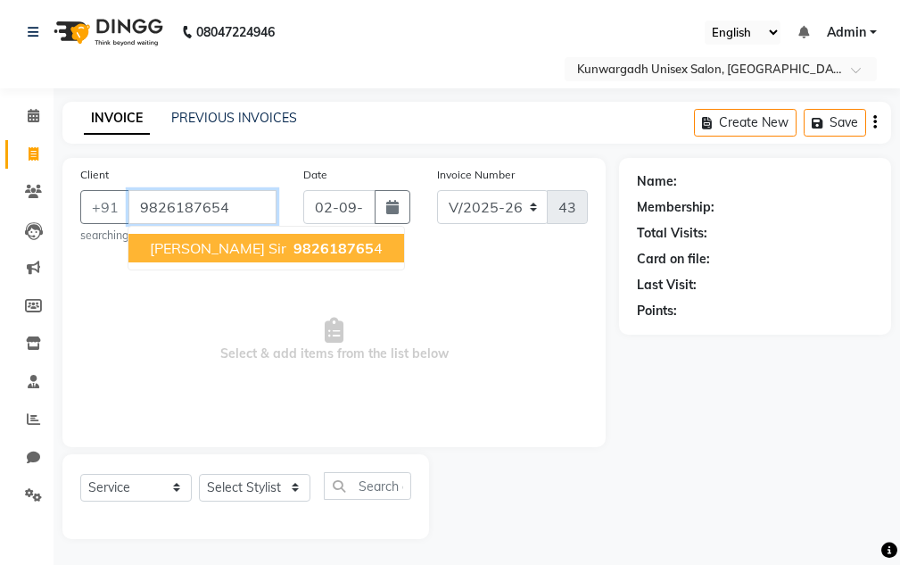
type input "9826187654"
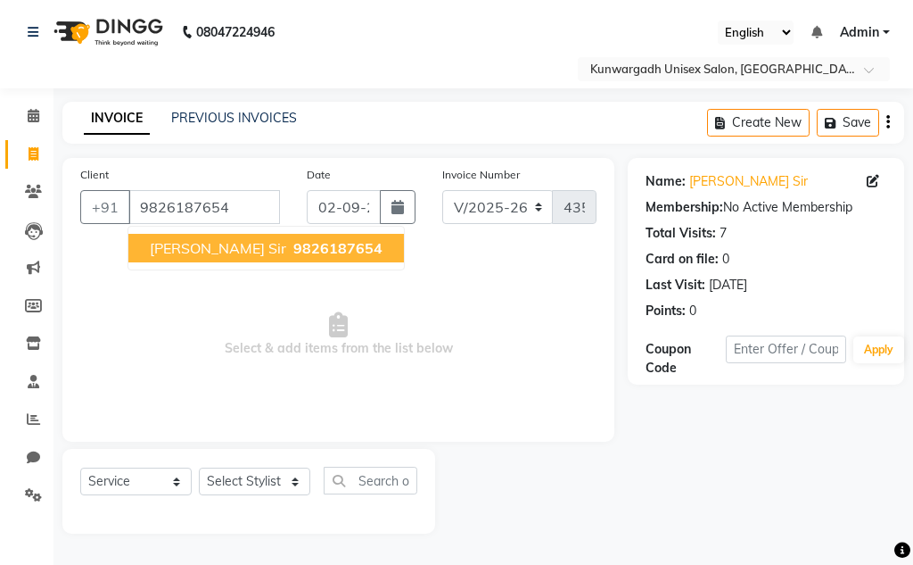
click at [290, 245] on ngb-highlight "9826187654" at bounding box center [336, 248] width 93 height 18
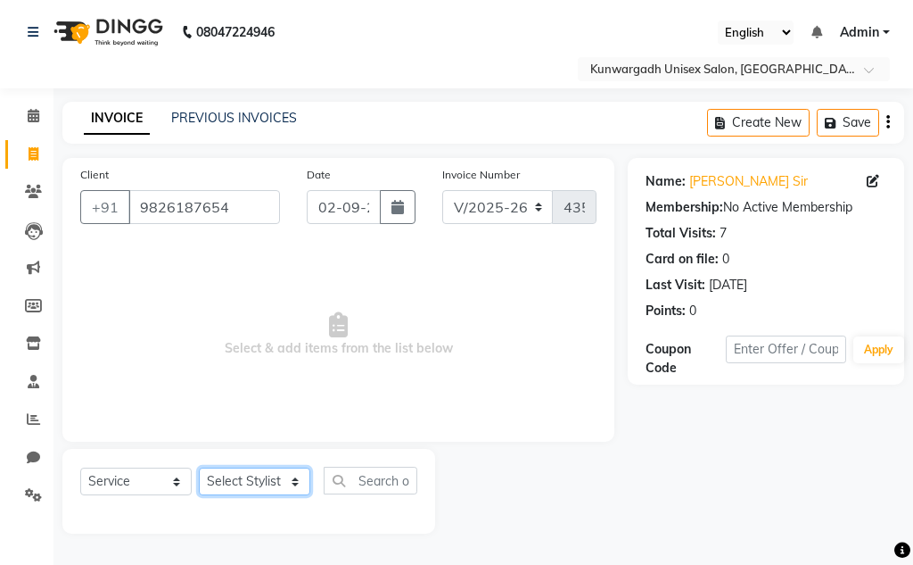
click at [226, 485] on select "Select Stylist Aarti [PERSON_NAME] Sir Chiku [PERSON_NAME] [PERSON_NAME] [PERSO…" at bounding box center [254, 481] width 111 height 28
select select "85604"
click at [199, 467] on select "Select Stylist Aarti [PERSON_NAME] Sir Chiku [PERSON_NAME] [PERSON_NAME] [PERSO…" at bounding box center [254, 481] width 111 height 28
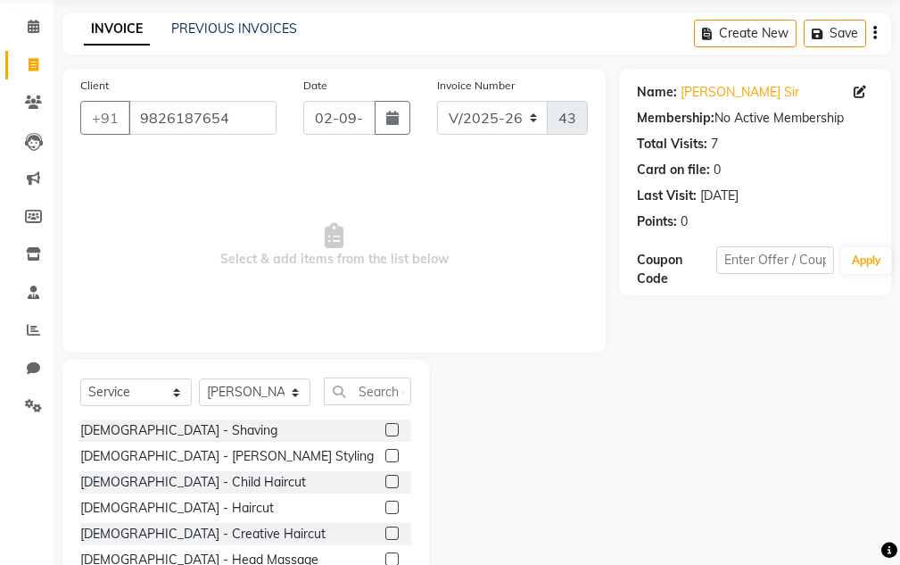
click at [385, 453] on label at bounding box center [391, 455] width 13 height 13
click at [385, 453] on input "checkbox" at bounding box center [391, 456] width 12 height 12
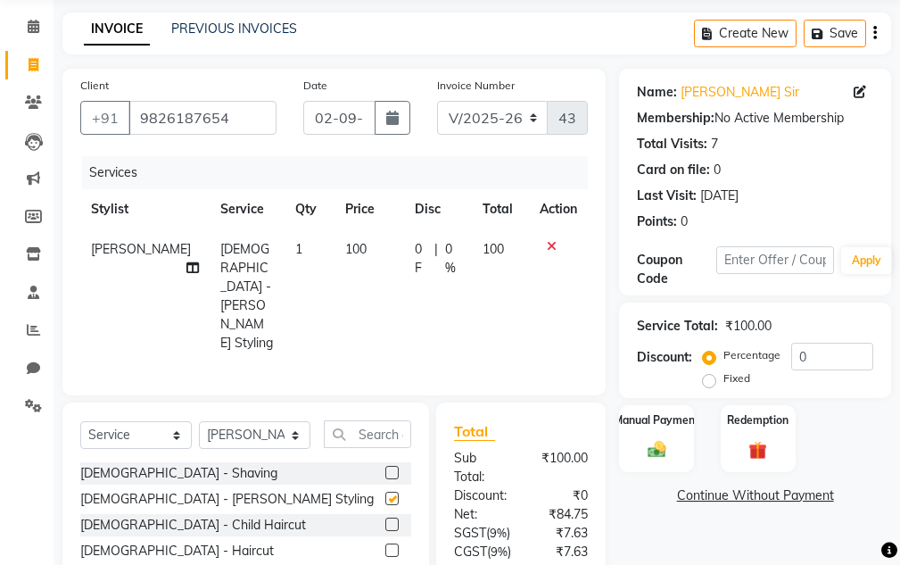
checkbox input "false"
click at [385, 543] on label at bounding box center [391, 549] width 13 height 13
click at [385, 545] on input "checkbox" at bounding box center [391, 551] width 12 height 12
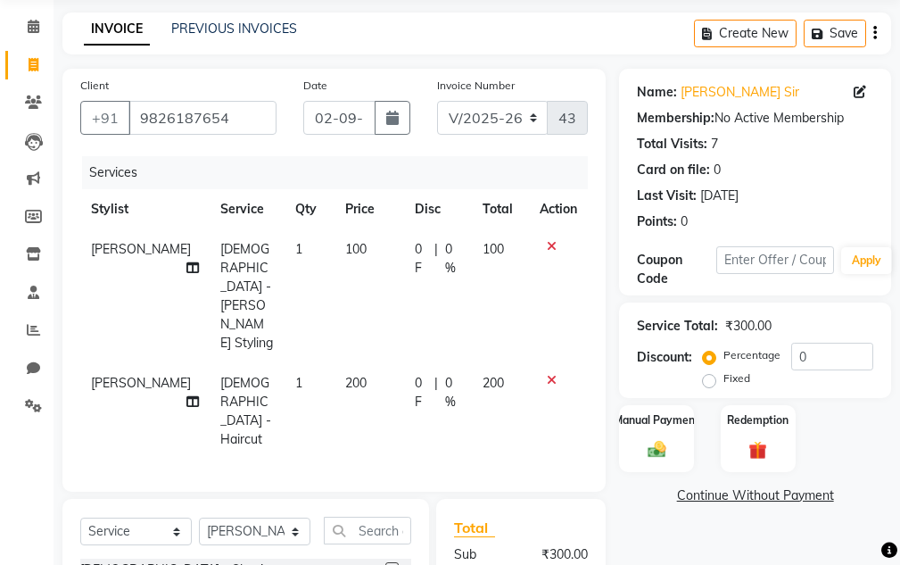
checkbox input "false"
click at [631, 433] on div "Manual Payment" at bounding box center [657, 438] width 78 height 70
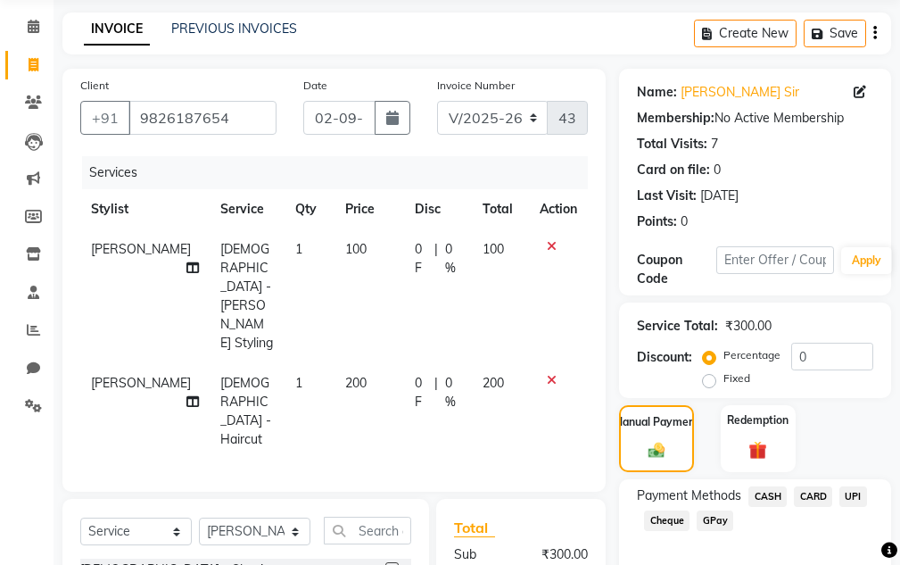
click at [771, 499] on span "CASH" at bounding box center [767, 496] width 38 height 21
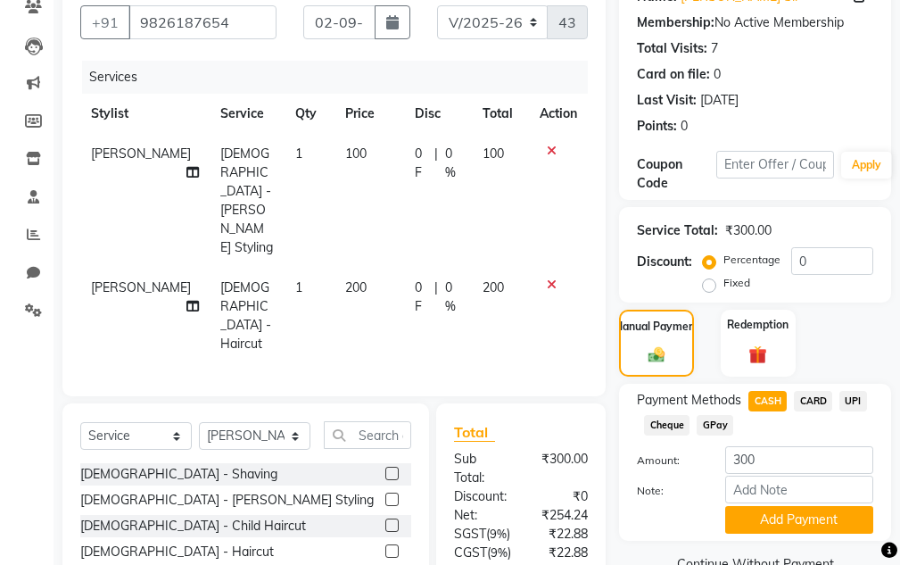
scroll to position [328, 0]
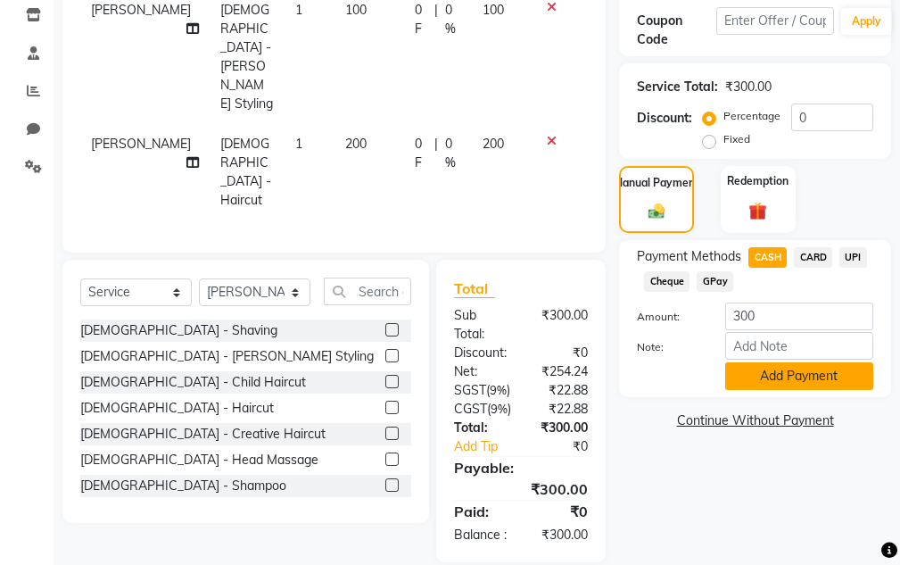
click at [782, 379] on button "Add Payment" at bounding box center [799, 376] width 148 height 28
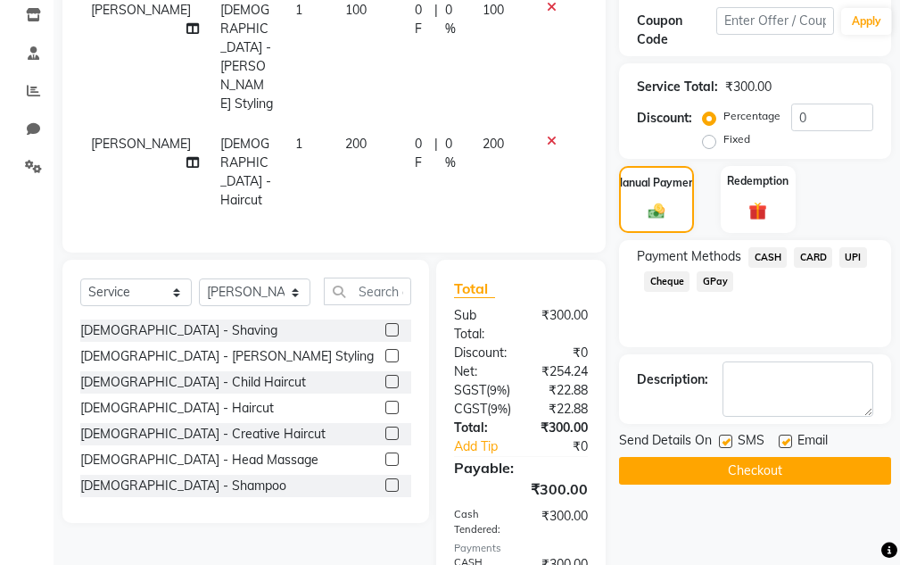
click at [782, 464] on button "Checkout" at bounding box center [755, 471] width 272 height 28
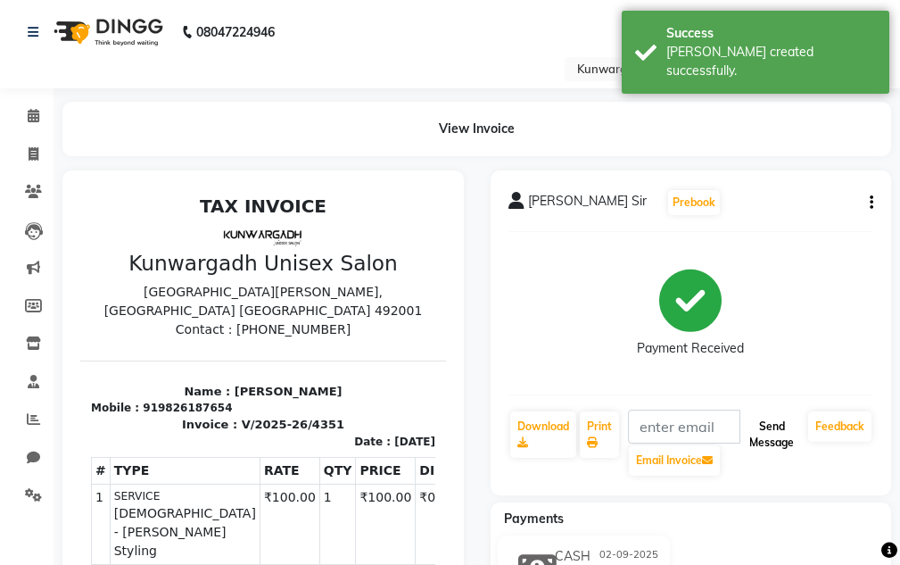
click at [762, 417] on button "Send Message" at bounding box center [771, 434] width 59 height 46
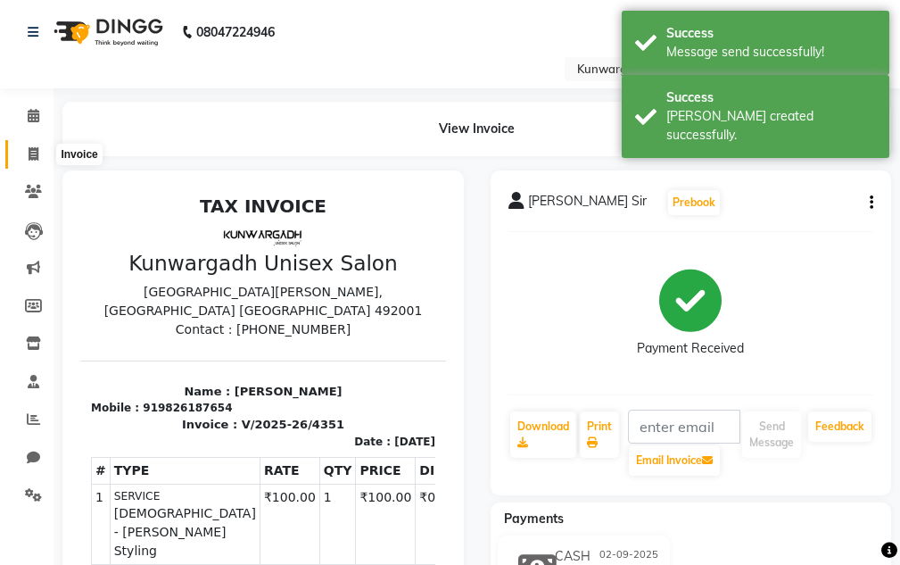
click at [29, 147] on icon at bounding box center [34, 153] width 10 height 13
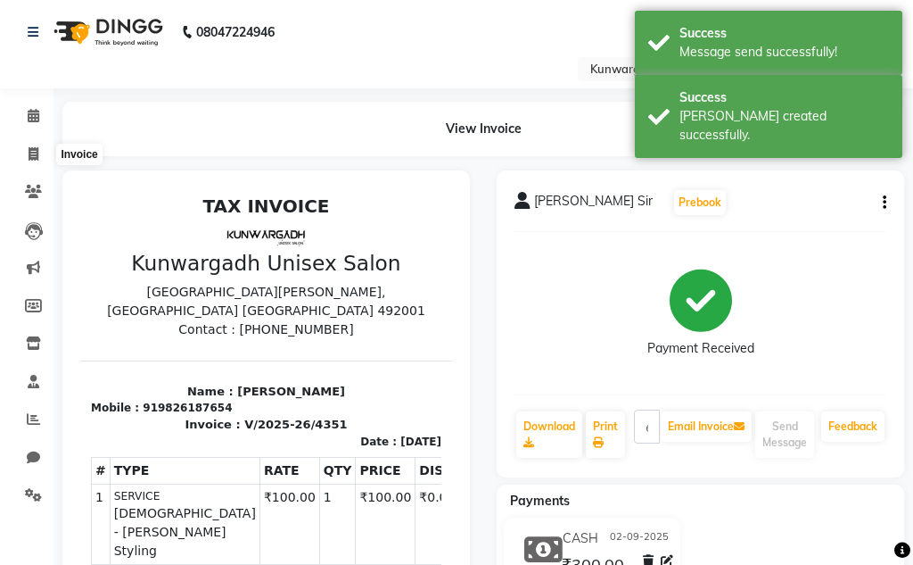
select select "7931"
select select "service"
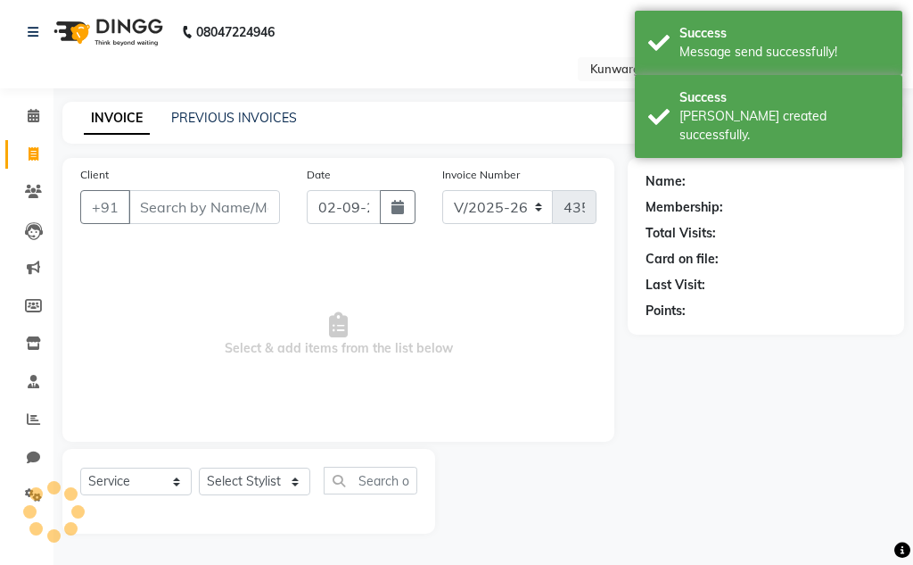
click at [153, 201] on input "Client" at bounding box center [204, 207] width 152 height 34
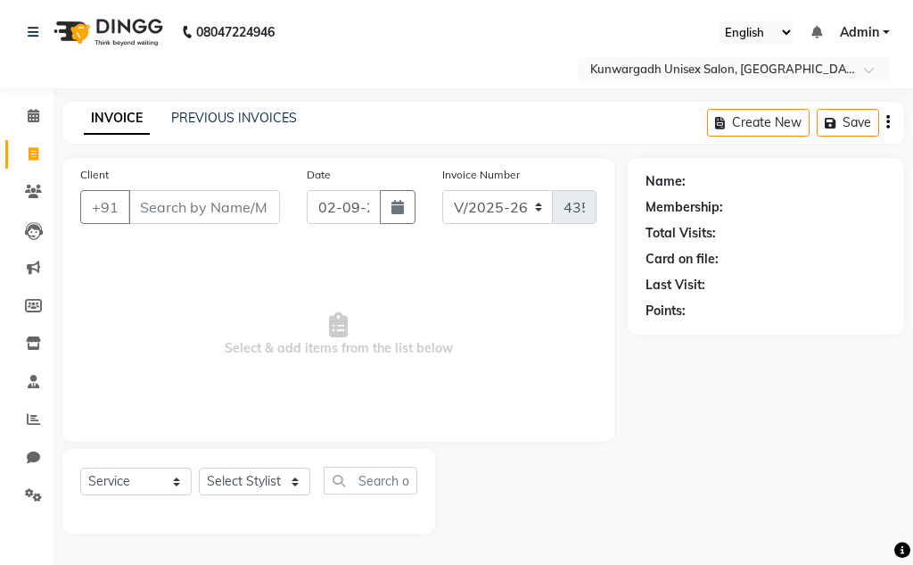
click at [193, 198] on input "Client" at bounding box center [204, 207] width 152 height 34
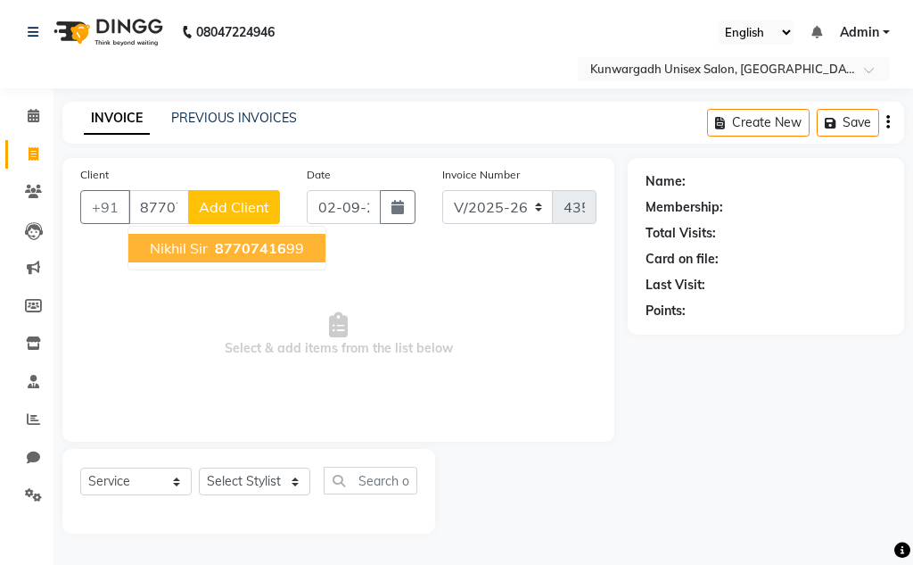
click at [179, 249] on span "Nikhil sir" at bounding box center [179, 248] width 58 height 18
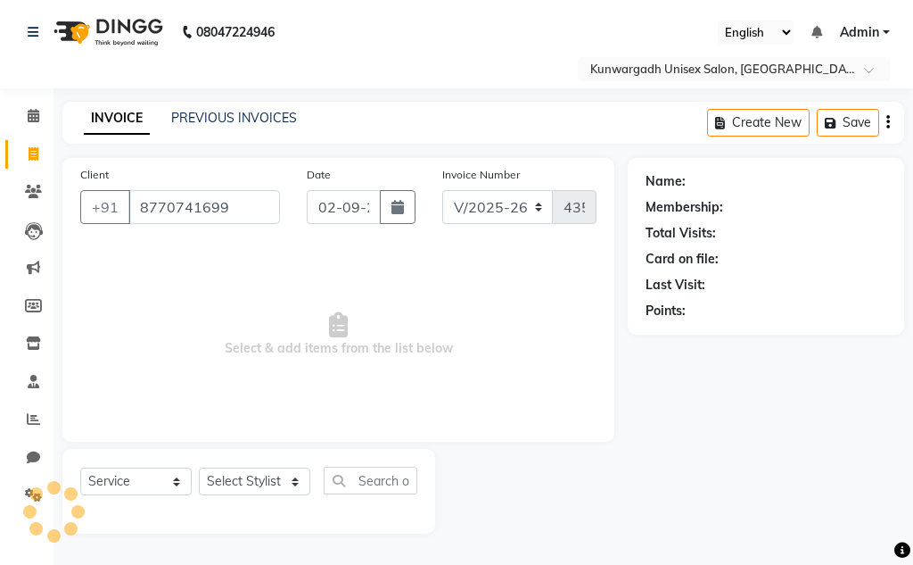
type input "8770741699"
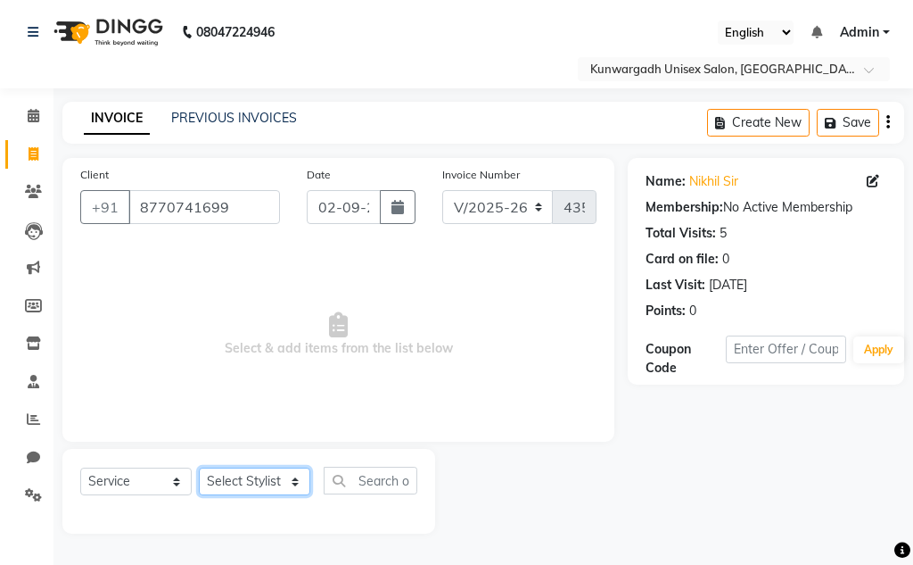
click at [258, 485] on select "Select Stylist Aarti [PERSON_NAME] Sir Chiku [PERSON_NAME] [PERSON_NAME] [PERSO…" at bounding box center [254, 481] width 111 height 28
select select "82467"
click at [199, 467] on select "Select Stylist Aarti [PERSON_NAME] Sir Chiku [PERSON_NAME] [PERSON_NAME] [PERSO…" at bounding box center [254, 481] width 111 height 28
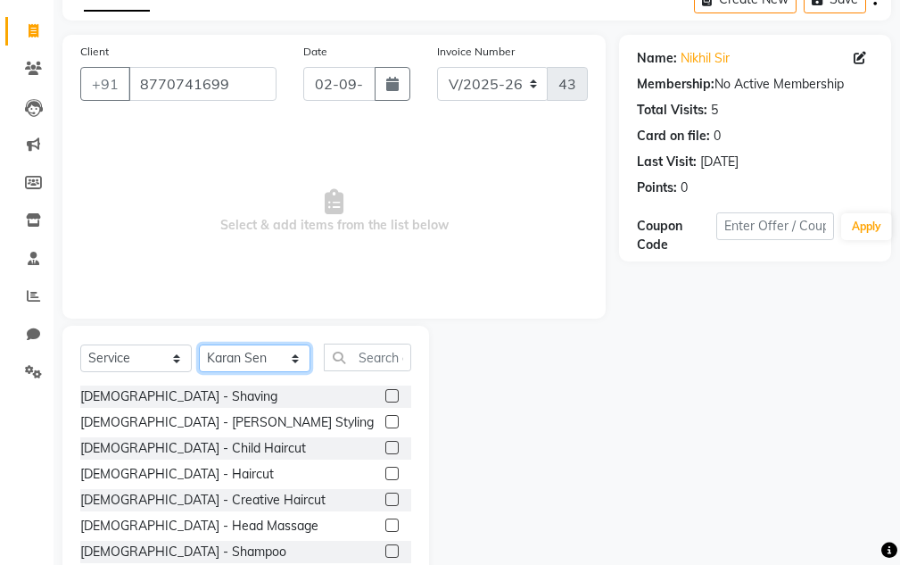
scroll to position [174, 0]
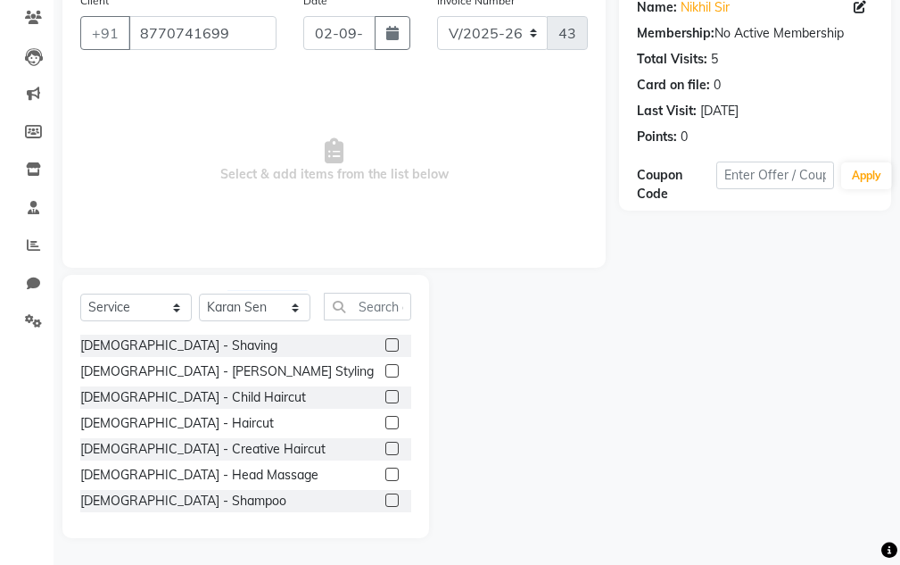
click at [385, 375] on label at bounding box center [391, 370] width 13 height 13
click at [385, 375] on input "checkbox" at bounding box center [391, 372] width 12 height 12
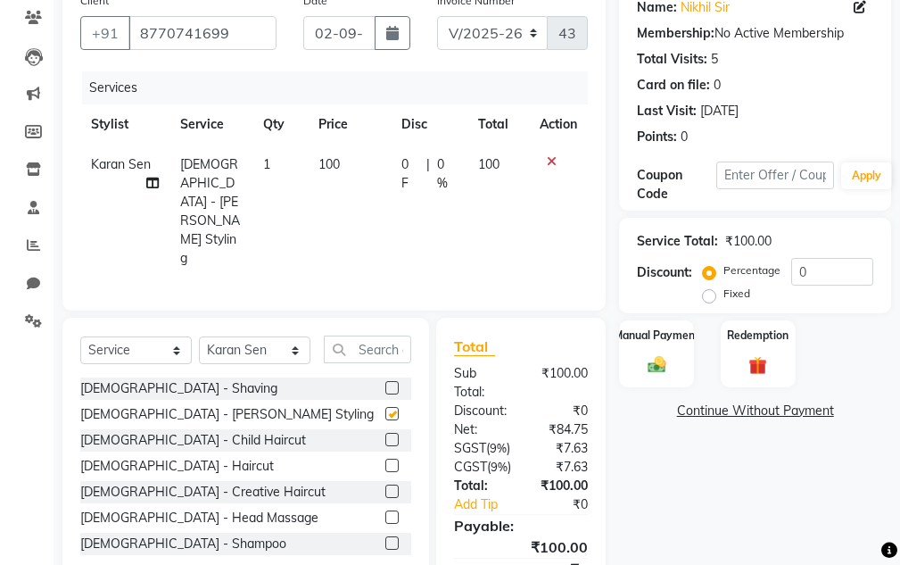
checkbox input "false"
click at [385, 458] on label at bounding box center [391, 464] width 13 height 13
click at [385, 460] on input "checkbox" at bounding box center [391, 466] width 12 height 12
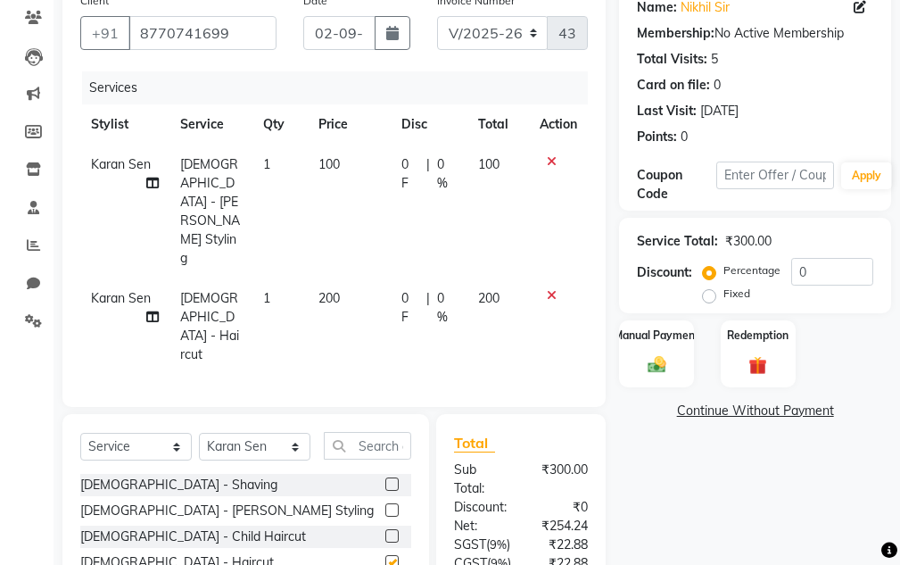
checkbox input "false"
click at [274, 433] on select "Select Stylist Aarti [PERSON_NAME] Sir Chiku [PERSON_NAME] [PERSON_NAME] [PERSO…" at bounding box center [254, 447] width 111 height 28
select select "86123"
click at [199, 433] on select "Select Stylist Aarti [PERSON_NAME] Sir Chiku [PERSON_NAME] [PERSON_NAME] [PERSO…" at bounding box center [254, 447] width 111 height 28
click at [356, 432] on input "text" at bounding box center [367, 446] width 87 height 28
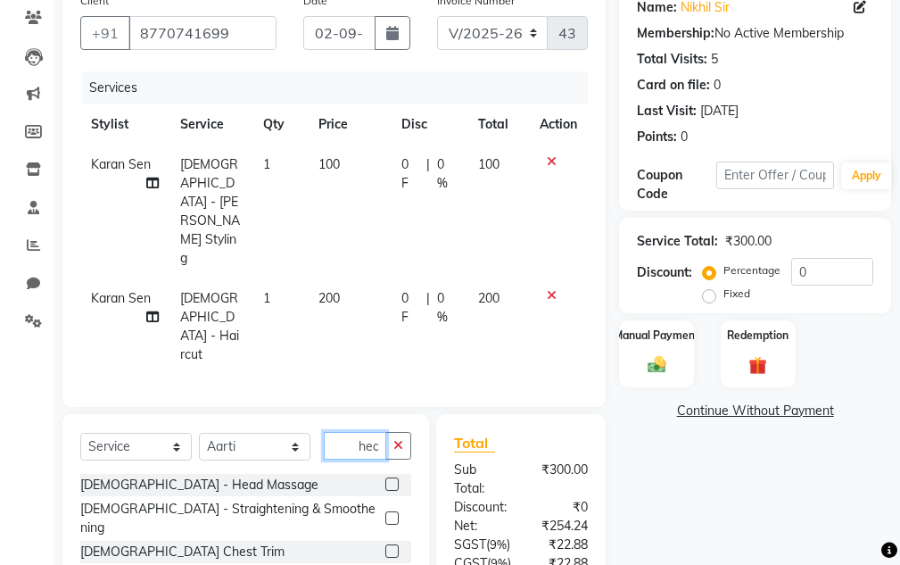
scroll to position [0, 1]
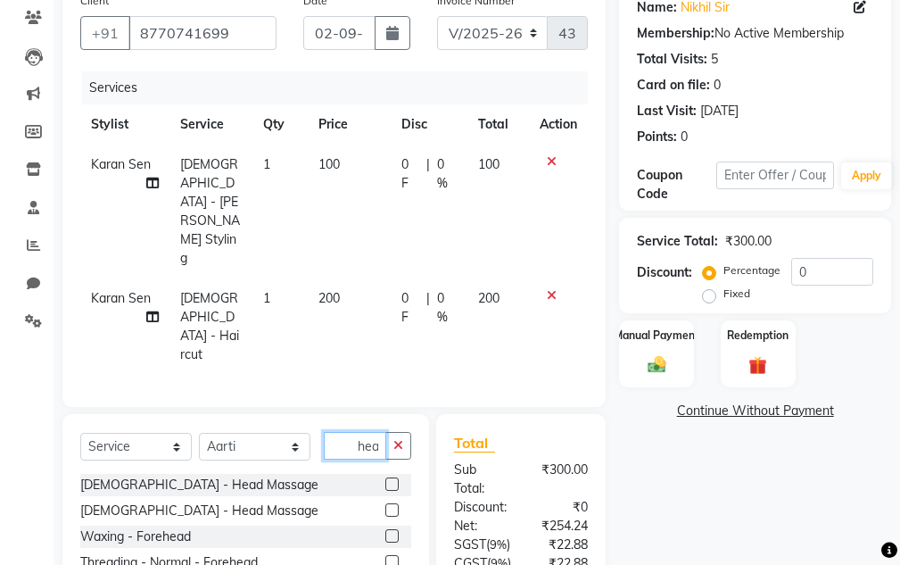
type input "hea"
click at [395, 477] on label at bounding box center [391, 483] width 13 height 13
click at [395, 479] on input "checkbox" at bounding box center [391, 485] width 12 height 12
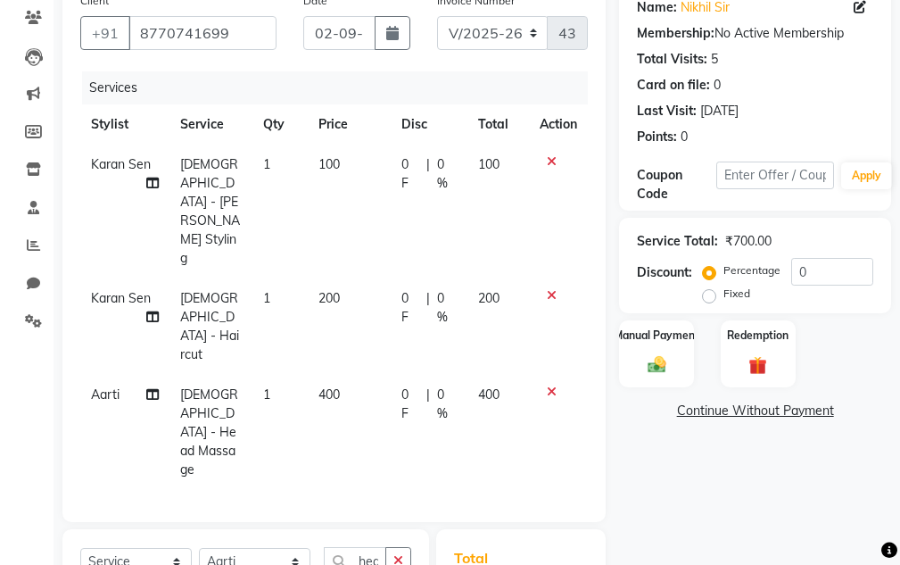
checkbox input "false"
click at [392, 547] on button "button" at bounding box center [398, 561] width 26 height 28
drag, startPoint x: 350, startPoint y: 446, endPoint x: 354, endPoint y: 436, distance: 10.4
click at [352, 547] on input "text" at bounding box center [367, 561] width 87 height 28
type input "ste"
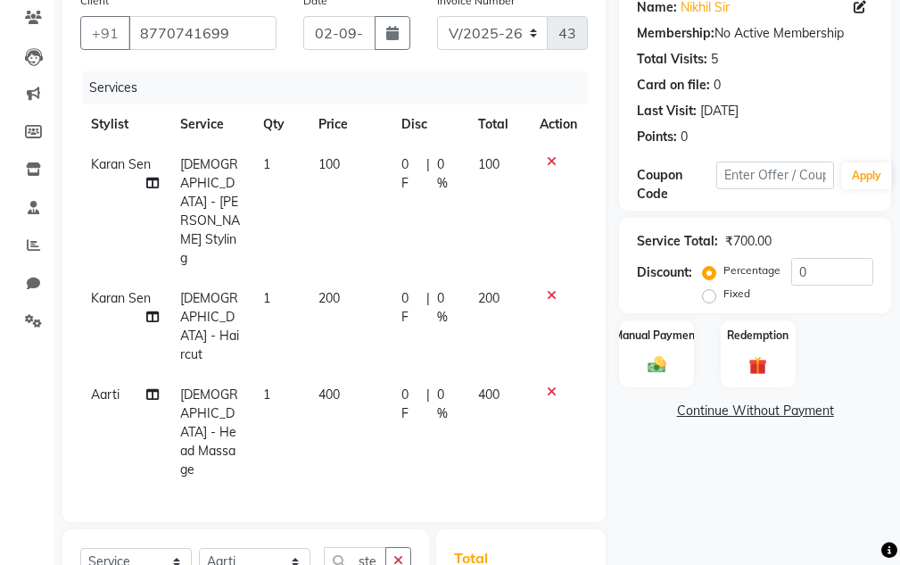
checkbox input "false"
click at [675, 358] on div "Manual Payment" at bounding box center [657, 353] width 78 height 70
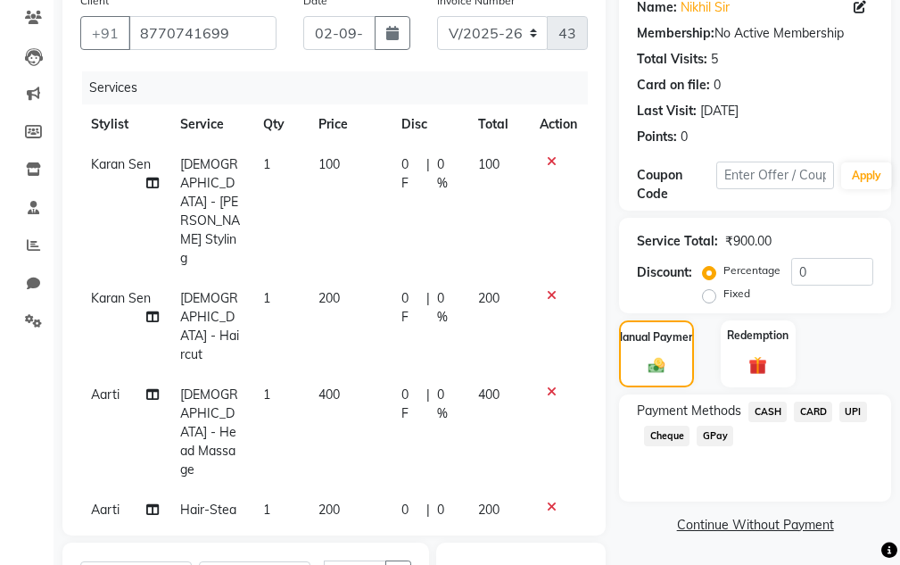
click at [767, 414] on span "CASH" at bounding box center [767, 411] width 38 height 21
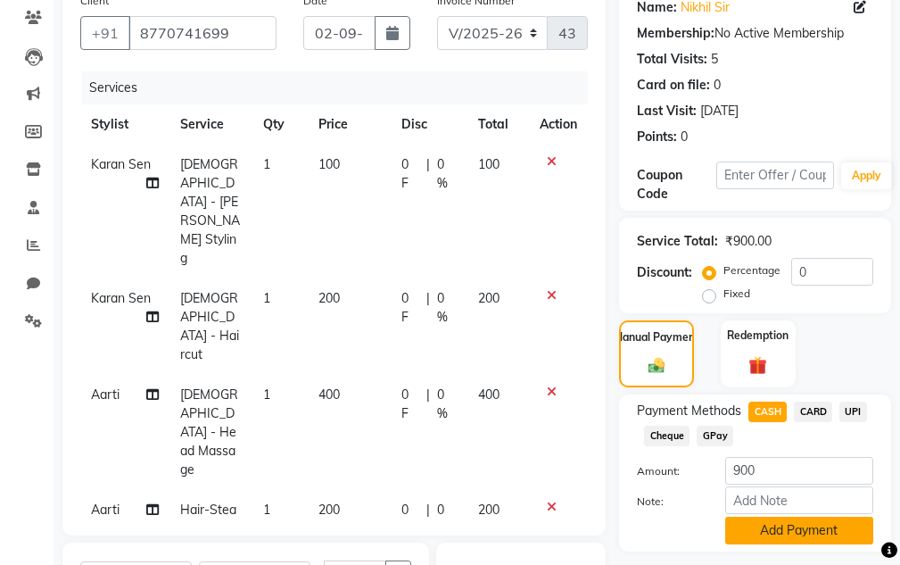
click at [784, 532] on button "Add Payment" at bounding box center [799, 530] width 148 height 28
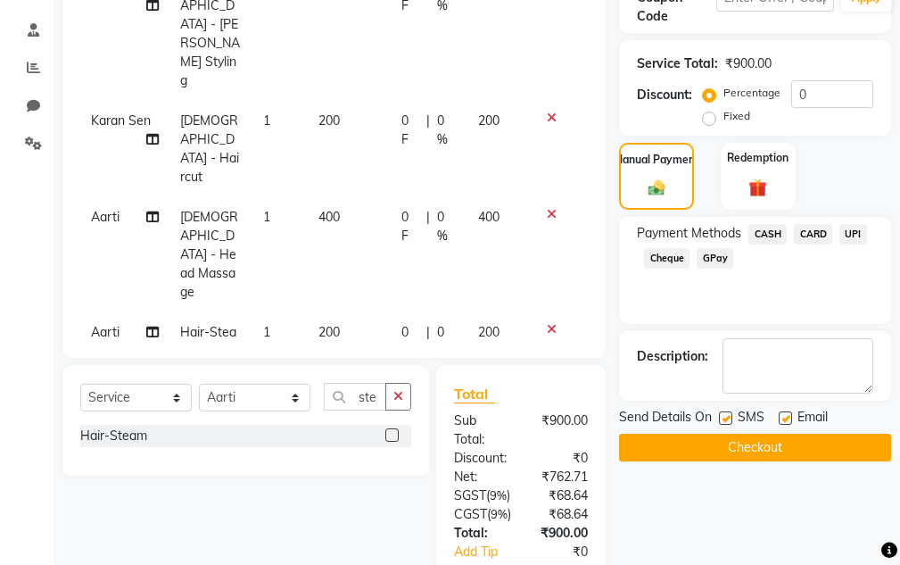
scroll to position [352, 0]
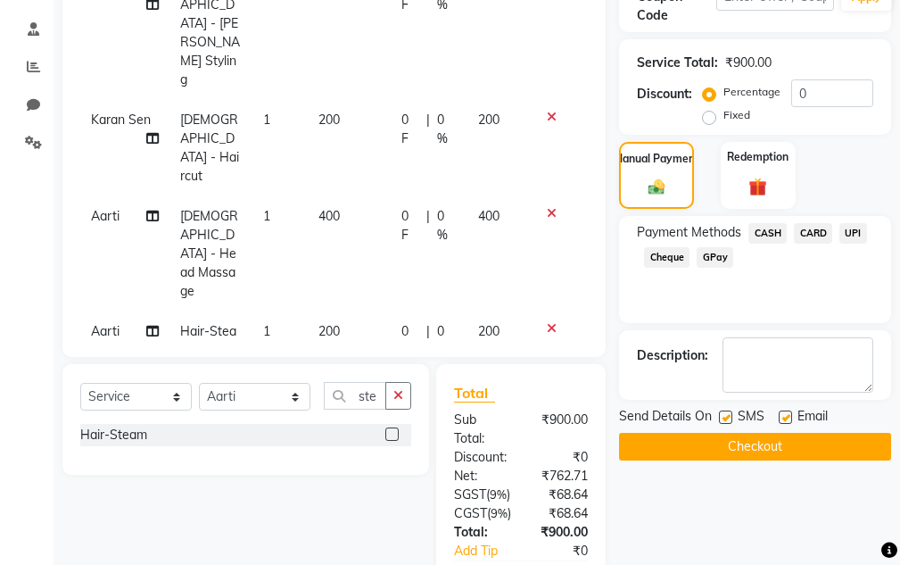
click at [771, 447] on button "Checkout" at bounding box center [755, 447] width 272 height 28
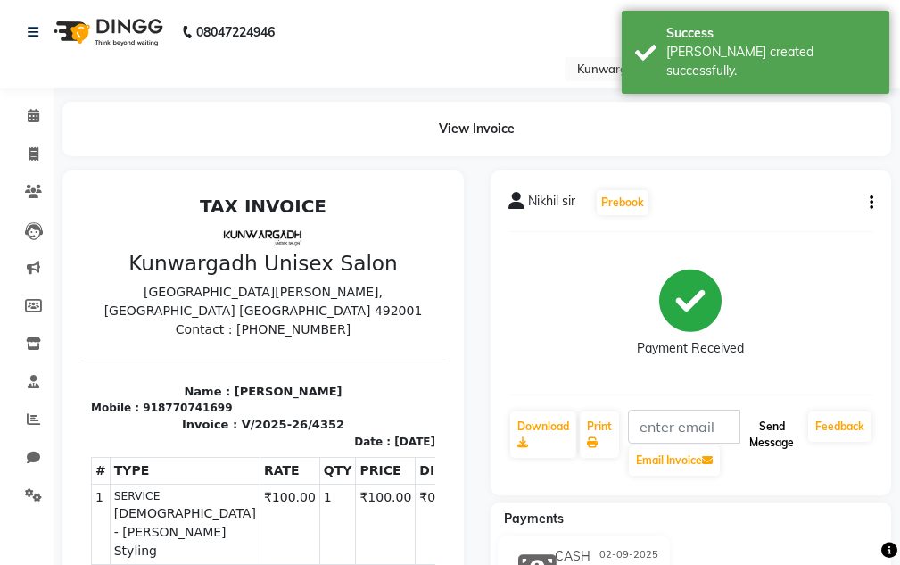
click at [771, 441] on button "Send Message" at bounding box center [771, 434] width 59 height 46
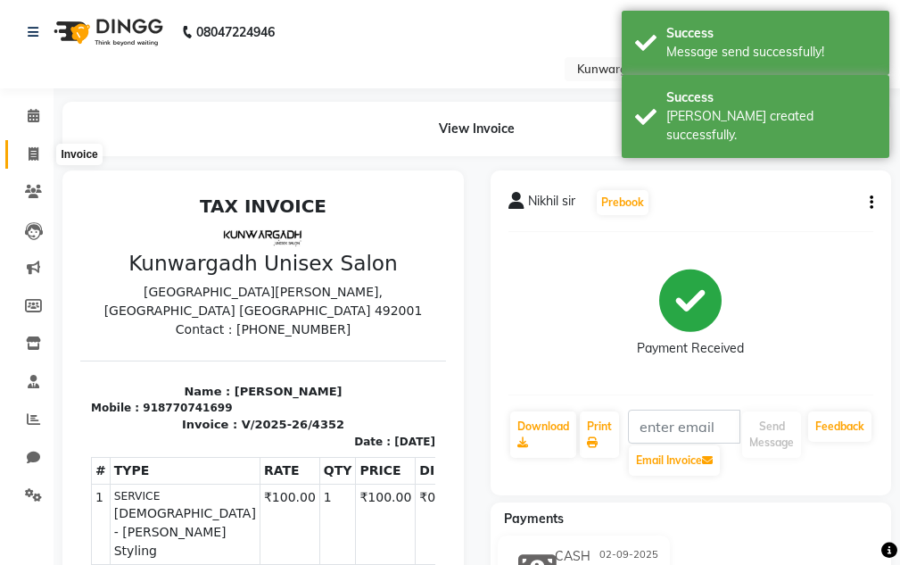
drag, startPoint x: 31, startPoint y: 148, endPoint x: 37, endPoint y: 156, distance: 9.6
click at [31, 151] on icon at bounding box center [34, 153] width 10 height 13
select select "7931"
select select "service"
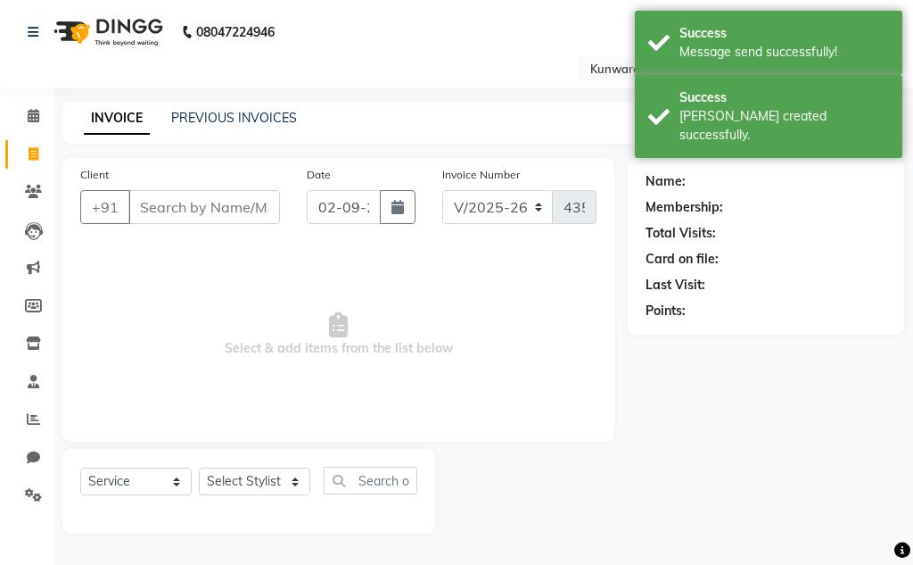
click at [147, 210] on input "Client" at bounding box center [204, 207] width 152 height 34
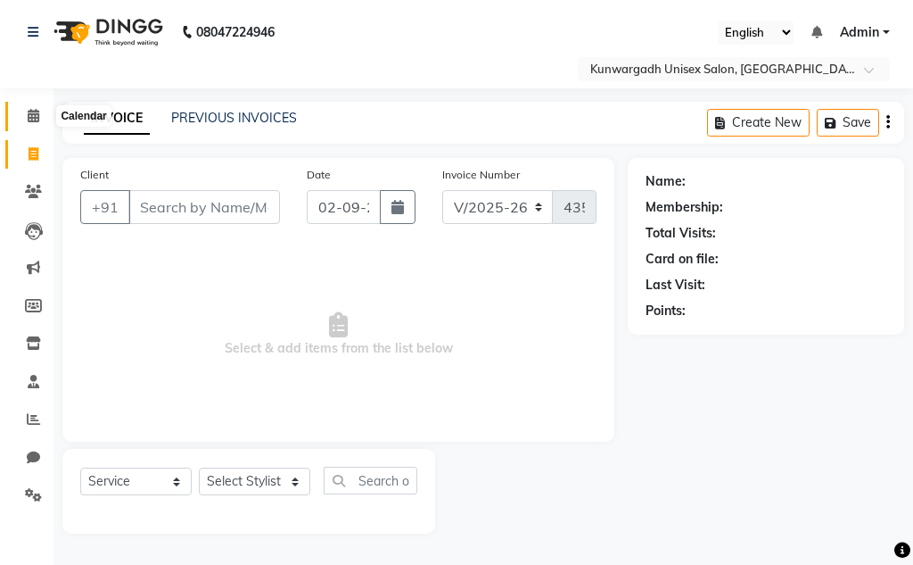
click at [38, 121] on icon at bounding box center [34, 115] width 12 height 13
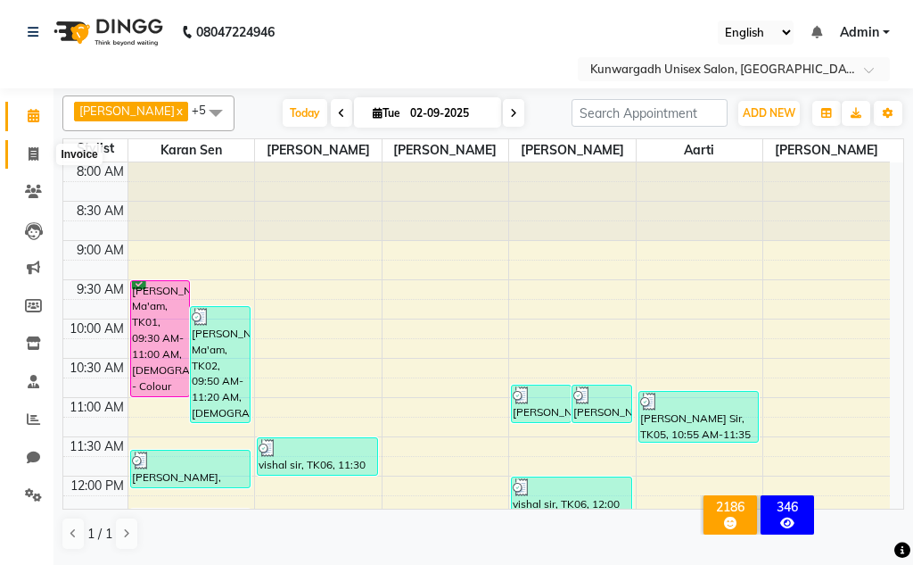
click at [27, 153] on span at bounding box center [33, 154] width 31 height 21
select select "7931"
select select "service"
